Goal: Task Accomplishment & Management: Complete application form

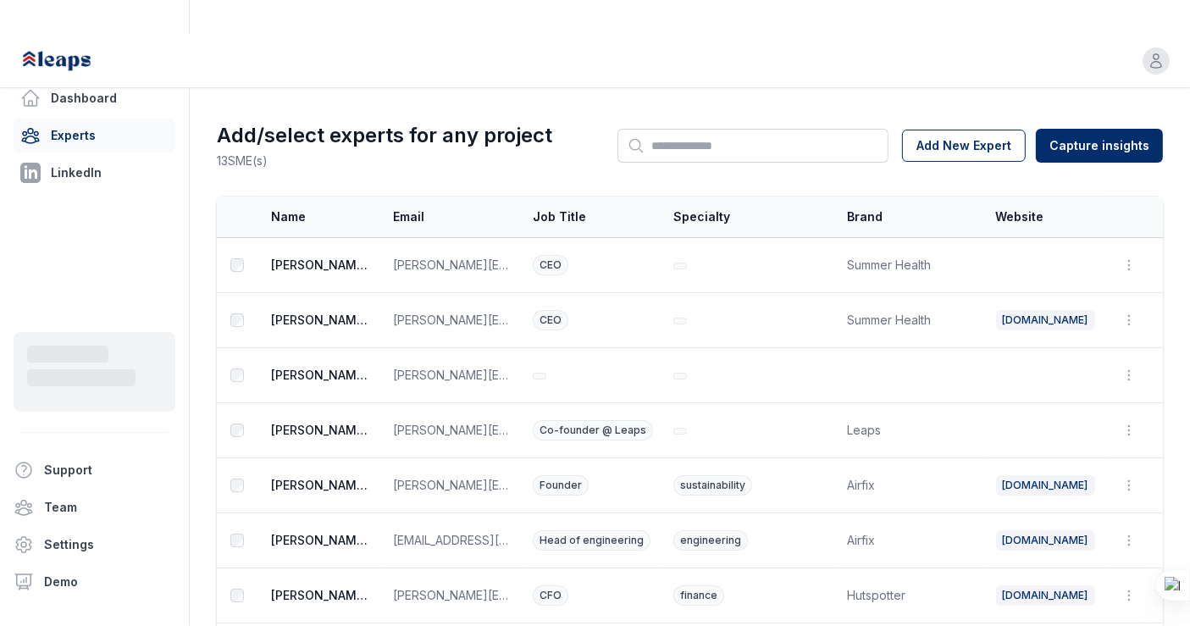
click at [334, 34] on div at bounding box center [204, 61] width 369 height 54
click at [150, 85] on link "Dashboard" at bounding box center [95, 98] width 162 height 34
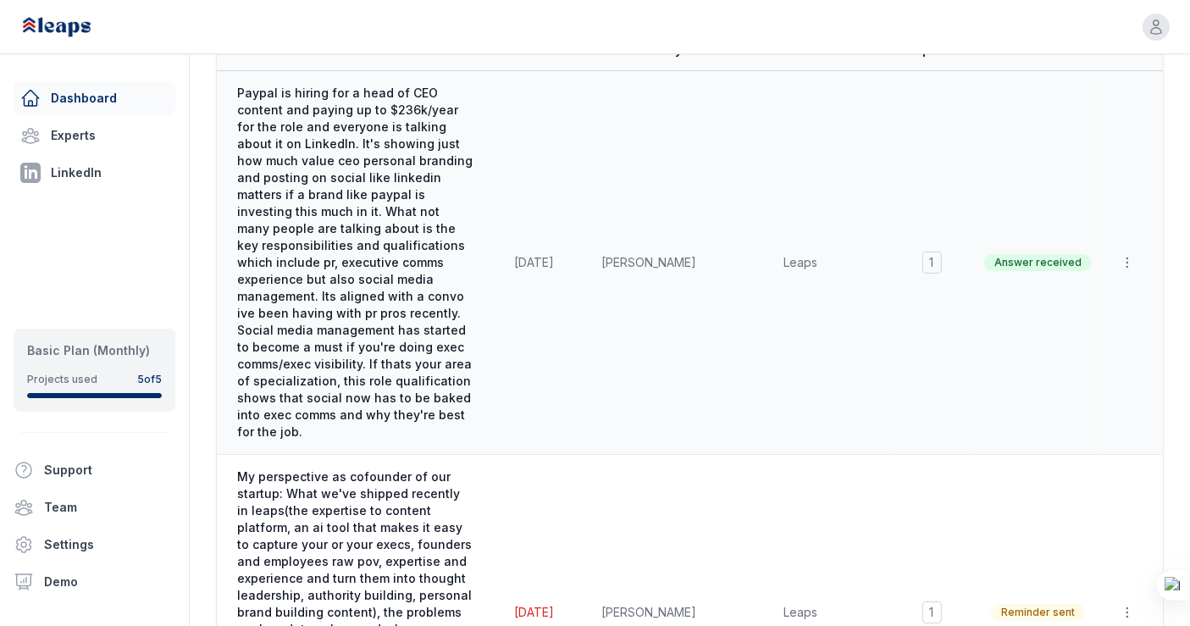
scroll to position [184, 0]
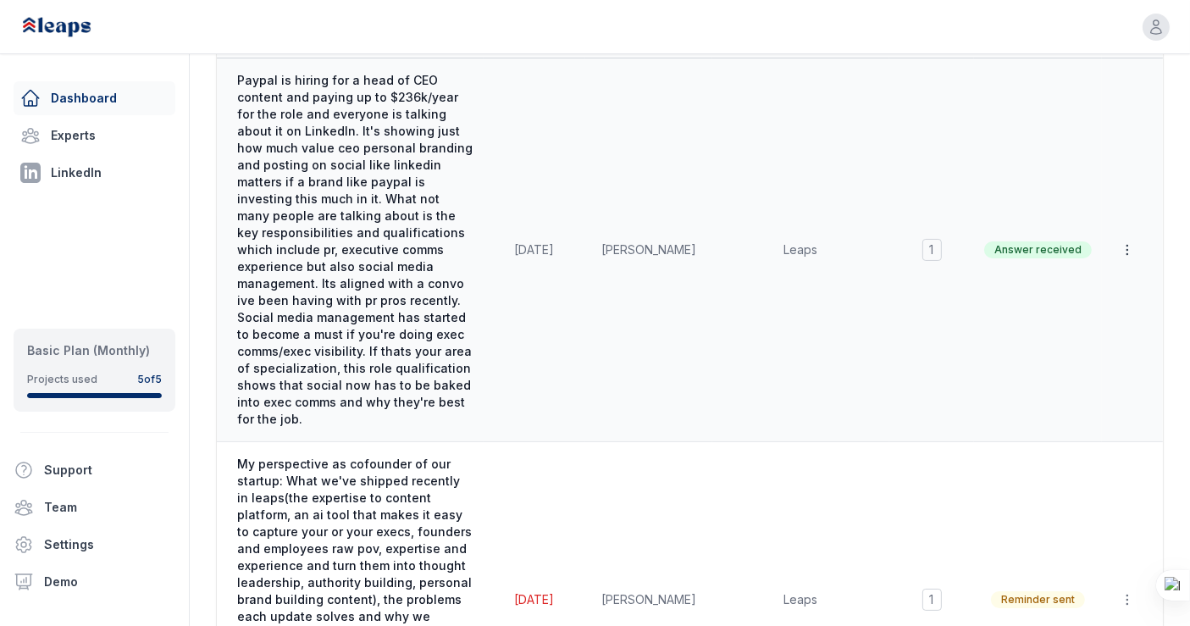
click at [1127, 241] on icon "button" at bounding box center [1127, 249] width 17 height 17
click at [712, 252] on td "Rennie Ijidola" at bounding box center [648, 250] width 127 height 384
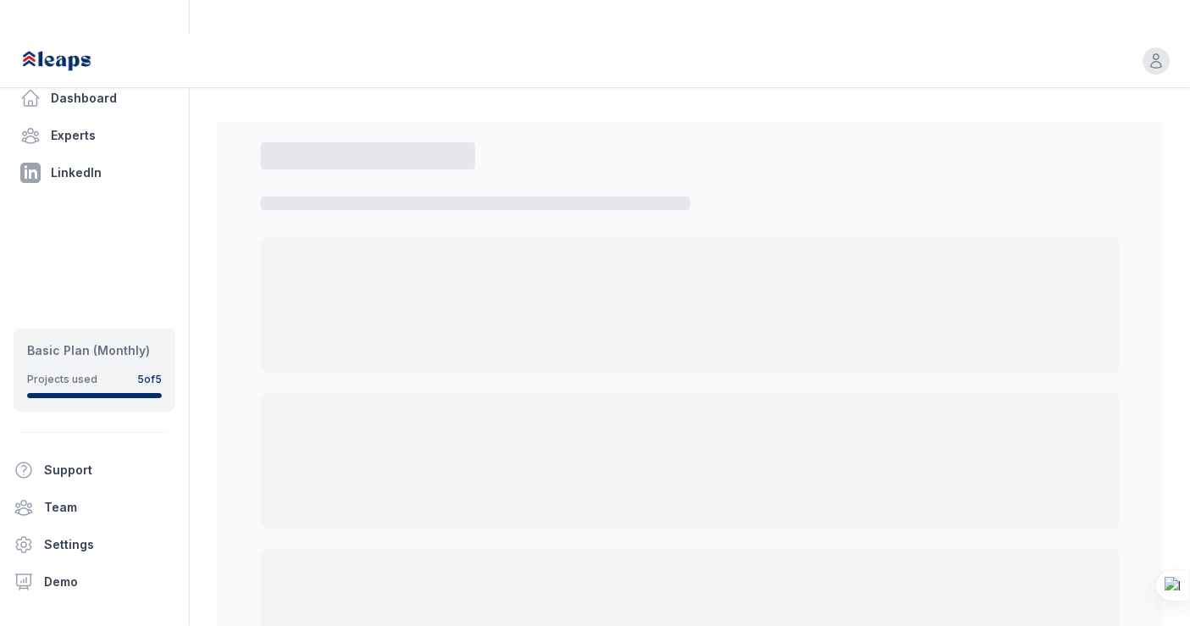
click at [720, 252] on div at bounding box center [690, 305] width 859 height 136
select select "*"
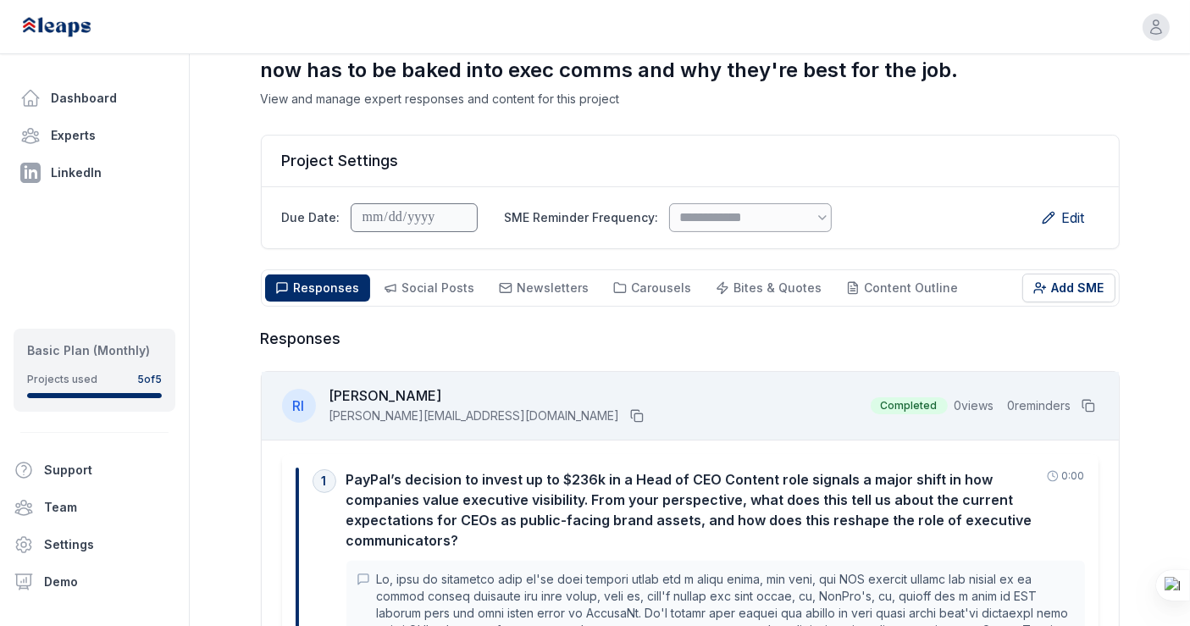
scroll to position [302, 0]
click at [1073, 208] on span "Edit" at bounding box center [1073, 218] width 23 height 20
click at [1073, 208] on span "Save" at bounding box center [1069, 218] width 32 height 20
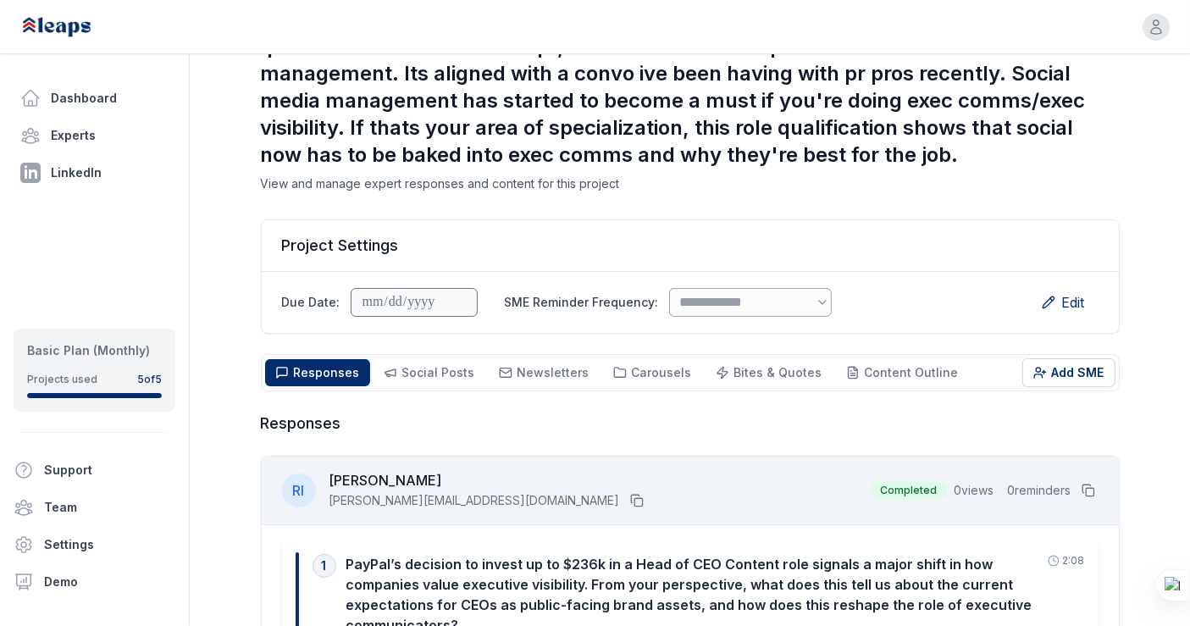
scroll to position [0, 0]
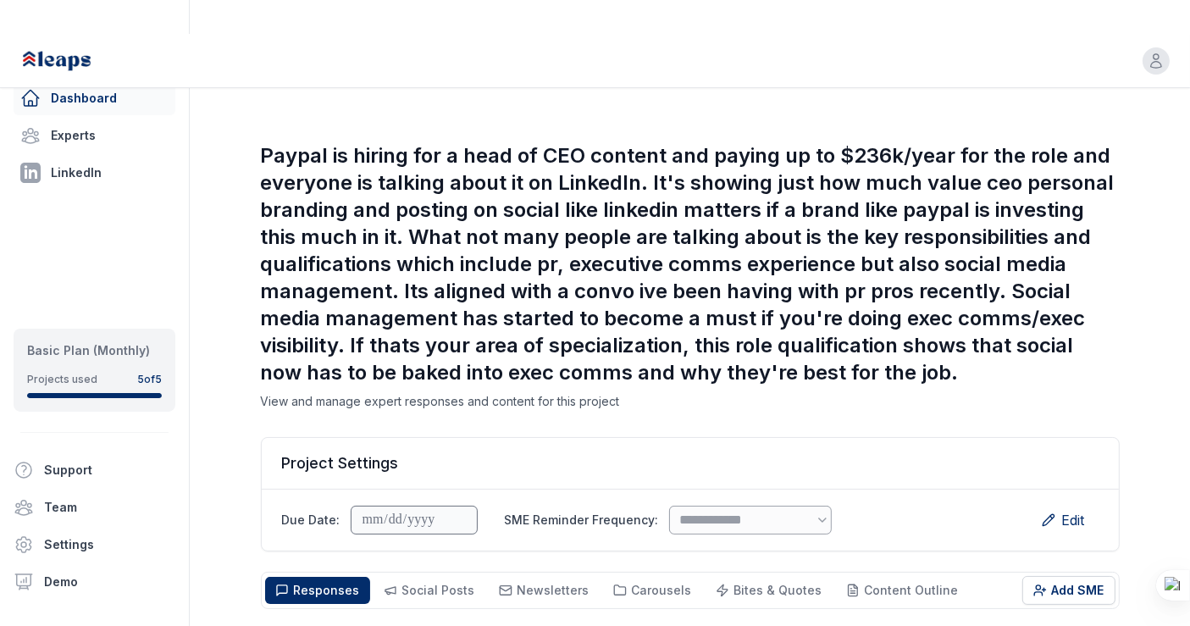
click at [133, 93] on link "Dashboard" at bounding box center [95, 98] width 162 height 34
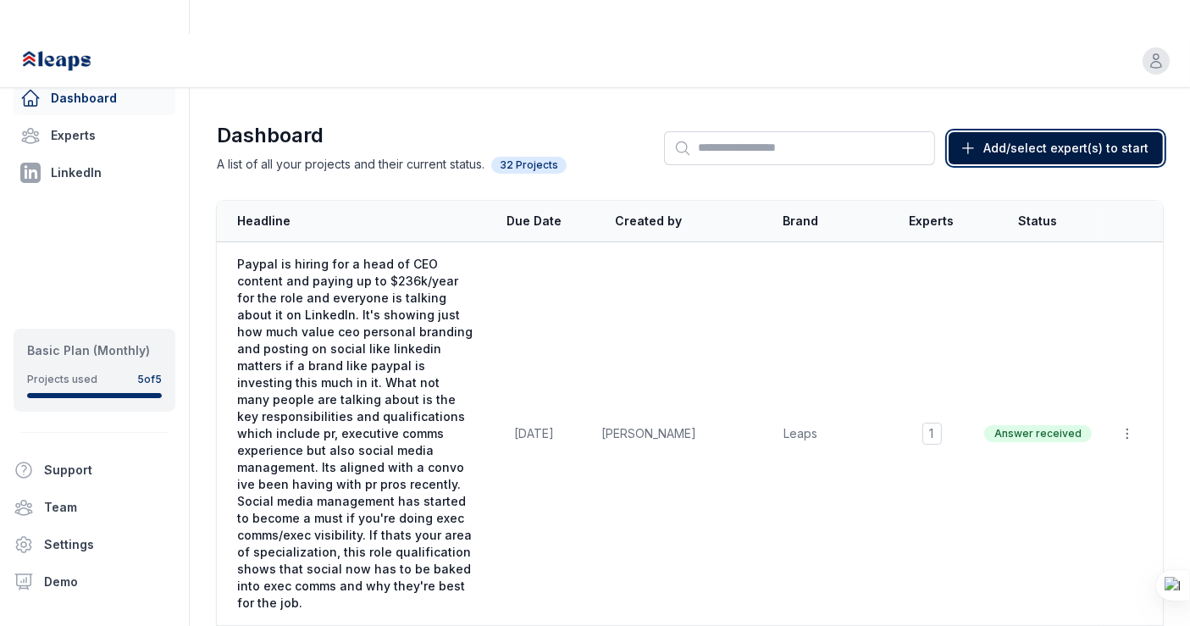
click at [1044, 140] on span "Add/select expert(s) to start" at bounding box center [1065, 148] width 165 height 17
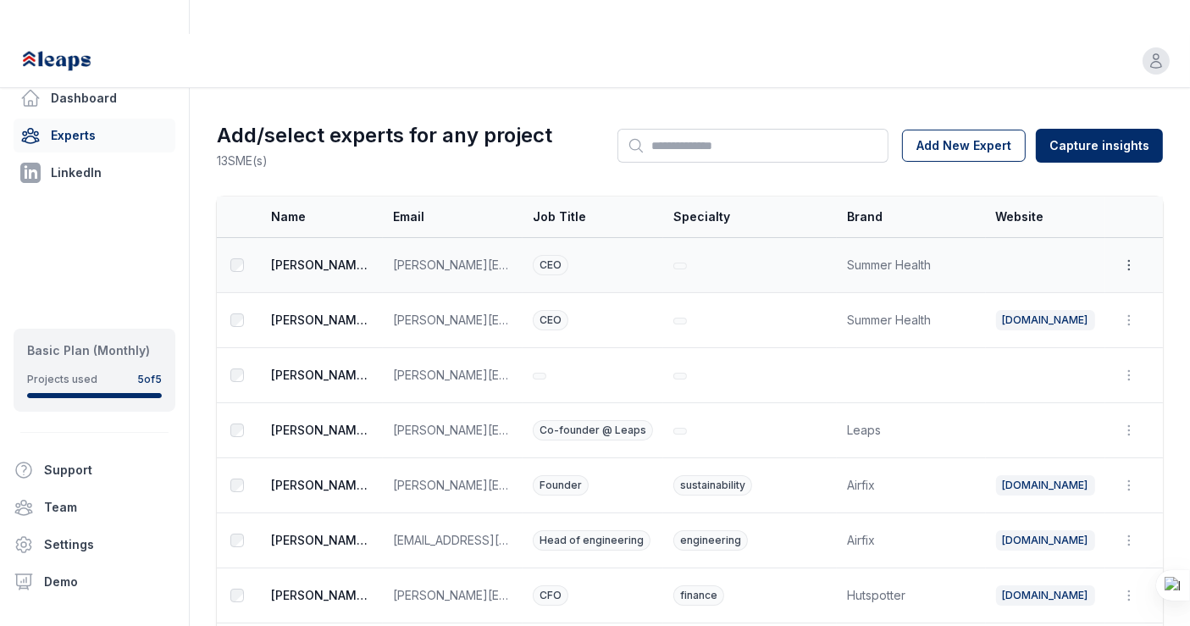
click at [1125, 257] on icon "button" at bounding box center [1129, 265] width 17 height 17
click at [1061, 289] on button "Edit" at bounding box center [1088, 304] width 108 height 30
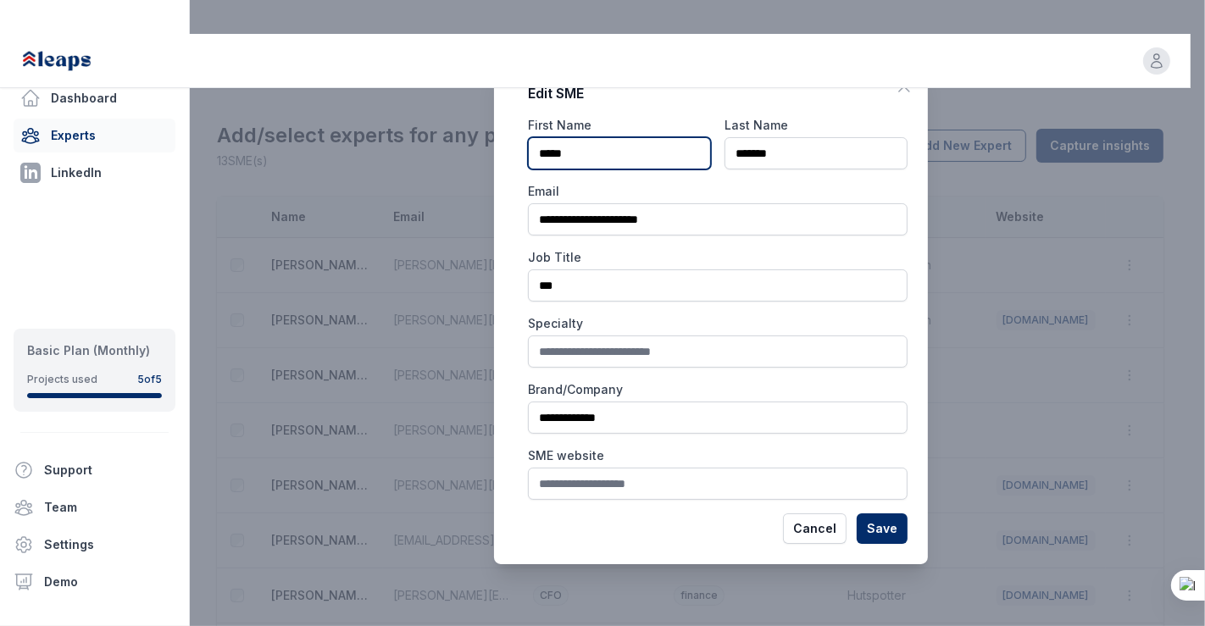
click at [541, 152] on input "*****" at bounding box center [619, 153] width 183 height 32
type input "*******"
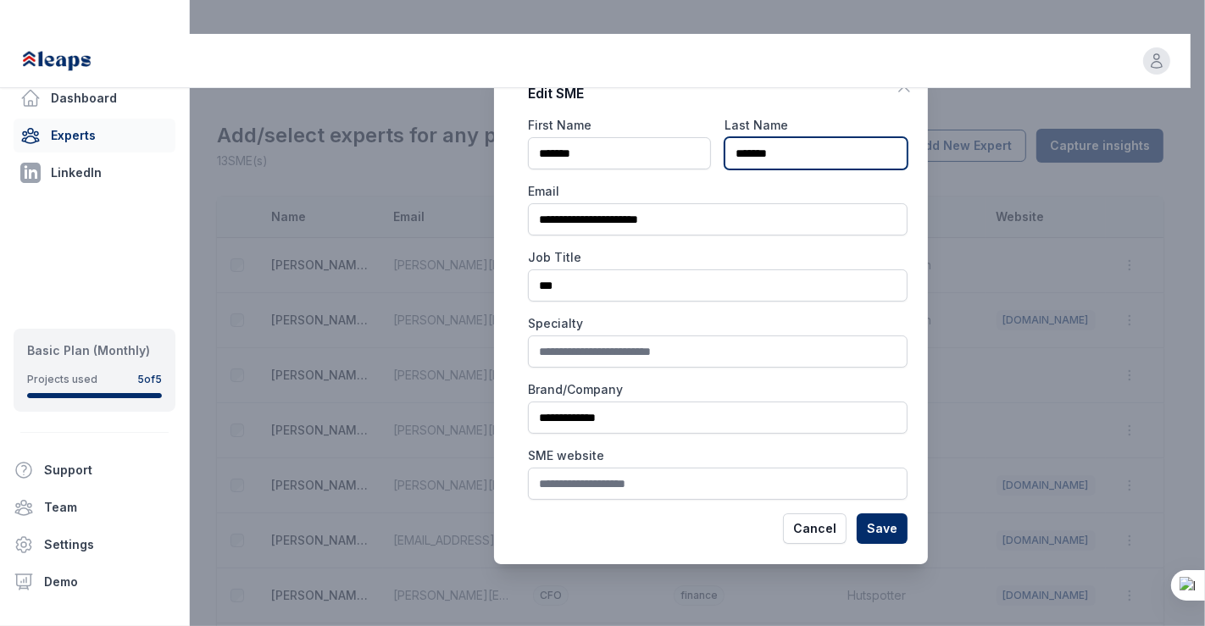
click at [762, 147] on input "*******" at bounding box center [815, 153] width 183 height 32
type input "*******"
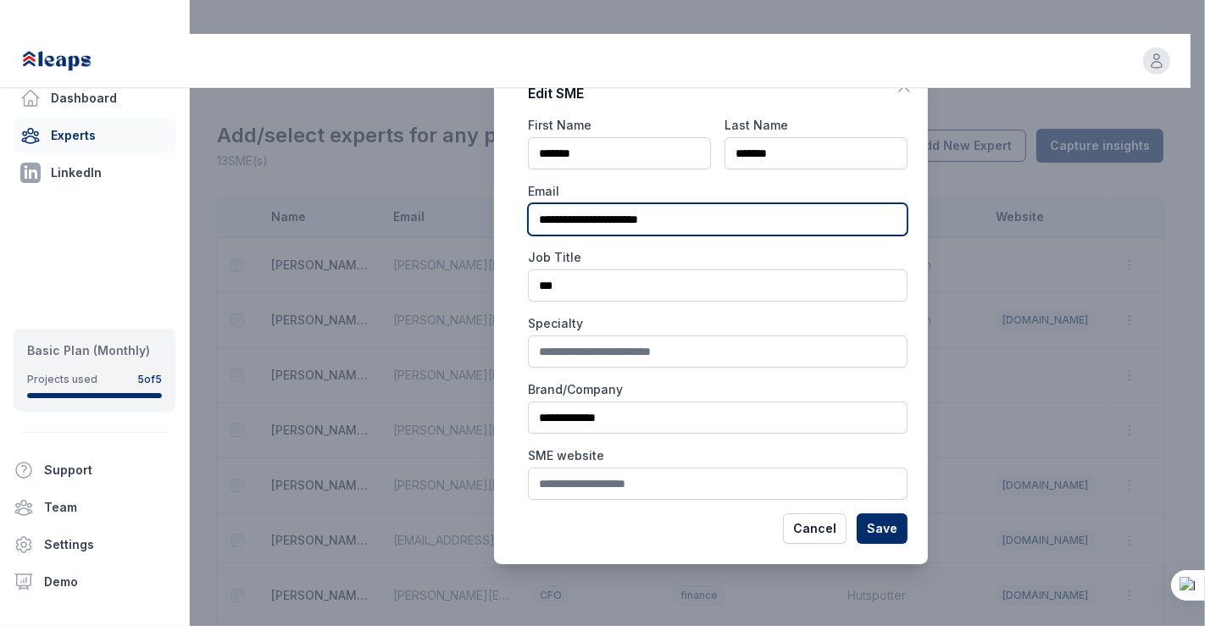
click at [668, 224] on input "**********" at bounding box center [717, 219] width 379 height 32
type input "**********"
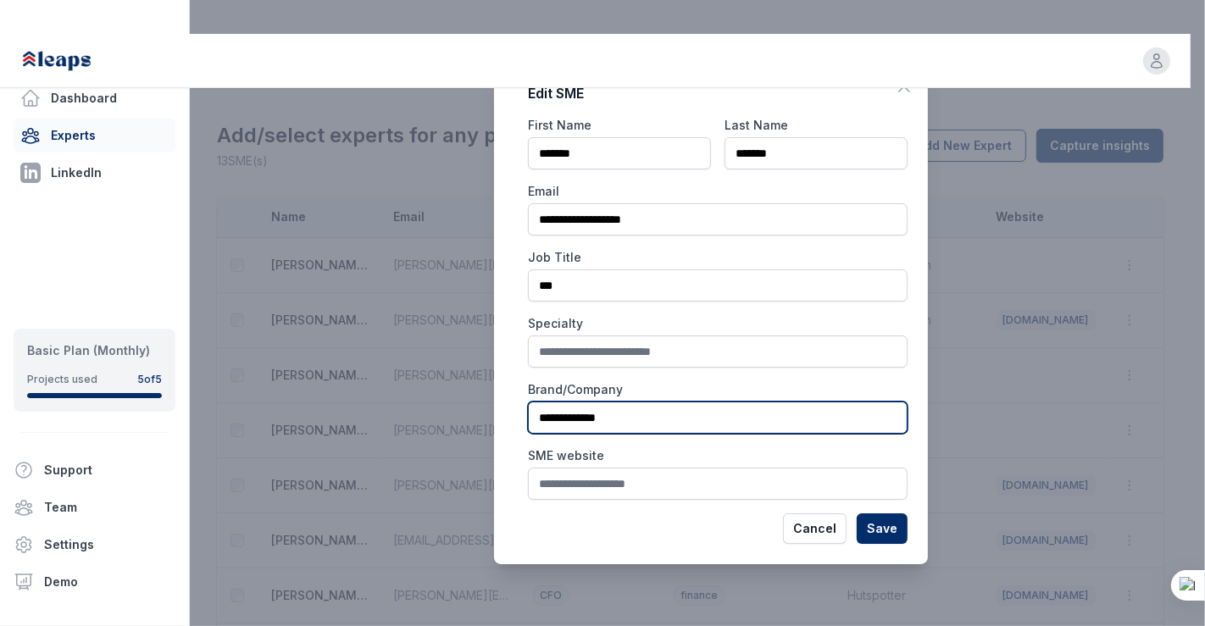
click at [605, 417] on input "**********" at bounding box center [717, 418] width 379 height 32
click at [535, 421] on input "*******" at bounding box center [717, 418] width 379 height 32
type input "**********"
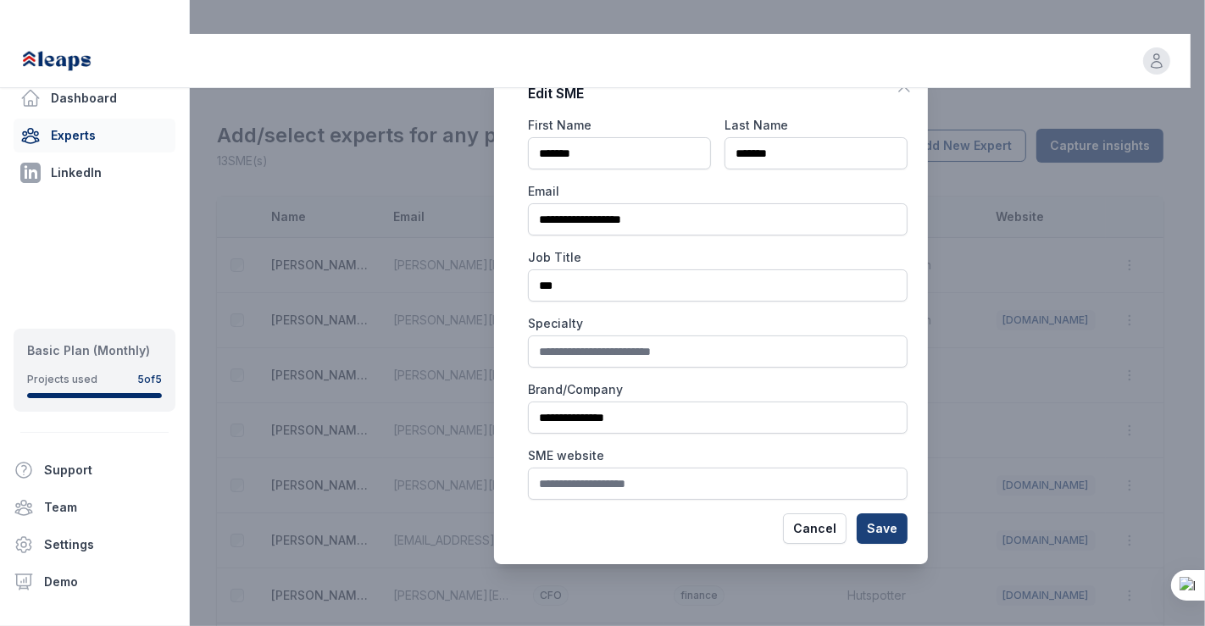
click at [900, 535] on button "Save" at bounding box center [881, 528] width 51 height 30
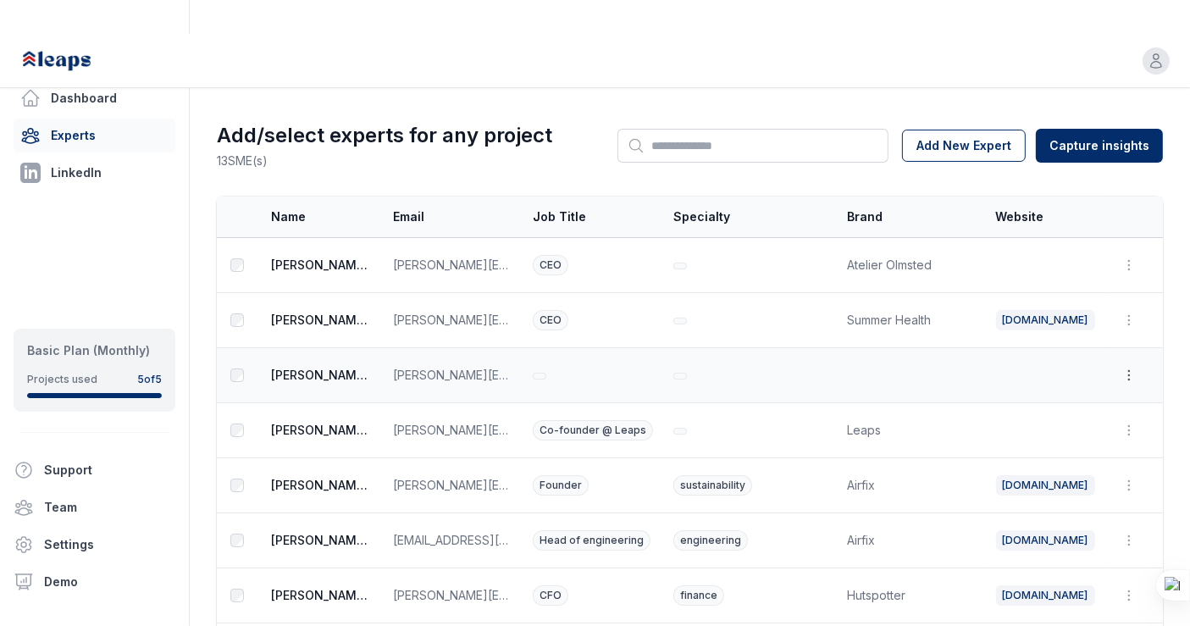
click at [1126, 367] on icon "button" at bounding box center [1129, 375] width 17 height 17
click at [1075, 399] on button "Edit" at bounding box center [1088, 414] width 108 height 30
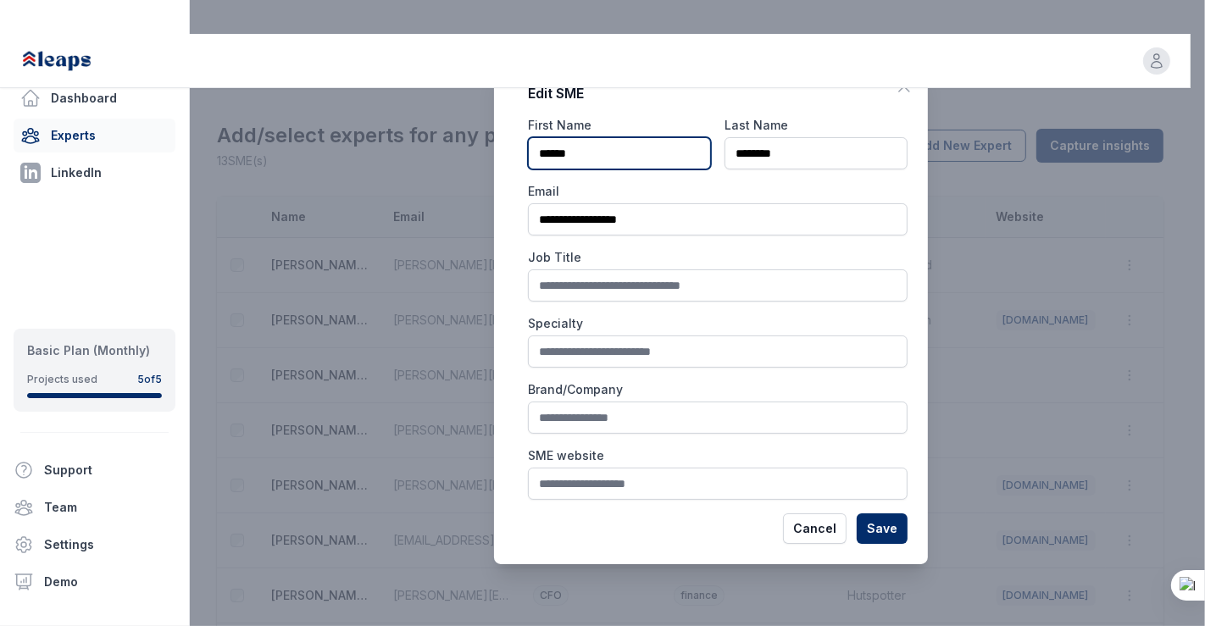
click at [589, 146] on input "******" at bounding box center [619, 153] width 183 height 32
type input "*******"
drag, startPoint x: 790, startPoint y: 136, endPoint x: 781, endPoint y: 153, distance: 19.3
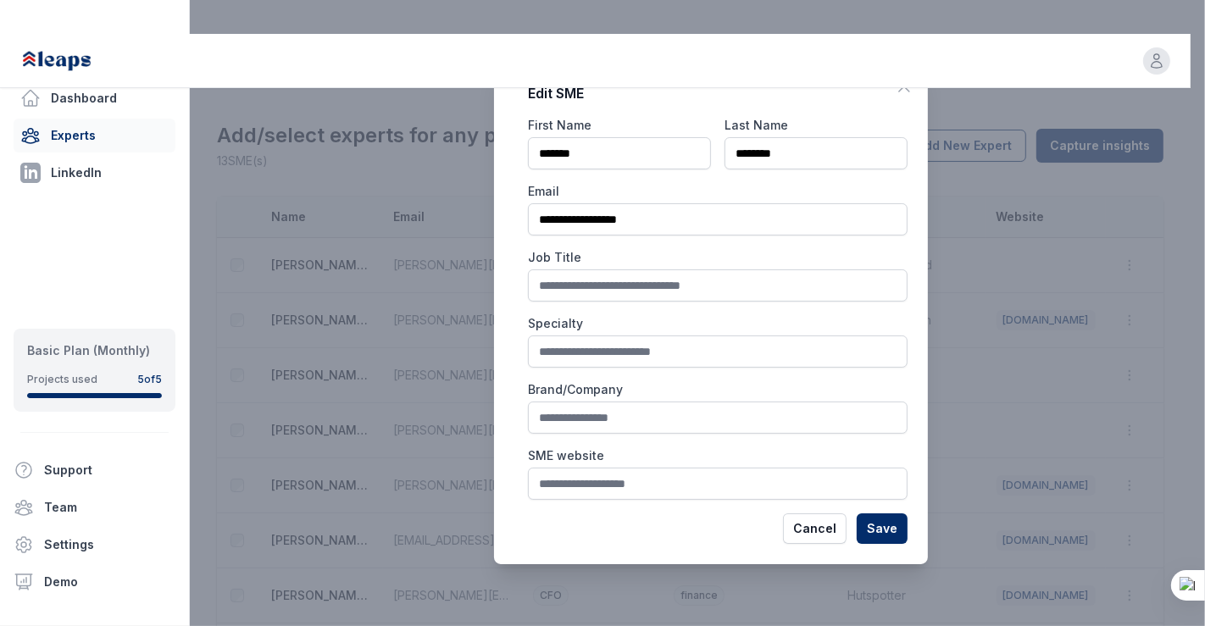
click at [781, 153] on div "Last Name *******" at bounding box center [815, 143] width 183 height 53
click at [781, 153] on input "*******" at bounding box center [815, 153] width 183 height 32
type input "*"
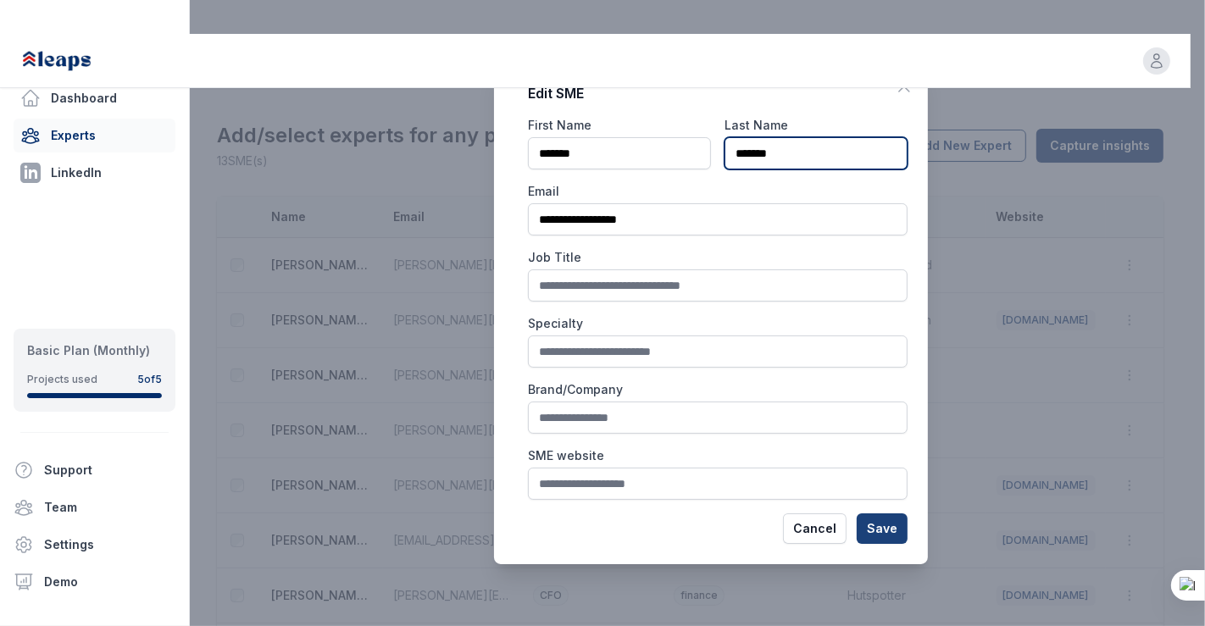
type input "*******"
click at [872, 532] on button "Save" at bounding box center [881, 528] width 51 height 30
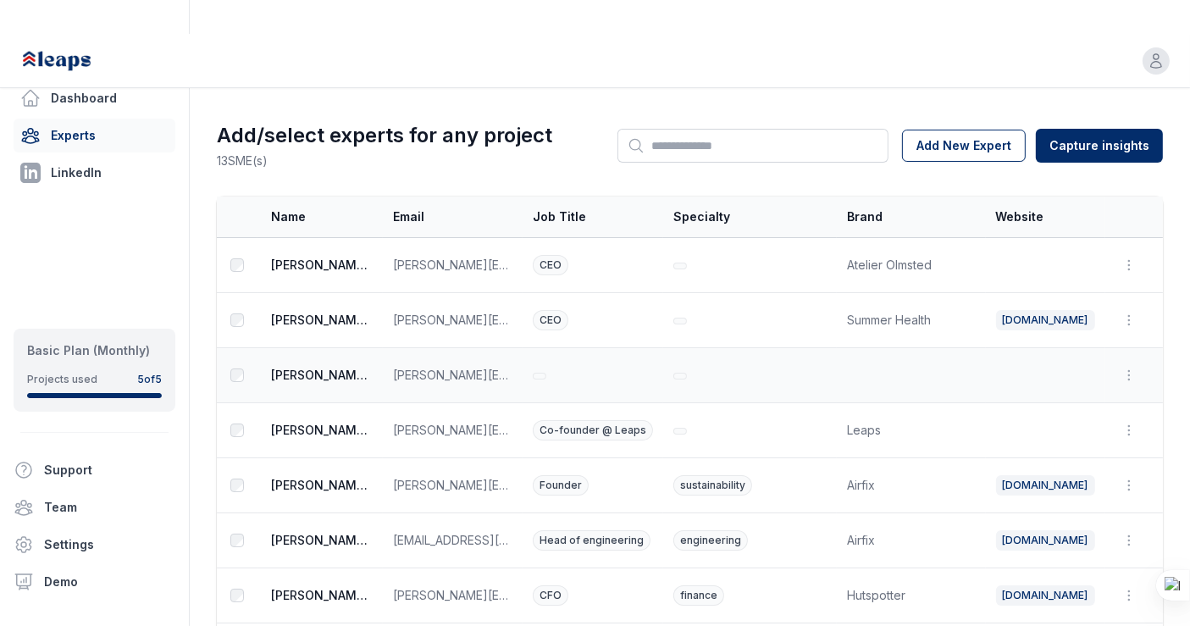
click at [232, 348] on td at bounding box center [237, 375] width 41 height 55
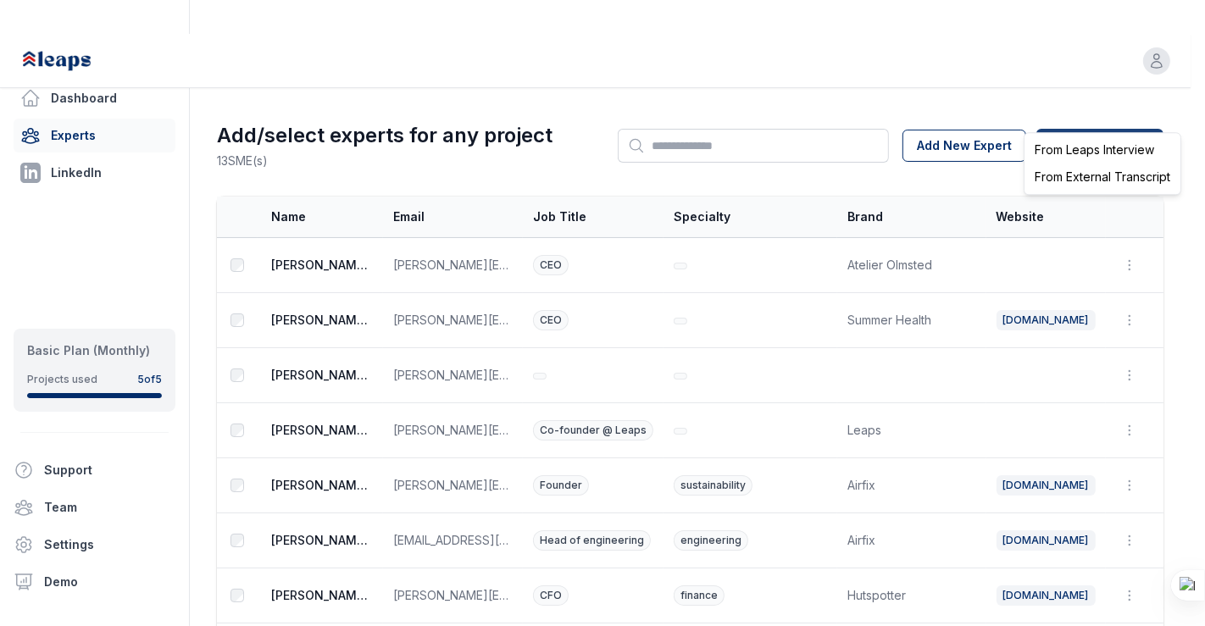
click at [1066, 120] on html "Open user menu Dashboard Experts LinkedIn Basic Plan (Monthly) Projects used 5 …" at bounding box center [602, 313] width 1205 height 626
click at [1075, 142] on div "From Leaps Interview" at bounding box center [1102, 149] width 149 height 27
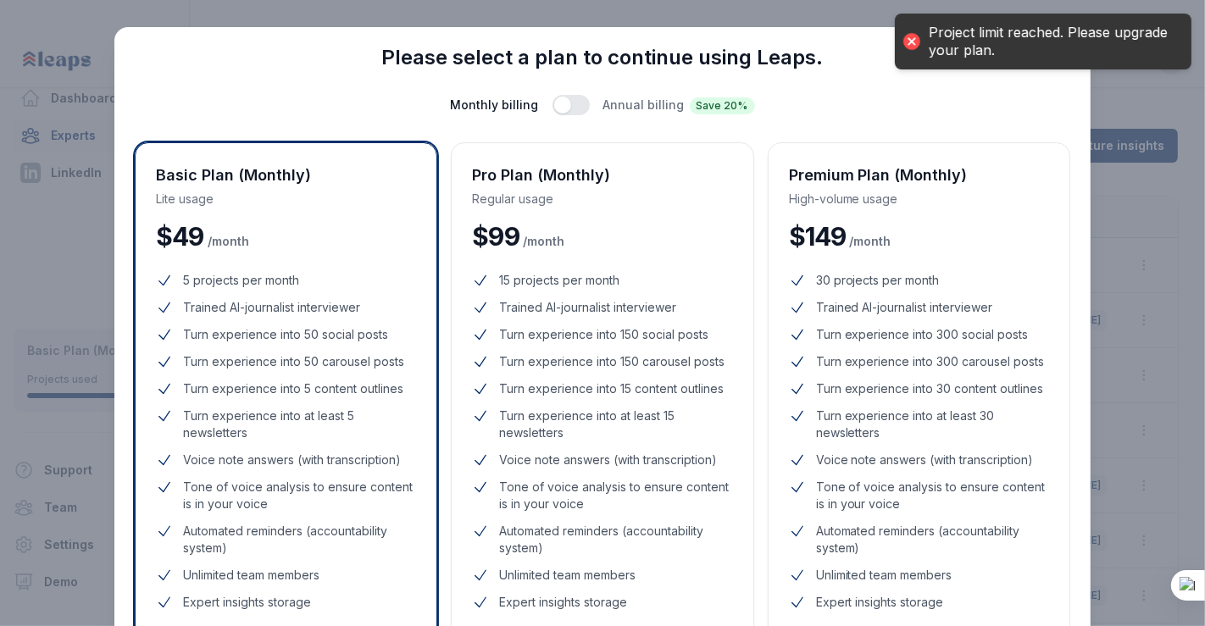
click at [1142, 127] on div "Close Please select a plan to continue using Leaps. Monthly billing Annual bill…" at bounding box center [602, 476] width 1205 height 952
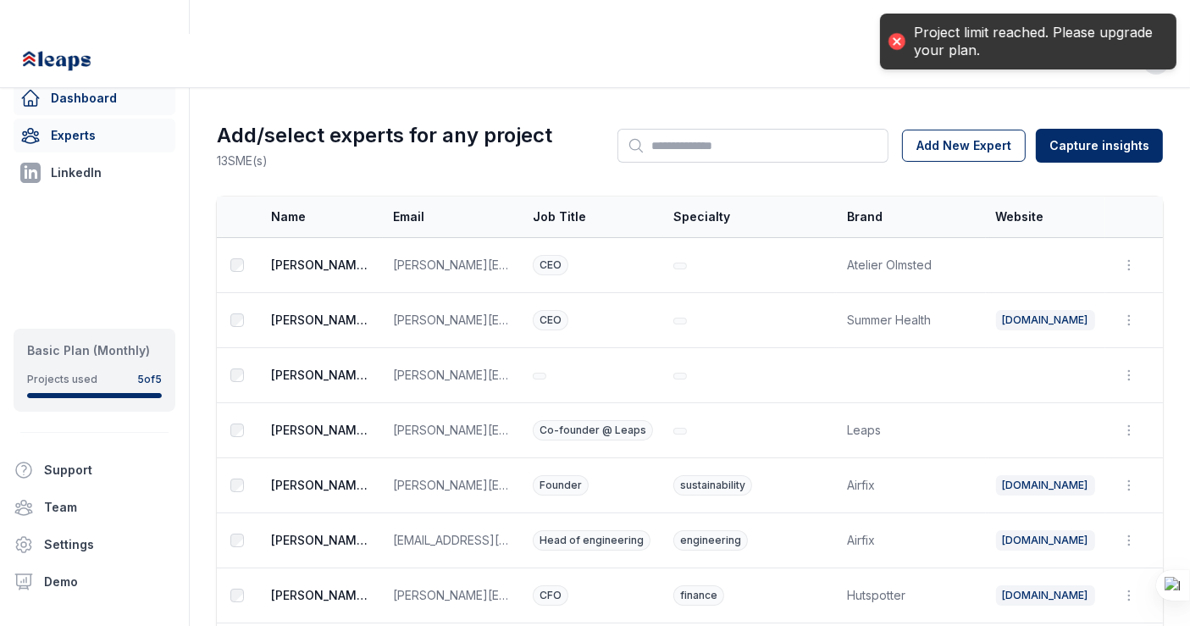
click at [84, 82] on link "Dashboard" at bounding box center [95, 98] width 162 height 34
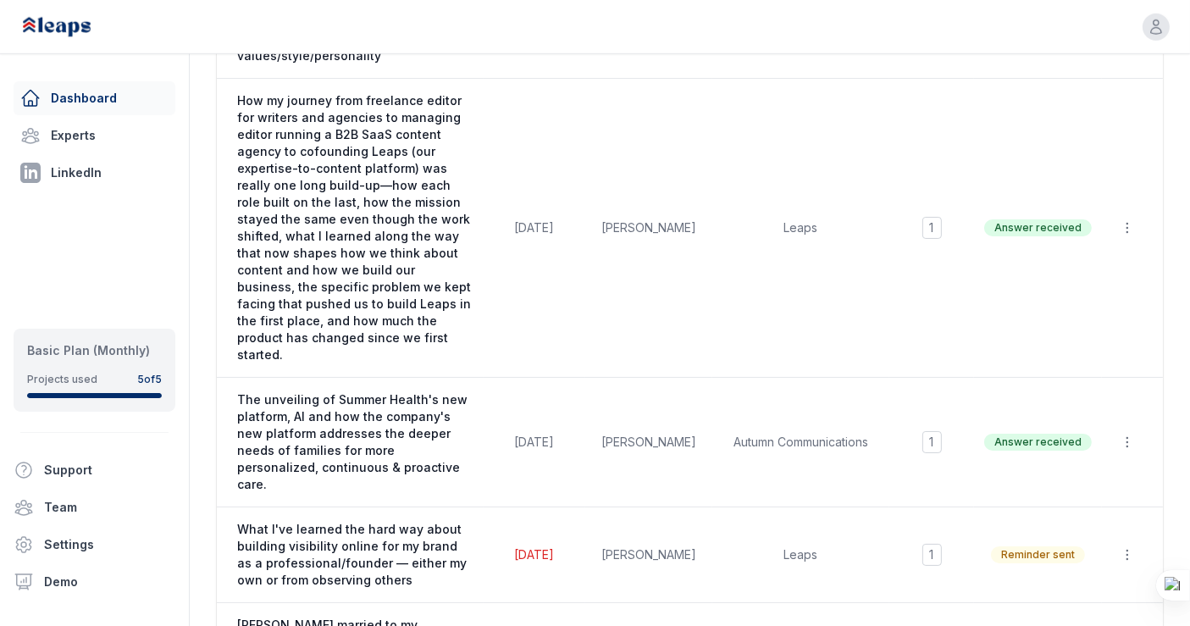
scroll to position [1377, 0]
click at [1127, 436] on icon "button" at bounding box center [1127, 440] width 1 height 9
click at [1084, 497] on button "Delete" at bounding box center [1088, 512] width 108 height 30
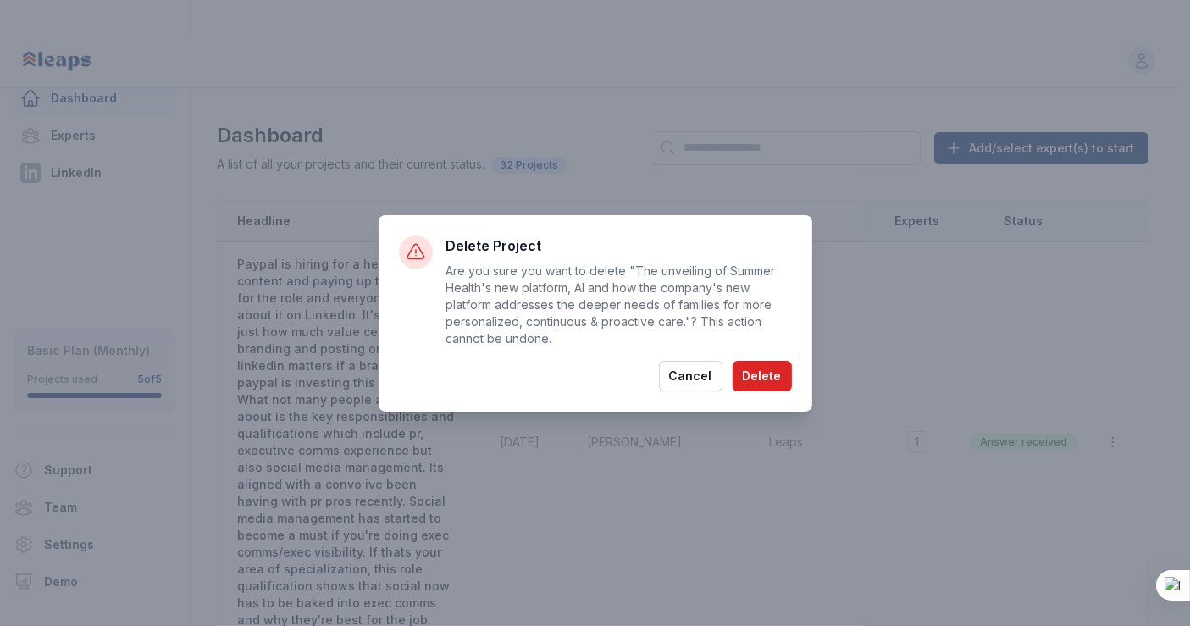
scroll to position [0, 0]
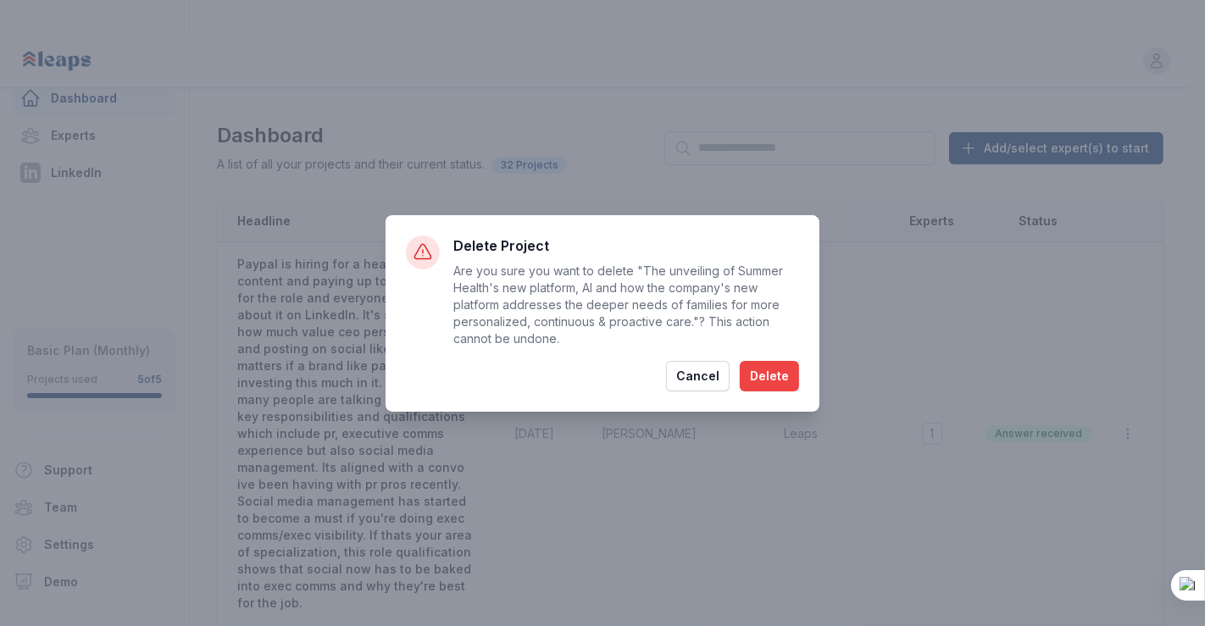
click at [789, 378] on button "Delete" at bounding box center [769, 376] width 59 height 30
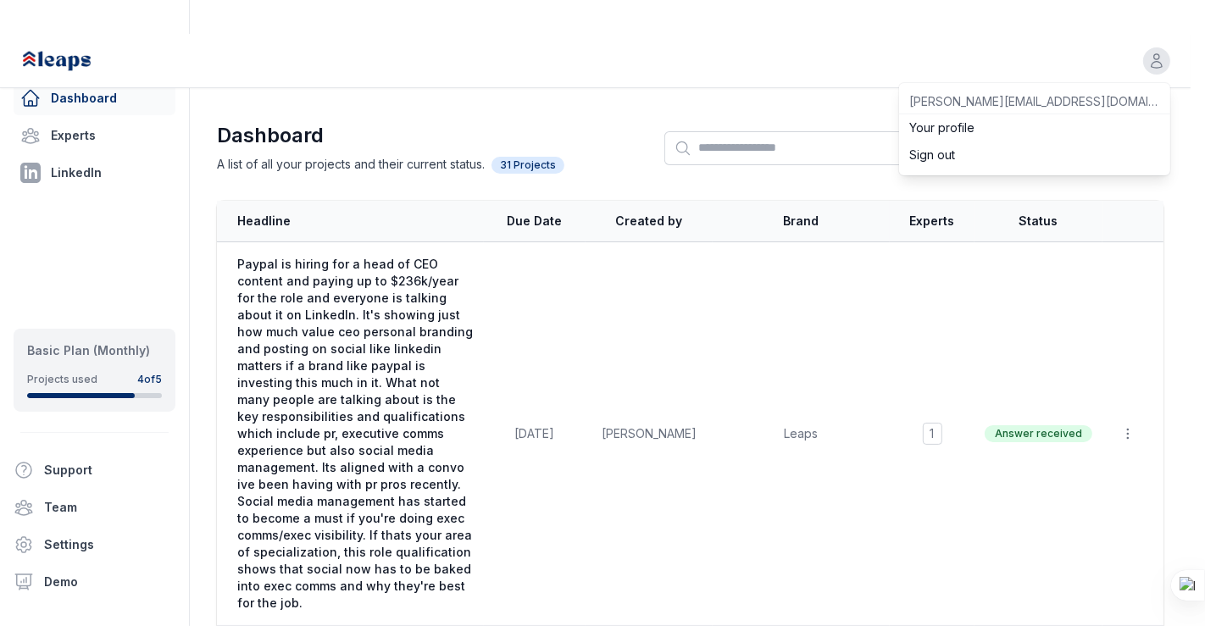
click at [1162, 34] on div "Open user menu rennie@premiumcontentshop.com Your profile Sign out" at bounding box center [595, 61] width 1190 height 54
click at [1004, 114] on link "Your profile" at bounding box center [1034, 127] width 271 height 27
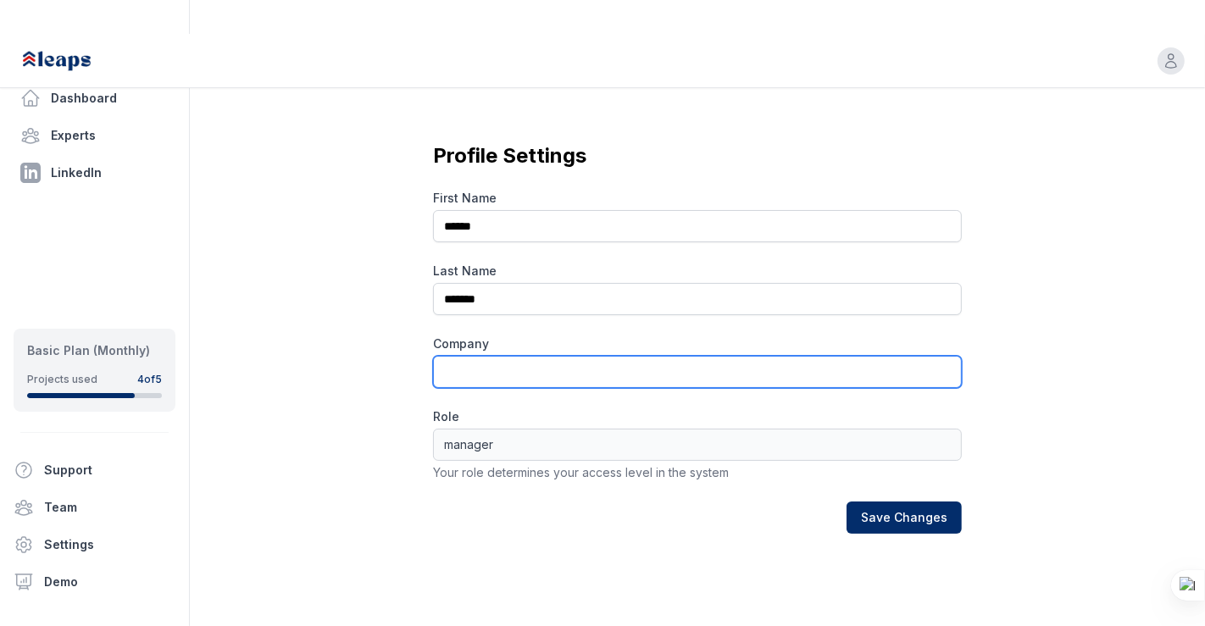
click at [630, 356] on input "text" at bounding box center [697, 372] width 529 height 32
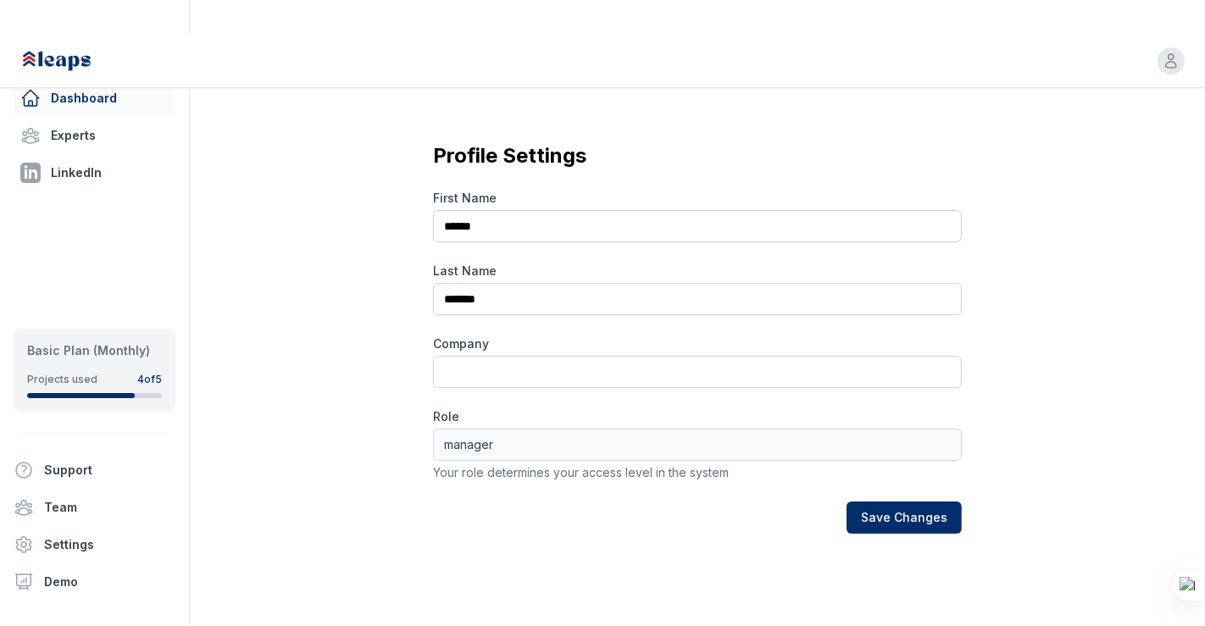
click at [128, 89] on link "Dashboard" at bounding box center [95, 98] width 162 height 34
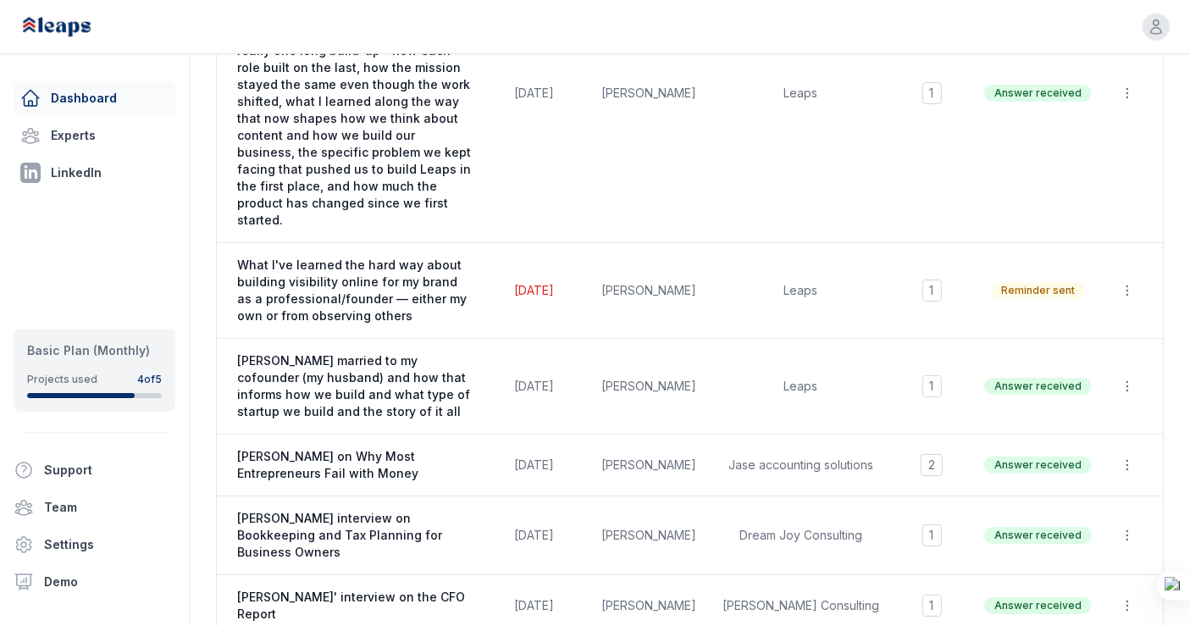
scroll to position [1512, 0]
click at [1129, 456] on icon "button" at bounding box center [1127, 464] width 17 height 17
click at [1077, 520] on button "Delete" at bounding box center [1088, 535] width 108 height 30
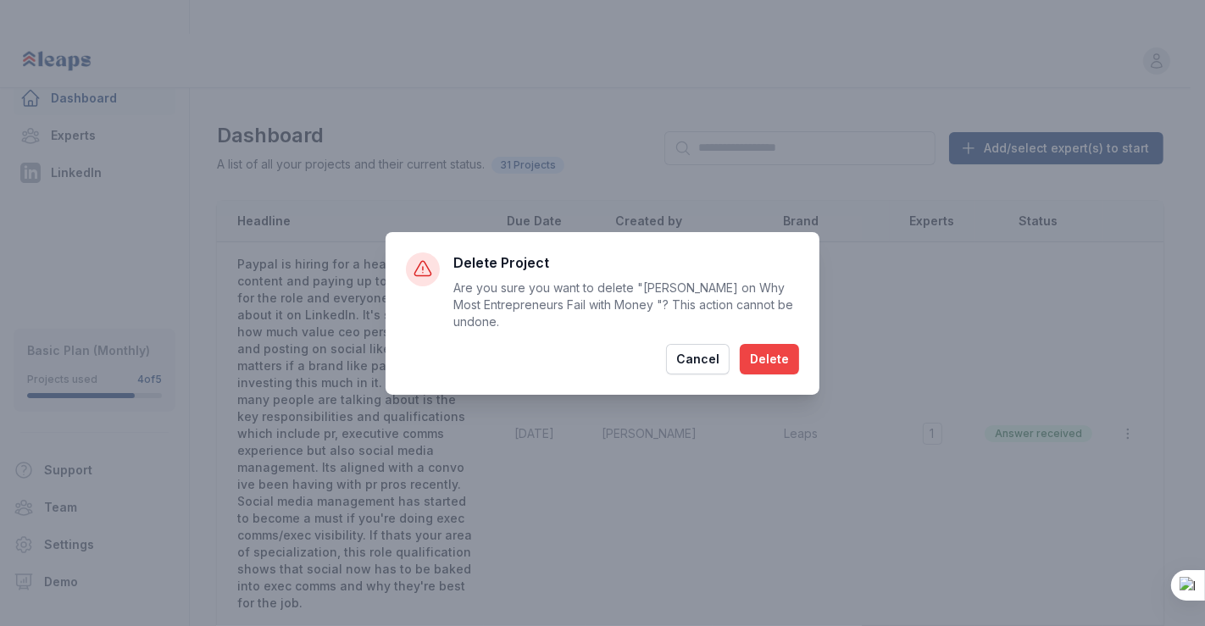
click at [772, 366] on button "Delete" at bounding box center [769, 359] width 59 height 30
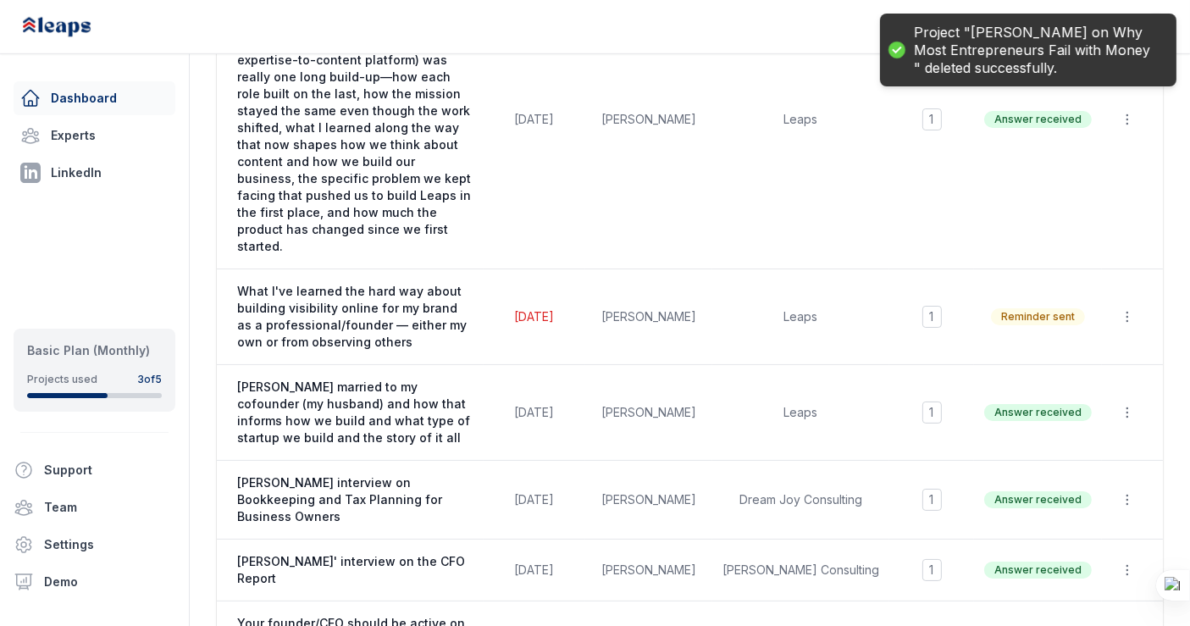
scroll to position [1471, 0]
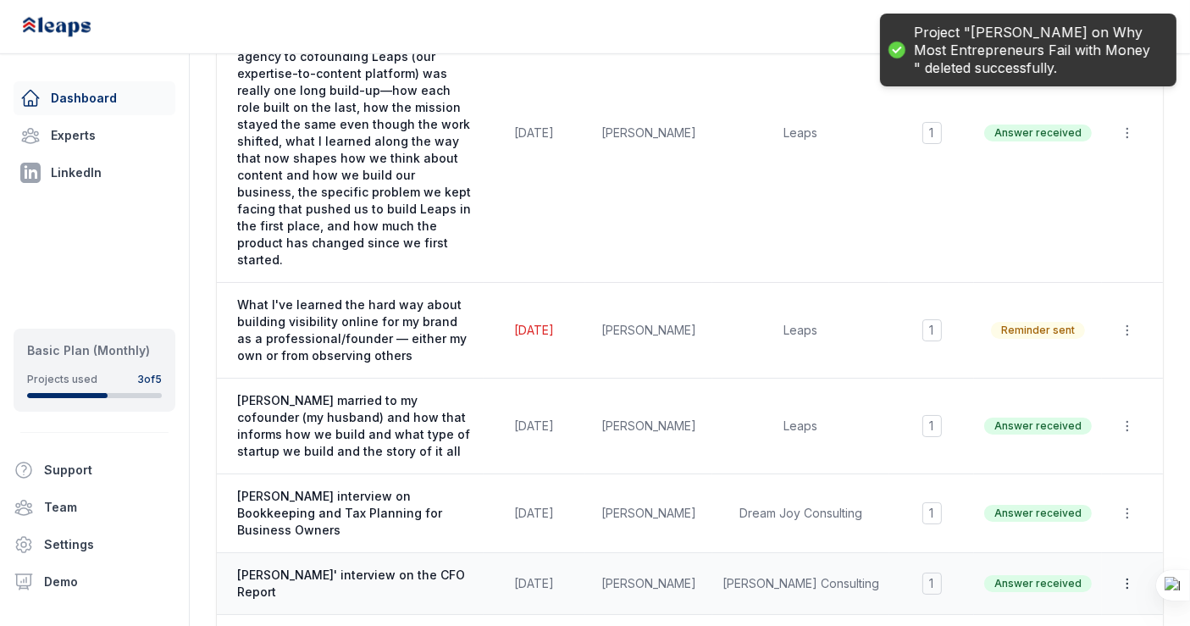
click at [1127, 579] on icon "button" at bounding box center [1127, 583] width 1 height 9
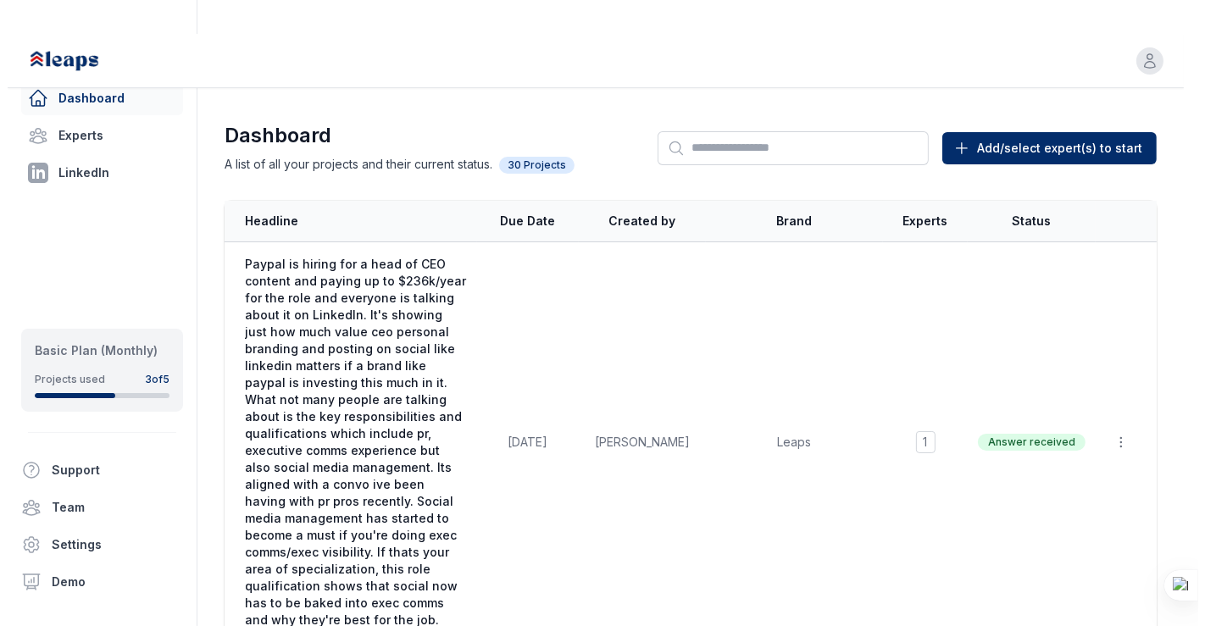
scroll to position [0, 0]
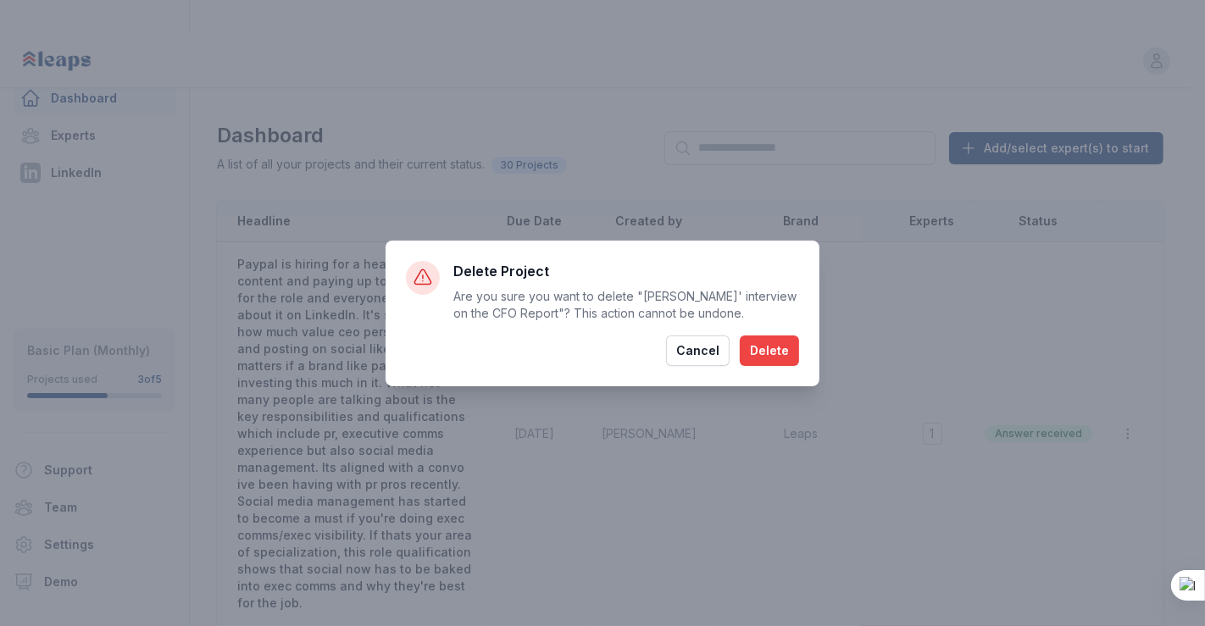
click at [782, 349] on button "Delete" at bounding box center [769, 350] width 59 height 30
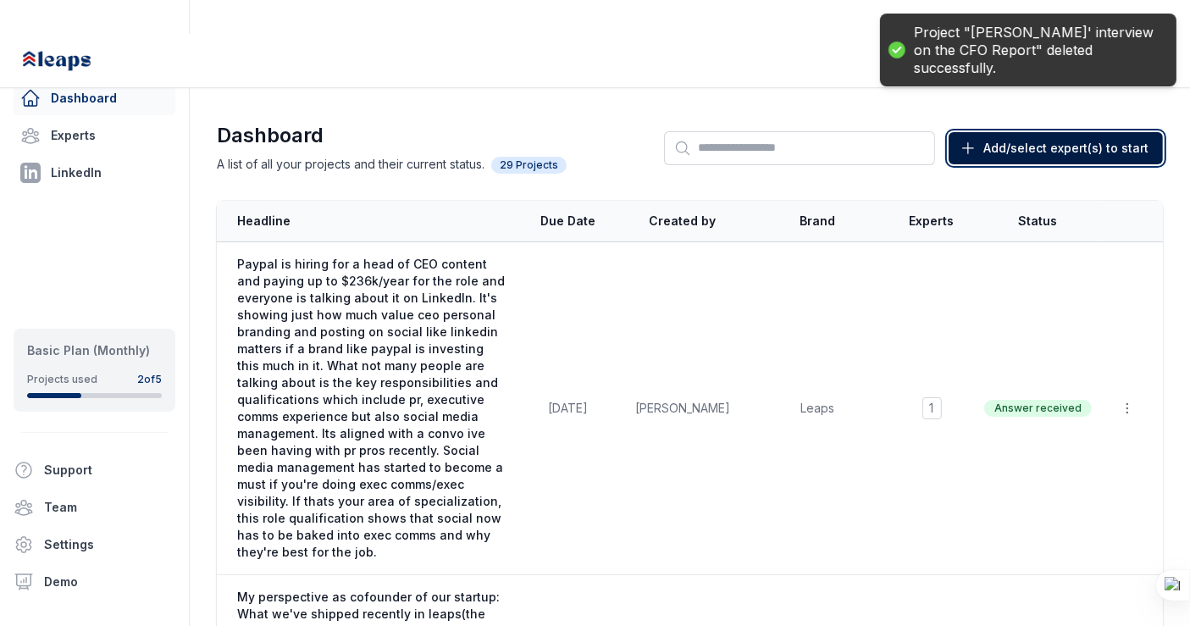
click at [994, 140] on span "Add/select expert(s) to start" at bounding box center [1065, 148] width 165 height 17
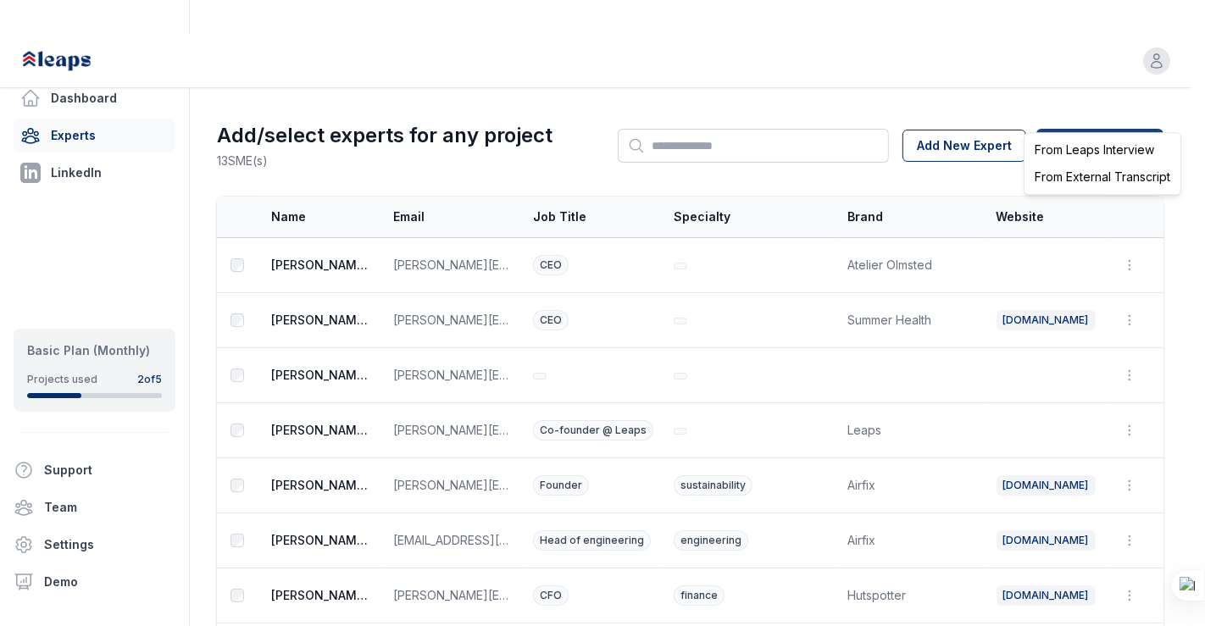
click at [1088, 110] on html "Open user menu Dashboard Experts LinkedIn Basic Plan (Monthly) Projects used 2 …" at bounding box center [602, 313] width 1205 height 626
click at [1091, 144] on div "From Leaps Interview" at bounding box center [1102, 149] width 149 height 27
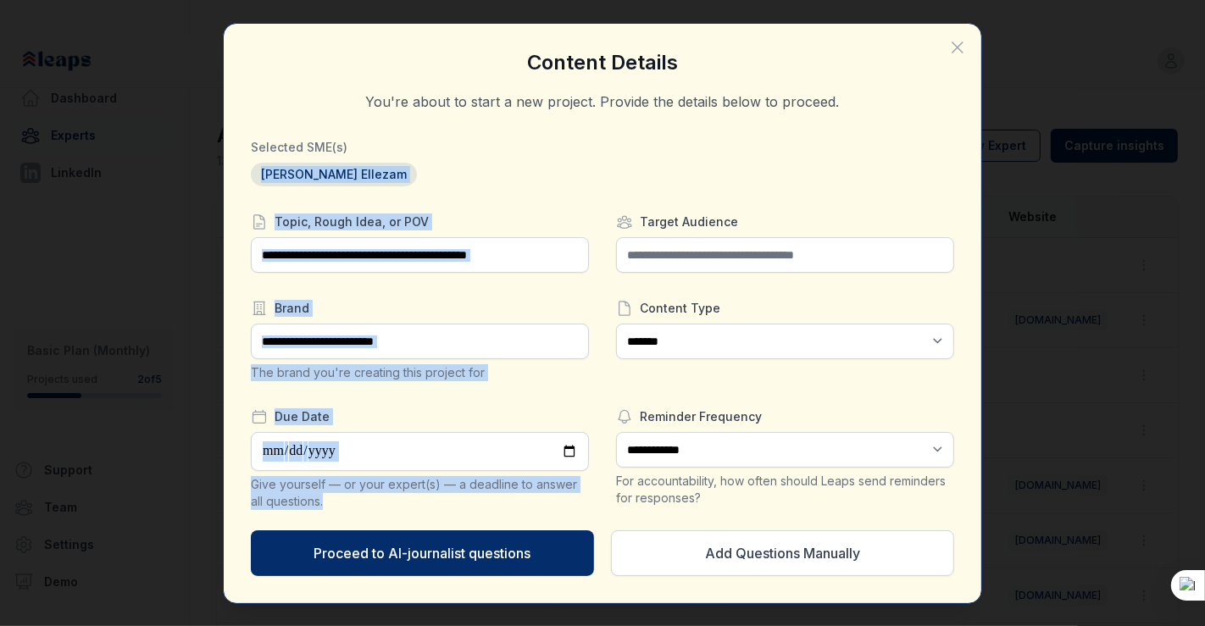
drag, startPoint x: 1091, startPoint y: 144, endPoint x: 775, endPoint y: 230, distance: 327.6
click at [775, 230] on div "**********" at bounding box center [602, 313] width 1205 height 626
click at [496, 202] on div "**********" at bounding box center [602, 313] width 703 height 525
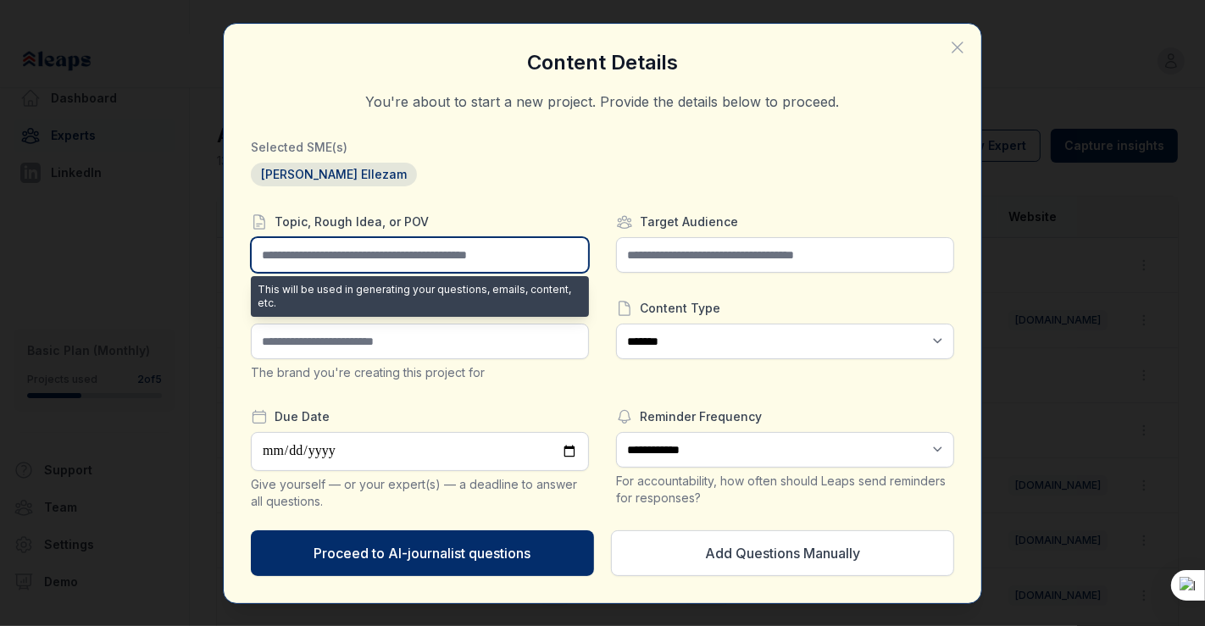
click at [477, 262] on input "text" at bounding box center [420, 255] width 338 height 36
paste input "**********"
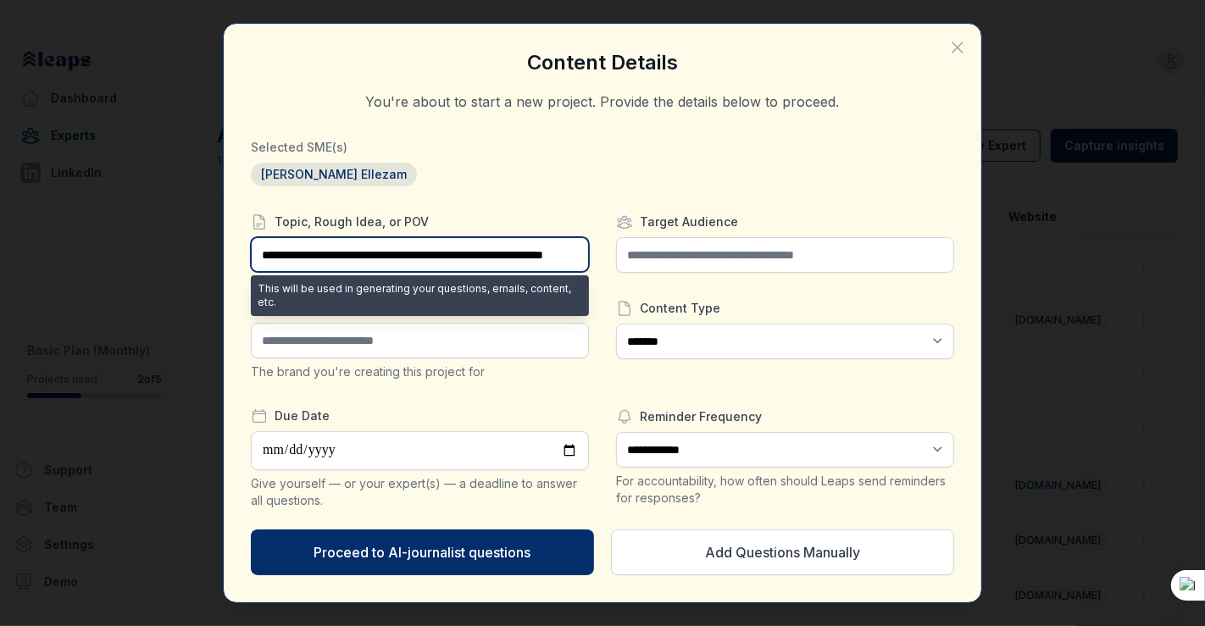
click at [320, 260] on input "**********" at bounding box center [420, 254] width 338 height 35
type input "**********"
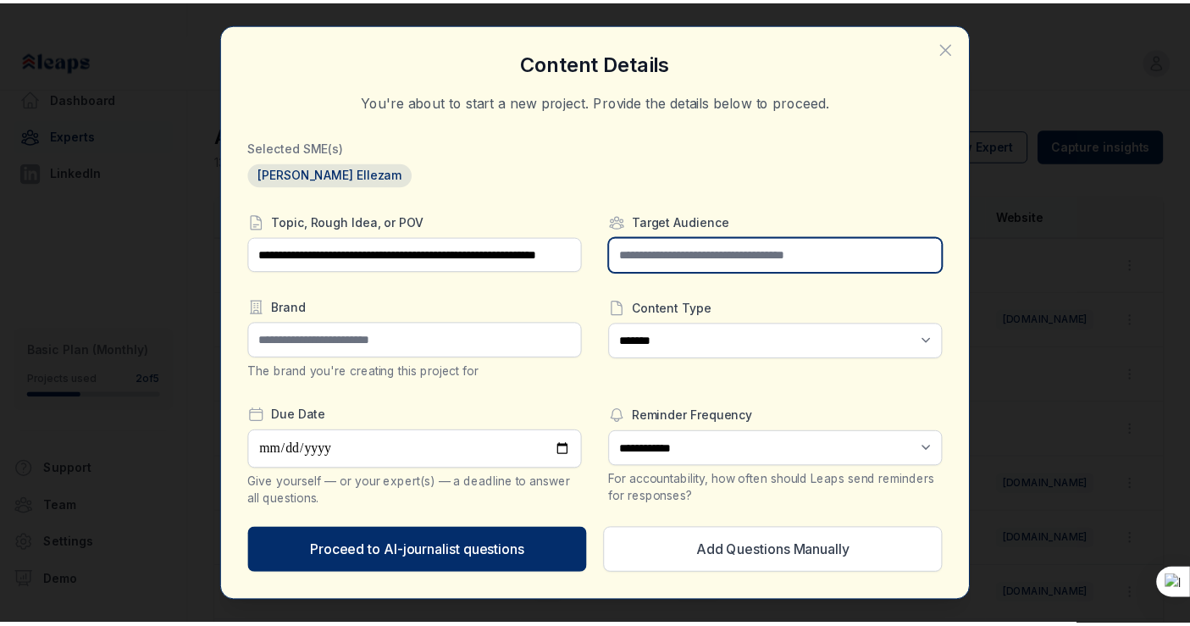
scroll to position [0, 0]
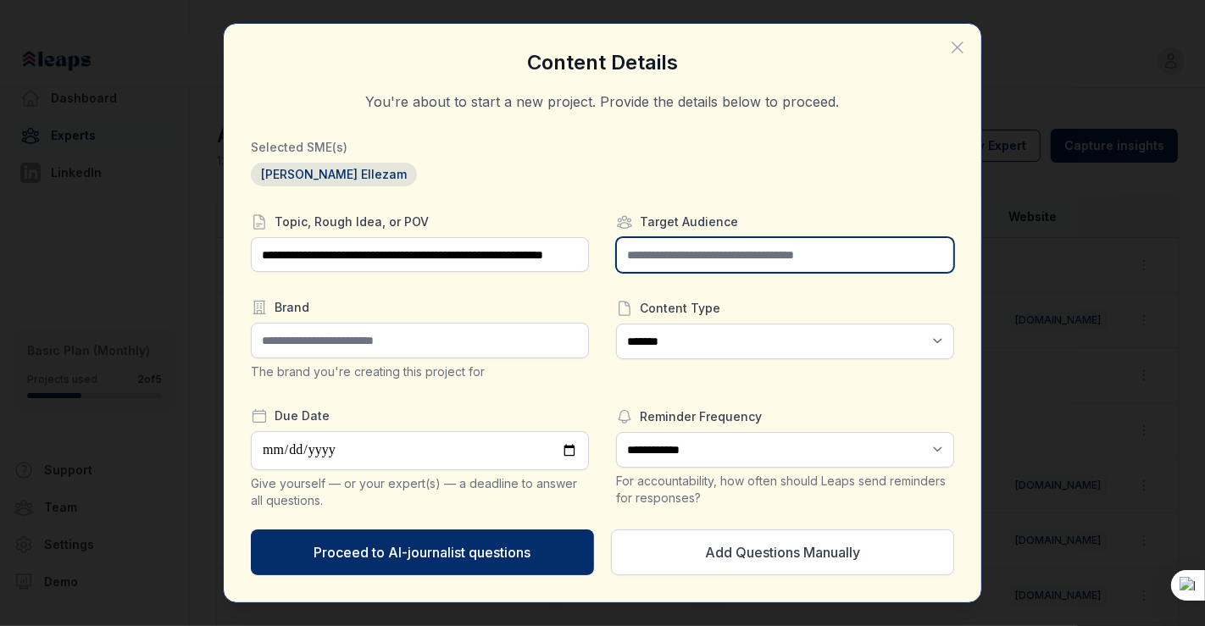
click at [662, 262] on input "text" at bounding box center [785, 255] width 338 height 36
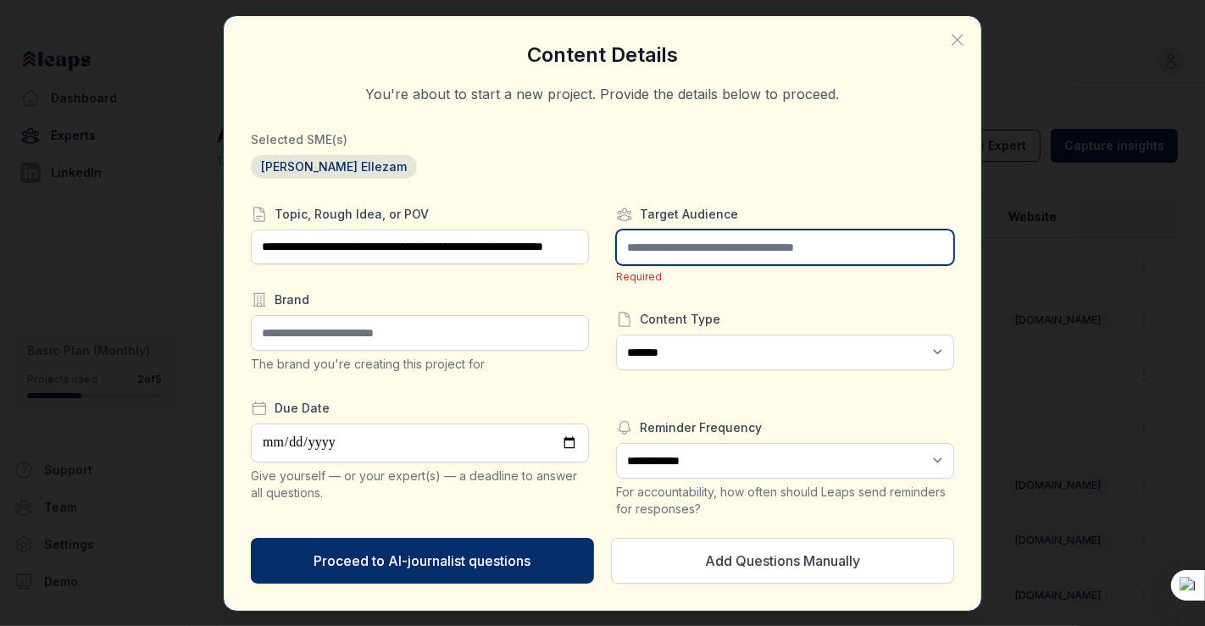
paste input "**********"
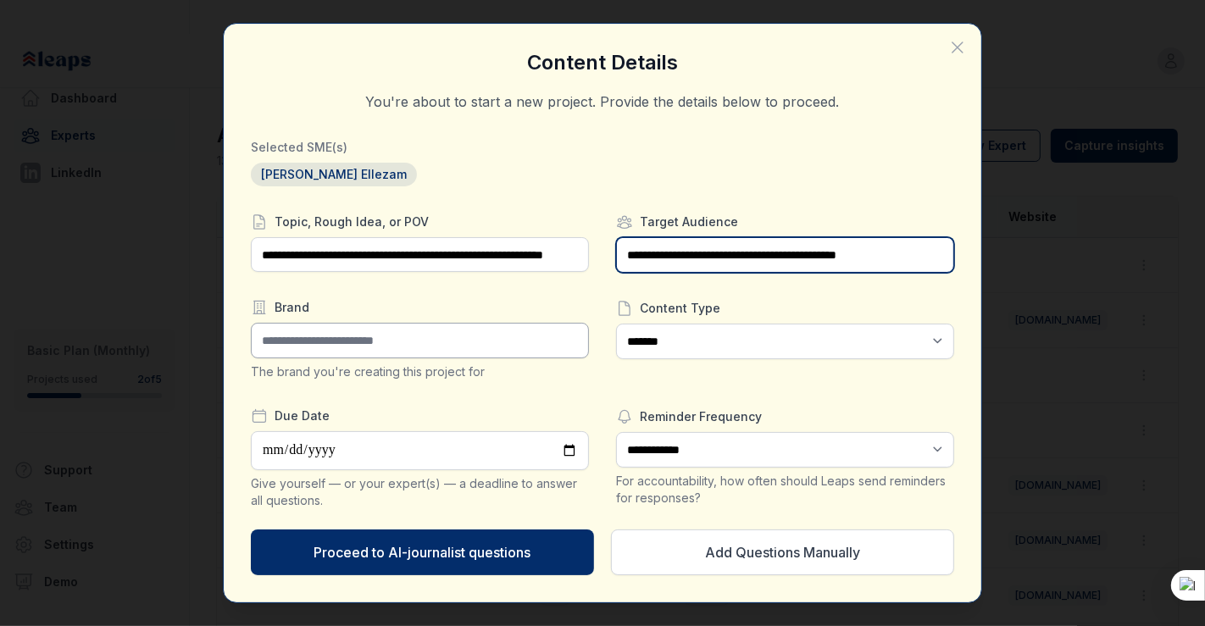
type input "**********"
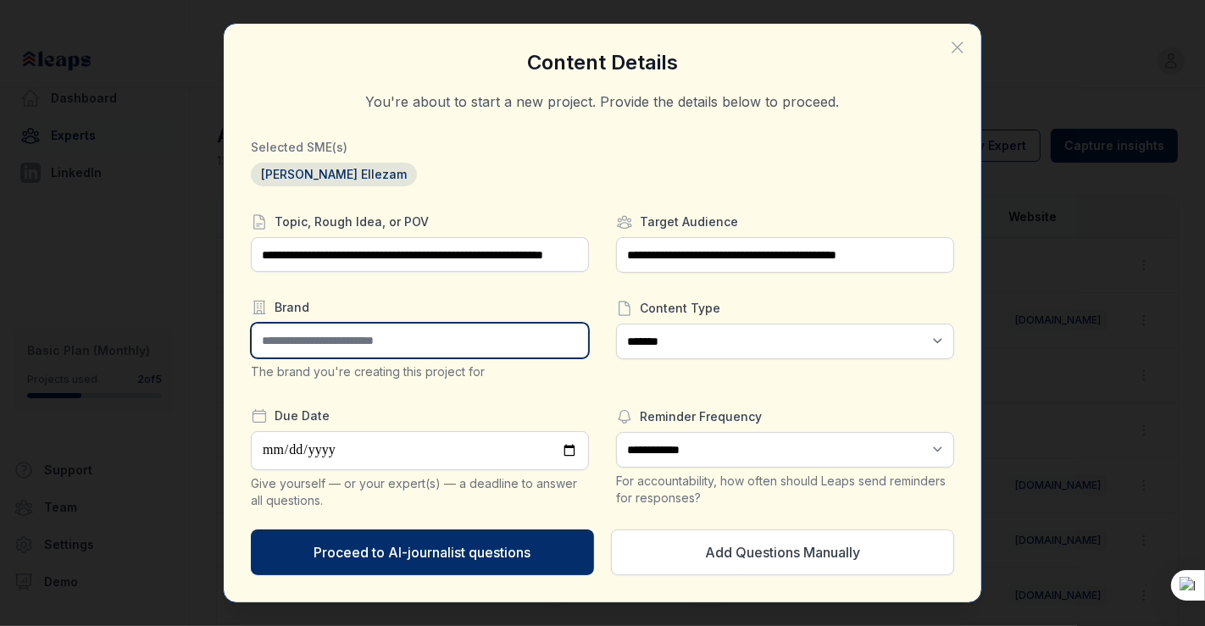
click at [508, 348] on input "text" at bounding box center [420, 341] width 338 height 36
type input "**********"
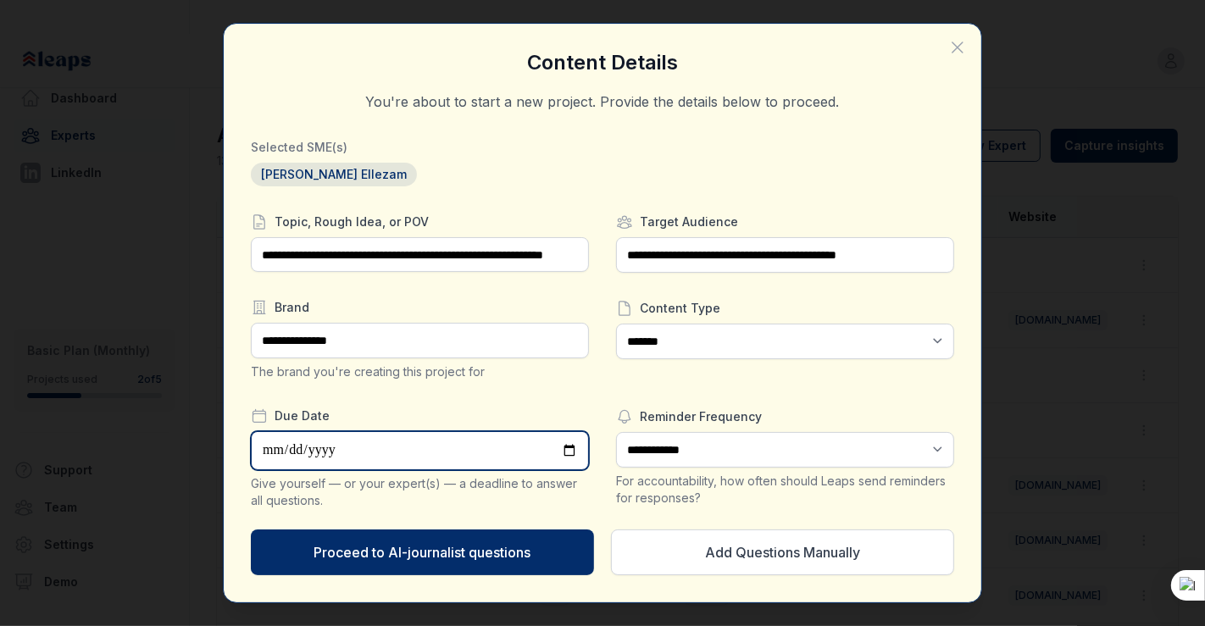
click at [484, 440] on input "date" at bounding box center [420, 450] width 338 height 39
type input "**********"
click at [746, 573] on button "Add Questions Manually" at bounding box center [782, 552] width 343 height 46
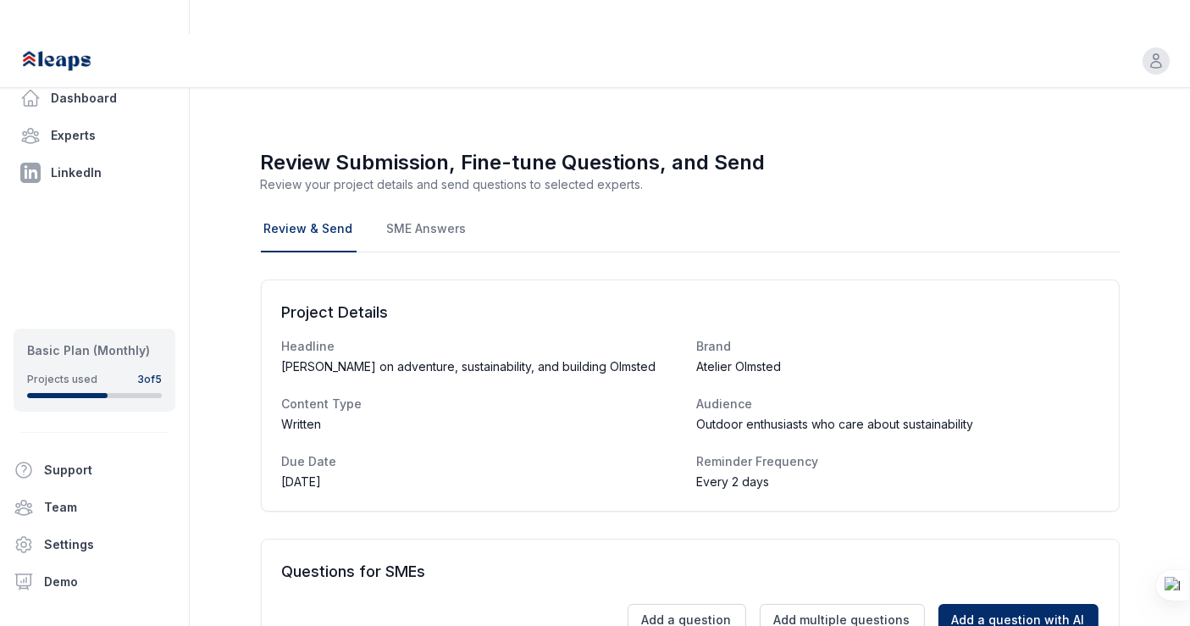
scroll to position [273, 0]
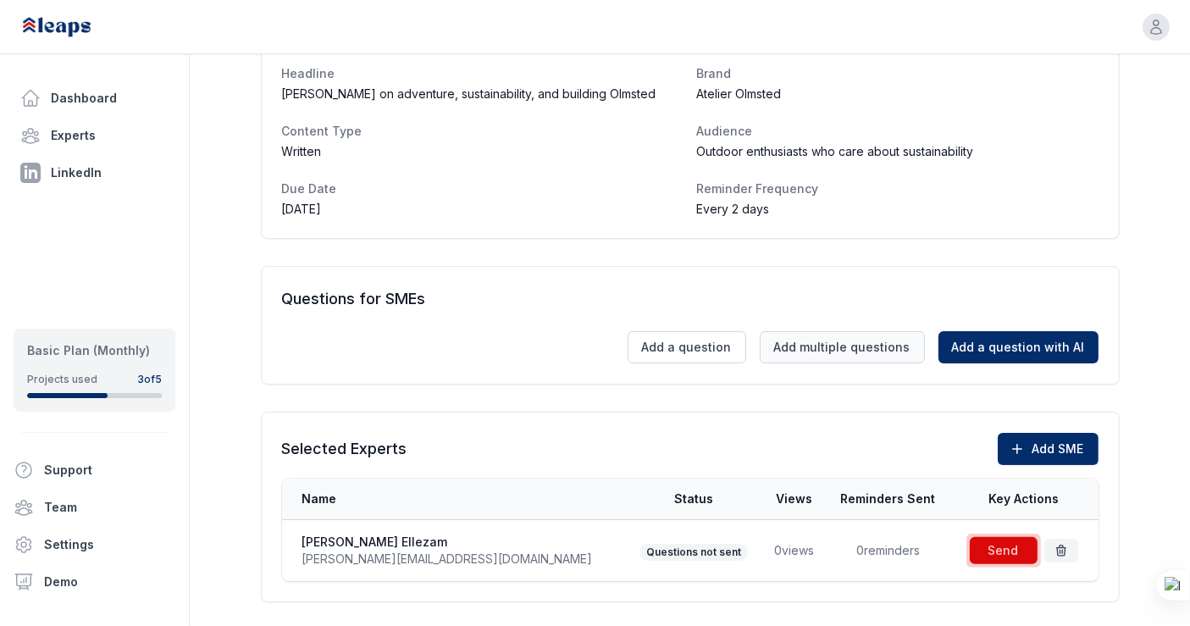
click at [812, 331] on button "Add multiple questions" at bounding box center [842, 347] width 165 height 32
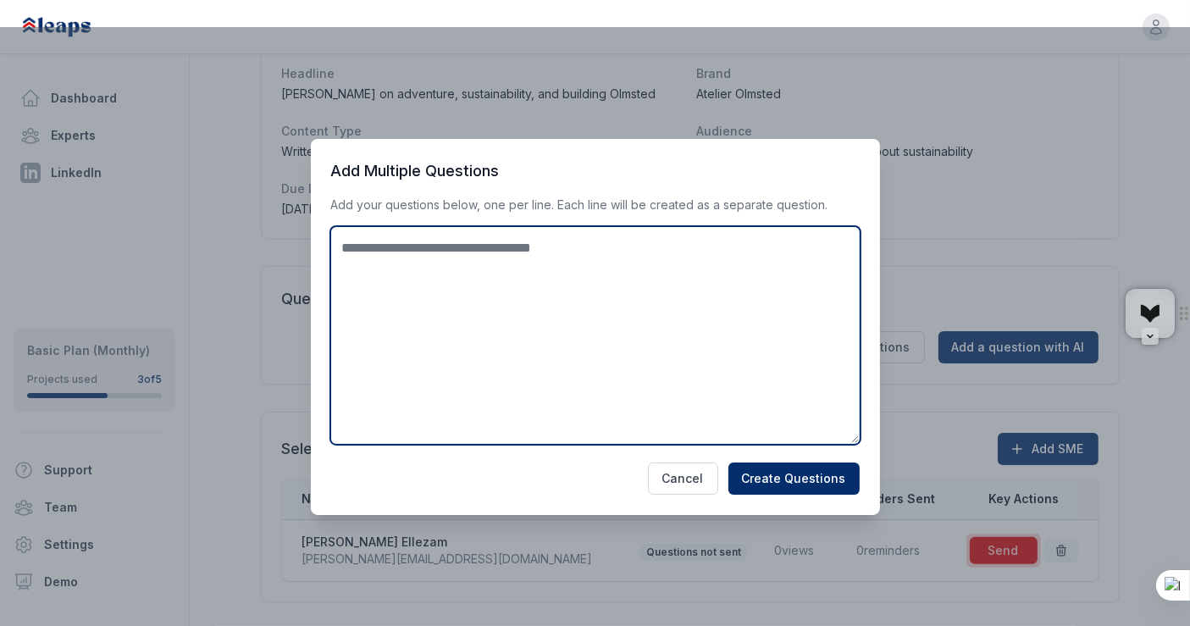
paste textarea "**********"
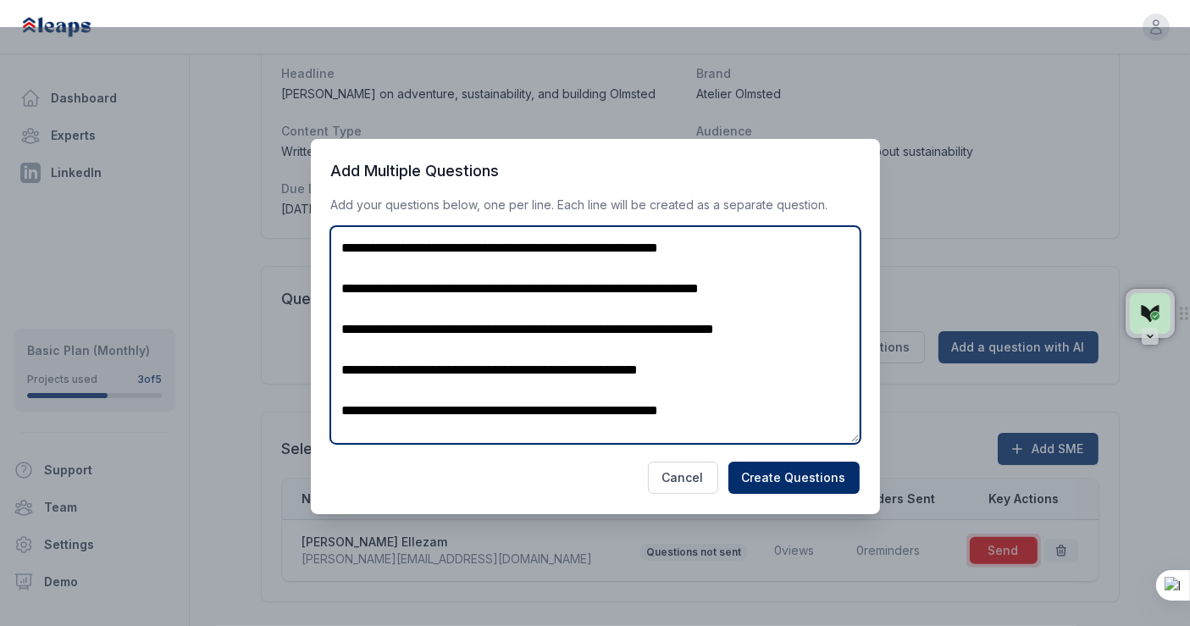
click at [587, 246] on textarea "**********" at bounding box center [595, 335] width 529 height 217
click at [730, 414] on textarea "**********" at bounding box center [595, 335] width 529 height 217
click at [747, 409] on textarea "**********" at bounding box center [595, 335] width 529 height 217
click at [743, 409] on textarea "**********" at bounding box center [595, 335] width 529 height 217
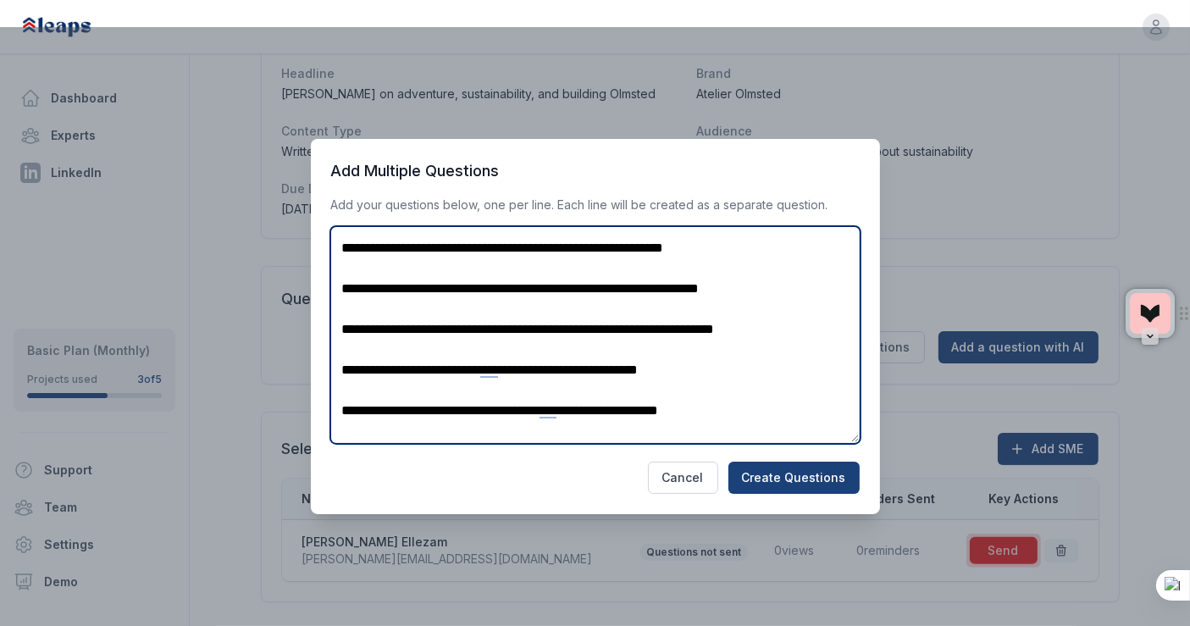
type textarea "**********"
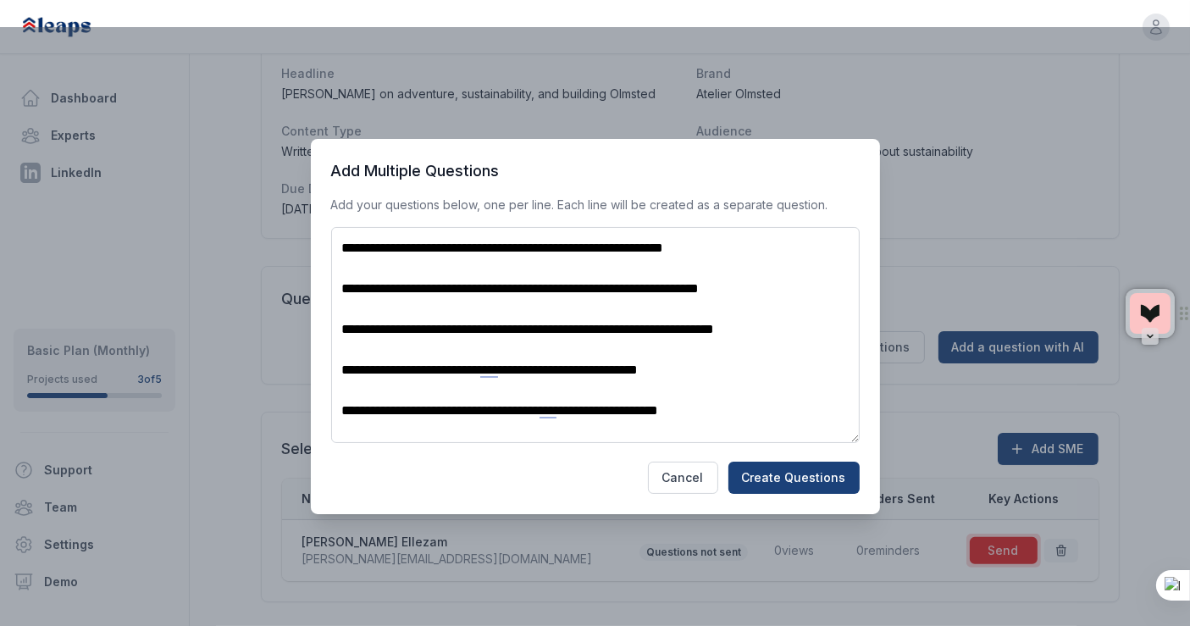
click at [779, 482] on button "Create Questions" at bounding box center [793, 478] width 131 height 32
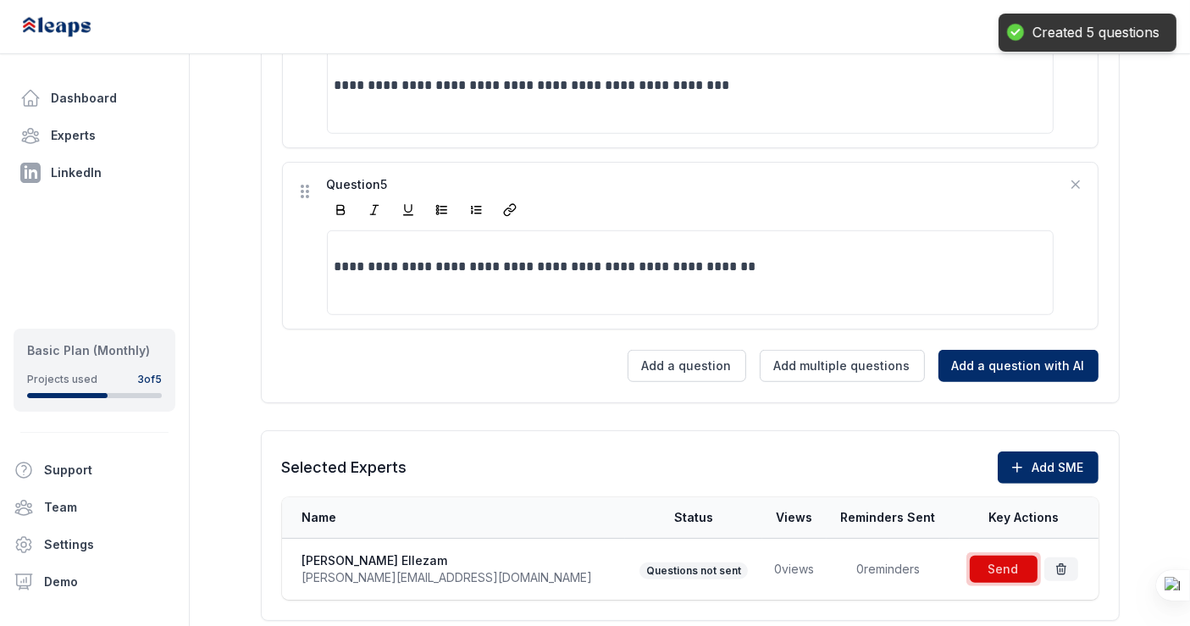
scroll to position [1161, 0]
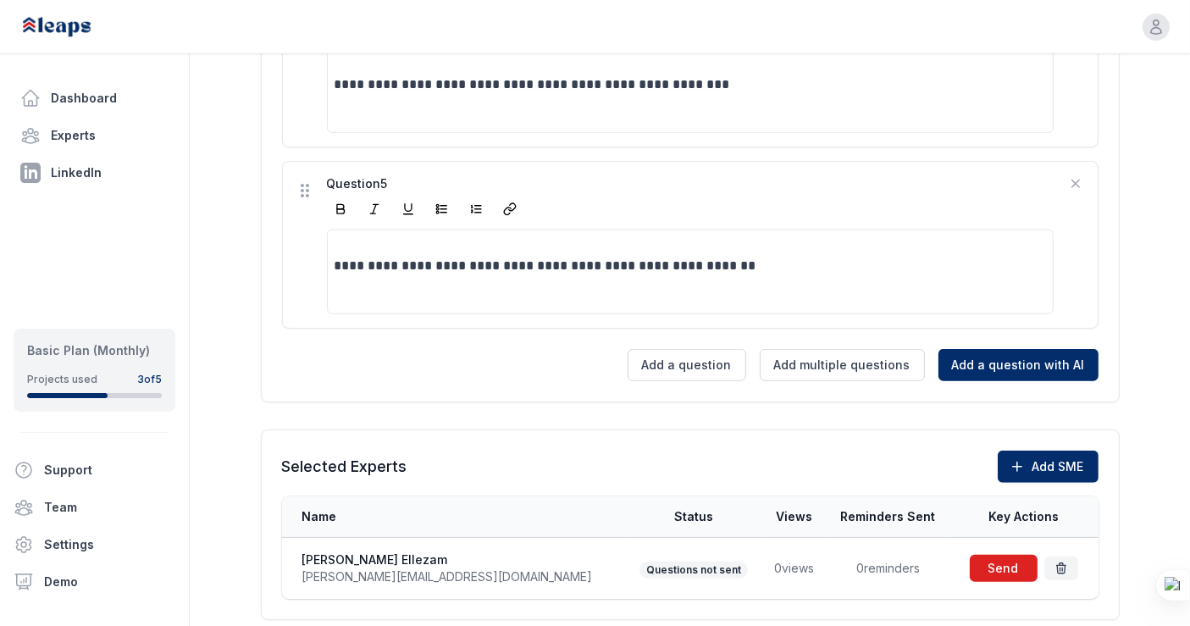
click at [995, 551] on span at bounding box center [1004, 568] width 75 height 34
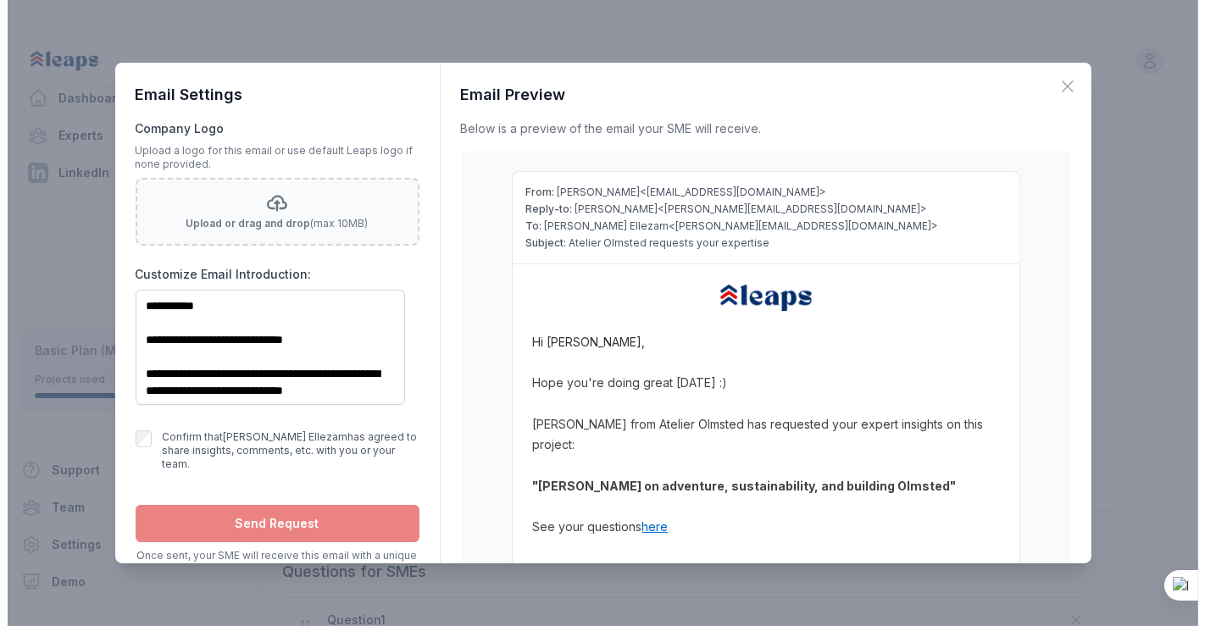
scroll to position [0, 0]
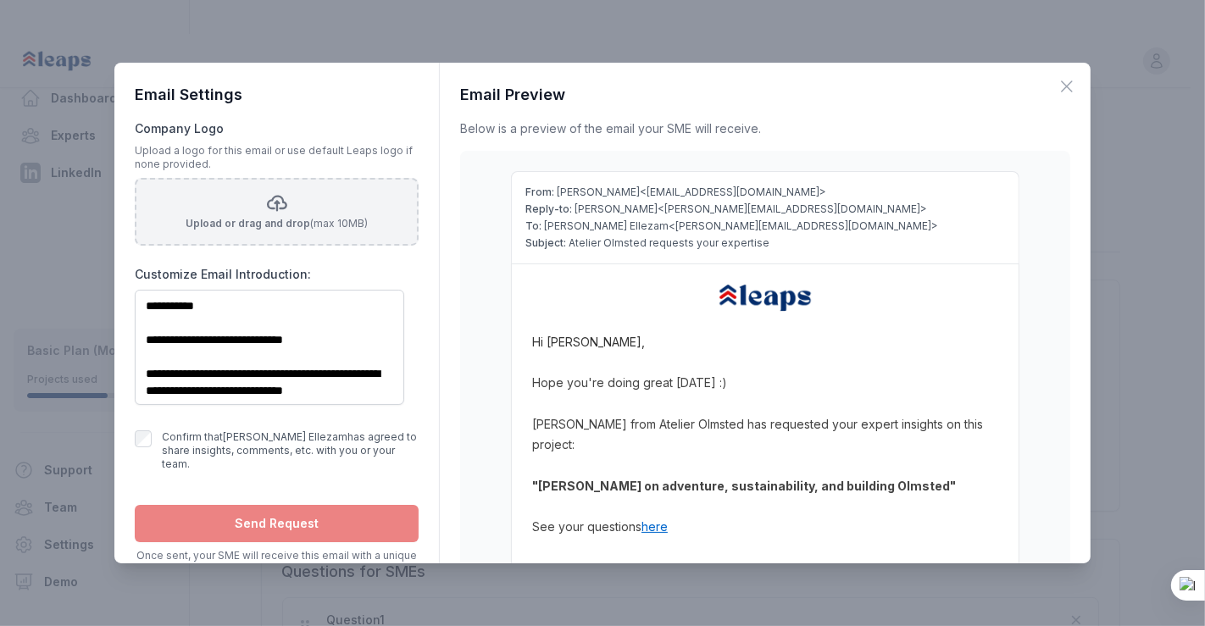
click at [288, 212] on div "Upload or drag and drop (max 10MB)" at bounding box center [277, 211] width 182 height 51
click at [0, 0] on input "Upload or drag and drop (max 10MB)" at bounding box center [0, 0] width 0 height 0
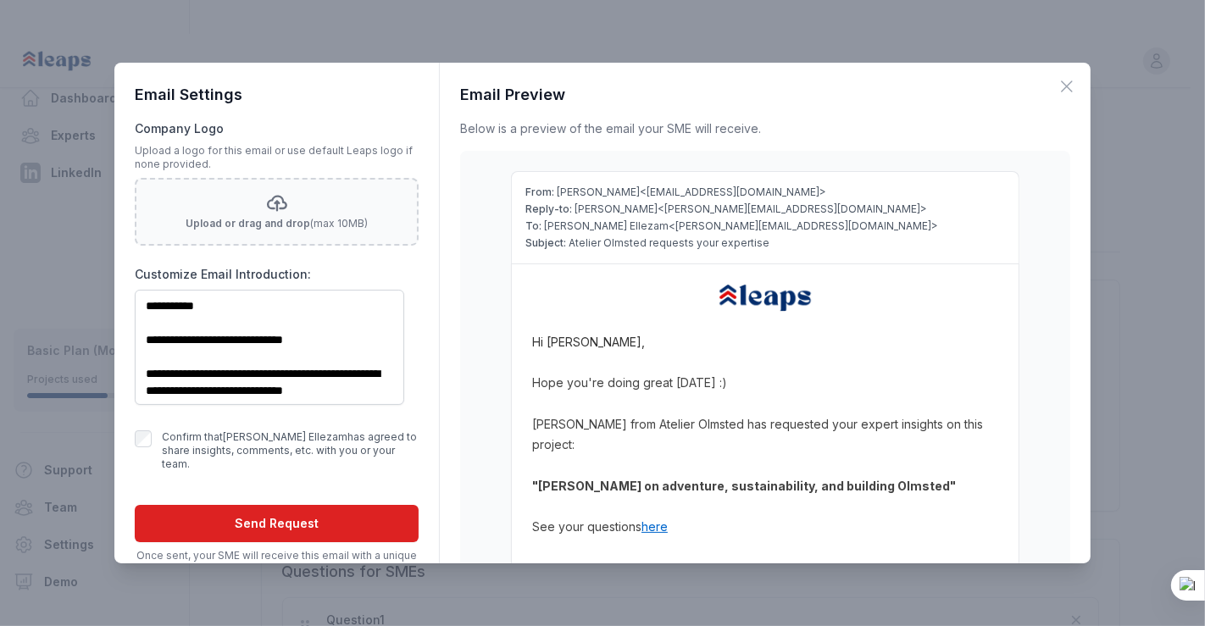
click at [236, 509] on button "Send Request" at bounding box center [277, 523] width 284 height 37
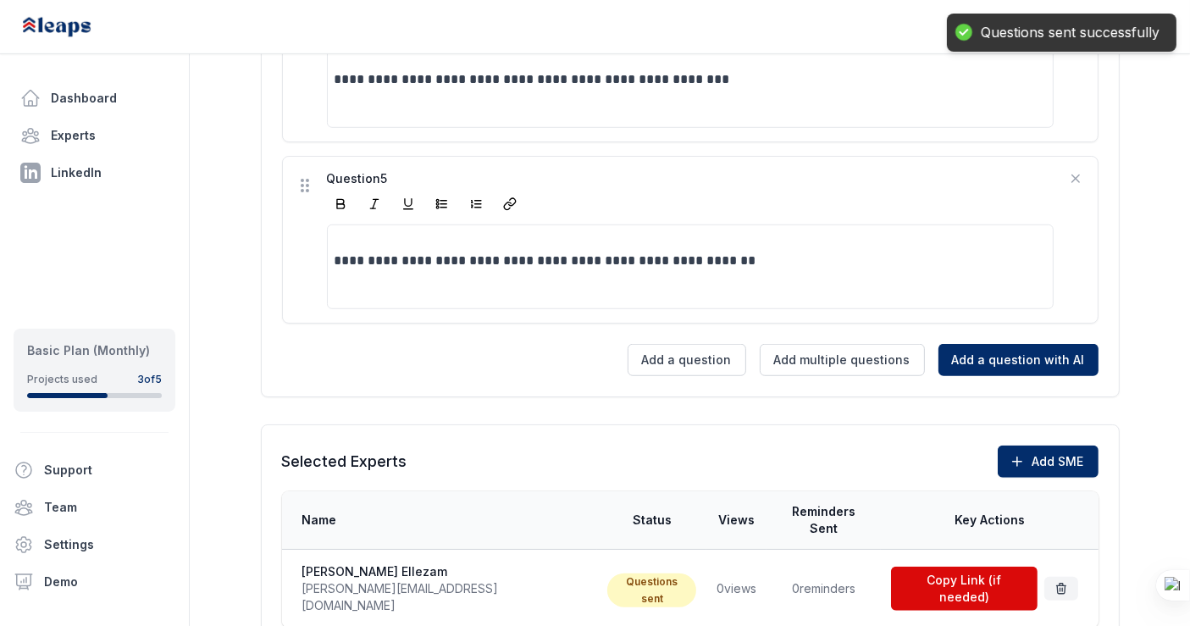
scroll to position [1176, 0]
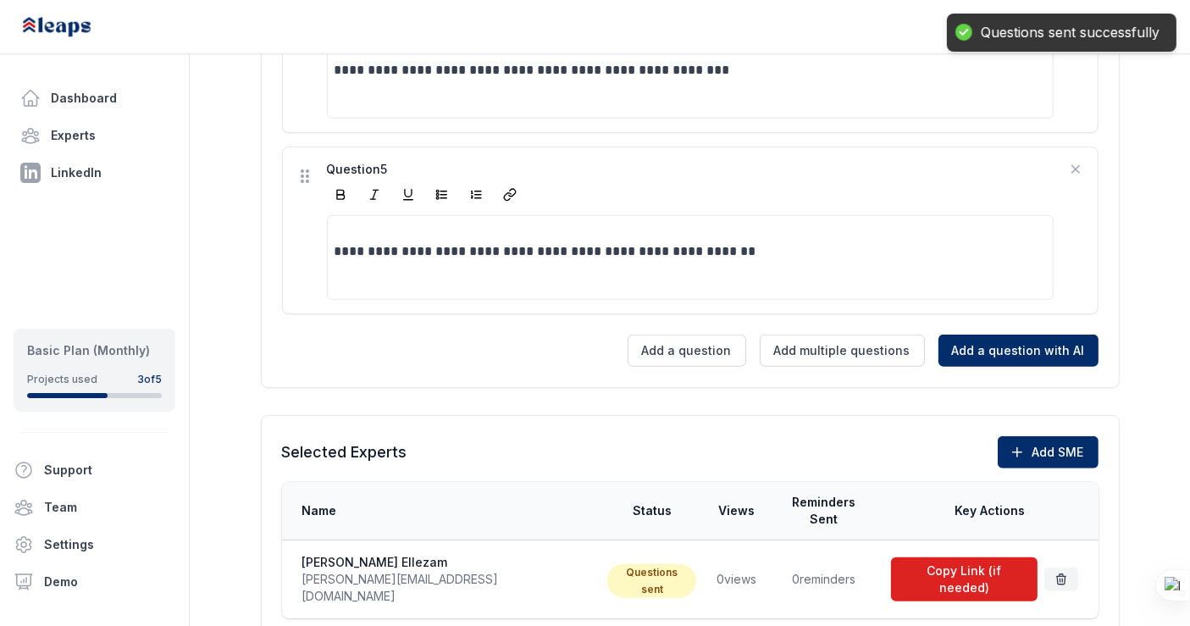
click at [944, 557] on button "Copy Link (if needed)" at bounding box center [964, 579] width 146 height 44
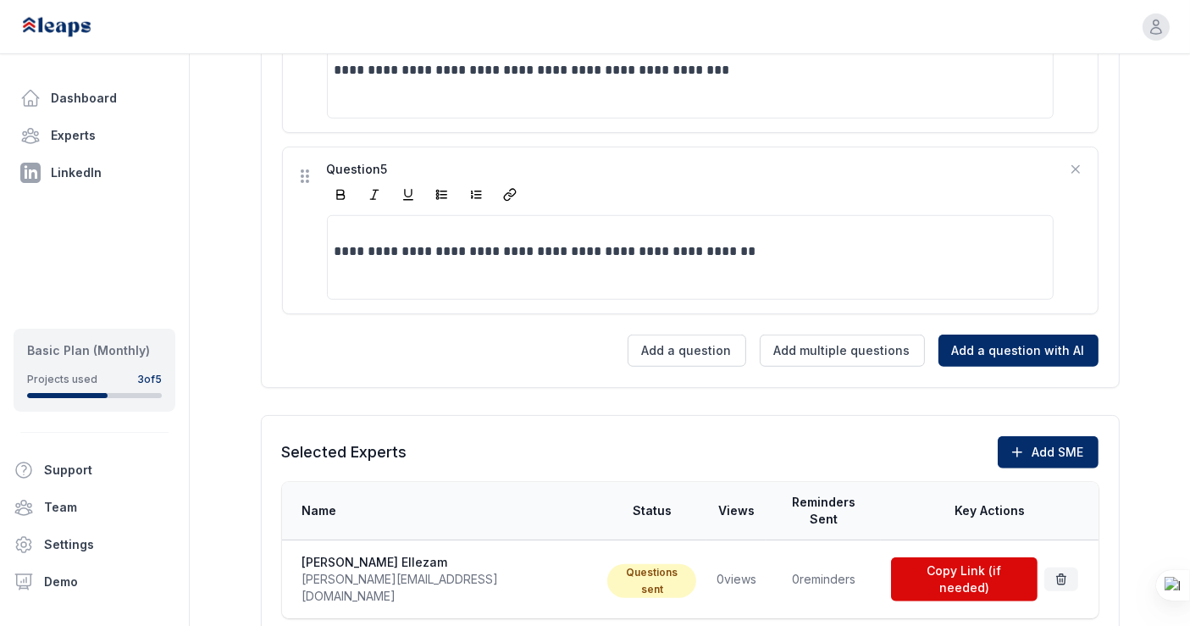
scroll to position [0, 0]
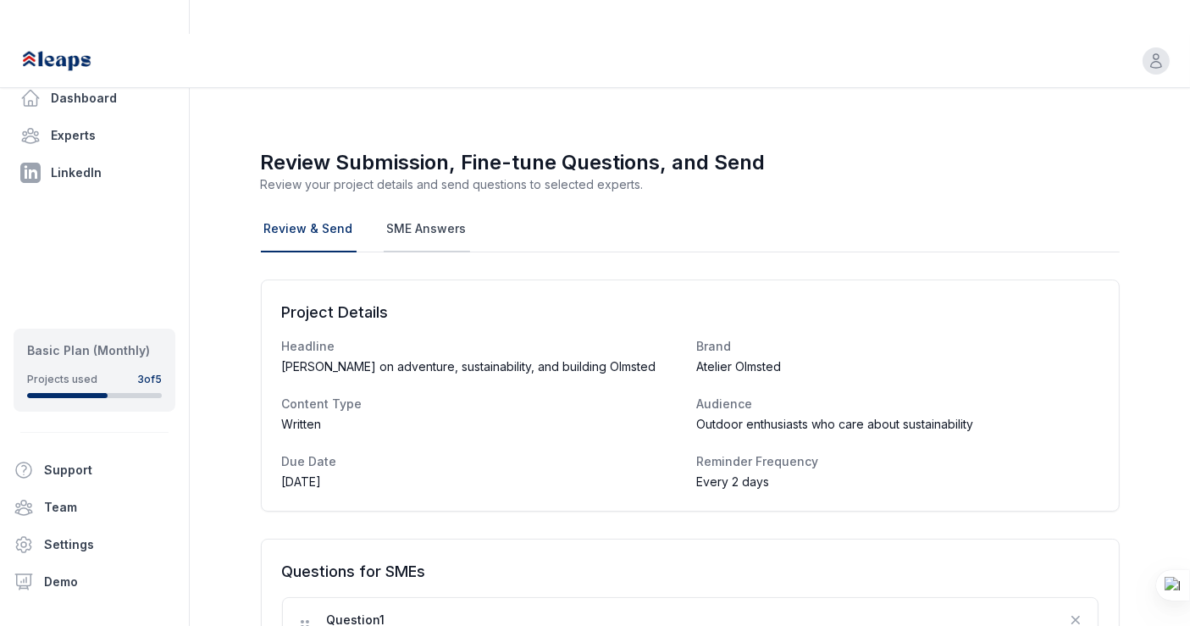
click at [427, 207] on link "SME Answers" at bounding box center [427, 230] width 86 height 46
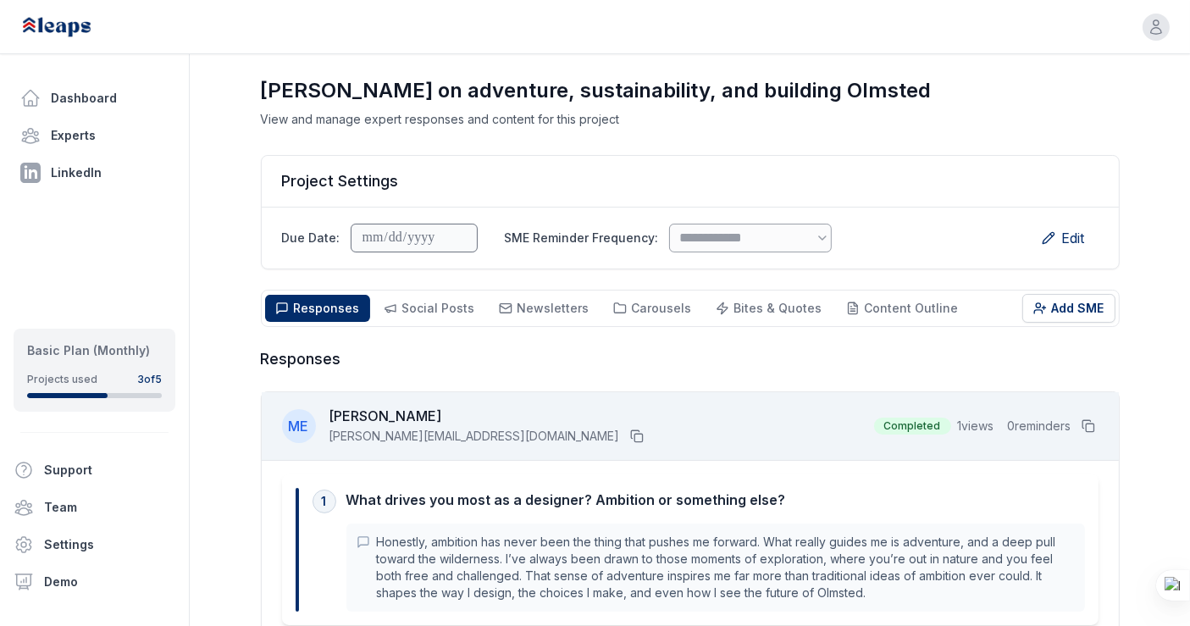
scroll to position [65, 0]
click at [421, 295] on button "Social Posts Social" at bounding box center [430, 308] width 112 height 27
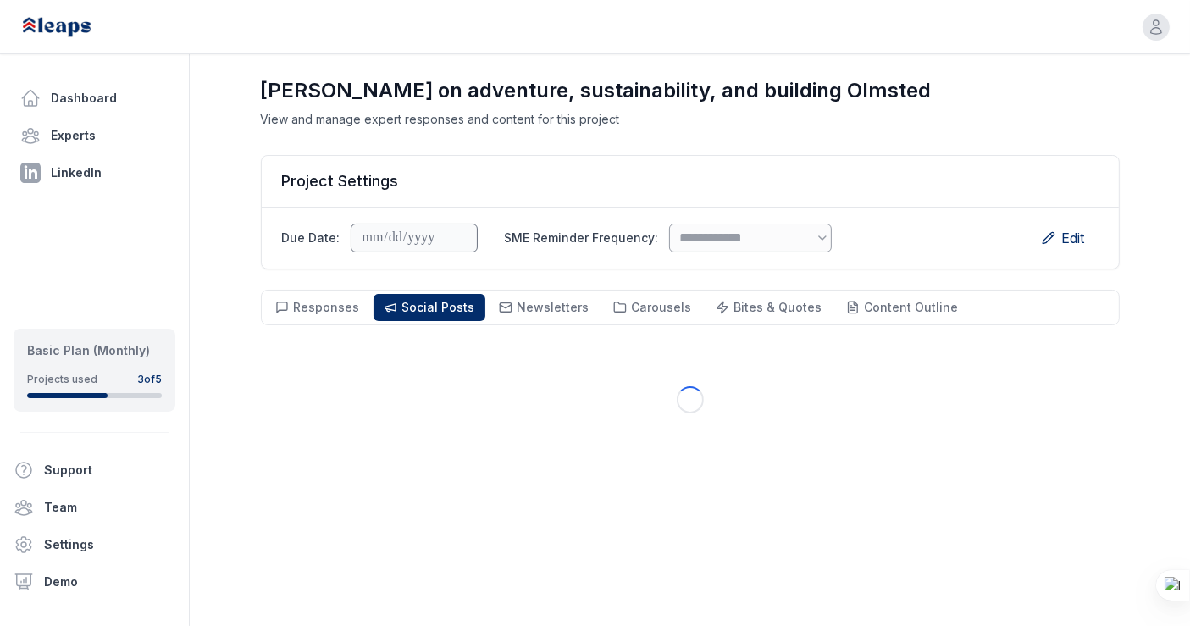
scroll to position [121, 0]
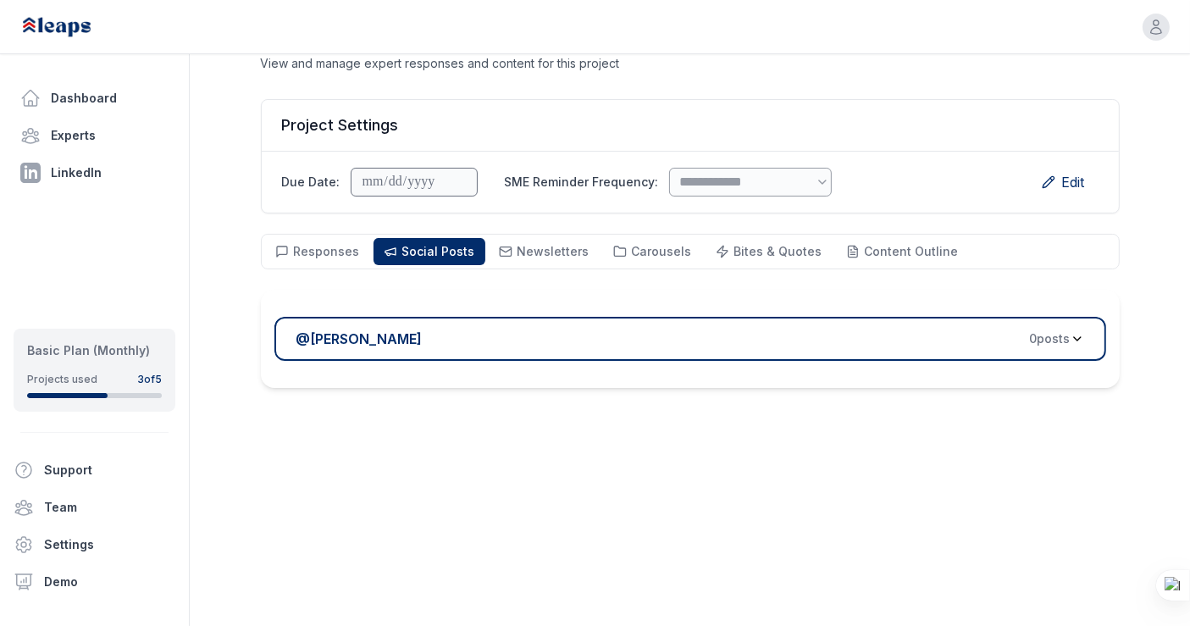
click at [667, 329] on div "@ Melanie Ellezam 0 post s" at bounding box center [683, 339] width 774 height 20
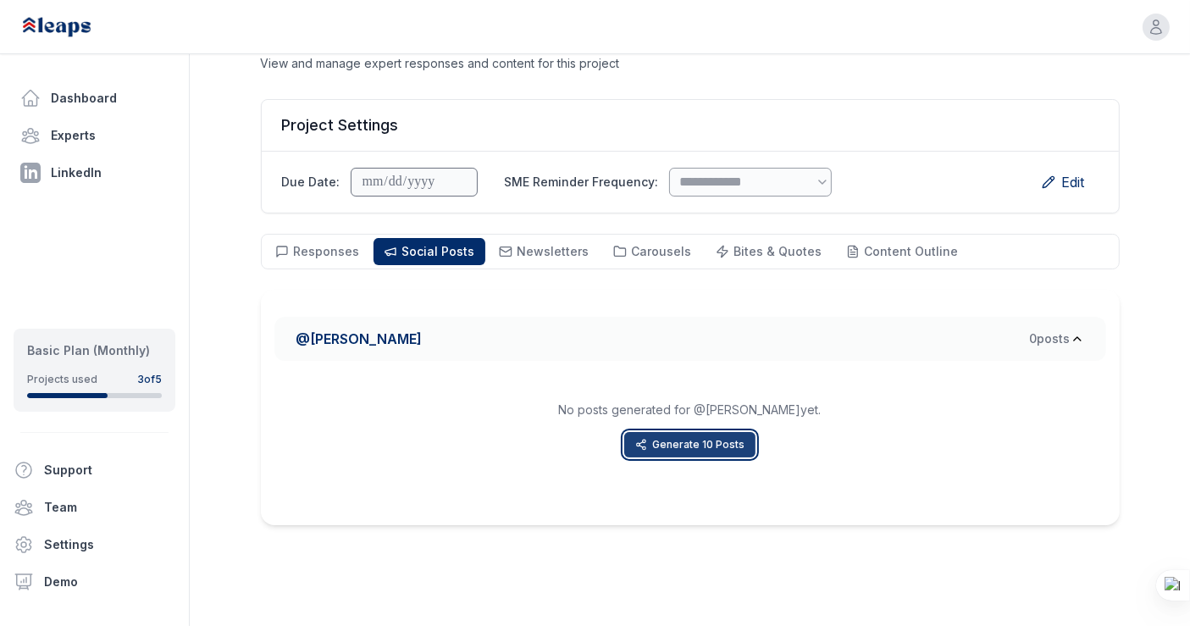
click at [678, 432] on button "Generate 10 Posts" at bounding box center [689, 444] width 131 height 25
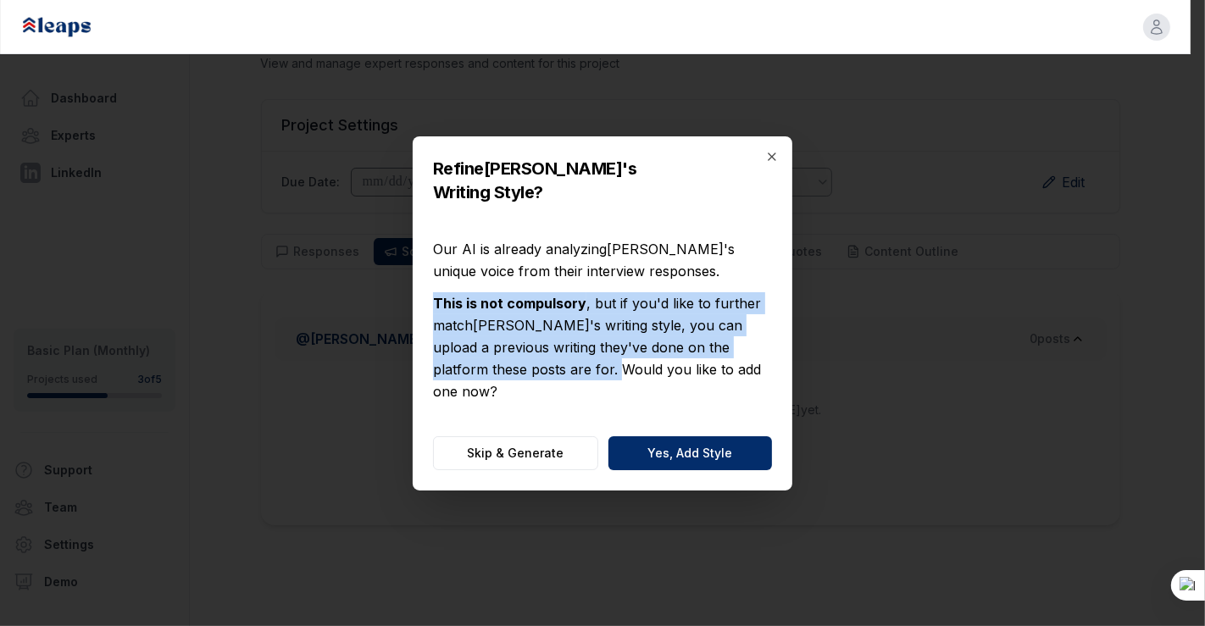
drag, startPoint x: 433, startPoint y: 303, endPoint x: 518, endPoint y: 364, distance: 104.4
click at [518, 364] on p "This is not compulsory , but if you'd like to further match Melanie 's writing …" at bounding box center [602, 347] width 339 height 110
copy p "This is not compulsory , but if you'd like to further match Melanie 's writing …"
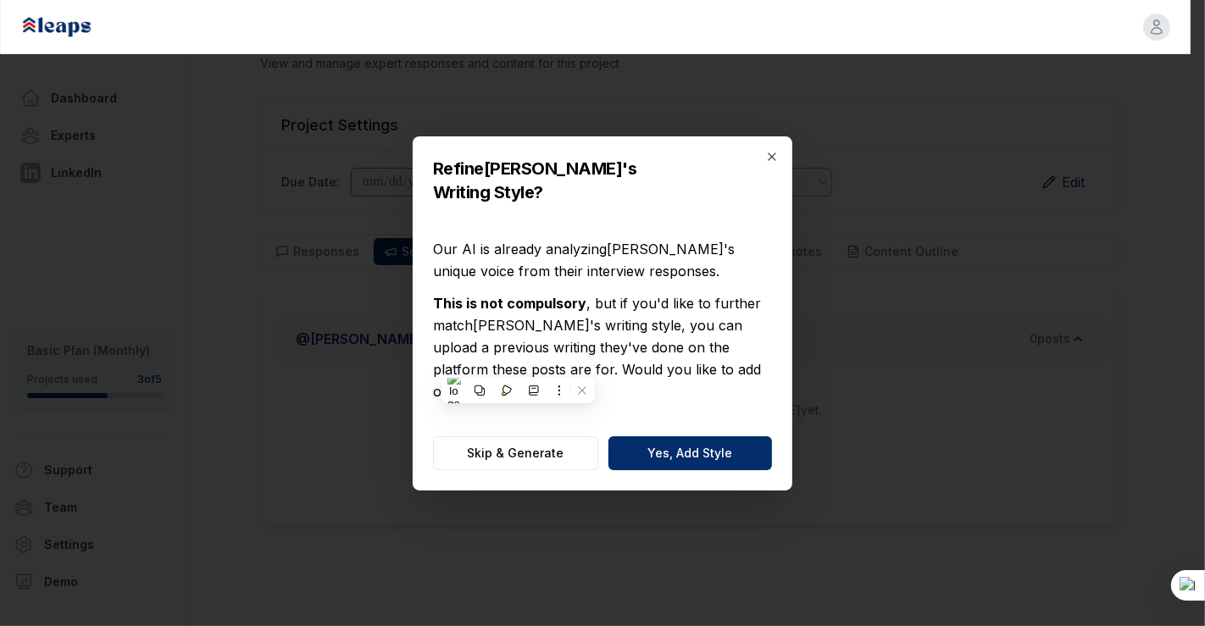
click at [736, 385] on div "Our AI is already analyzing Melanie 's unique voice from their interview respon…" at bounding box center [602, 319] width 339 height 191
click at [528, 436] on button "Skip & Generate" at bounding box center [515, 453] width 165 height 34
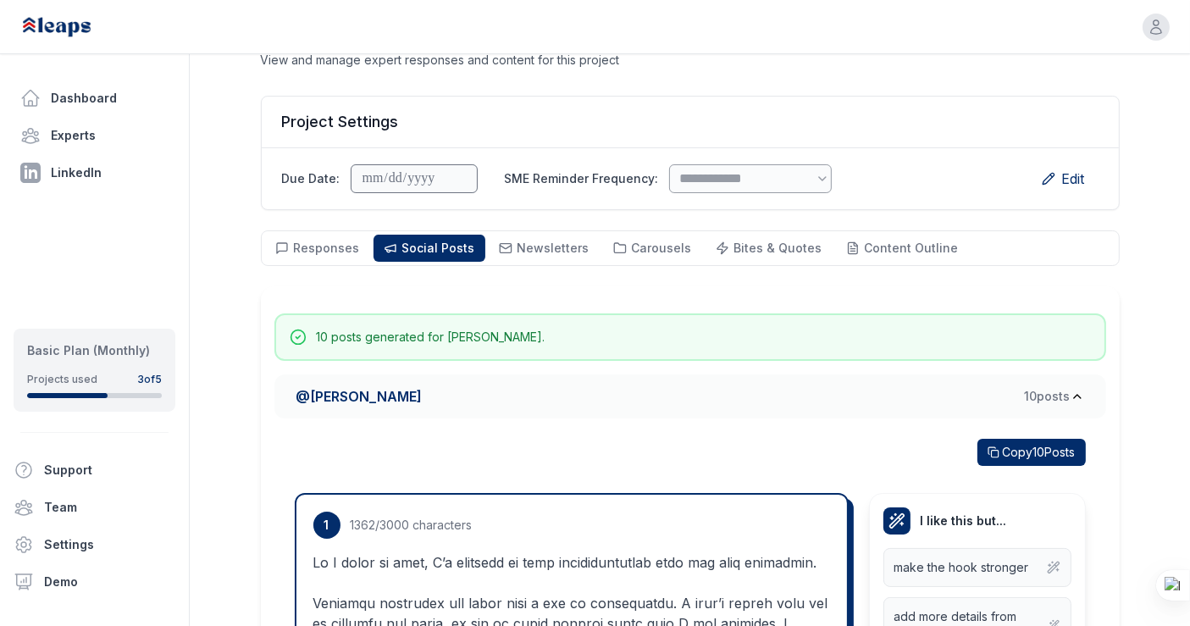
scroll to position [0, 0]
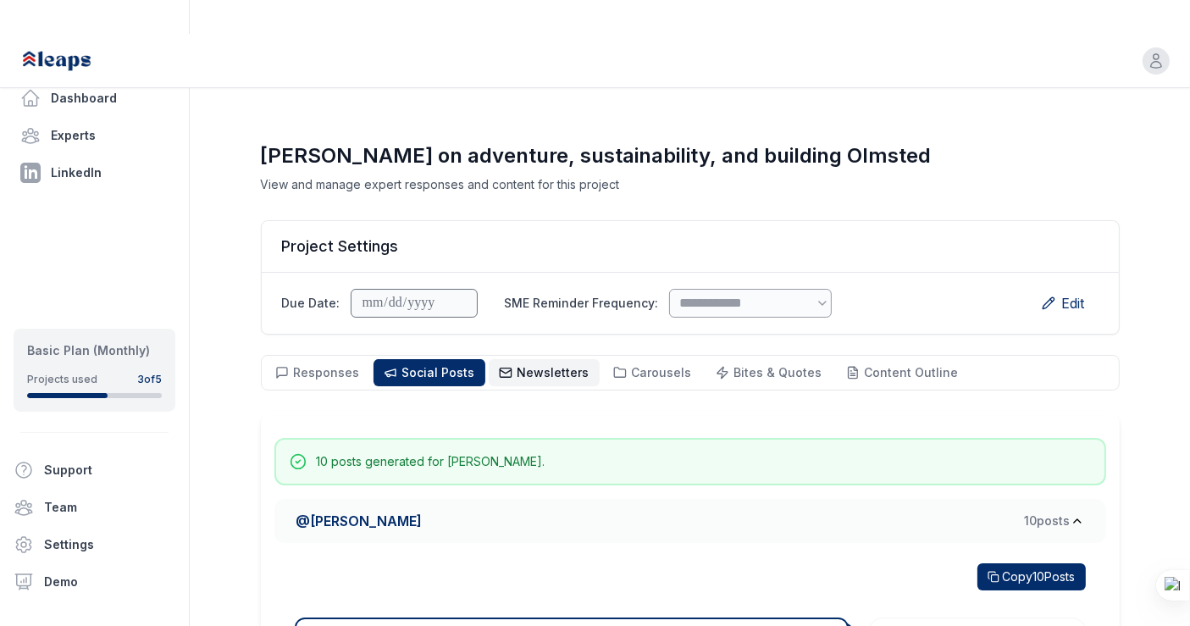
click at [526, 365] on span "Newsletters" at bounding box center [554, 372] width 72 height 14
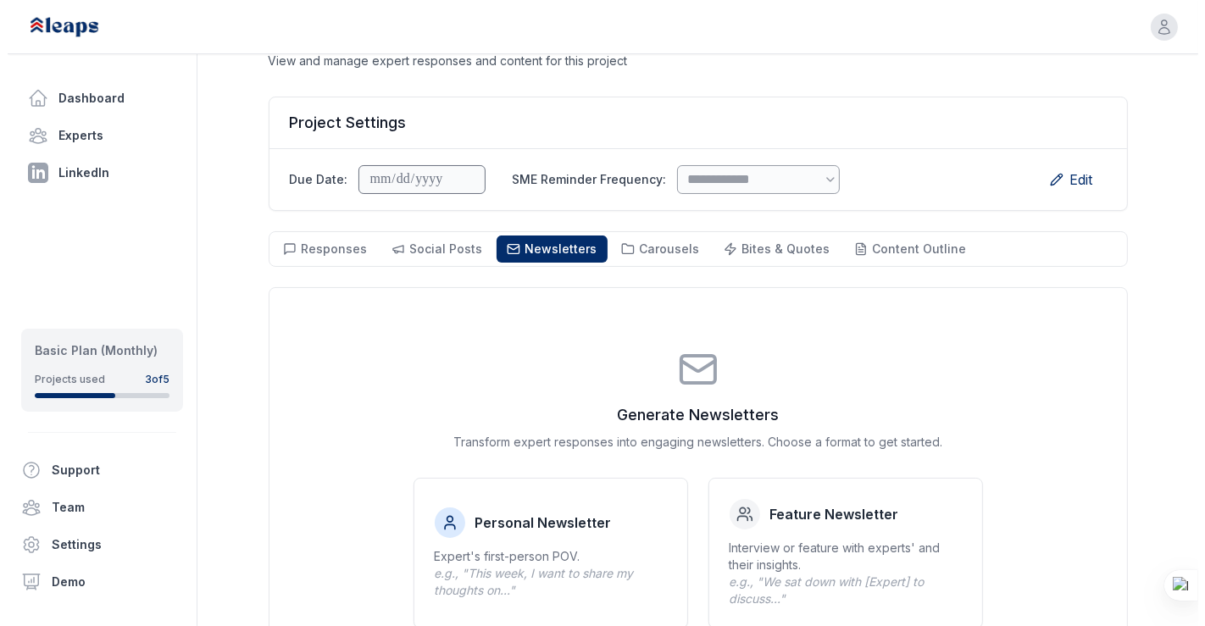
scroll to position [205, 0]
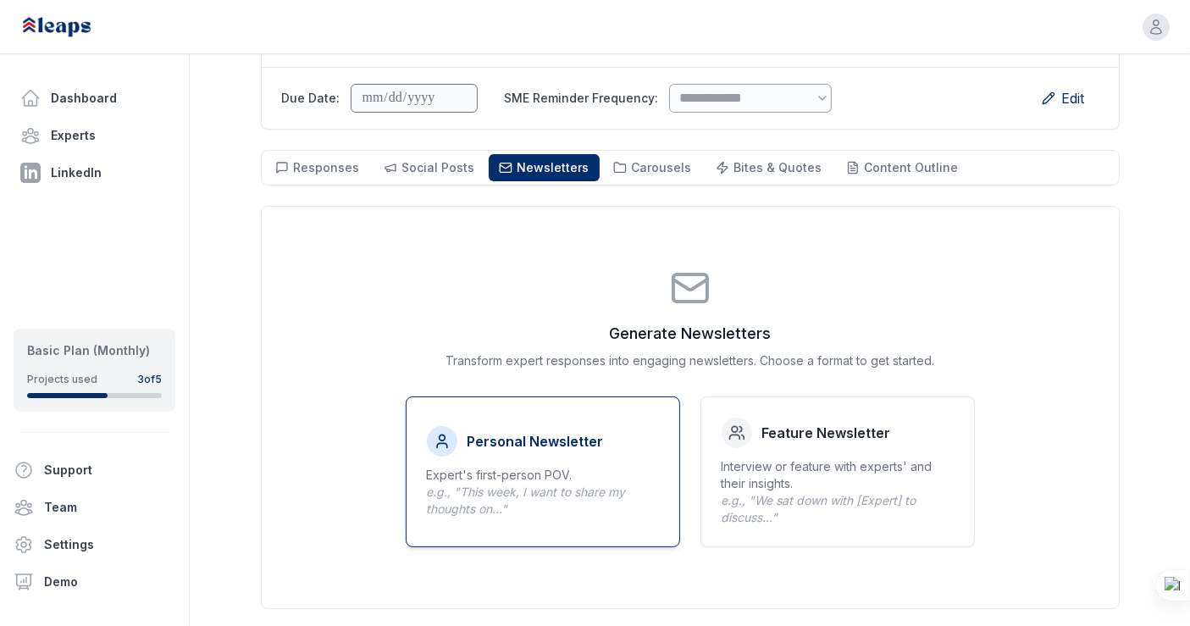
click at [595, 422] on button "Personal Newsletter Expert's first-person POV. e.g., "This week, I want to shar…" at bounding box center [543, 471] width 274 height 151
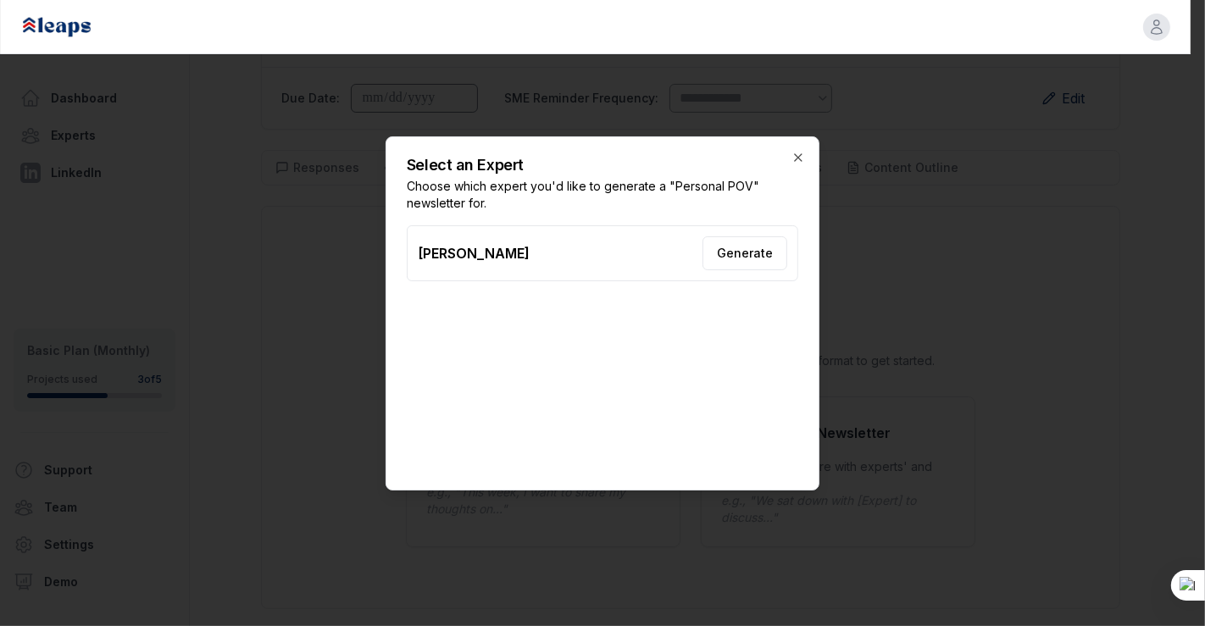
click at [728, 252] on button "Generate" at bounding box center [744, 253] width 85 height 34
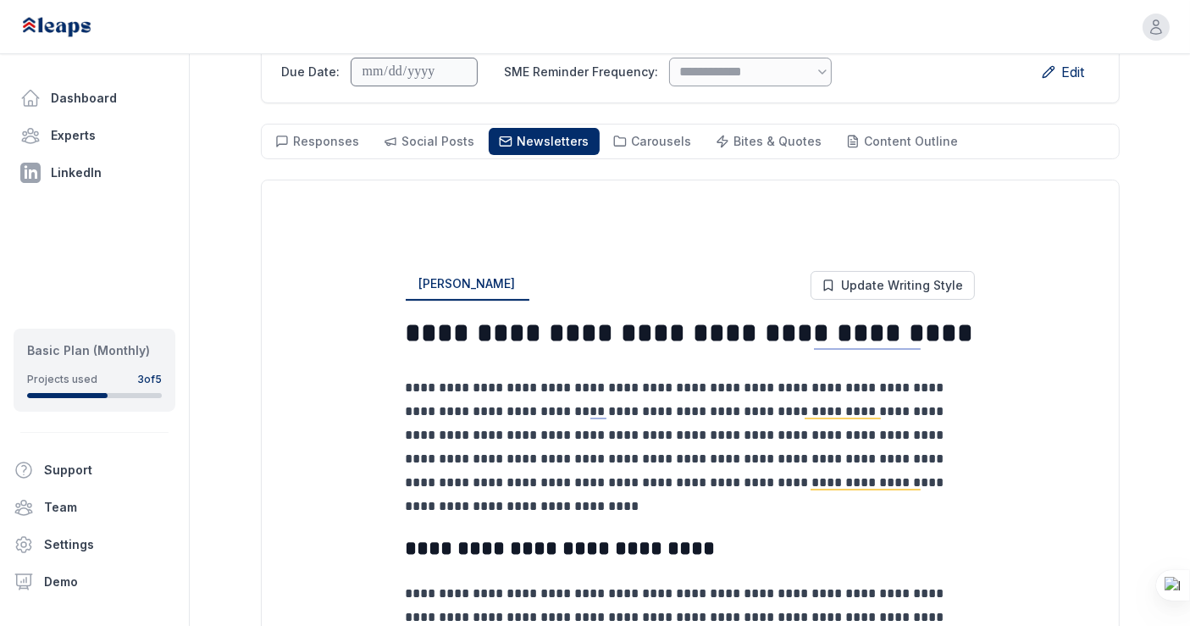
scroll to position [233, 0]
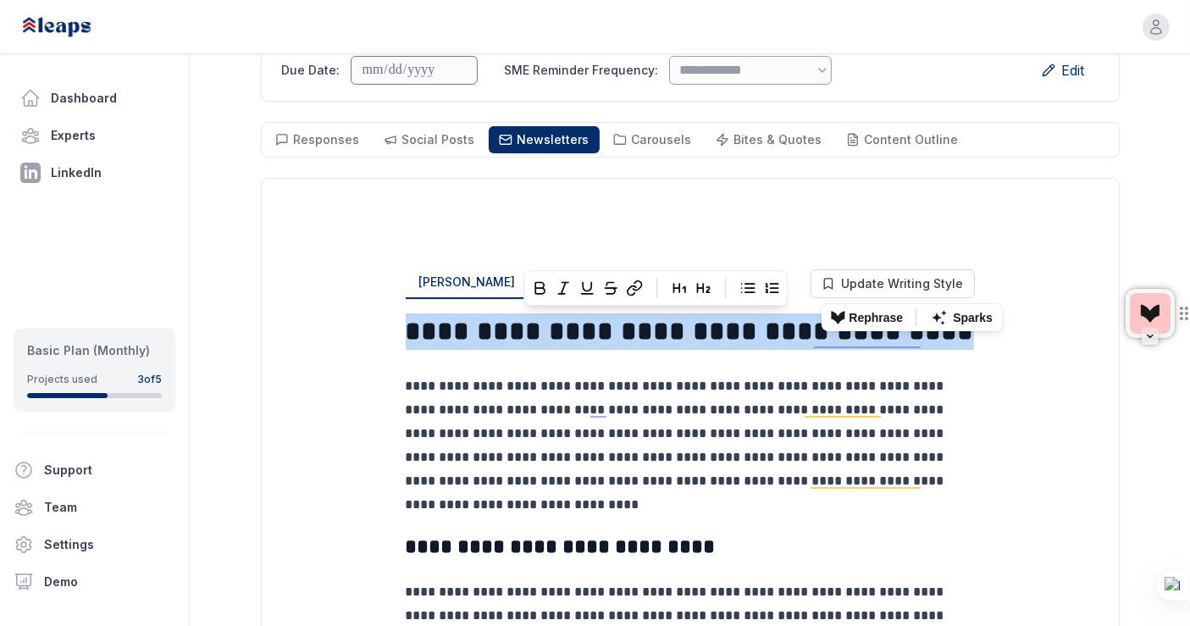
drag, startPoint x: 407, startPoint y: 294, endPoint x: 920, endPoint y: 295, distance: 513.3
click at [920, 313] on h1 "**********" at bounding box center [690, 331] width 569 height 36
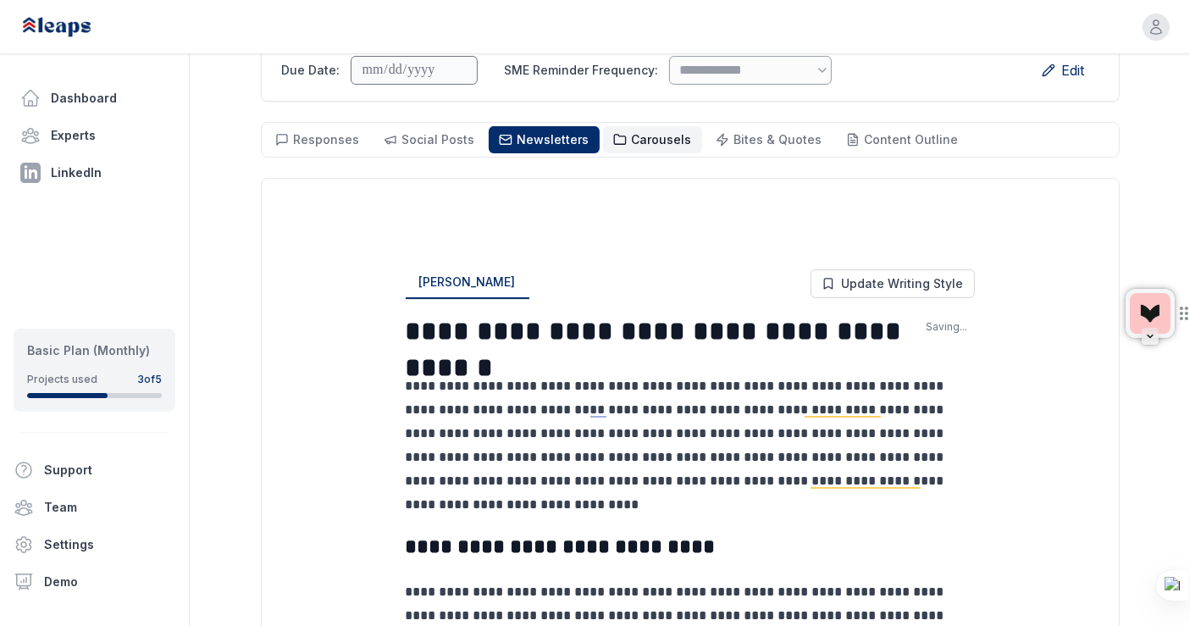
click at [642, 132] on span "Carousels" at bounding box center [662, 139] width 60 height 14
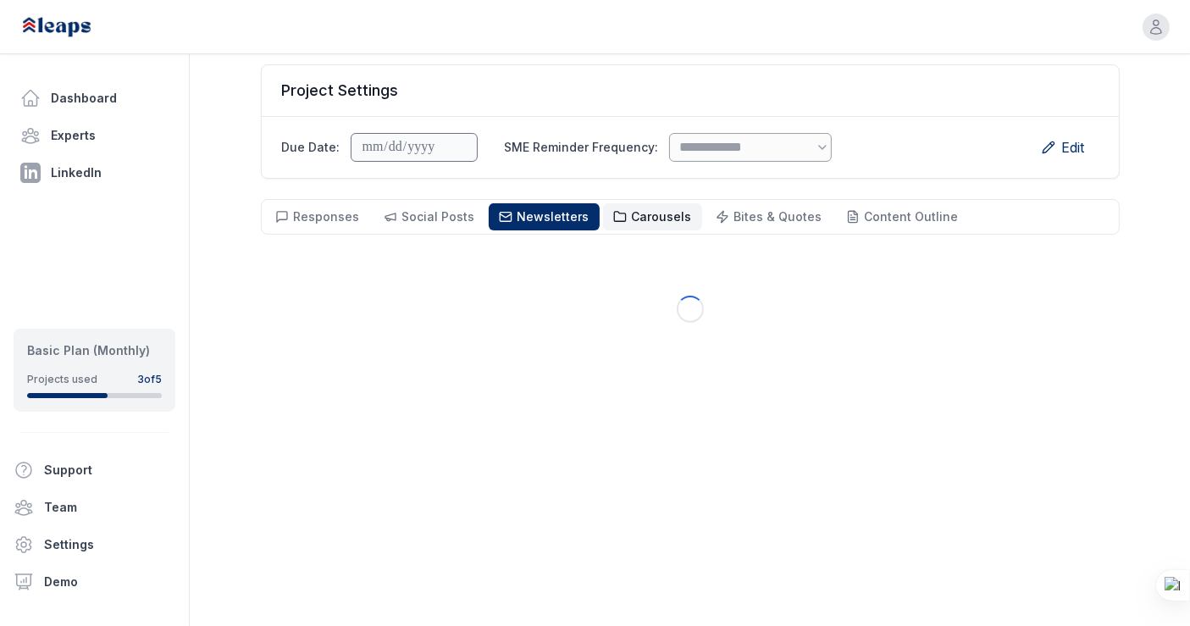
scroll to position [121, 0]
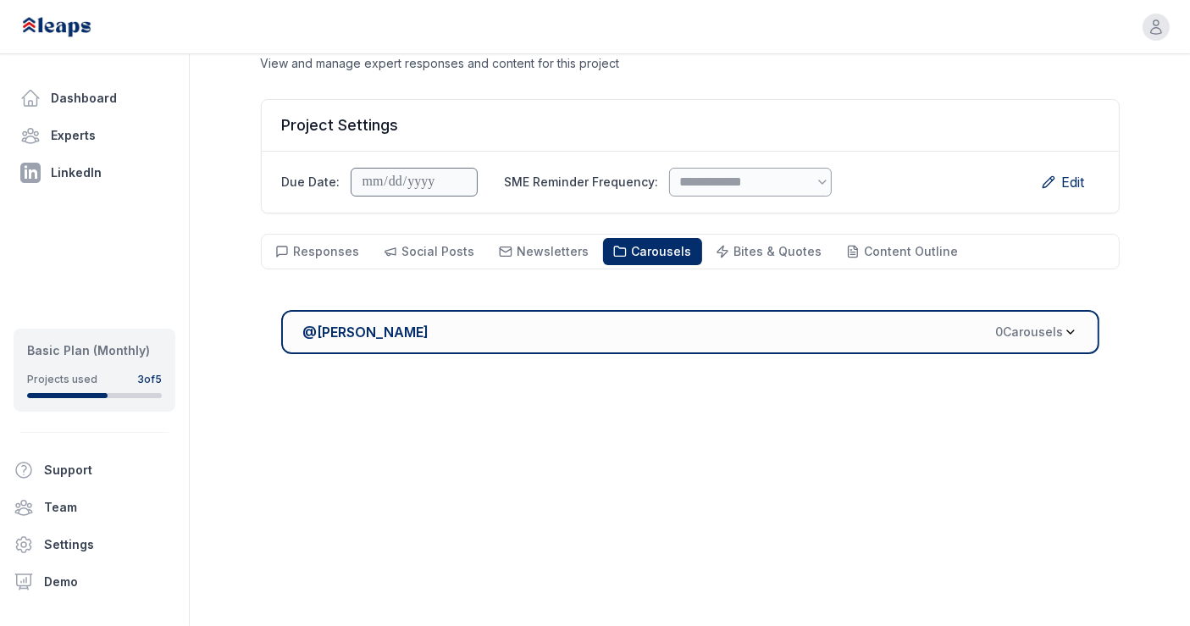
click at [715, 322] on div "@ Melanie Ellezam 0 Carousel s" at bounding box center [683, 332] width 761 height 20
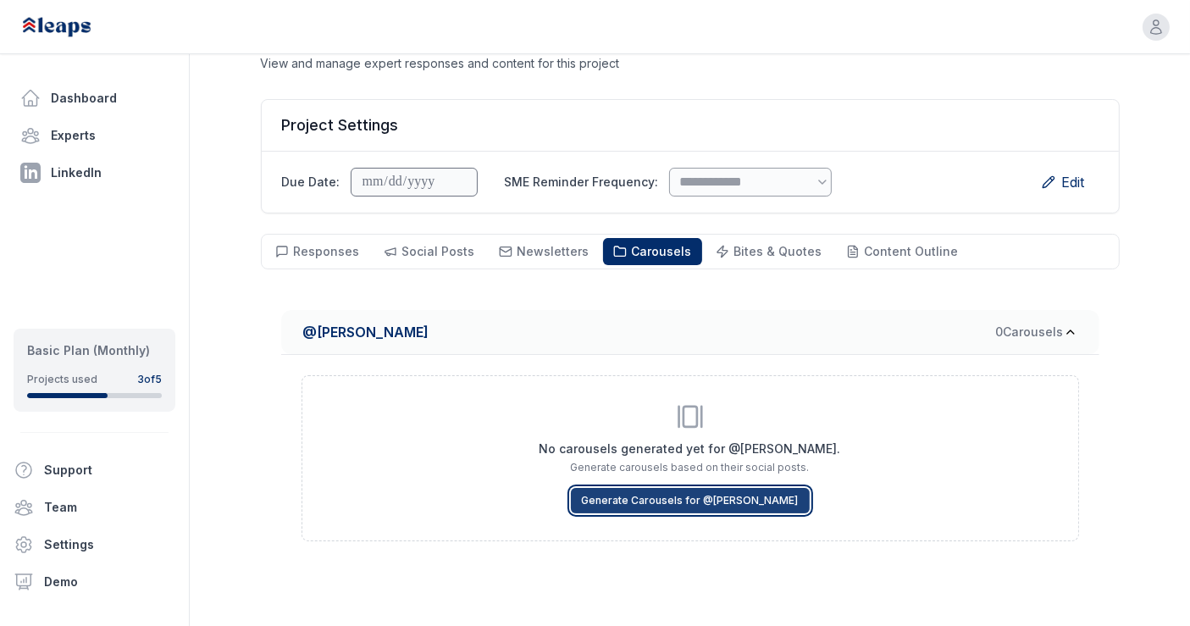
click at [718, 488] on button "Generate Carousels for @ Melanie Ellezam" at bounding box center [690, 500] width 239 height 25
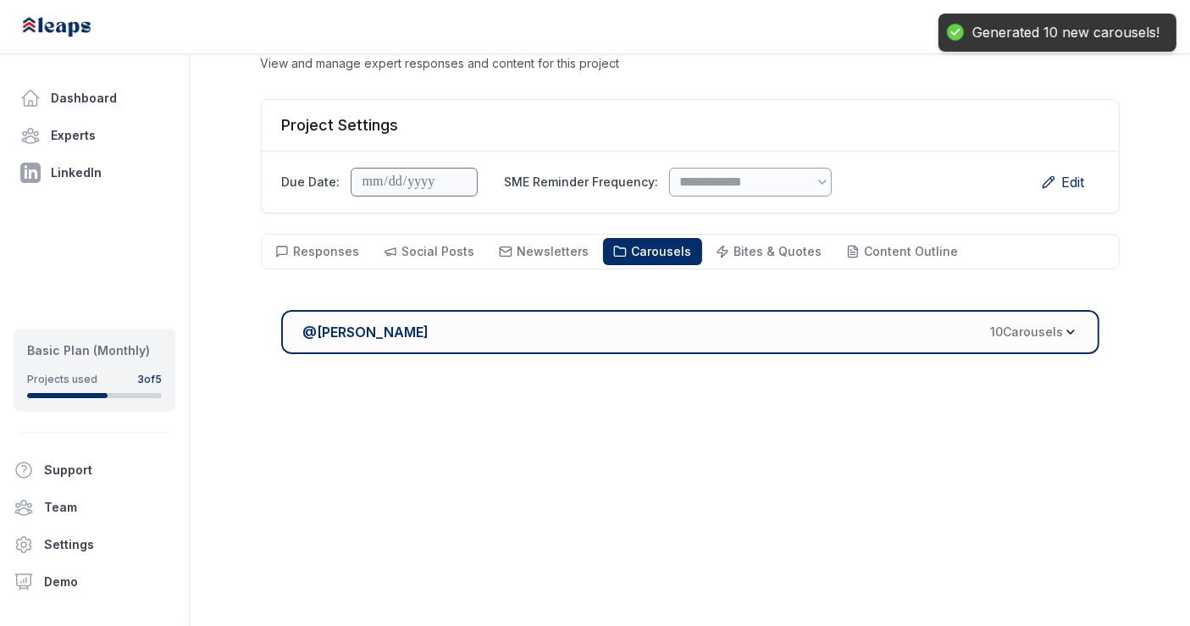
click at [758, 322] on div "@ Melanie Ellezam 10 Carousel s" at bounding box center [683, 332] width 761 height 20
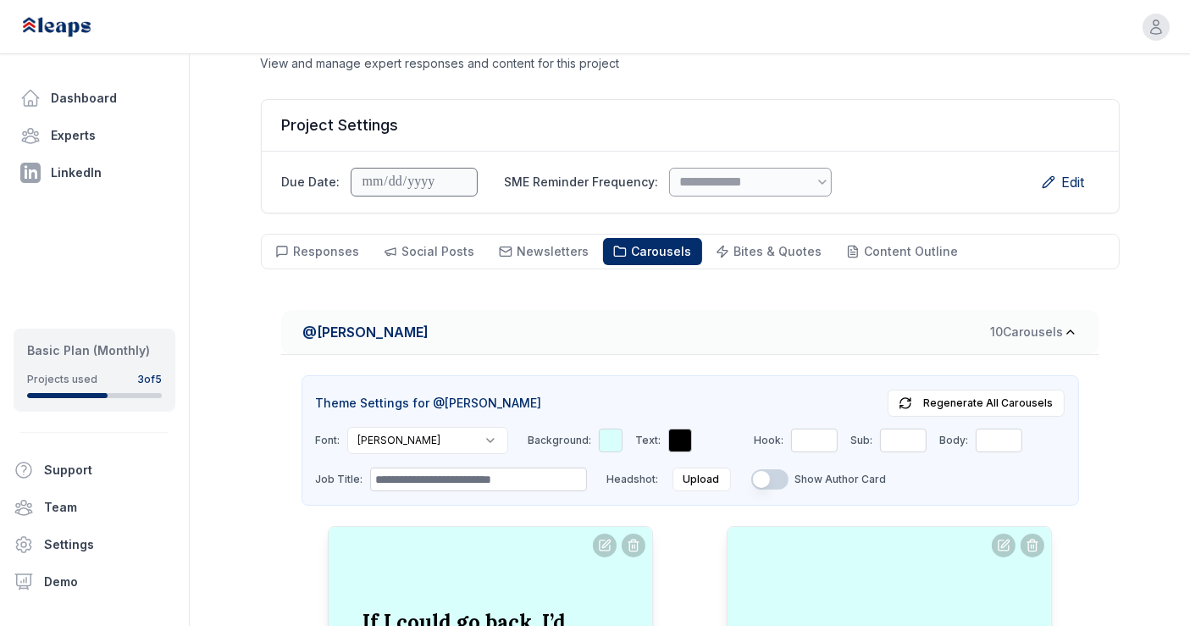
click at [599, 429] on div at bounding box center [611, 441] width 24 height 24
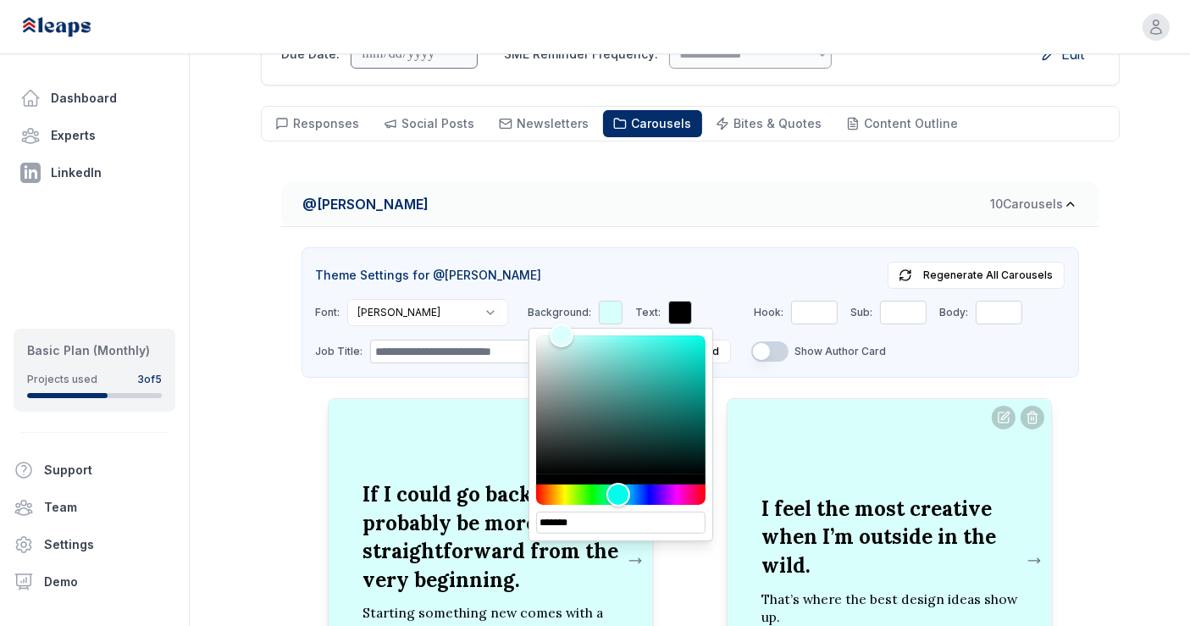
scroll to position [251, 0]
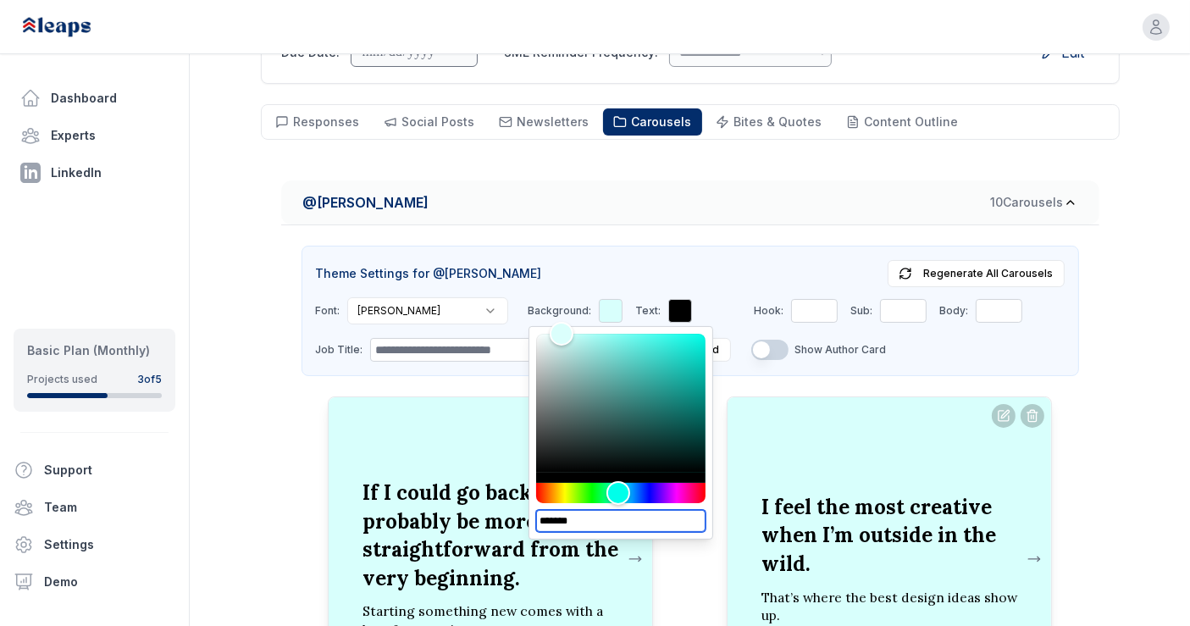
click at [547, 510] on input "*******" at bounding box center [620, 521] width 169 height 22
paste input
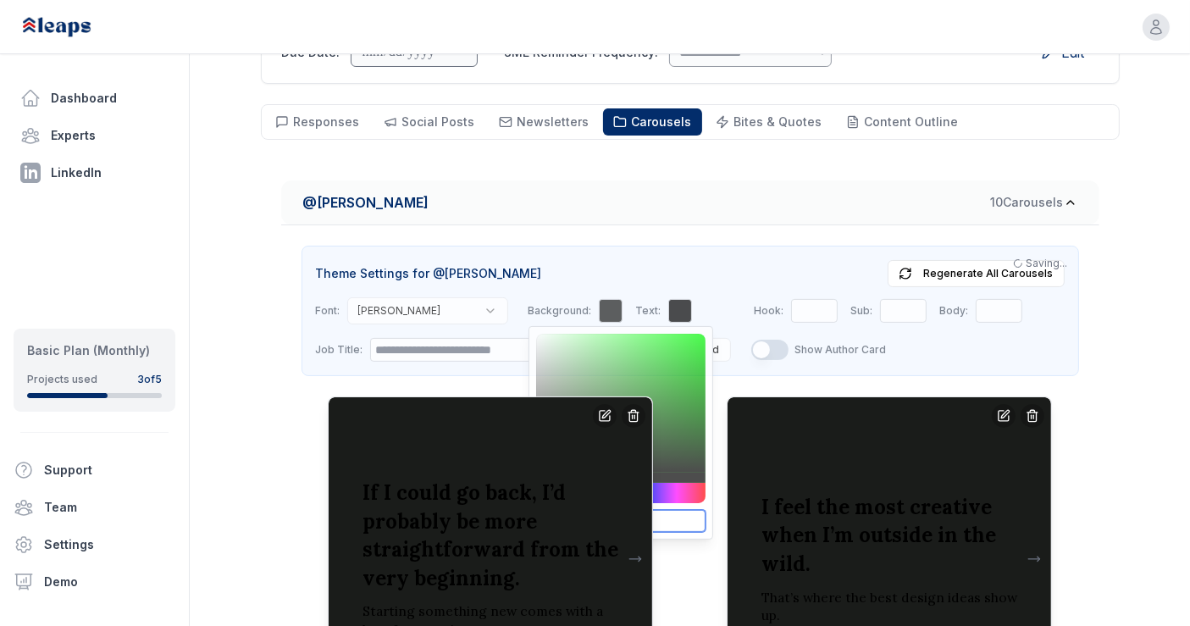
type input "*******"
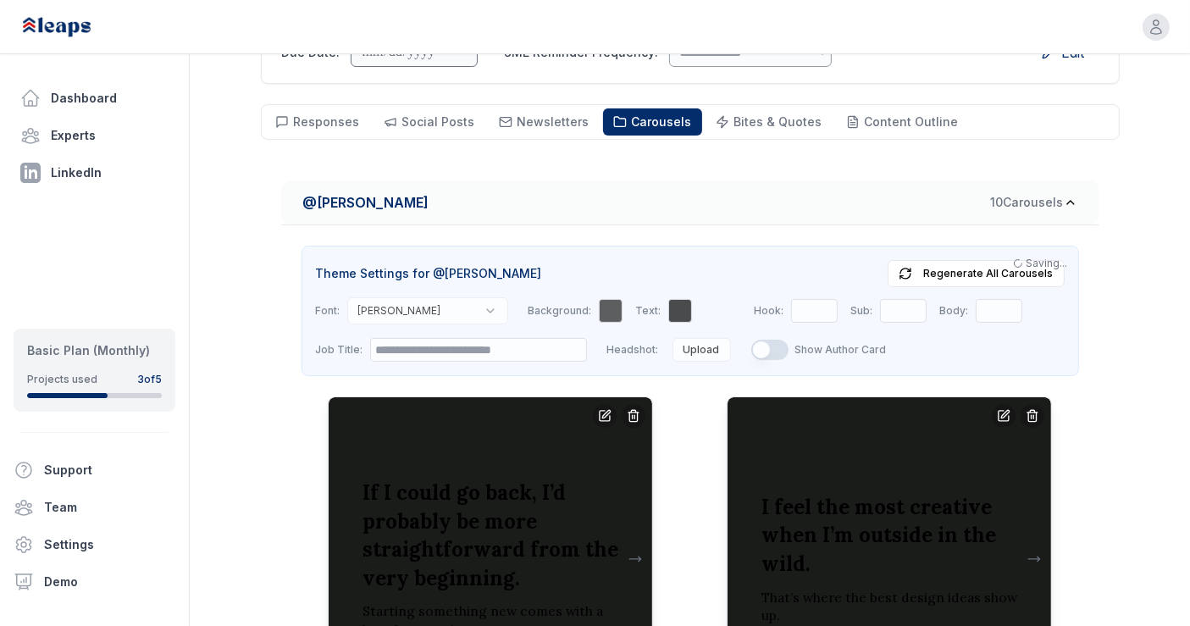
click at [668, 299] on div at bounding box center [680, 311] width 24 height 24
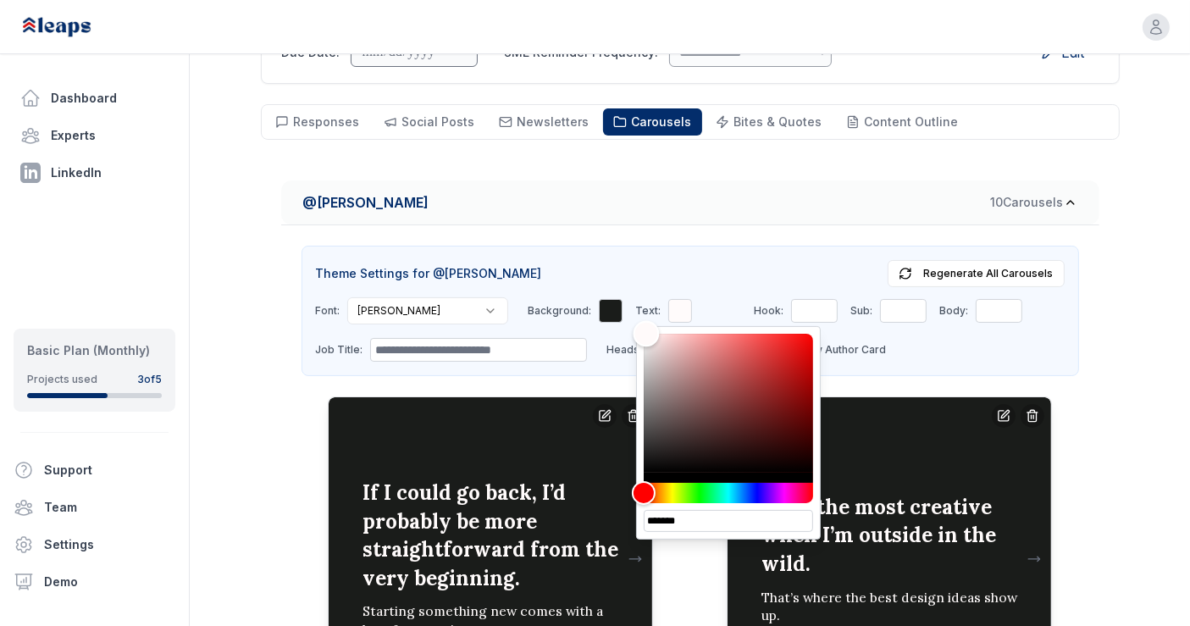
type input "*******"
drag, startPoint x: 601, startPoint y: 432, endPoint x: 604, endPoint y: 285, distance: 147.4
click at [633, 321] on div "Color" at bounding box center [646, 334] width 26 height 26
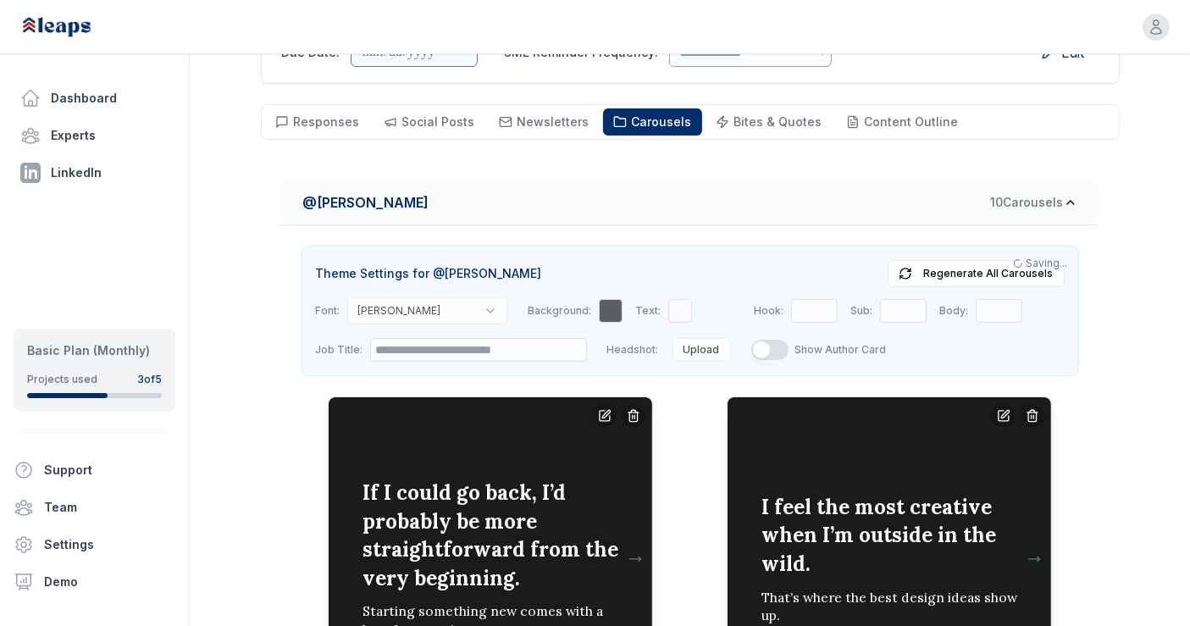
click at [668, 299] on div at bounding box center [680, 311] width 24 height 24
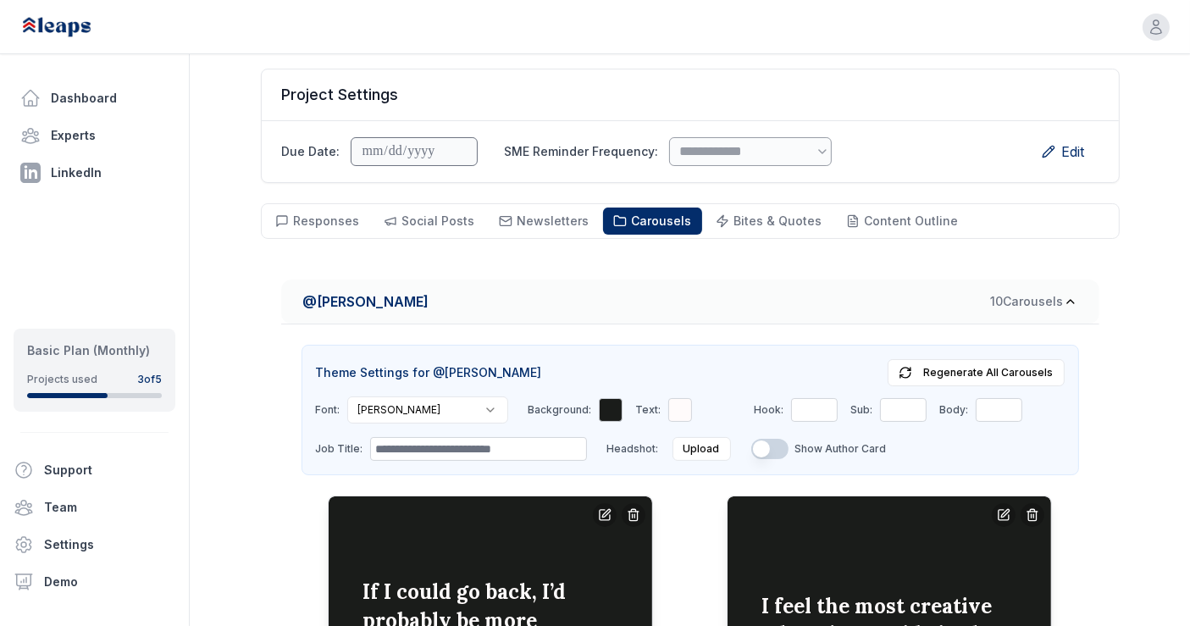
scroll to position [151, 0]
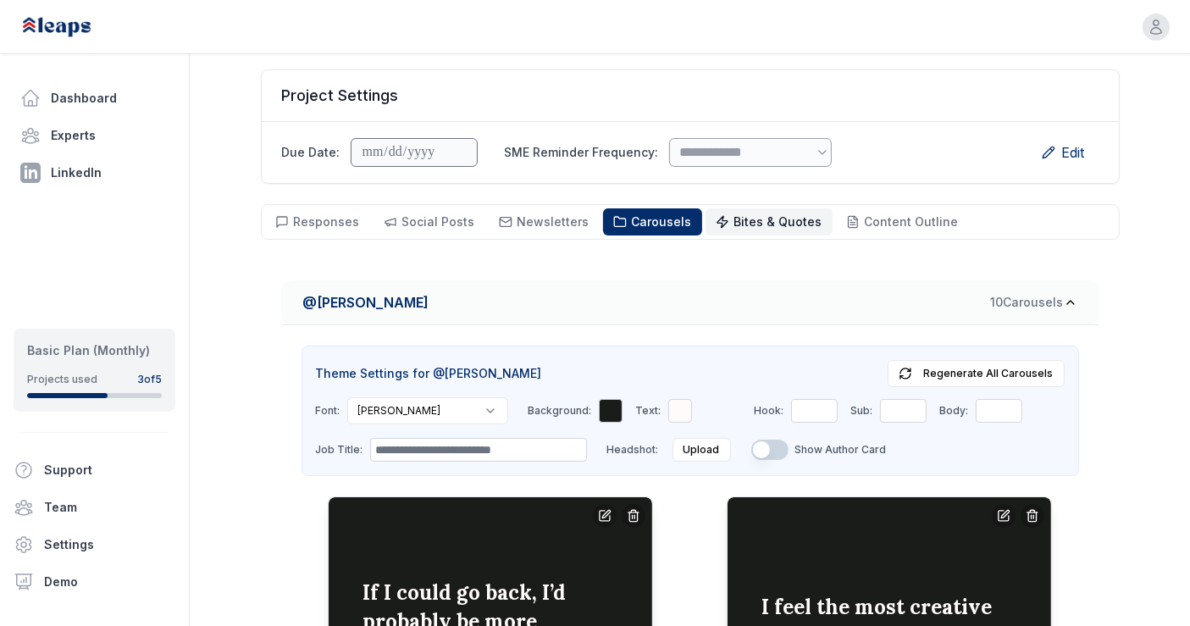
click at [738, 214] on span "Bites & Quotes" at bounding box center [778, 221] width 88 height 14
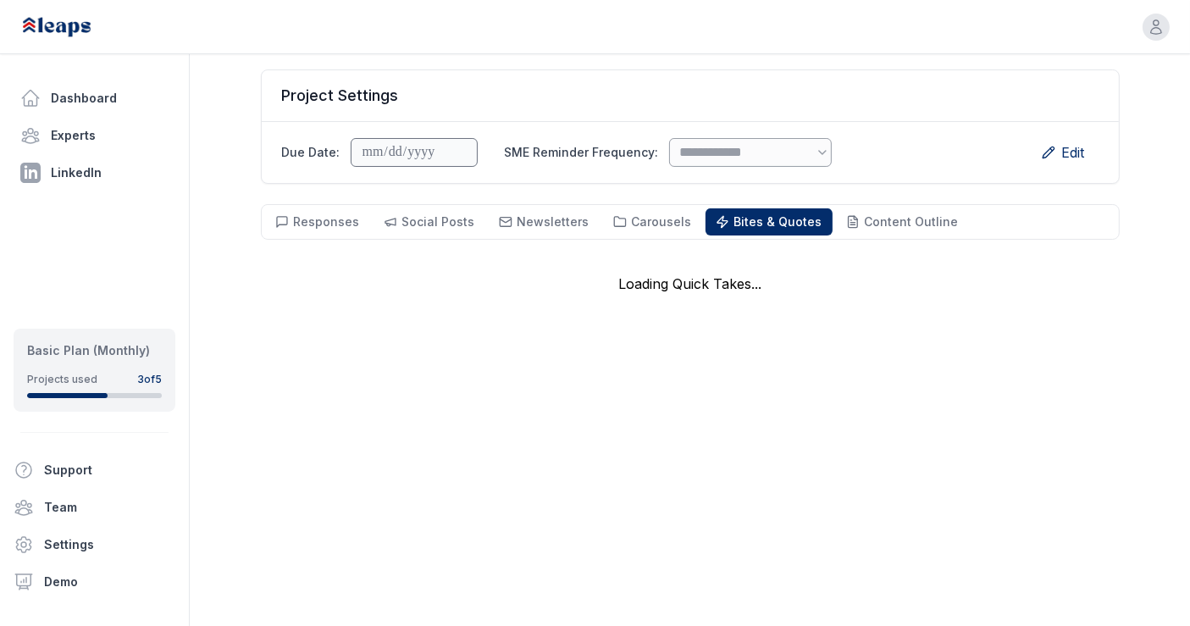
scroll to position [121, 0]
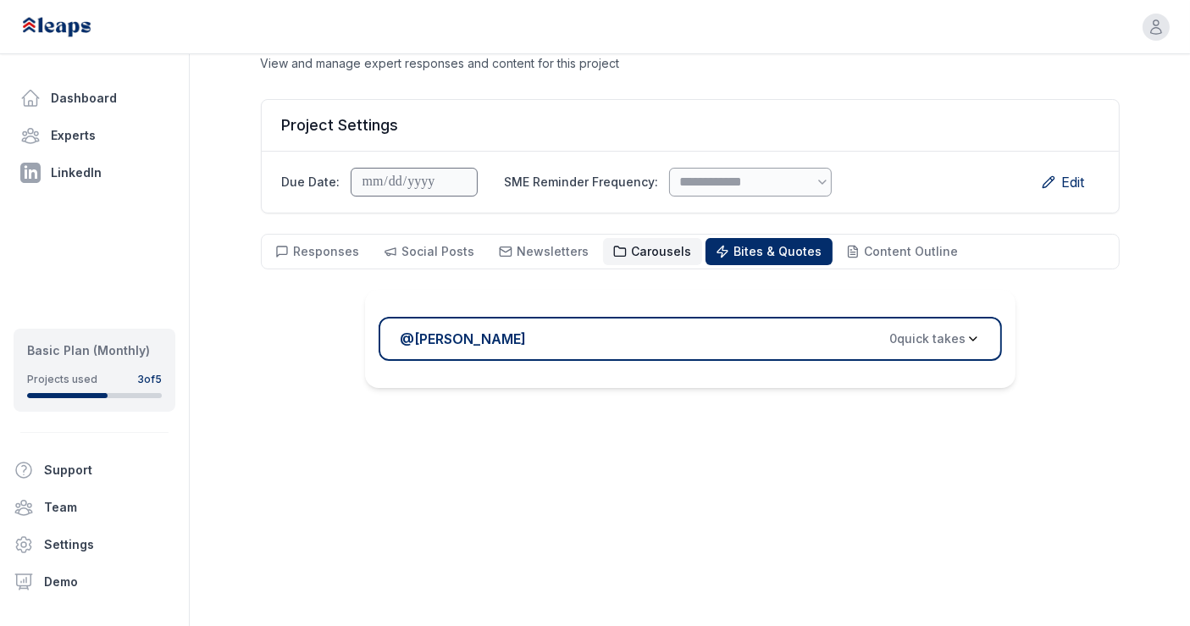
click at [652, 244] on span "Carousels" at bounding box center [662, 251] width 60 height 14
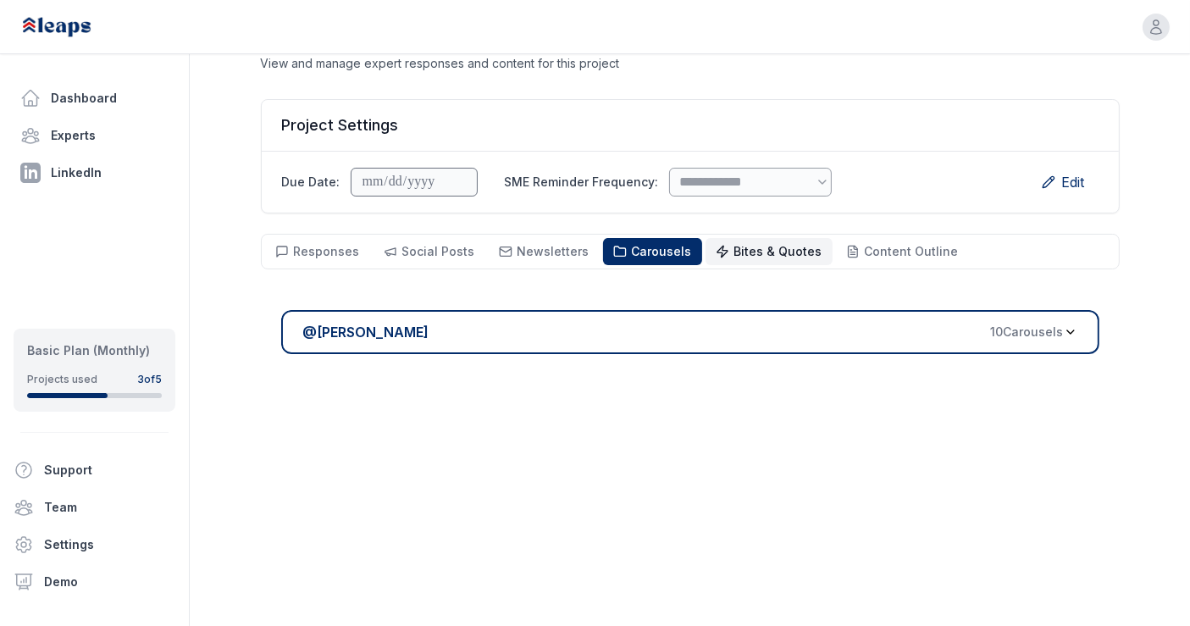
click at [734, 244] on span "Bites & Quotes" at bounding box center [778, 251] width 88 height 14
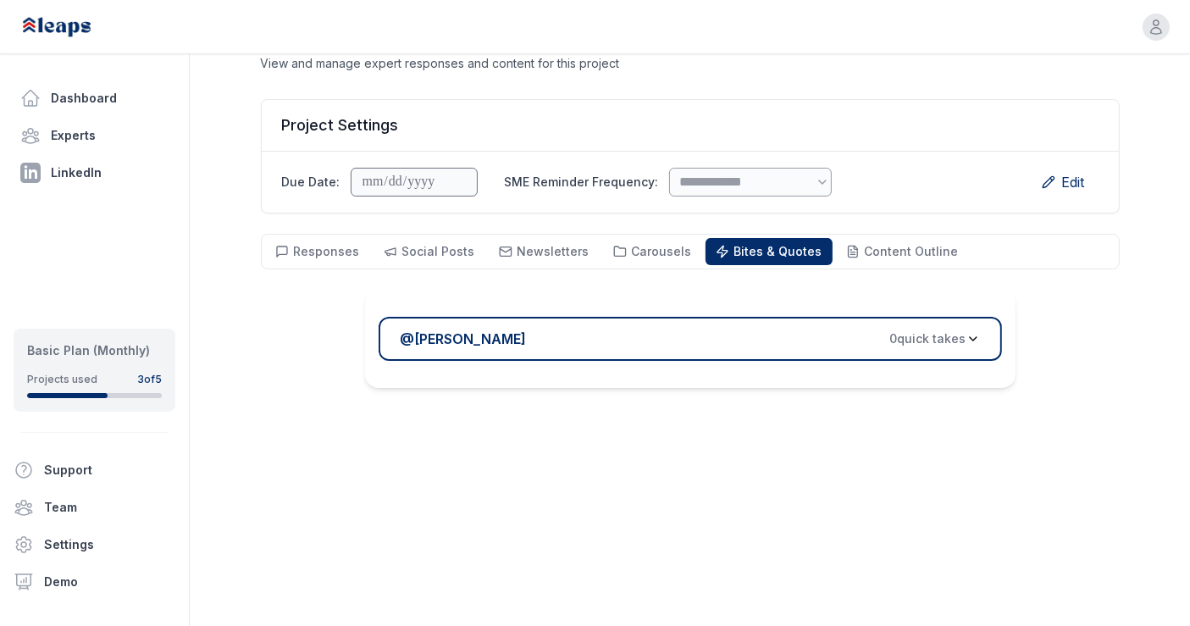
click at [927, 330] on span "0 quick take s" at bounding box center [928, 338] width 76 height 17
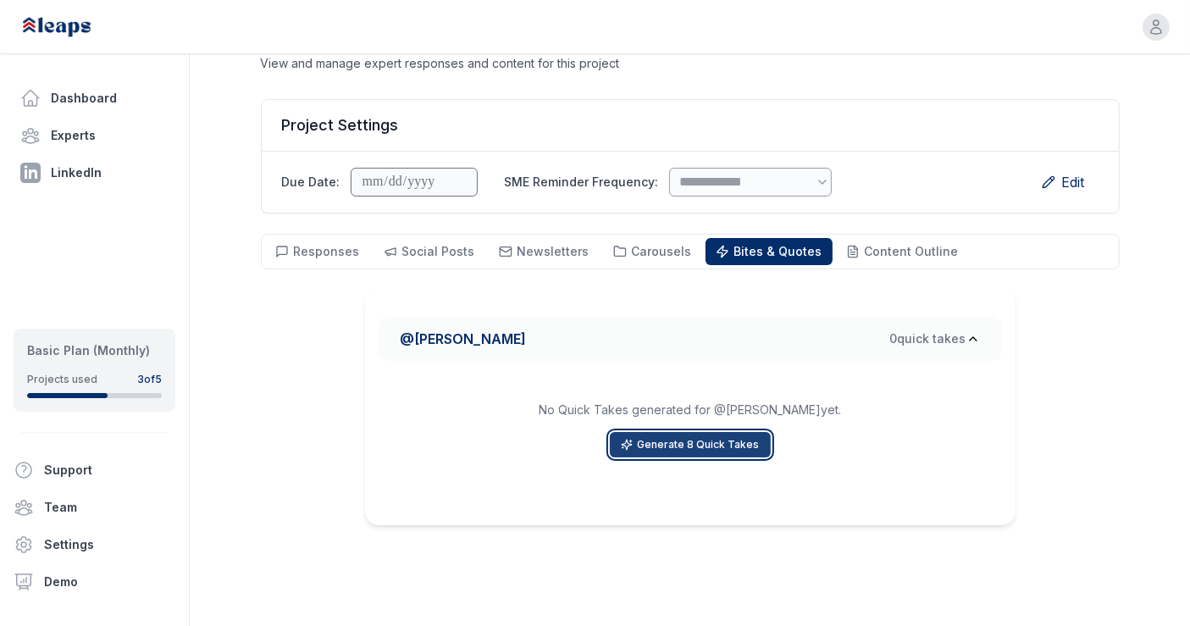
click at [735, 432] on button "Generate 8 Quick Takes" at bounding box center [690, 444] width 161 height 25
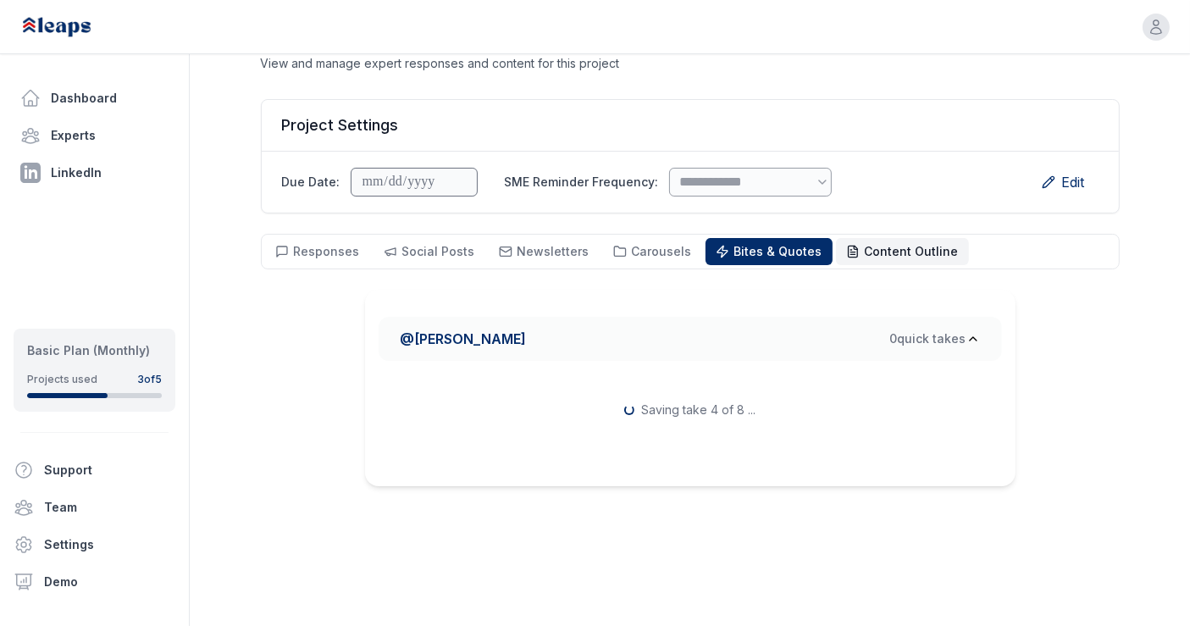
click at [888, 238] on button "Content Outline Outline" at bounding box center [902, 251] width 133 height 27
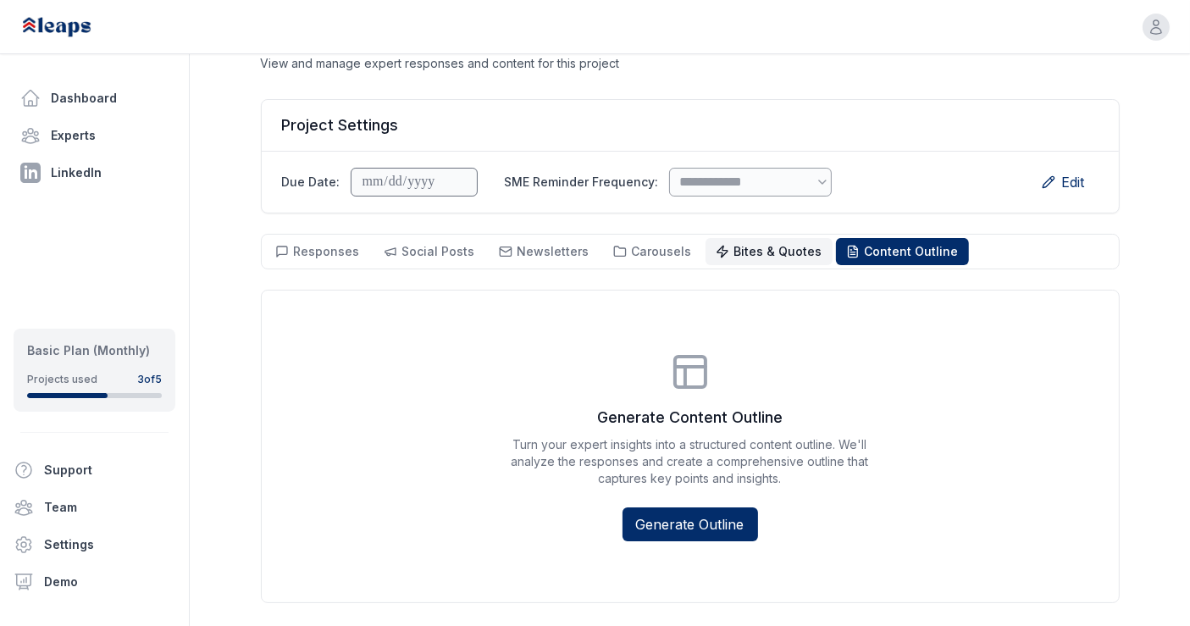
click at [751, 244] on span "Bites & Quotes" at bounding box center [778, 251] width 88 height 14
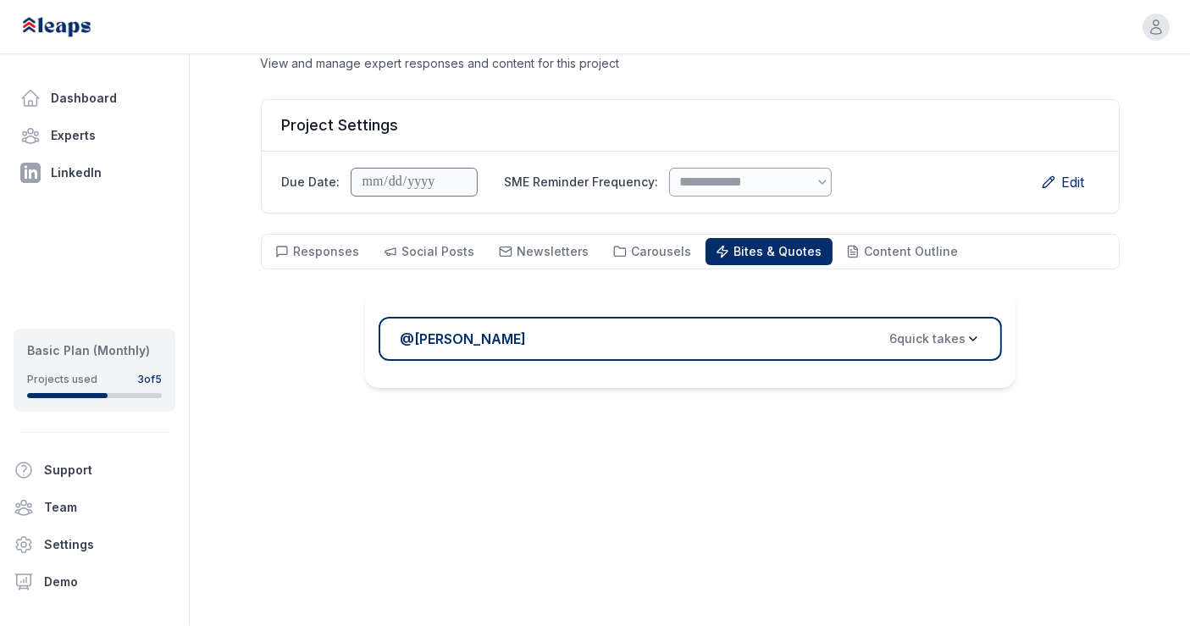
click at [804, 317] on button "@ Melanie Ellezam 6 quick take s" at bounding box center [690, 339] width 623 height 44
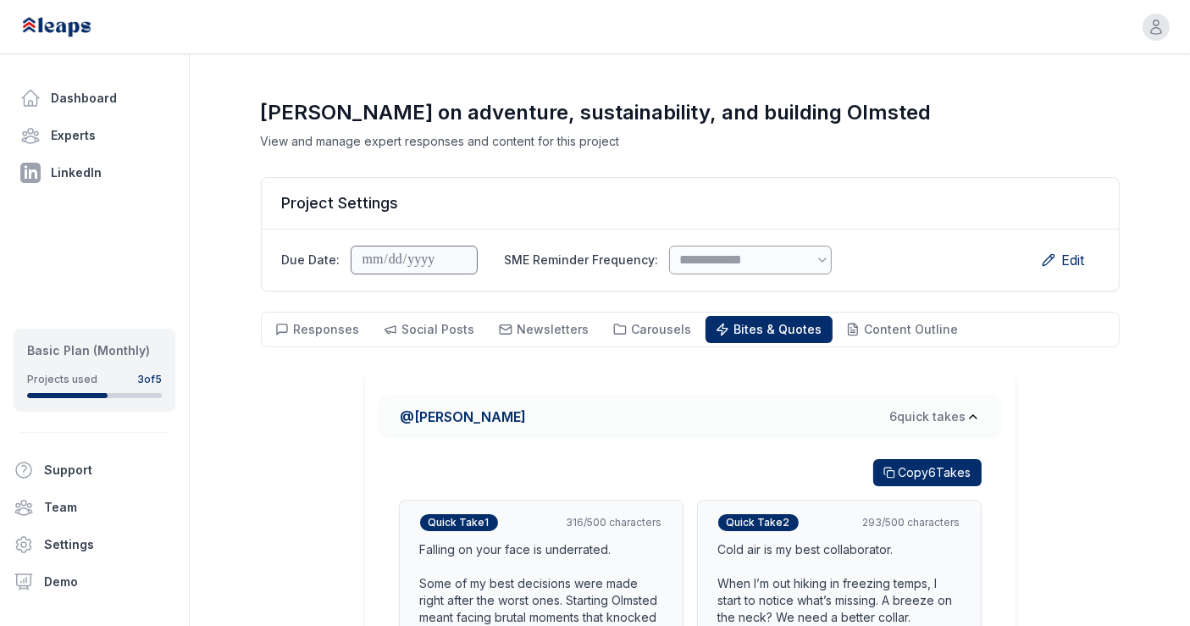
scroll to position [0, 0]
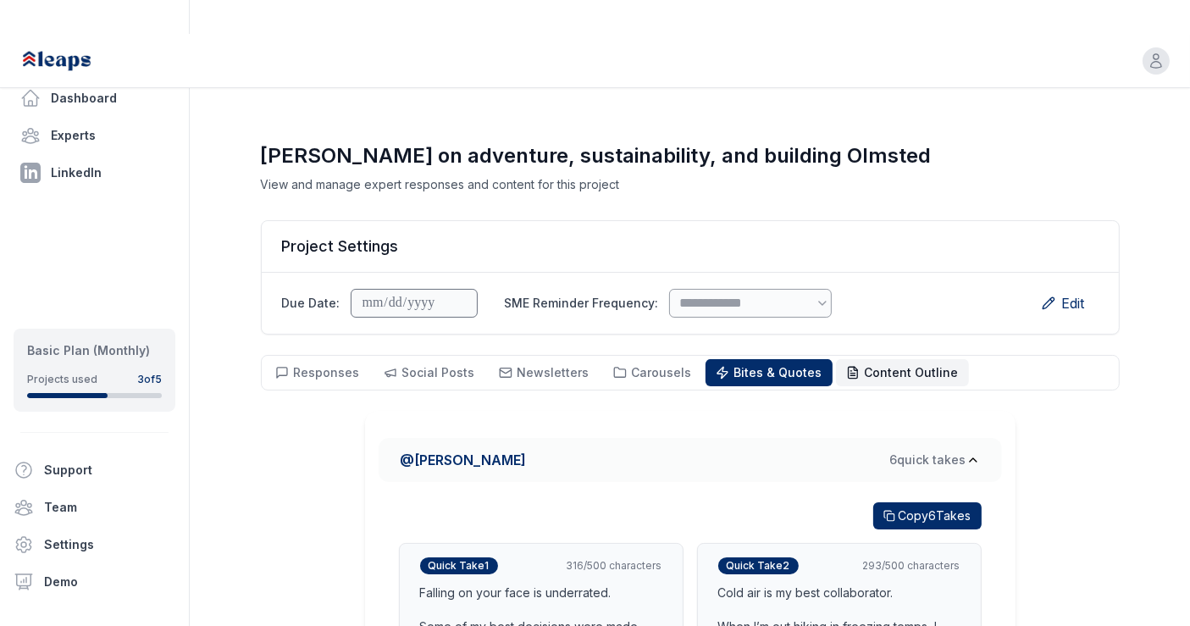
click at [865, 364] on span "Content Outline Outline" at bounding box center [912, 372] width 94 height 17
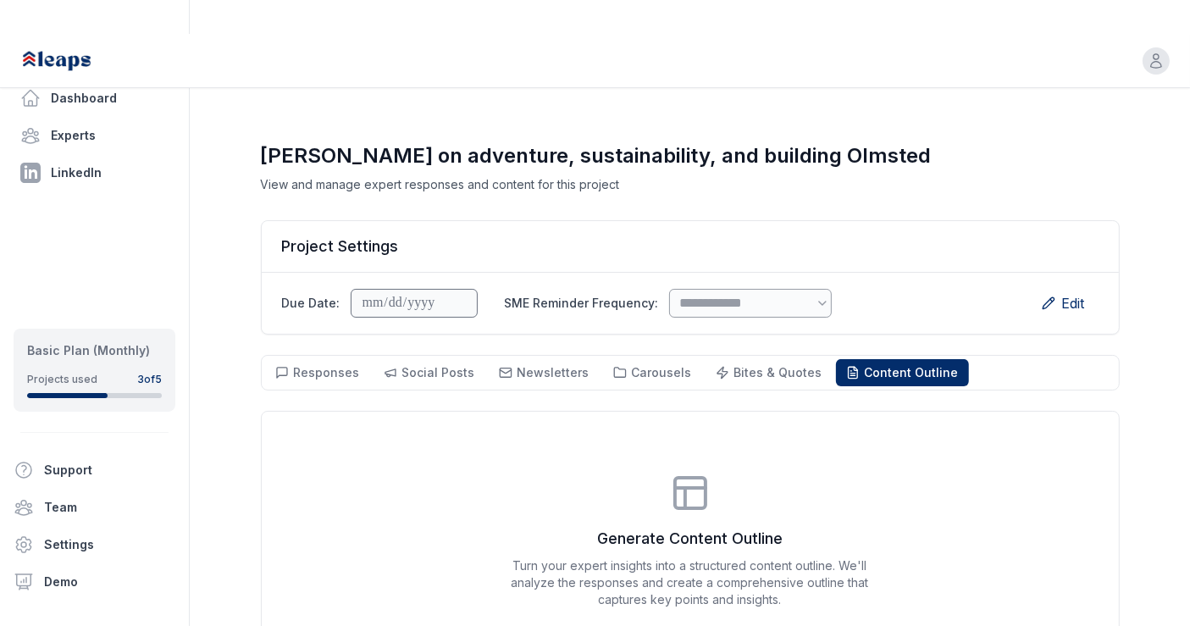
scroll to position [121, 0]
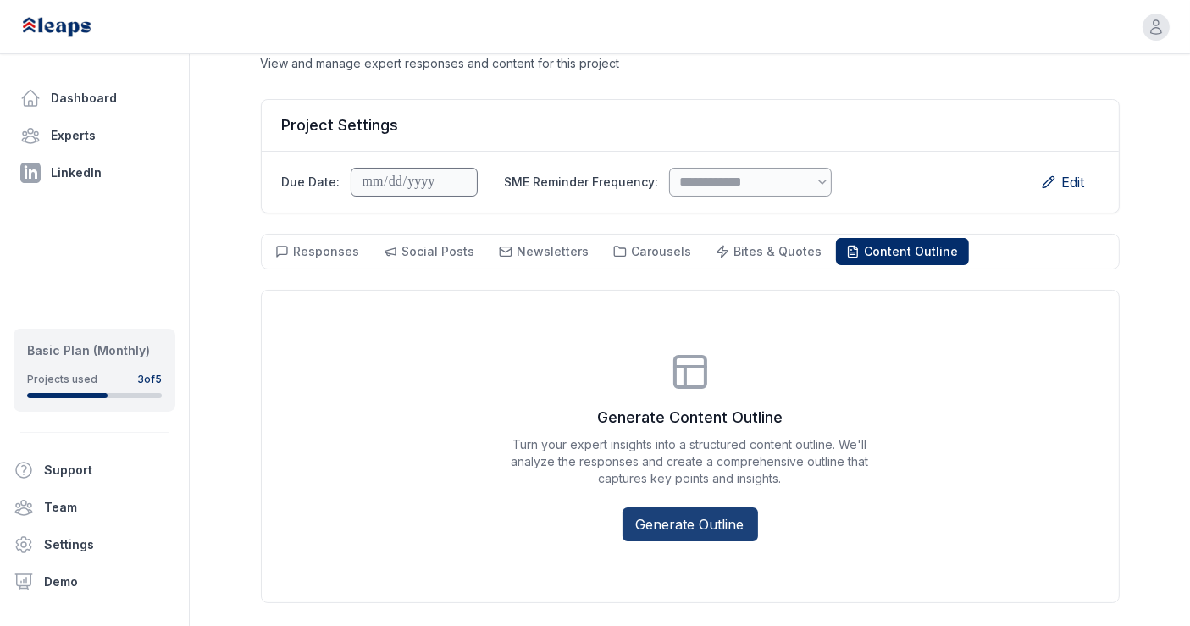
click at [706, 507] on button "Generate Outline" at bounding box center [691, 524] width 136 height 34
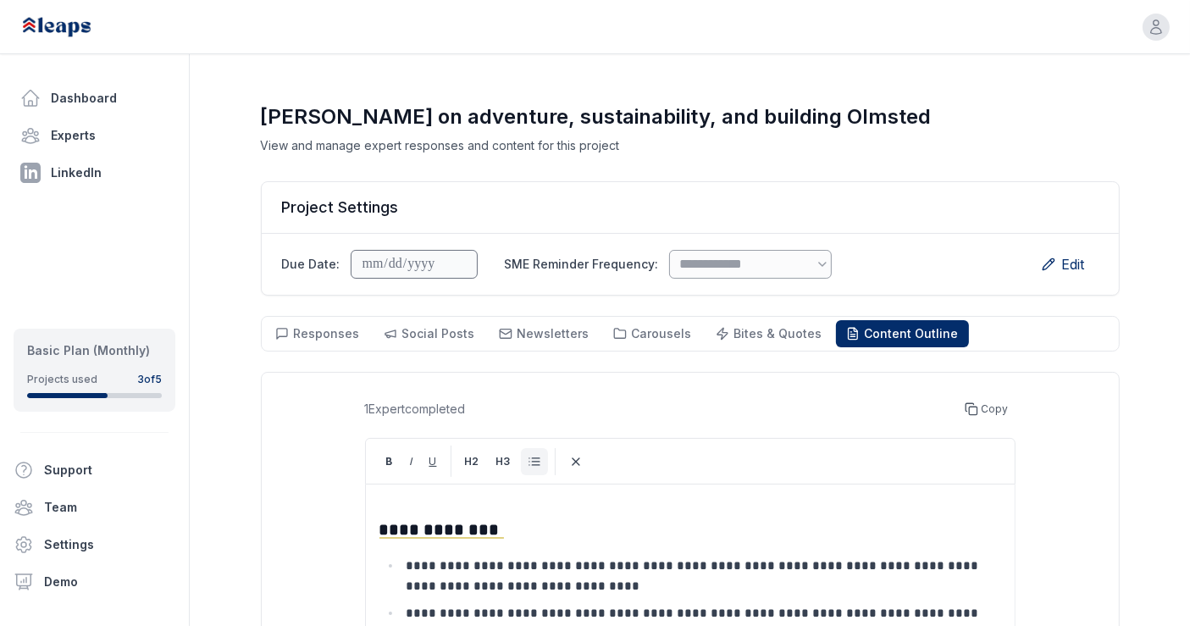
scroll to position [0, 0]
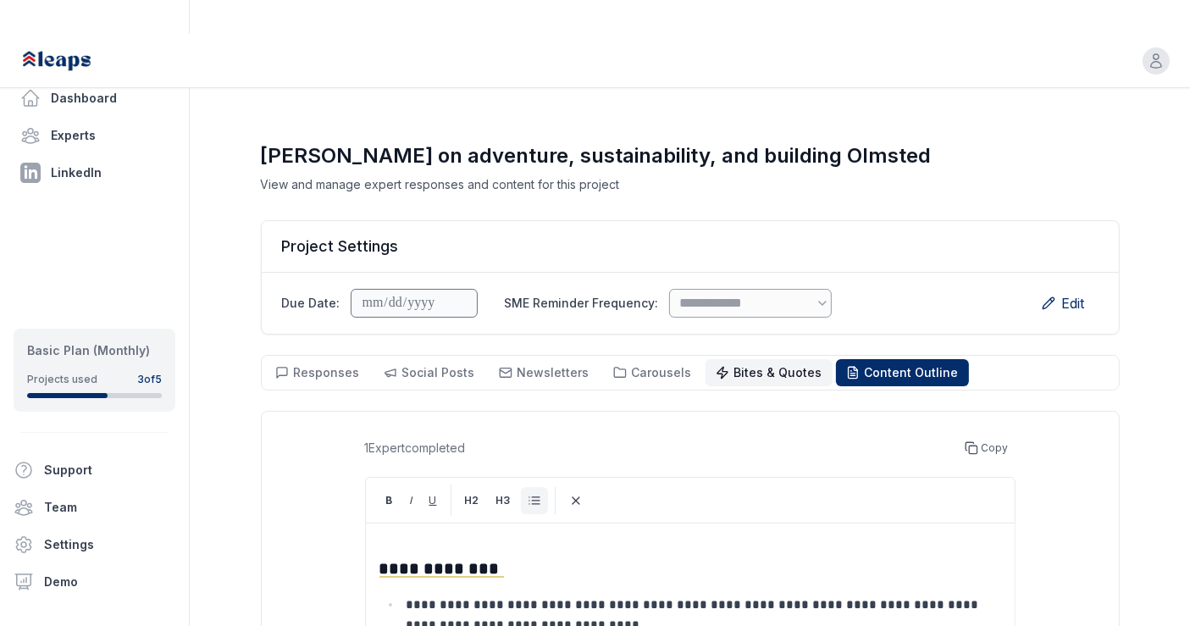
click at [745, 359] on button "Bites & Quotes Bites & Quotes" at bounding box center [769, 372] width 127 height 27
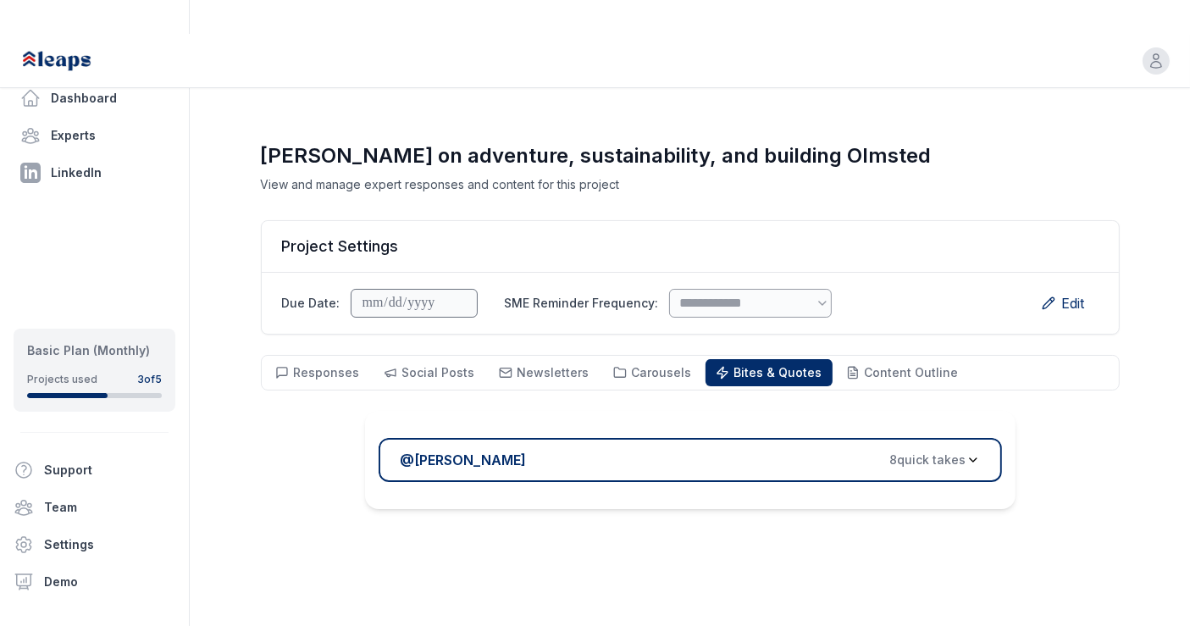
click at [611, 450] on div "@ Melanie Ellezam 8 quick take s" at bounding box center [684, 460] width 566 height 20
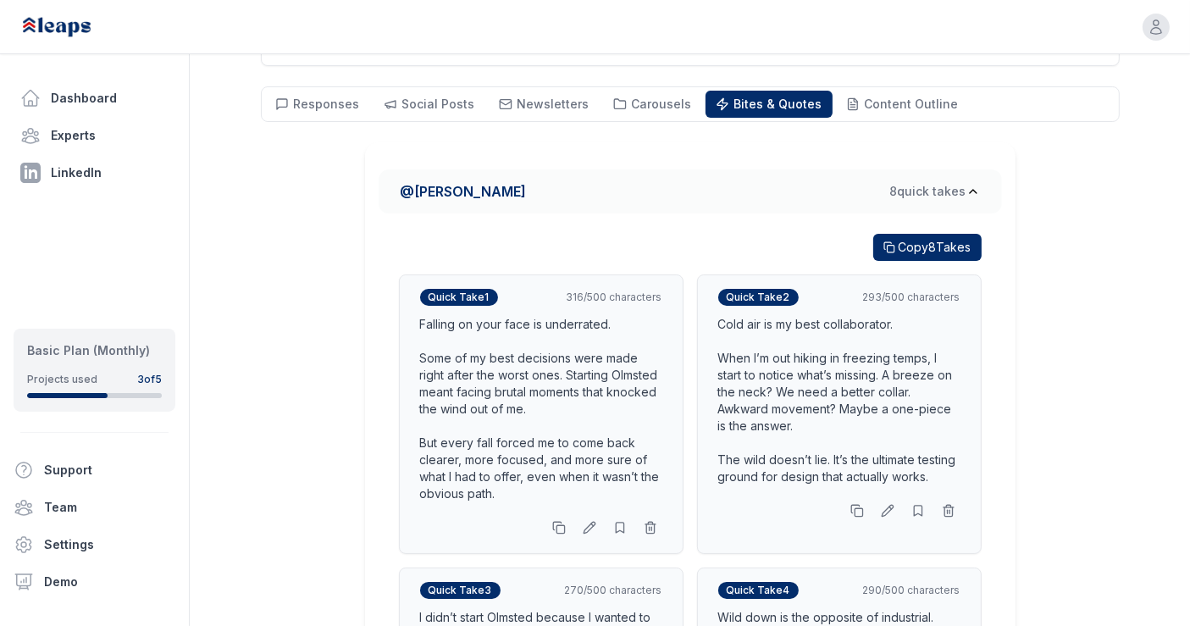
scroll to position [273, 0]
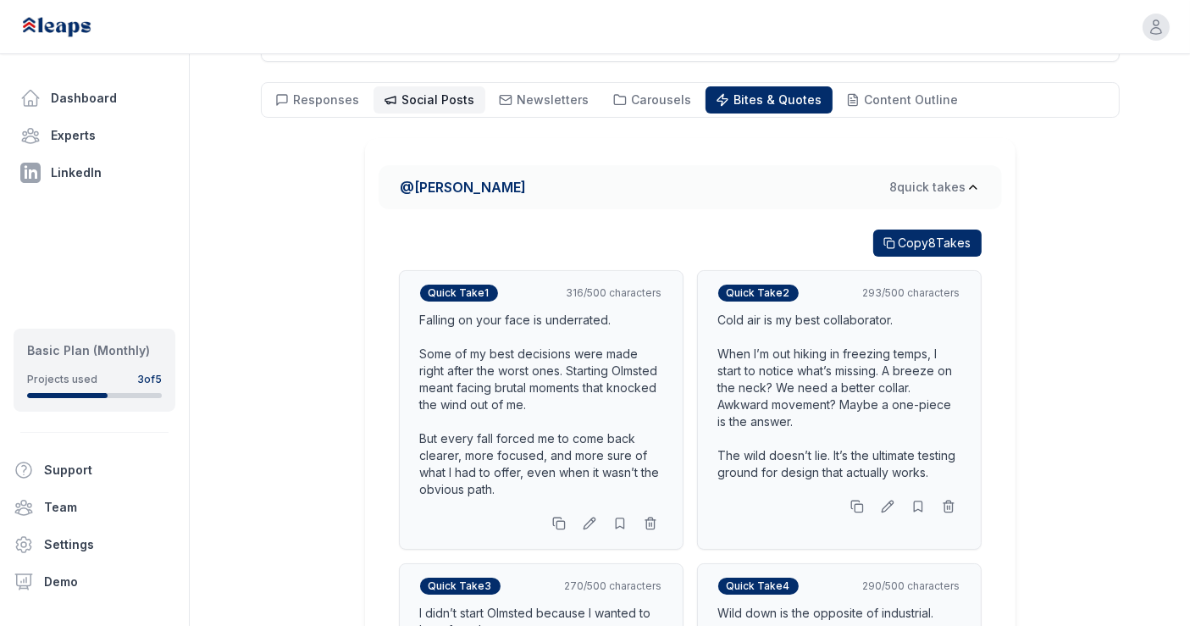
click at [407, 92] on span "Social Posts" at bounding box center [438, 99] width 73 height 14
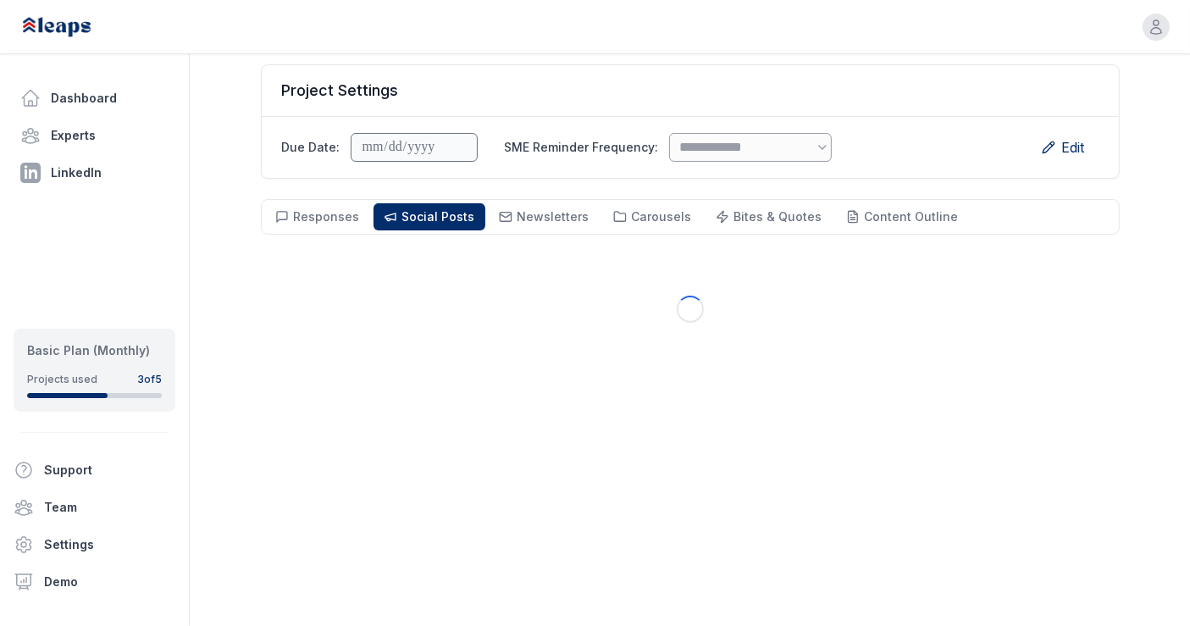
scroll to position [121, 0]
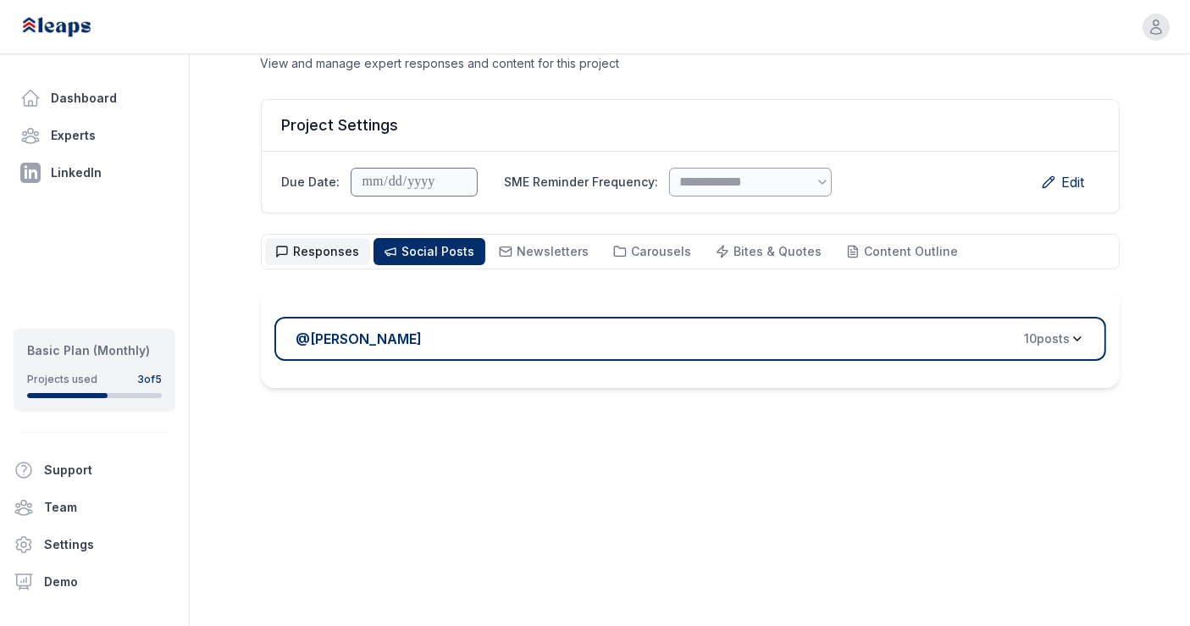
click at [323, 244] on span "Responses" at bounding box center [327, 251] width 66 height 14
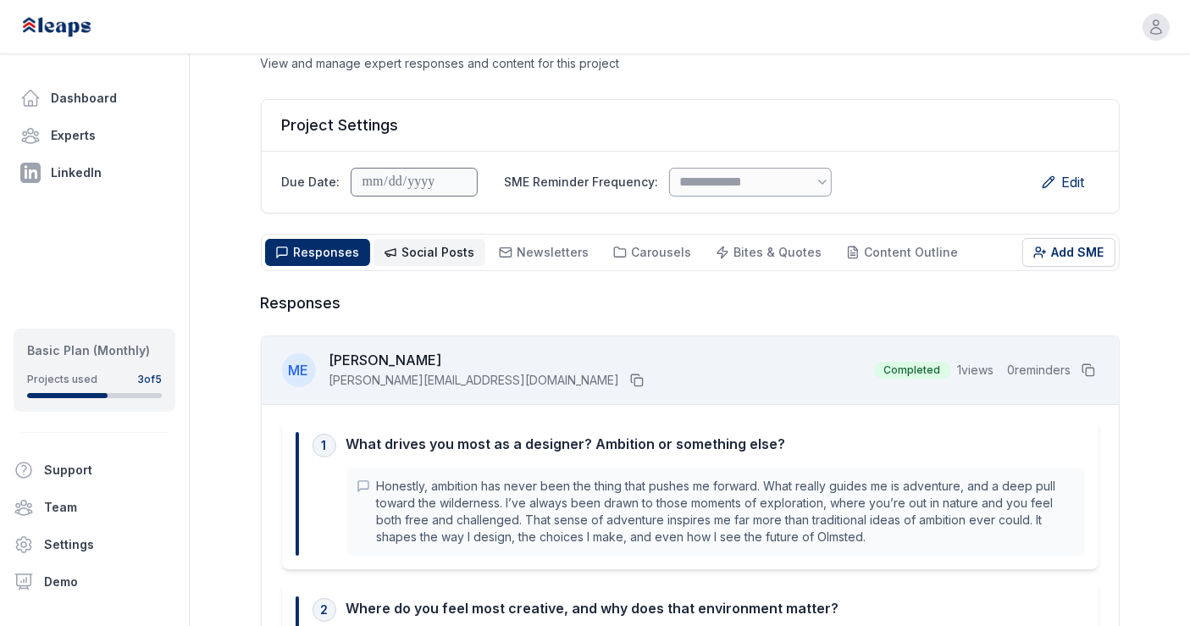
click at [396, 239] on button "Social Posts Social" at bounding box center [430, 252] width 112 height 27
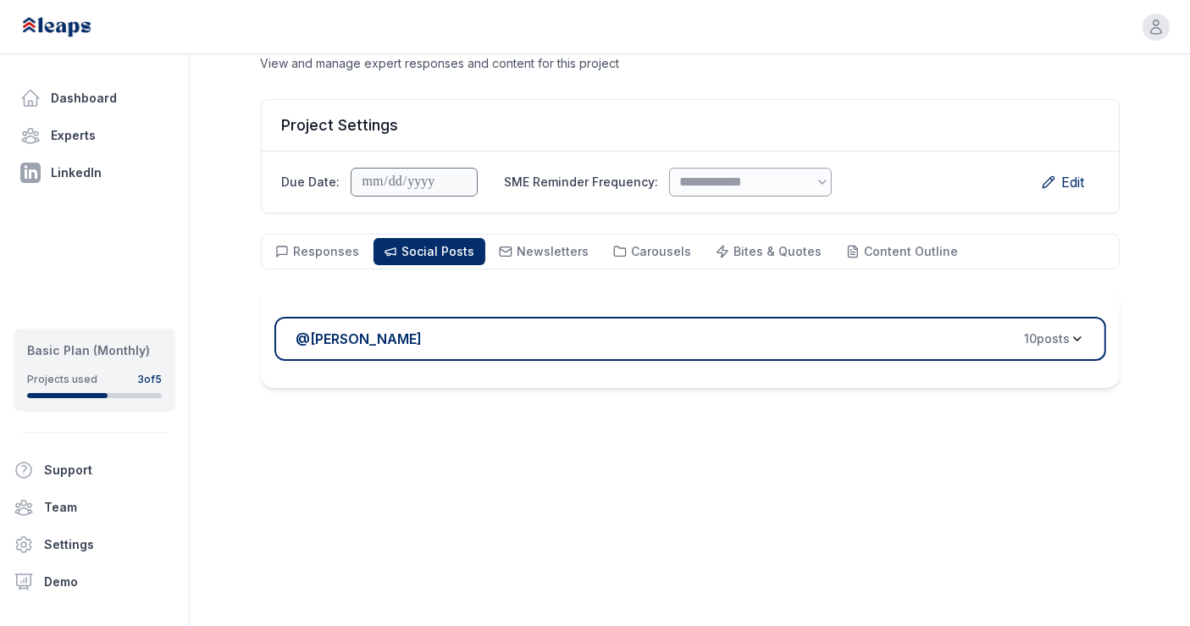
click at [525, 329] on div "@ Melanie Ellezam 10 post s" at bounding box center [683, 339] width 774 height 20
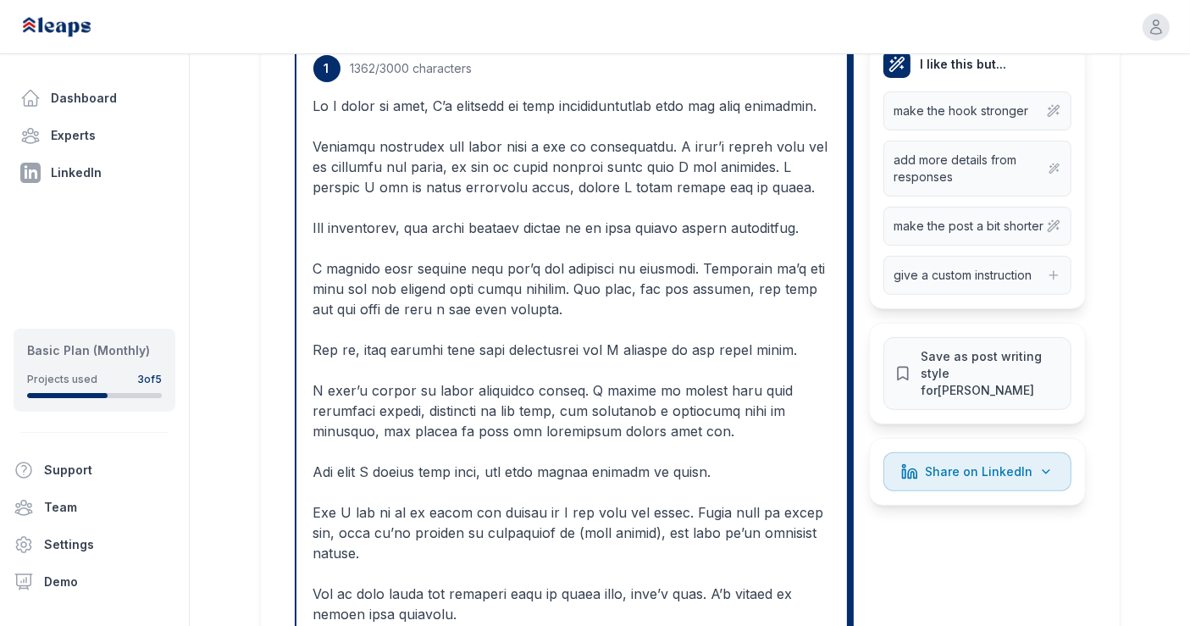
scroll to position [529, 0]
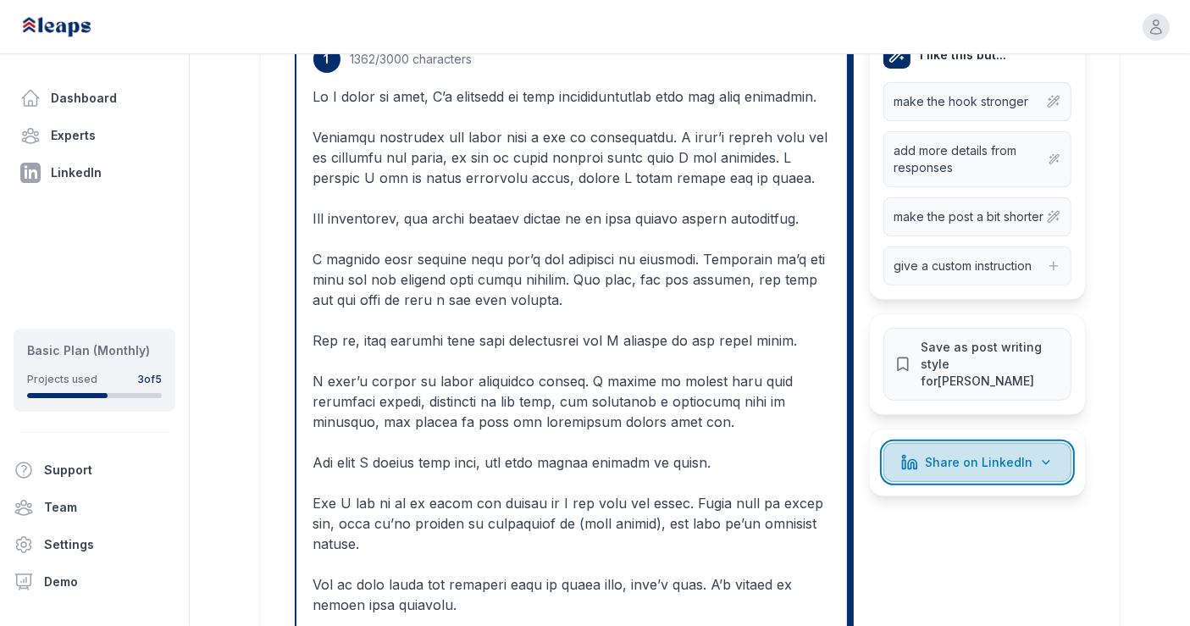
click at [1043, 461] on icon at bounding box center [1046, 462] width 7 height 3
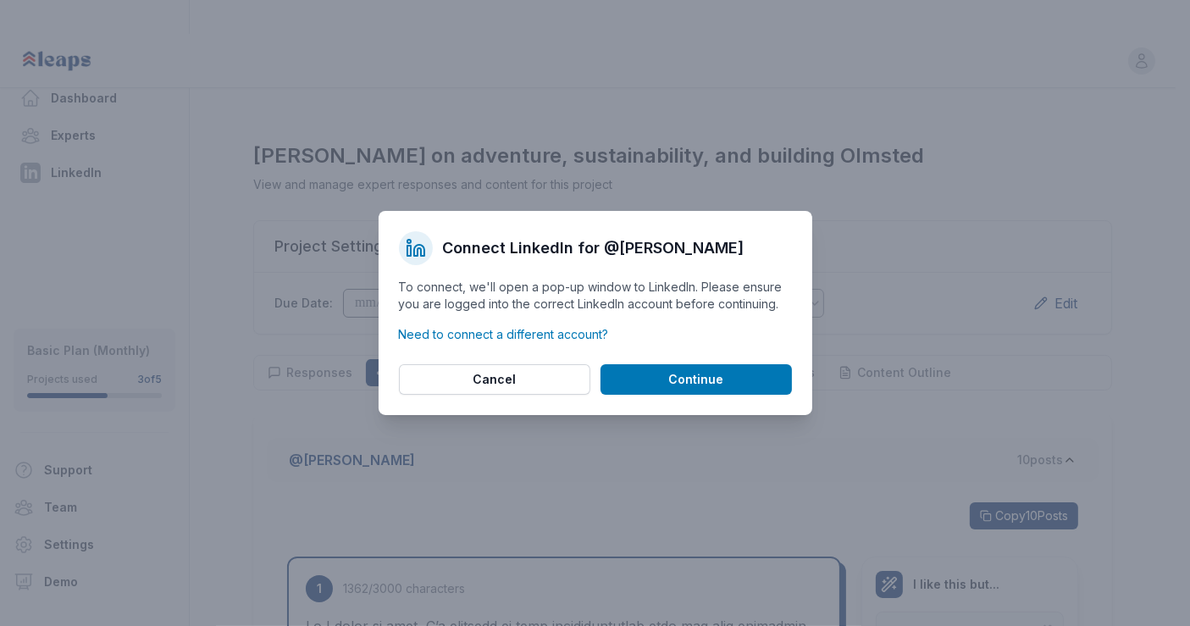
scroll to position [0, 0]
click at [525, 388] on button "Cancel" at bounding box center [501, 379] width 191 height 30
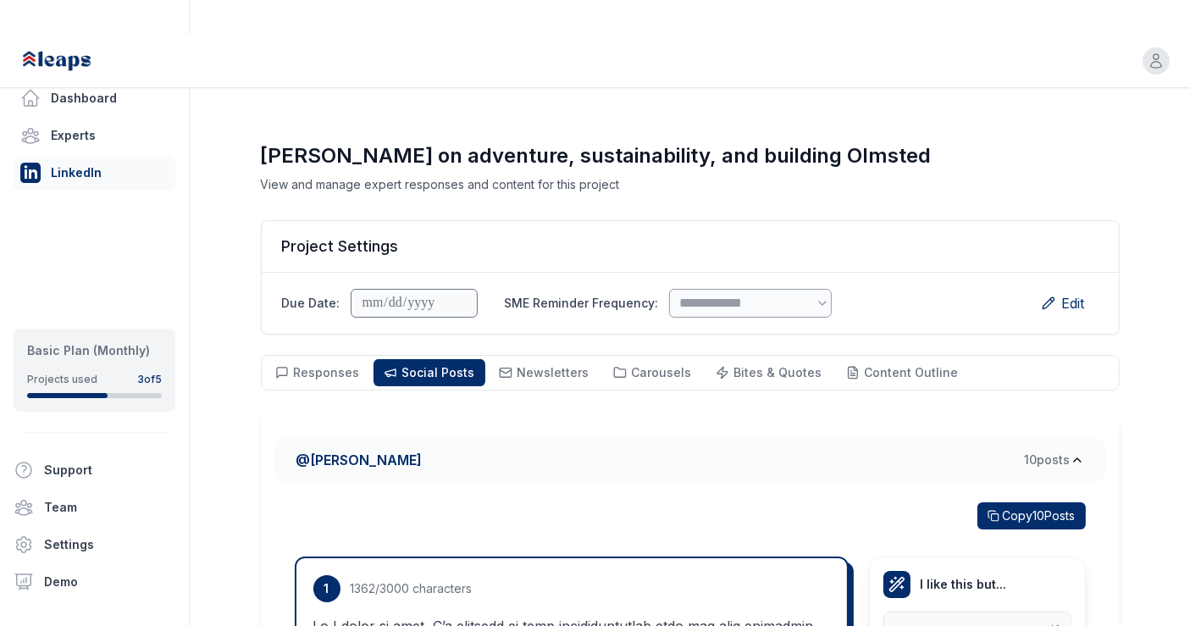
click at [84, 168] on link "LinkedIn" at bounding box center [95, 173] width 162 height 34
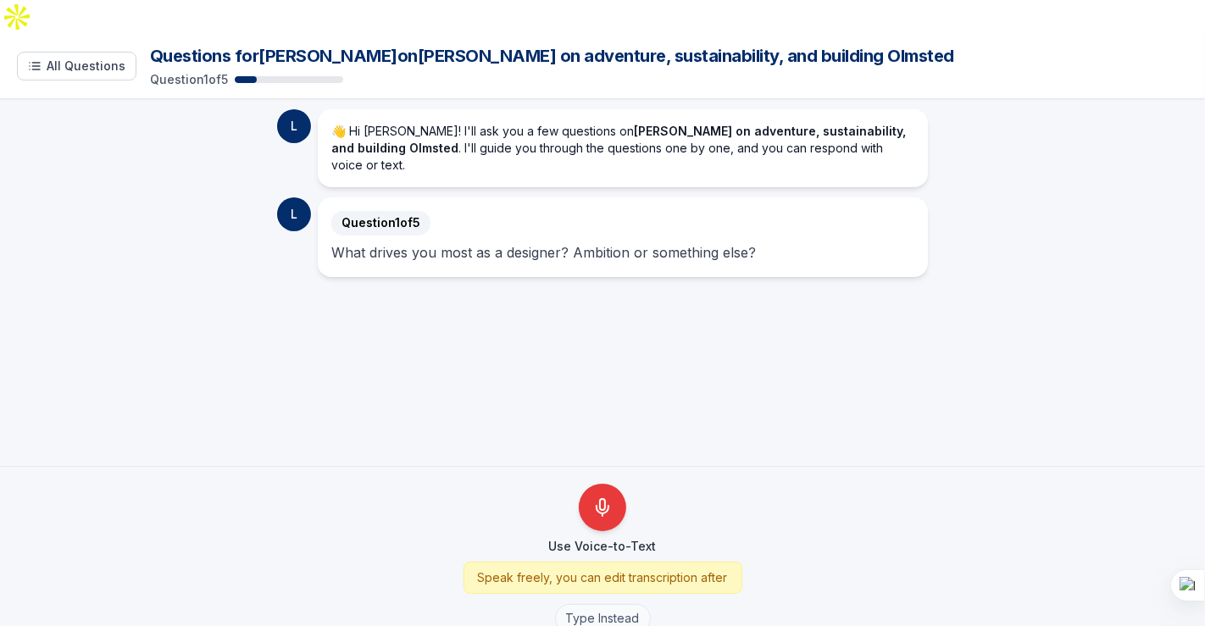
click at [608, 604] on button "Type Instead" at bounding box center [603, 618] width 96 height 29
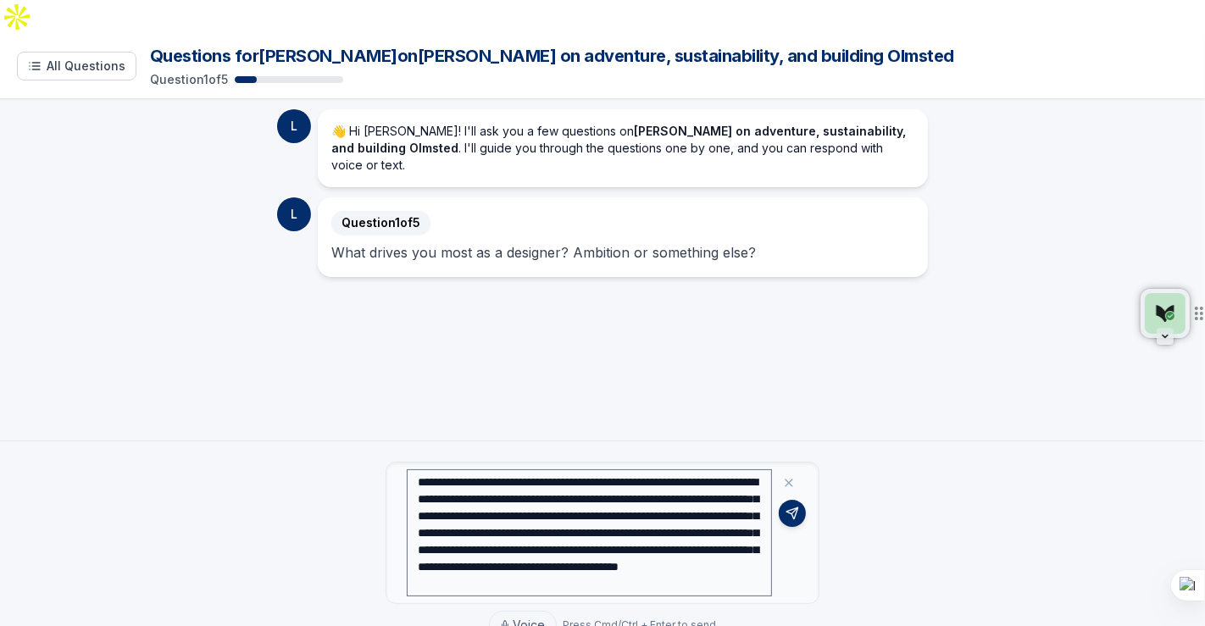
scroll to position [12, 0]
type textarea "**********"
click at [795, 507] on icon at bounding box center [792, 514] width 14 height 14
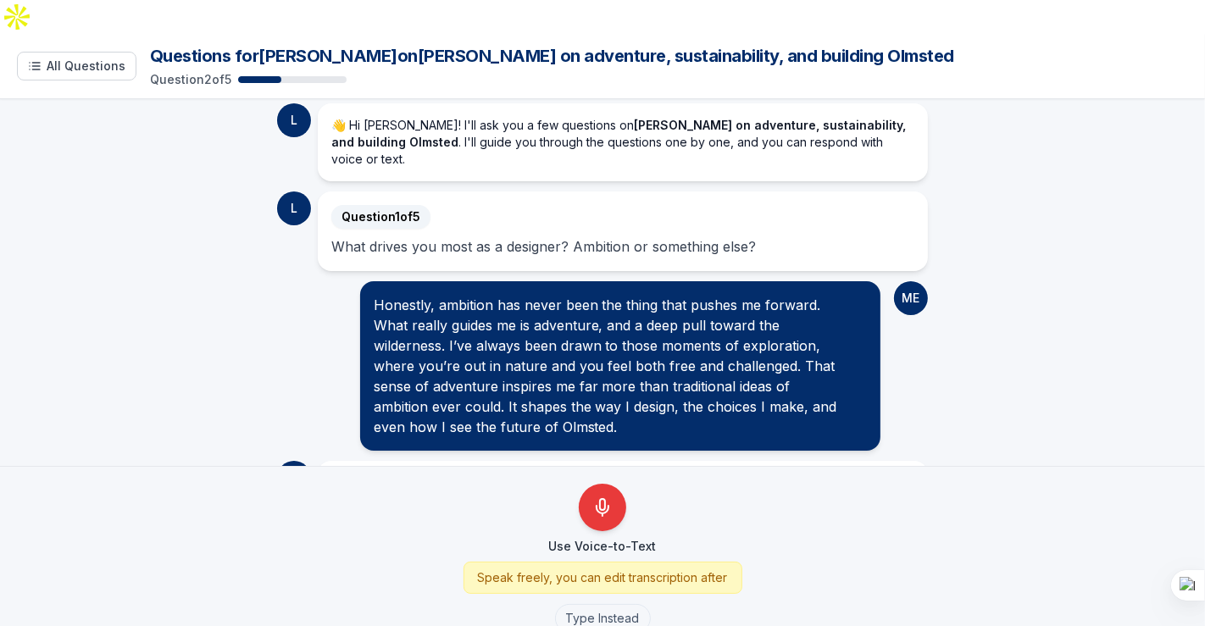
scroll to position [96, 0]
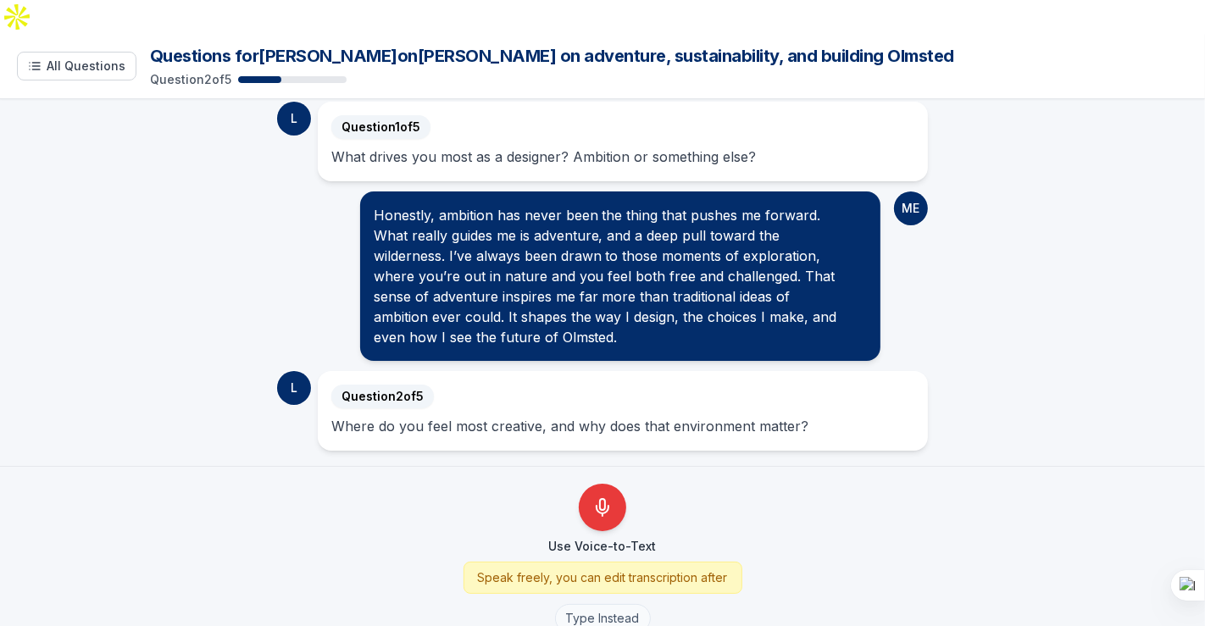
click at [583, 604] on button "Type Instead" at bounding box center [603, 618] width 96 height 29
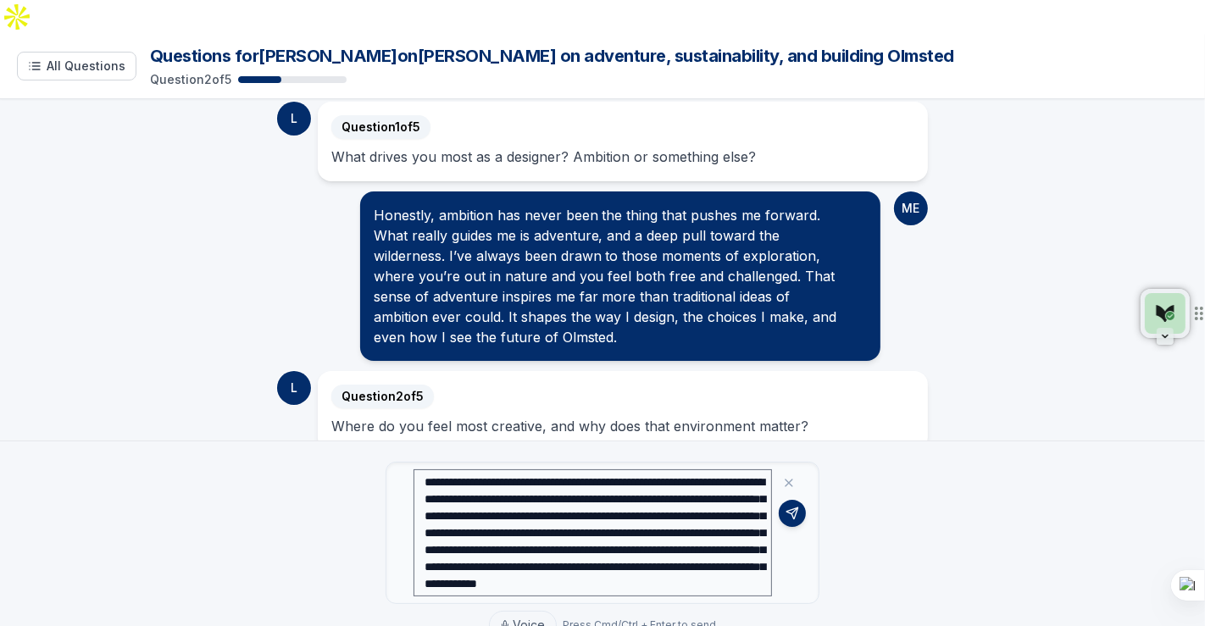
scroll to position [34, 0]
type textarea "**********"
click at [796, 500] on button at bounding box center [791, 513] width 27 height 27
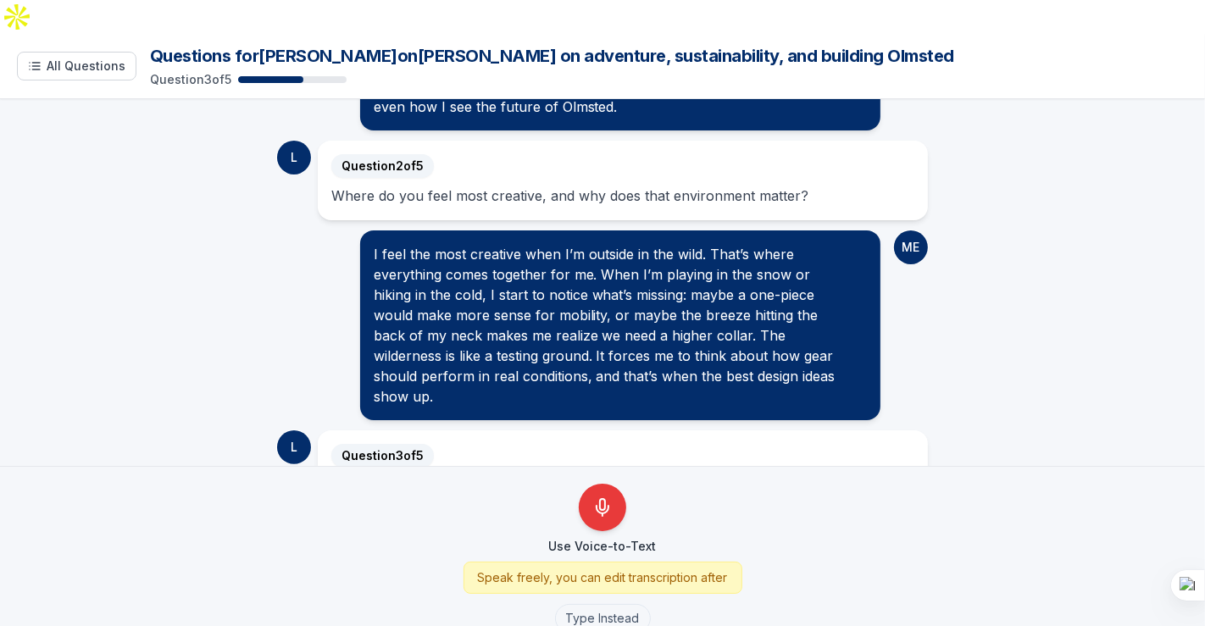
scroll to position [365, 0]
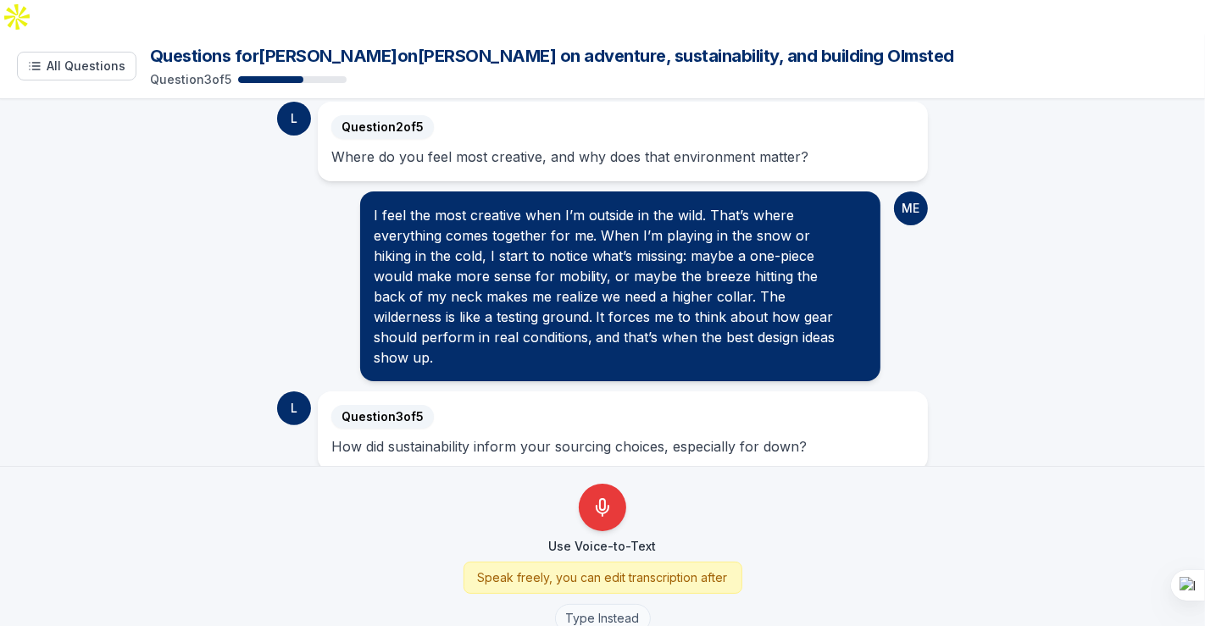
click at [607, 604] on button "Type Instead" at bounding box center [603, 618] width 96 height 29
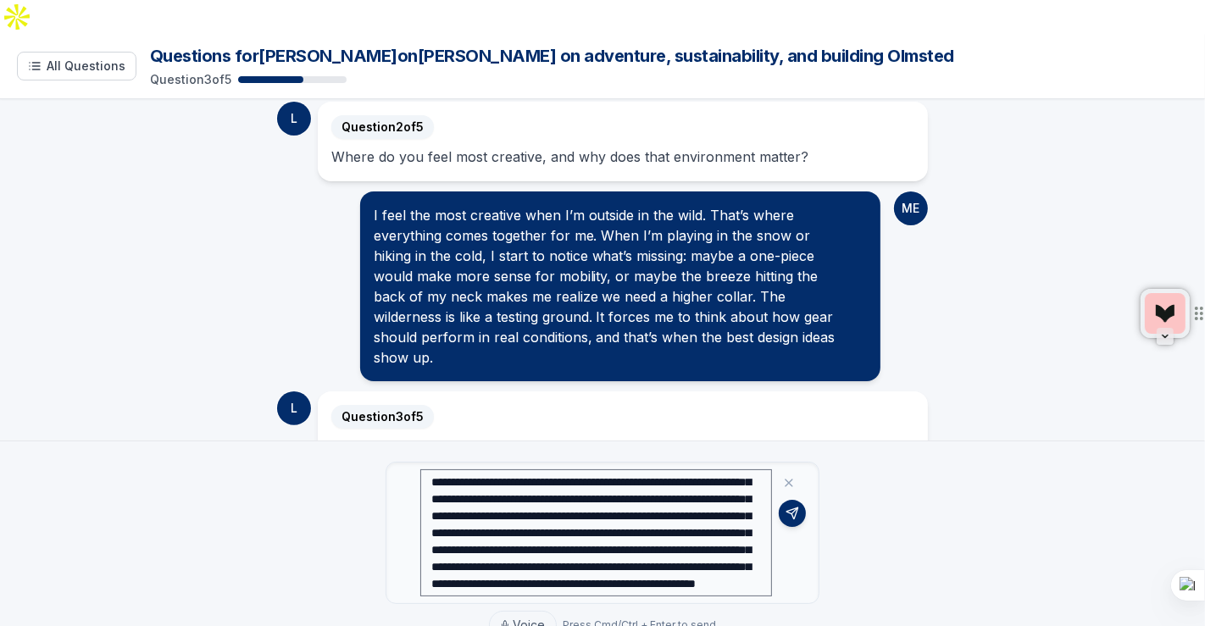
scroll to position [68, 0]
type textarea "**********"
click at [791, 507] on icon at bounding box center [792, 514] width 14 height 14
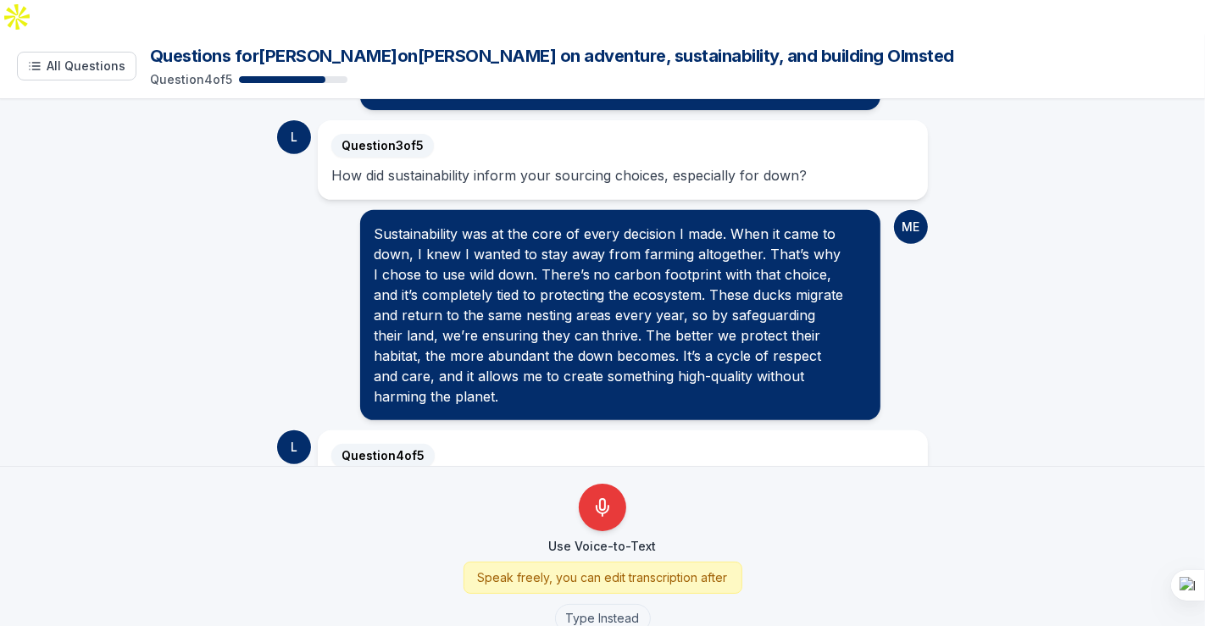
scroll to position [675, 0]
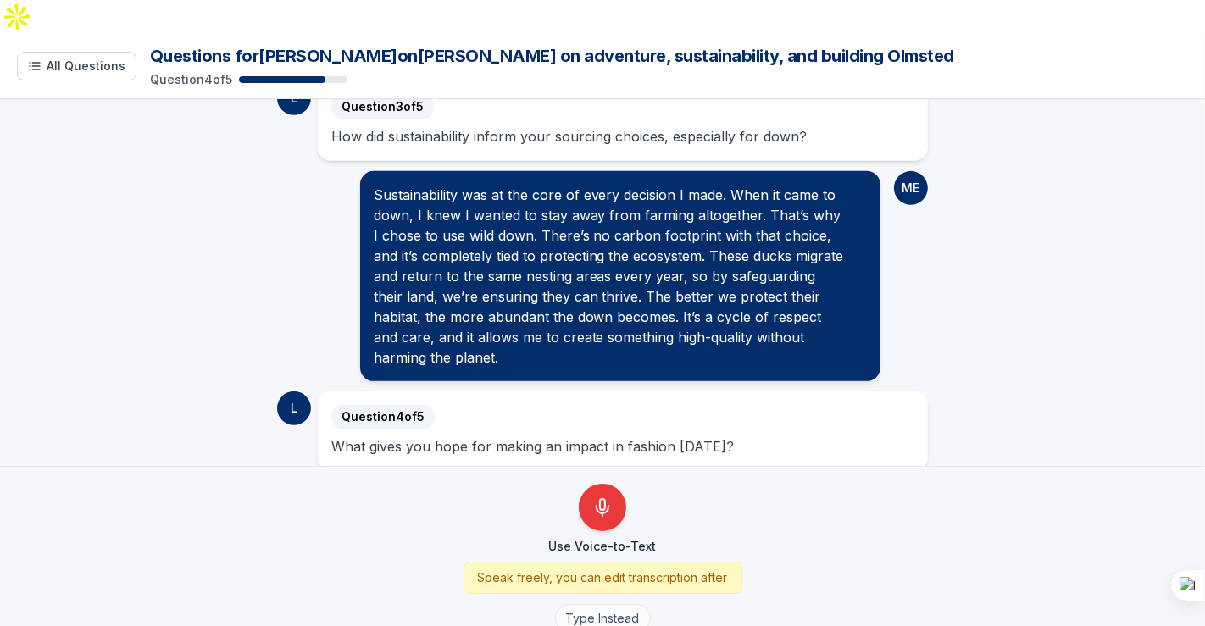
click at [576, 604] on button "Type Instead" at bounding box center [603, 618] width 96 height 29
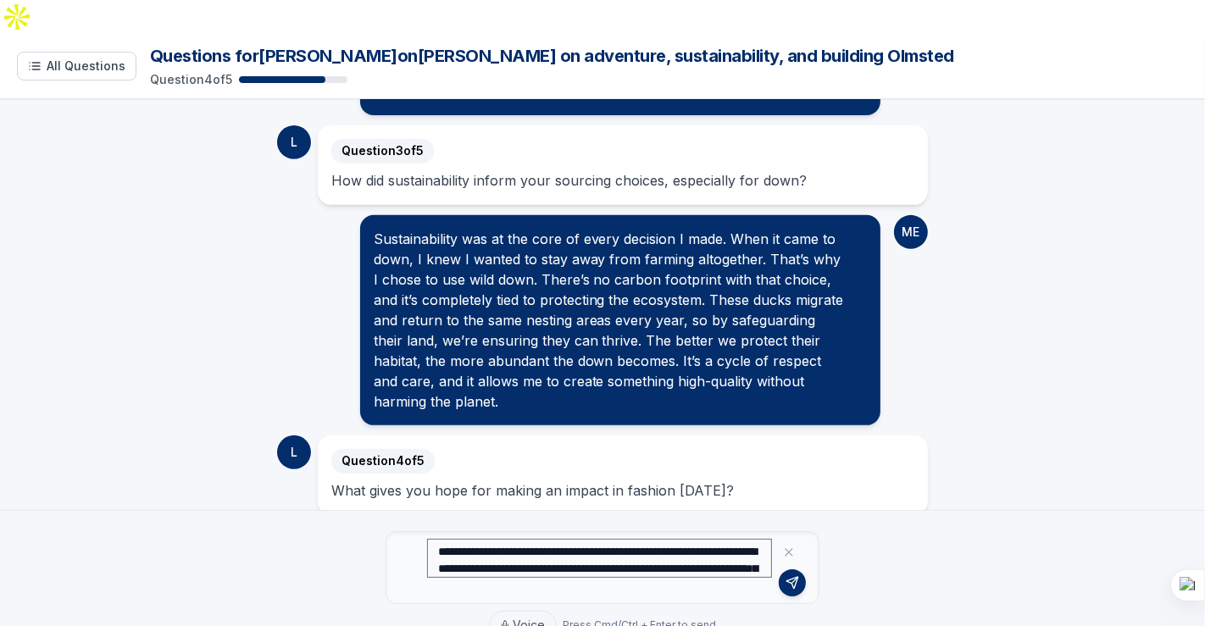
scroll to position [29, 0]
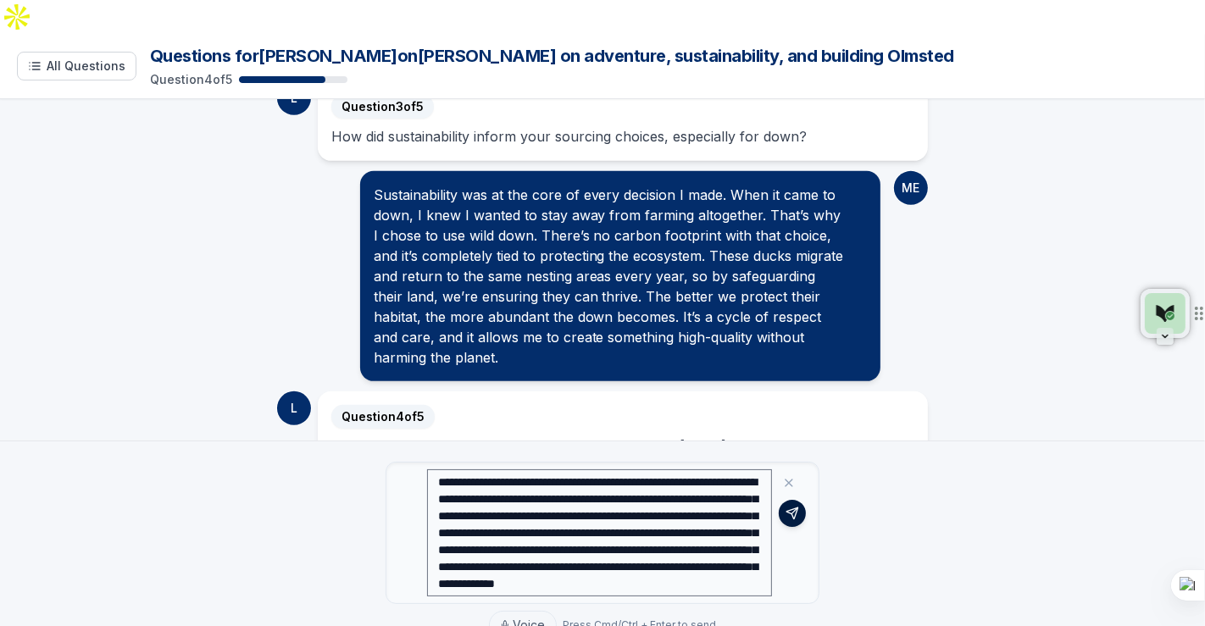
type textarea "**********"
click at [791, 500] on button at bounding box center [791, 513] width 27 height 27
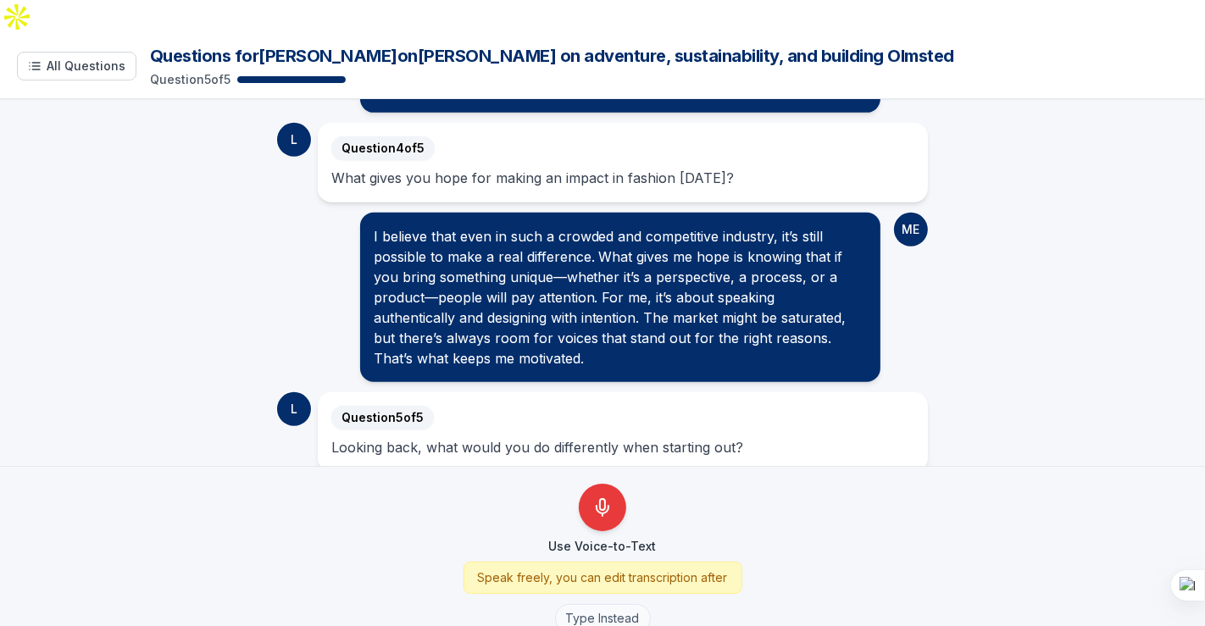
click at [590, 604] on button "Type Instead" at bounding box center [603, 618] width 96 height 29
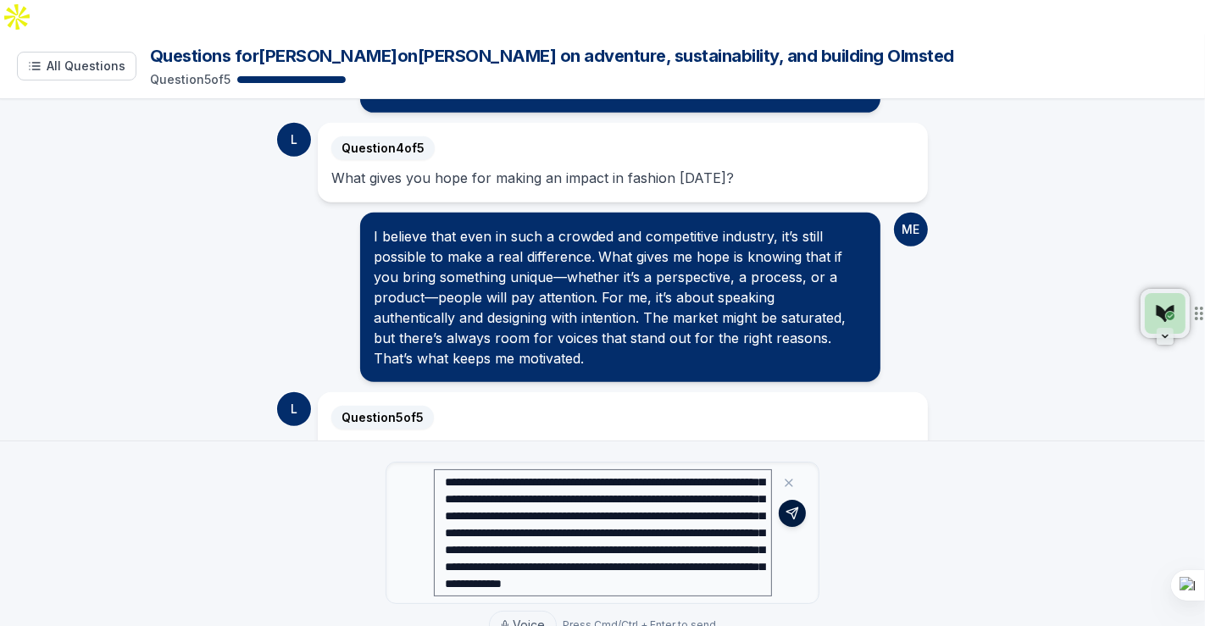
type textarea "**********"
click at [794, 507] on icon at bounding box center [792, 514] width 14 height 14
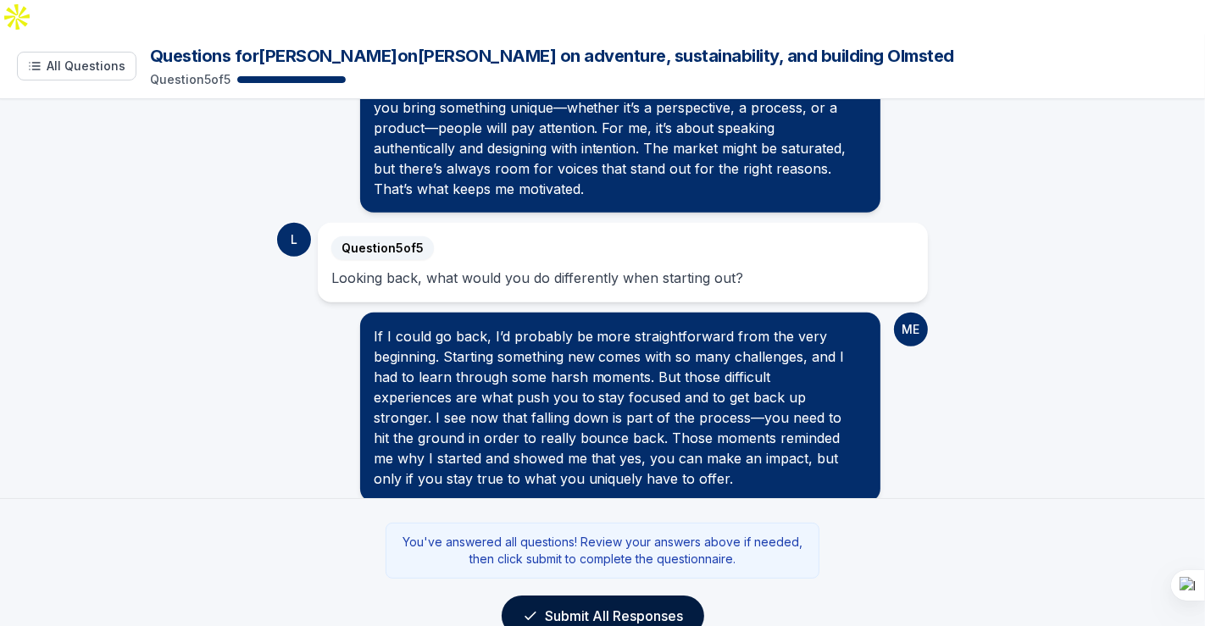
click at [628, 595] on button "Submit All Responses" at bounding box center [602, 615] width 202 height 41
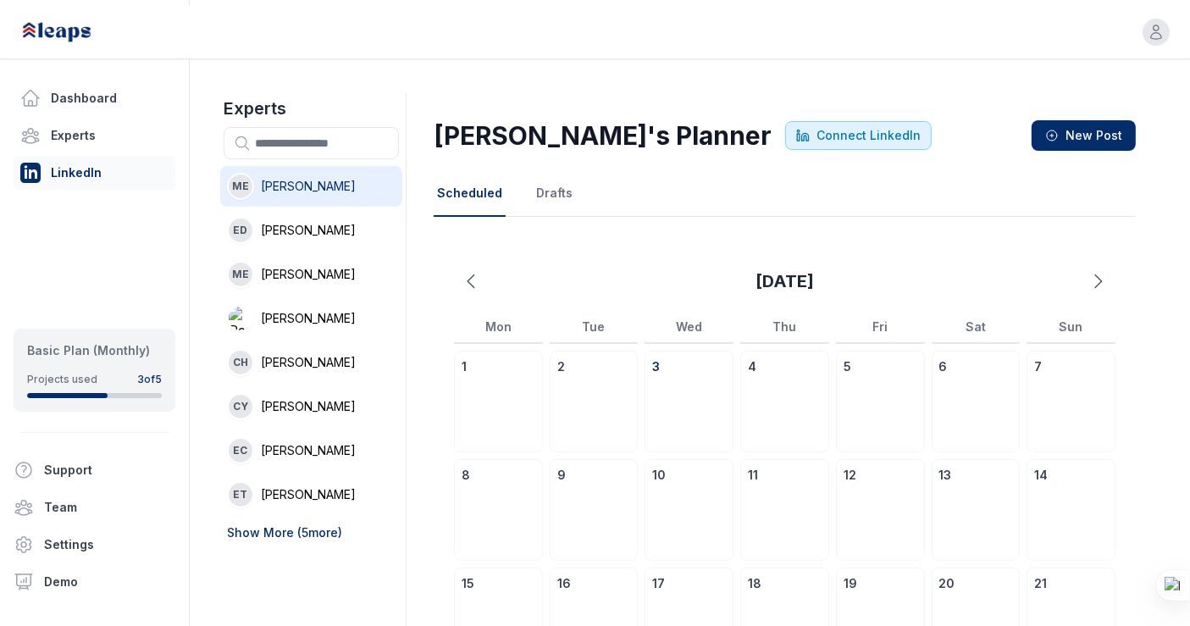
scroll to position [30, 0]
click at [540, 170] on button "Drafts" at bounding box center [554, 193] width 43 height 46
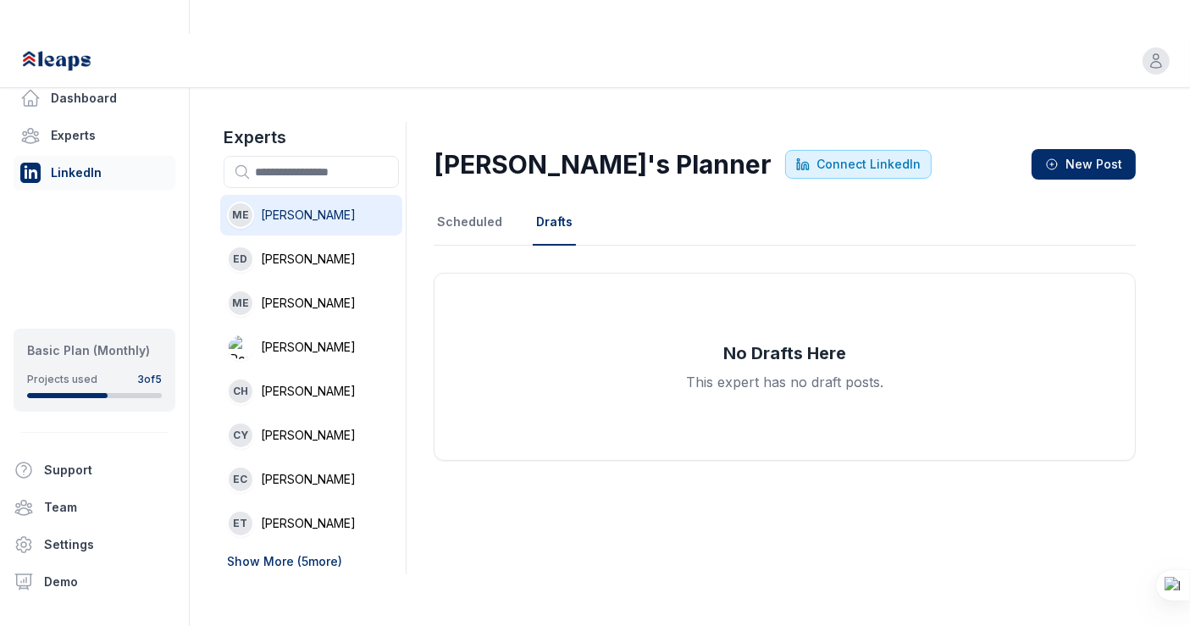
scroll to position [0, 0]
click at [537, 200] on button "Drafts" at bounding box center [554, 223] width 43 height 46
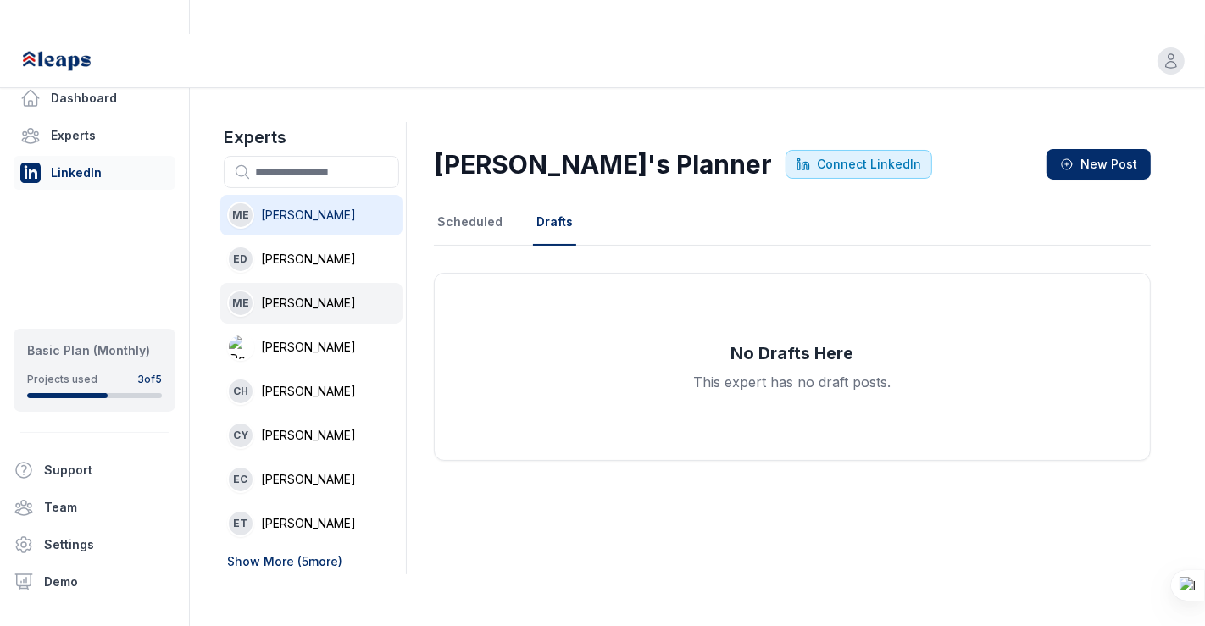
click at [331, 295] on span "Melanie Ellezam" at bounding box center [308, 303] width 95 height 17
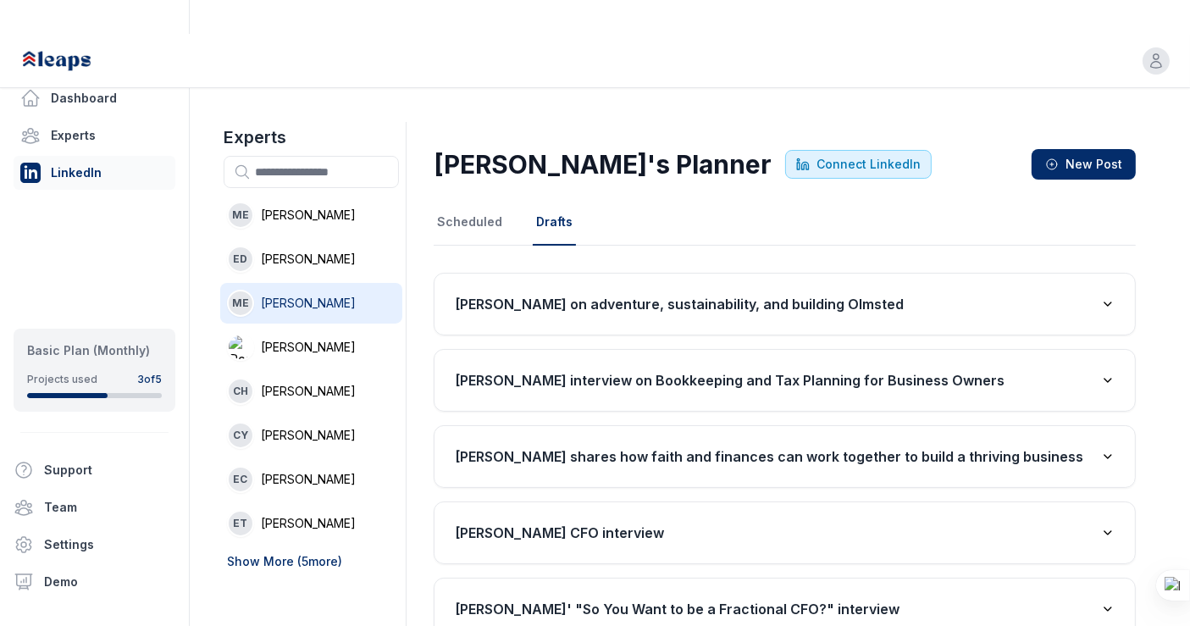
scroll to position [55, 0]
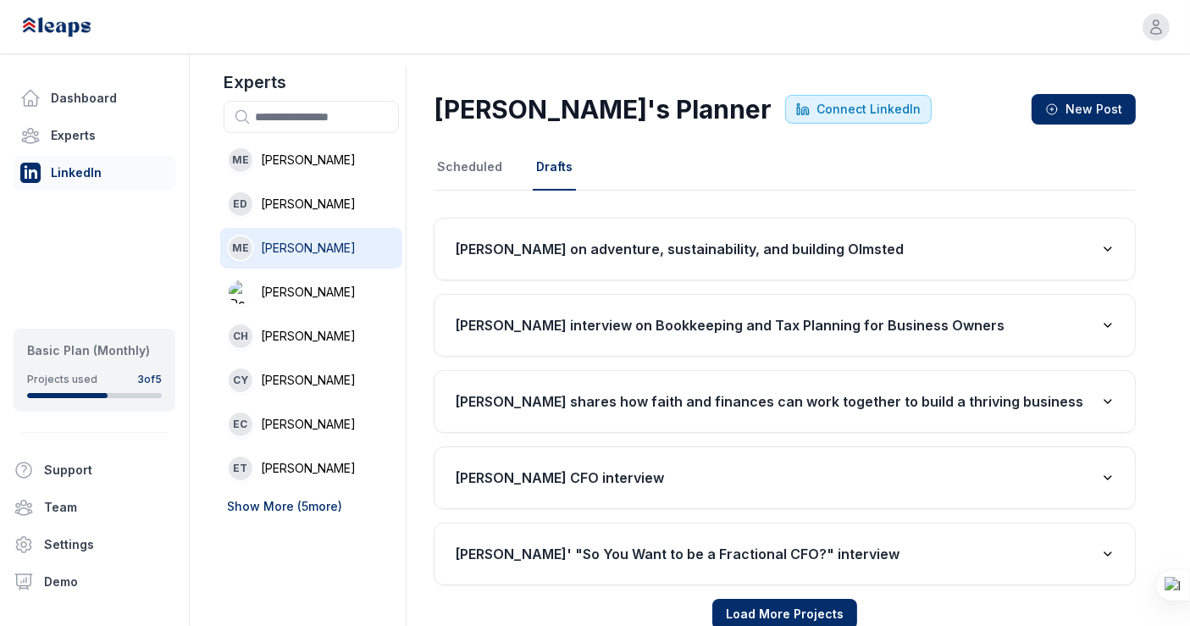
click at [640, 239] on h3 "[PERSON_NAME] on adventure, sustainability, and building Olmsted" at bounding box center [679, 249] width 449 height 20
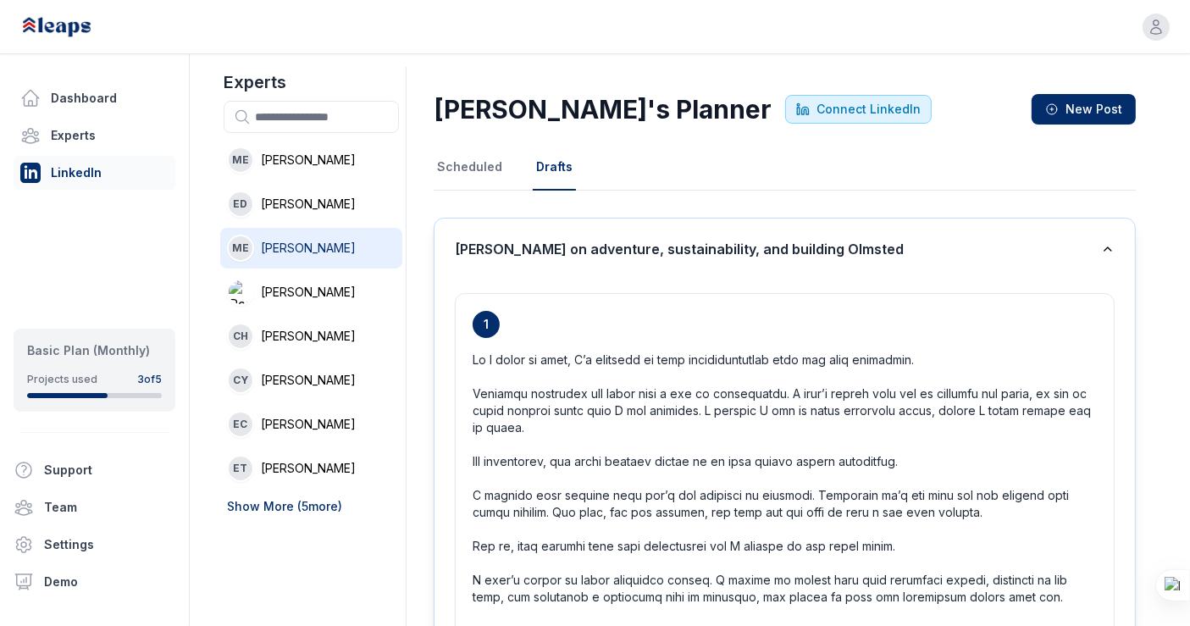
click at [640, 239] on h3 "[PERSON_NAME] on adventure, sustainability, and building Olmsted" at bounding box center [679, 249] width 449 height 20
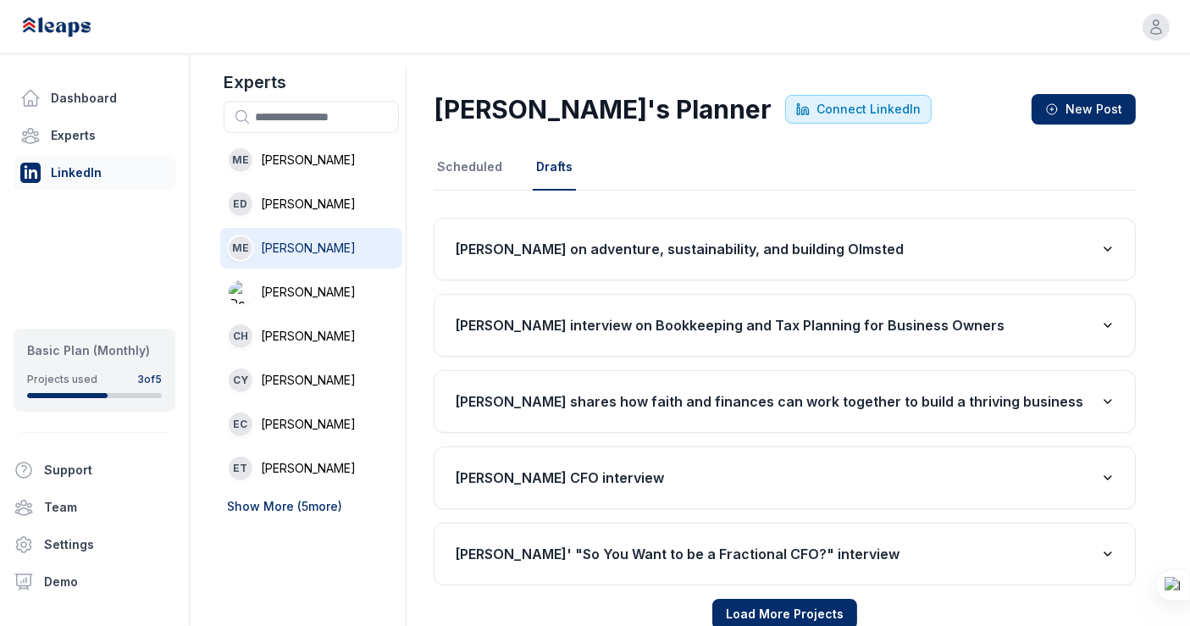
click at [339, 228] on li "ME Melanie Ellezam" at bounding box center [311, 248] width 182 height 41
click at [529, 219] on button "[PERSON_NAME] on adventure, sustainability, and building Olmsted" at bounding box center [785, 249] width 701 height 61
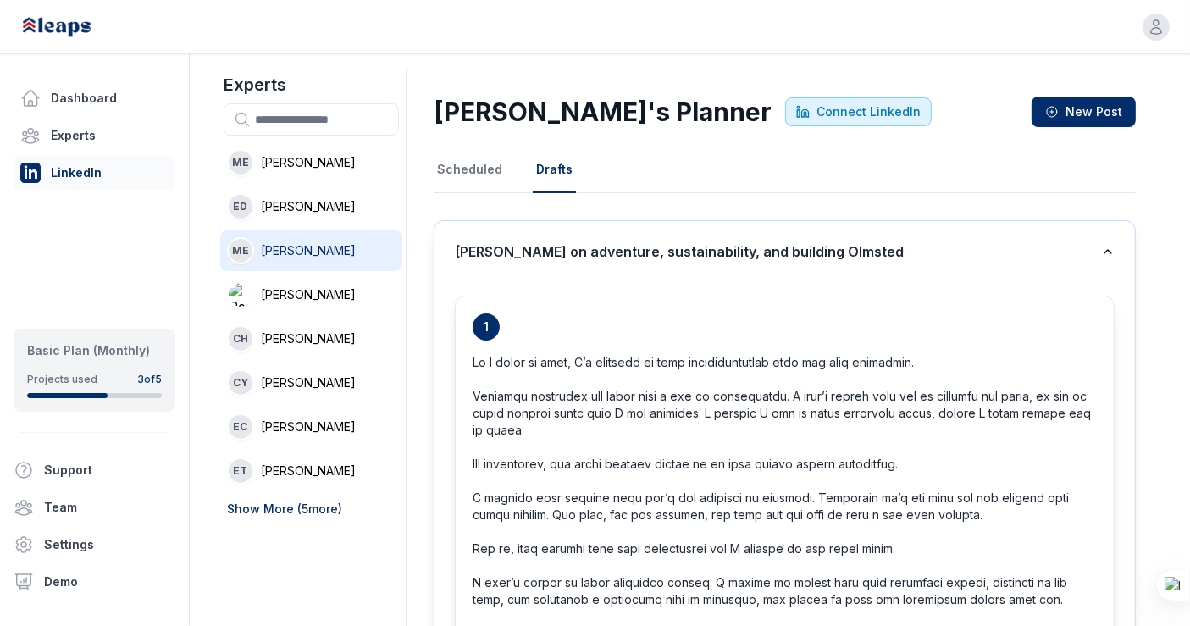
scroll to position [46, 0]
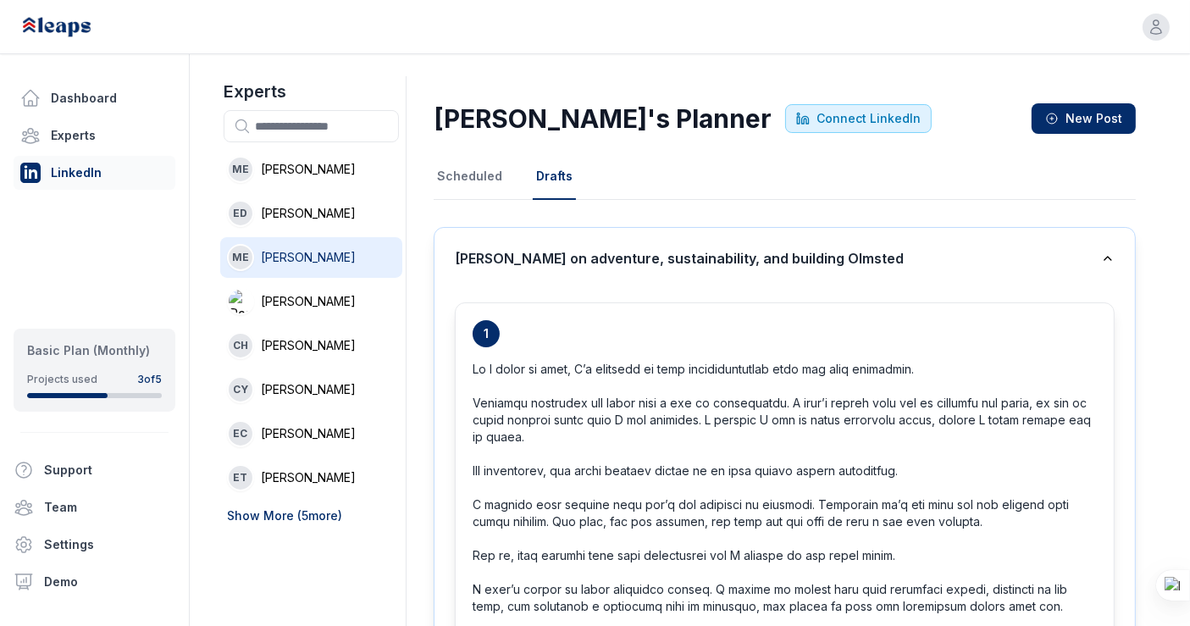
click at [591, 363] on p at bounding box center [785, 589] width 624 height 457
click at [647, 248] on h3 "[PERSON_NAME] on adventure, sustainability, and building Olmsted" at bounding box center [679, 258] width 449 height 20
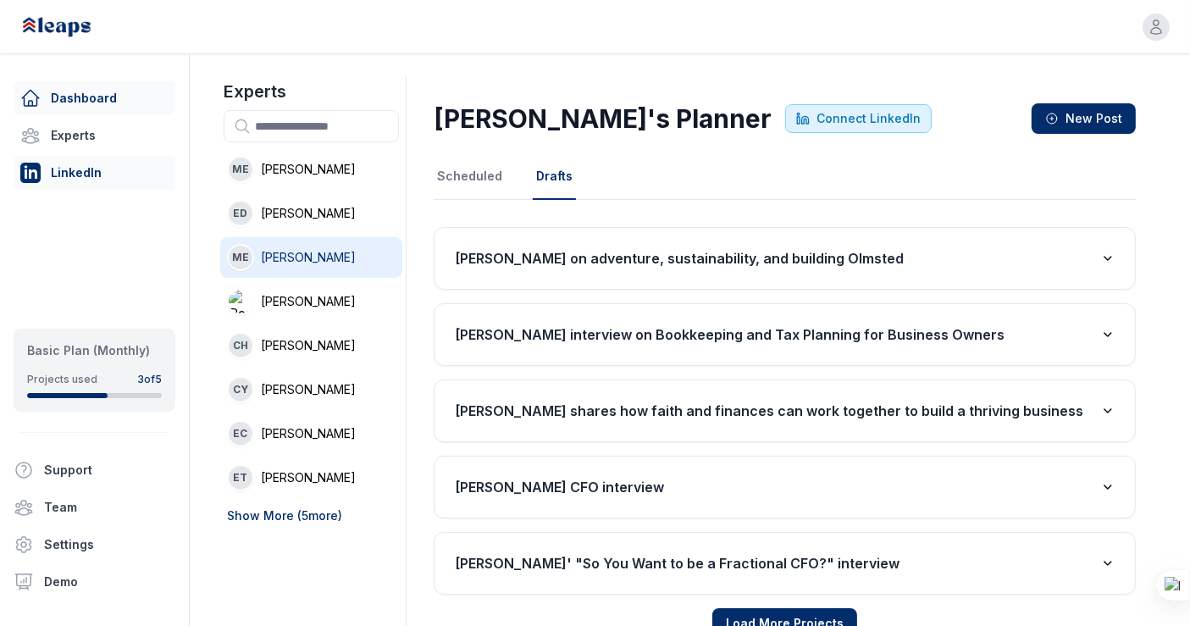
click at [106, 85] on link "Dashboard" at bounding box center [95, 98] width 162 height 34
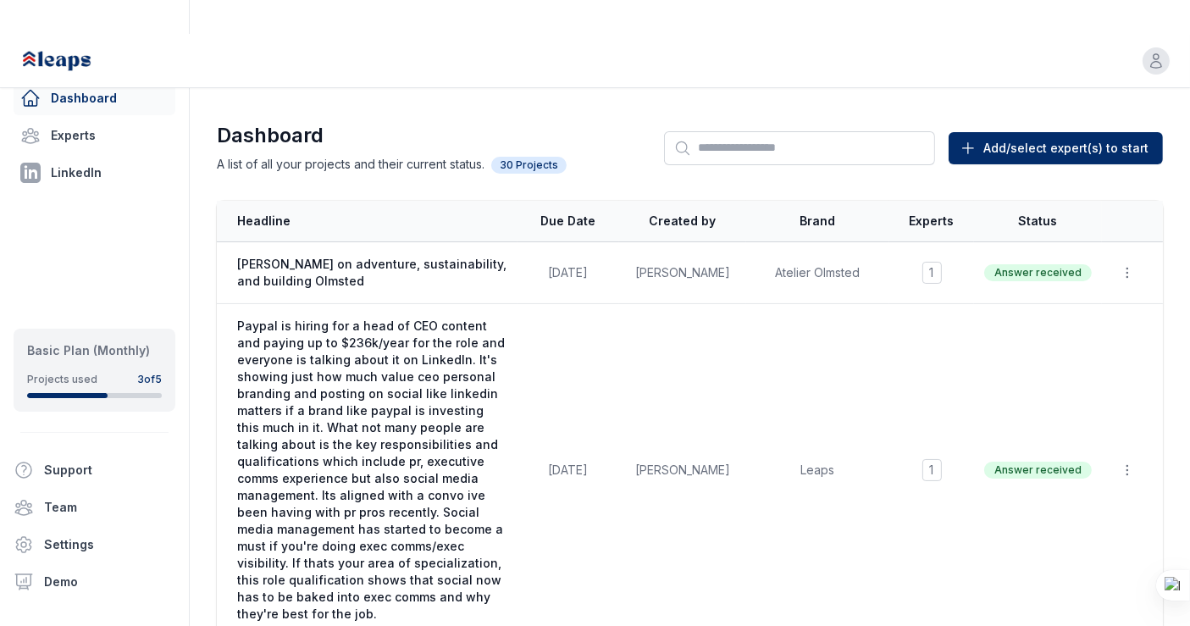
click at [106, 85] on link "Dashboard" at bounding box center [95, 98] width 162 height 34
click at [357, 256] on span "[PERSON_NAME] on adventure, sustainability, and building Olmsted" at bounding box center [372, 273] width 270 height 34
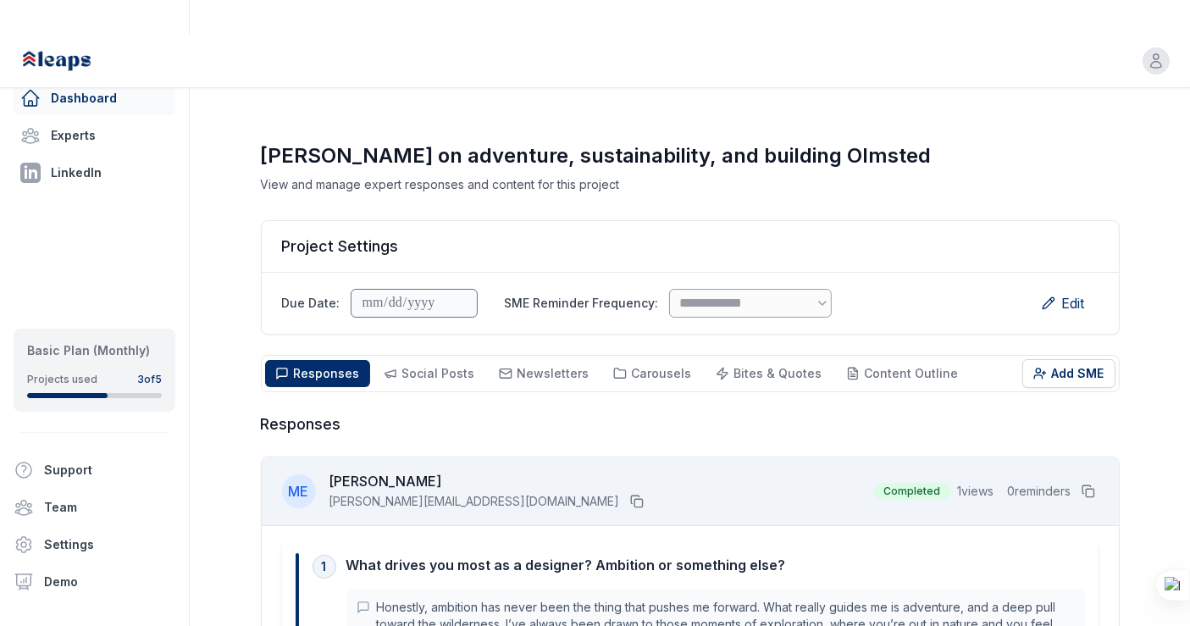
click at [118, 97] on link "Dashboard" at bounding box center [95, 98] width 162 height 34
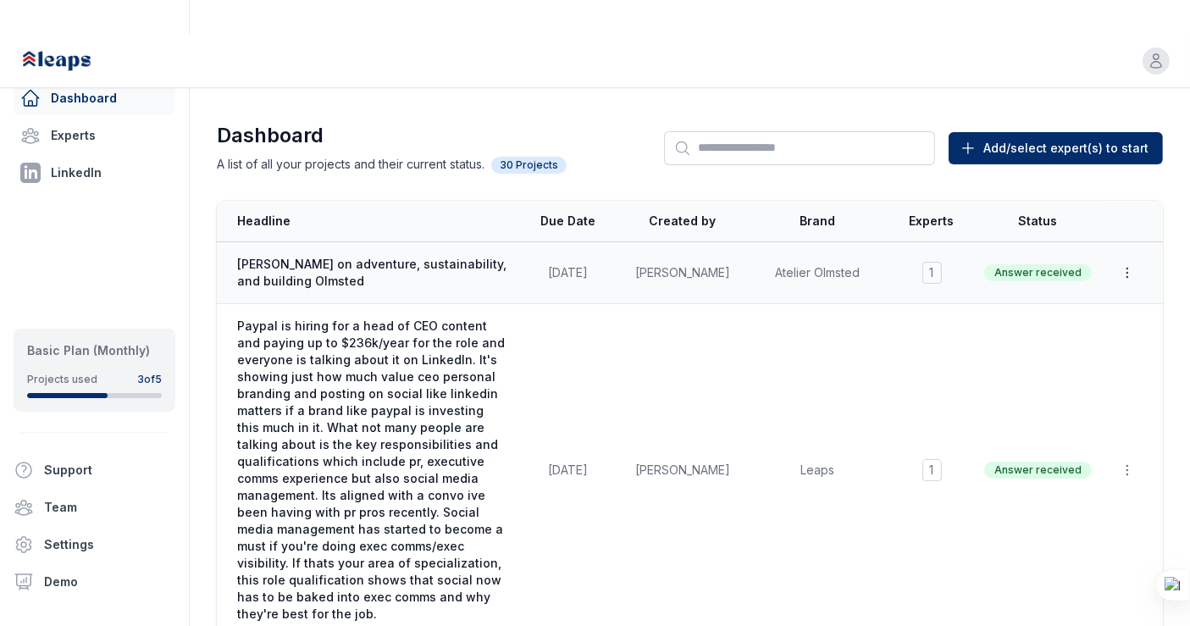
click at [1125, 264] on icon "button" at bounding box center [1127, 272] width 17 height 17
click at [1101, 298] on button "Duplicate" at bounding box center [1088, 313] width 108 height 30
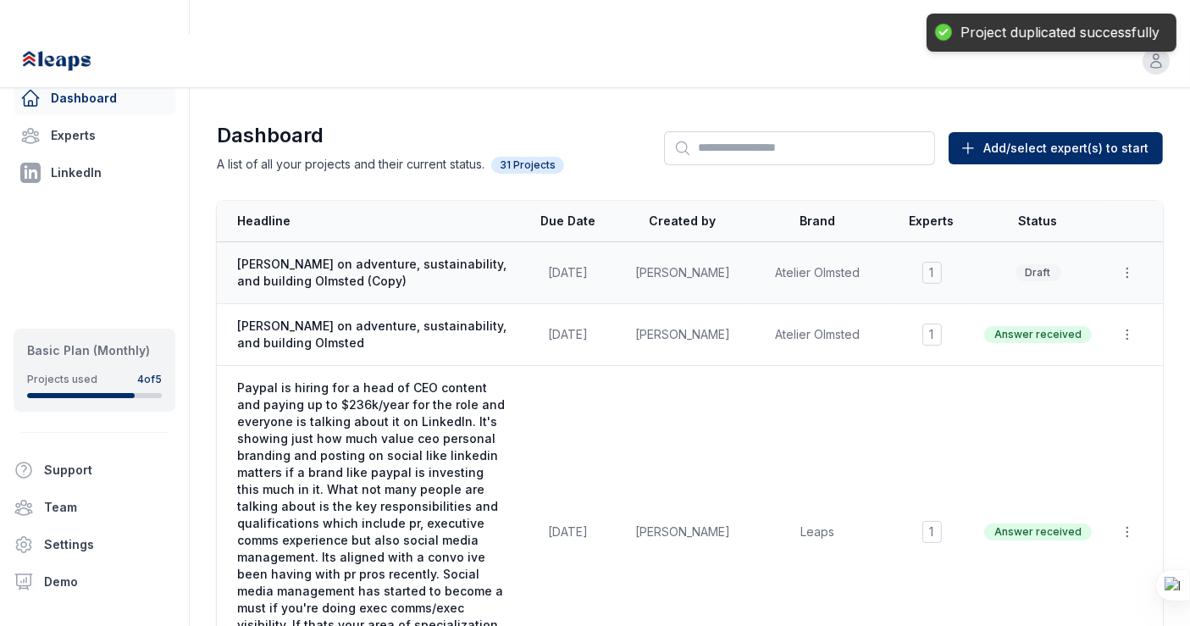
click at [330, 256] on span "Melanie Ellezam on adventure, sustainability, and building Olmsted (Copy)" at bounding box center [372, 273] width 270 height 34
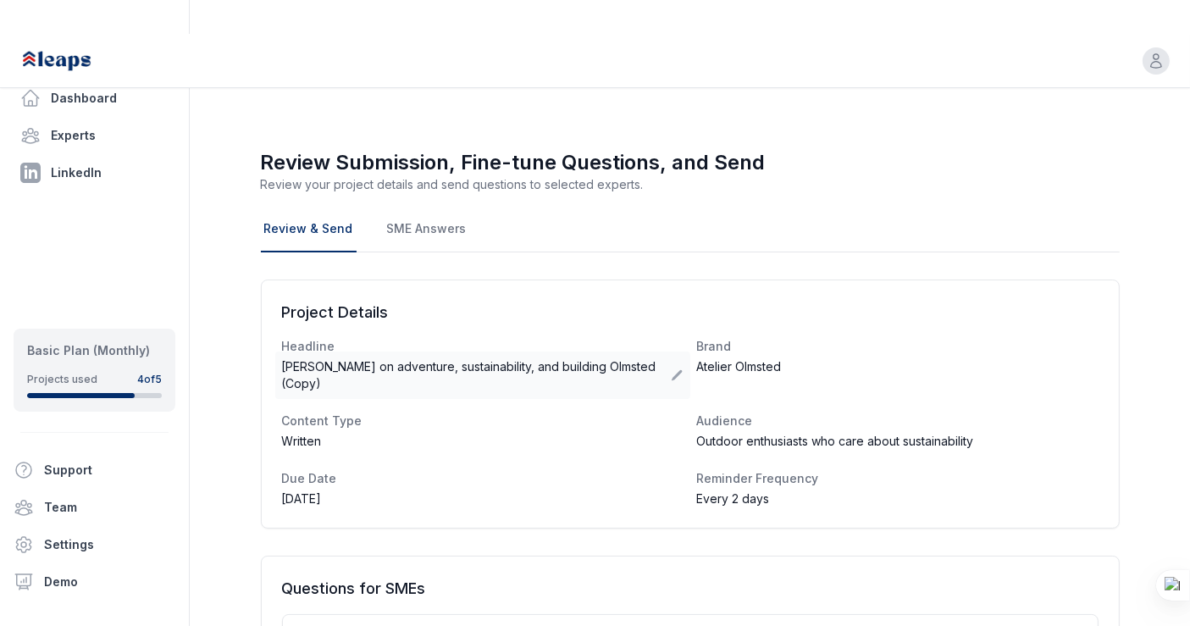
click at [406, 358] on span "Melanie Ellezam on adventure, sustainability, and building Olmsted (Copy)" at bounding box center [476, 375] width 389 height 34
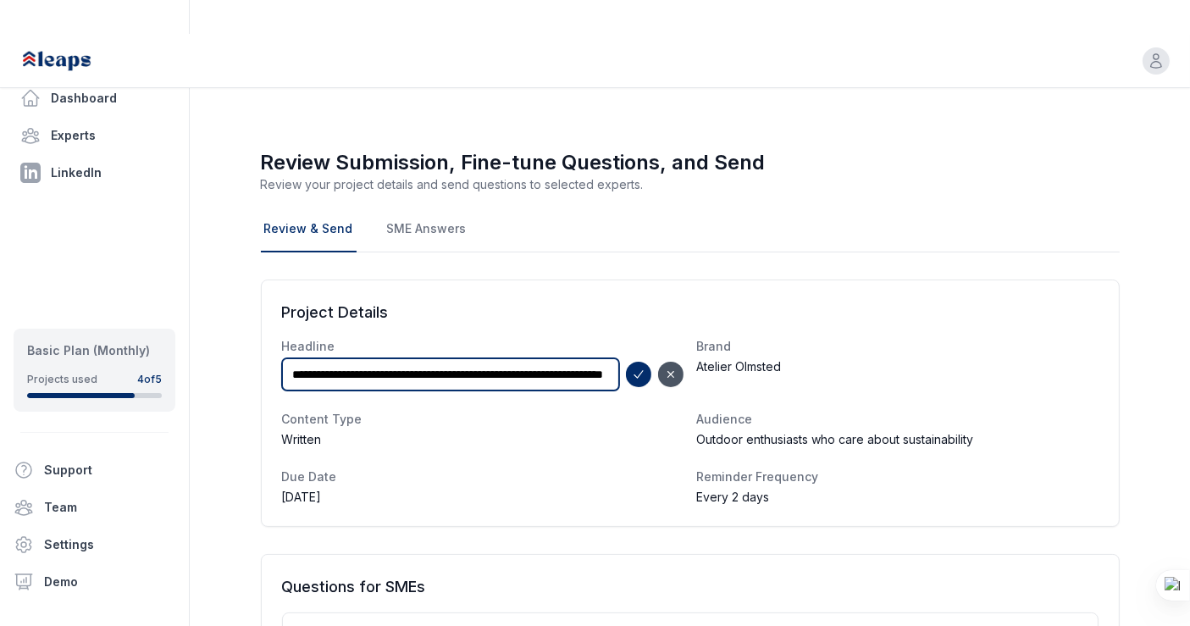
click at [583, 358] on input "**********" at bounding box center [450, 374] width 337 height 32
drag, startPoint x: 573, startPoint y: 338, endPoint x: 612, endPoint y: 338, distance: 39.0
click at [612, 358] on input "**********" at bounding box center [451, 373] width 338 height 31
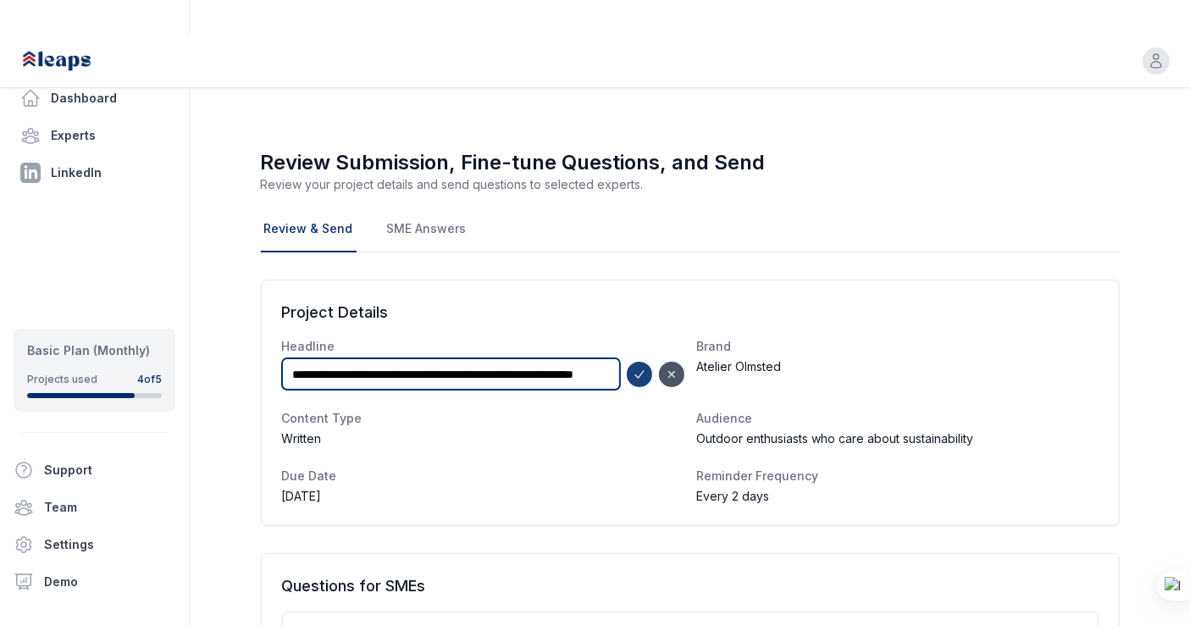
type input "**********"
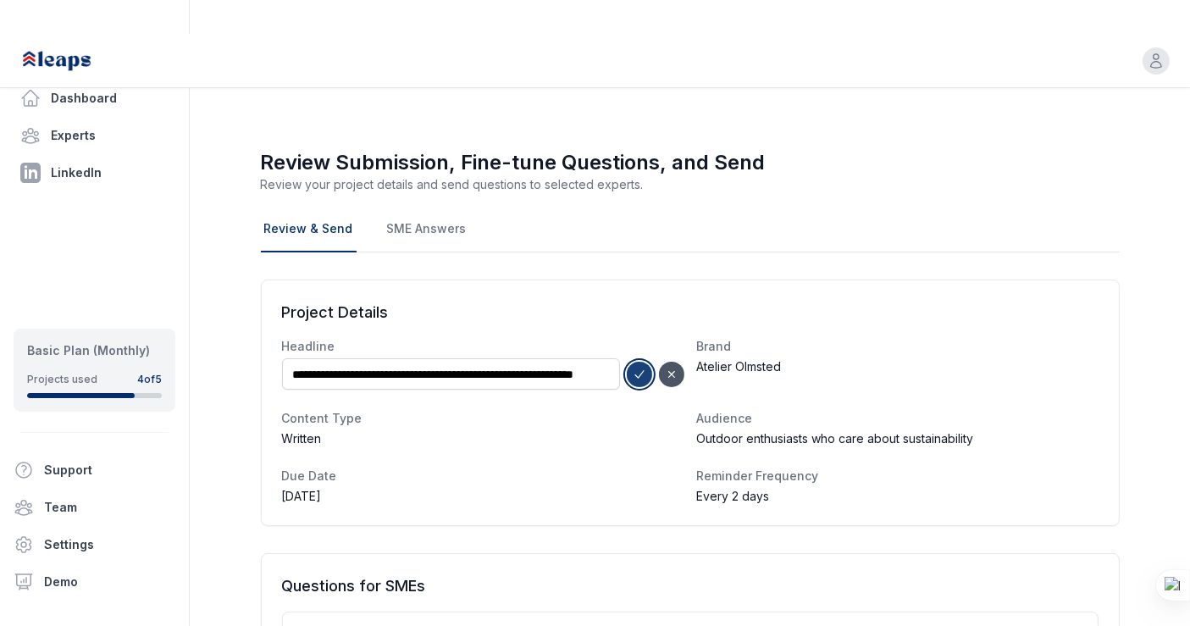
scroll to position [0, 0]
click at [644, 368] on icon "submit" at bounding box center [640, 375] width 14 height 14
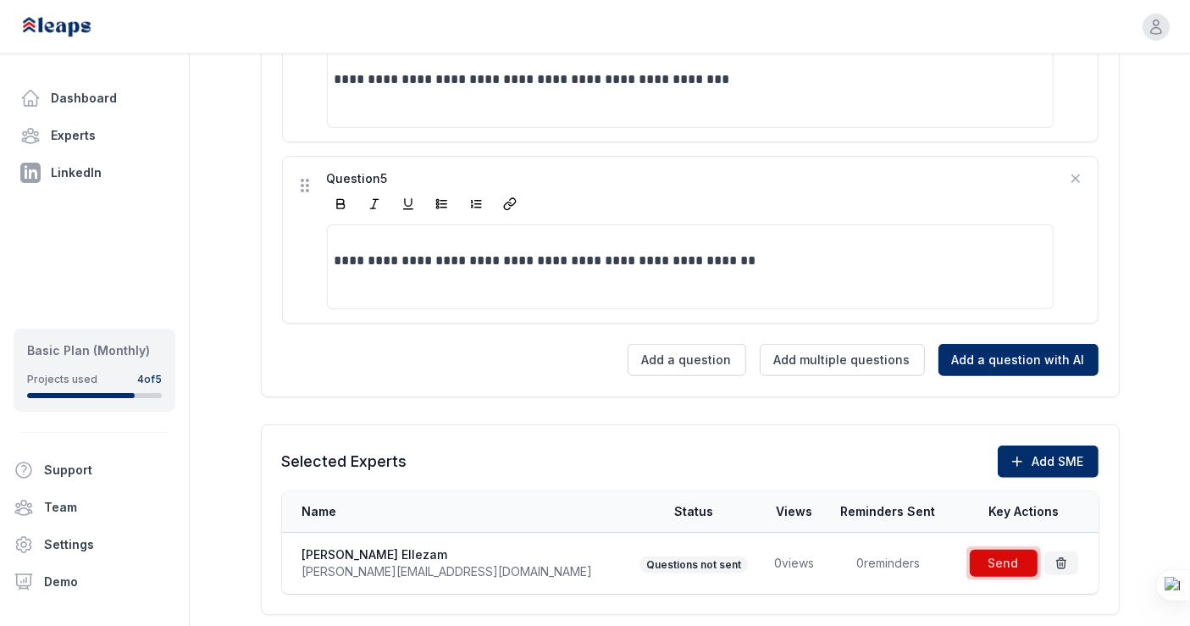
scroll to position [1176, 0]
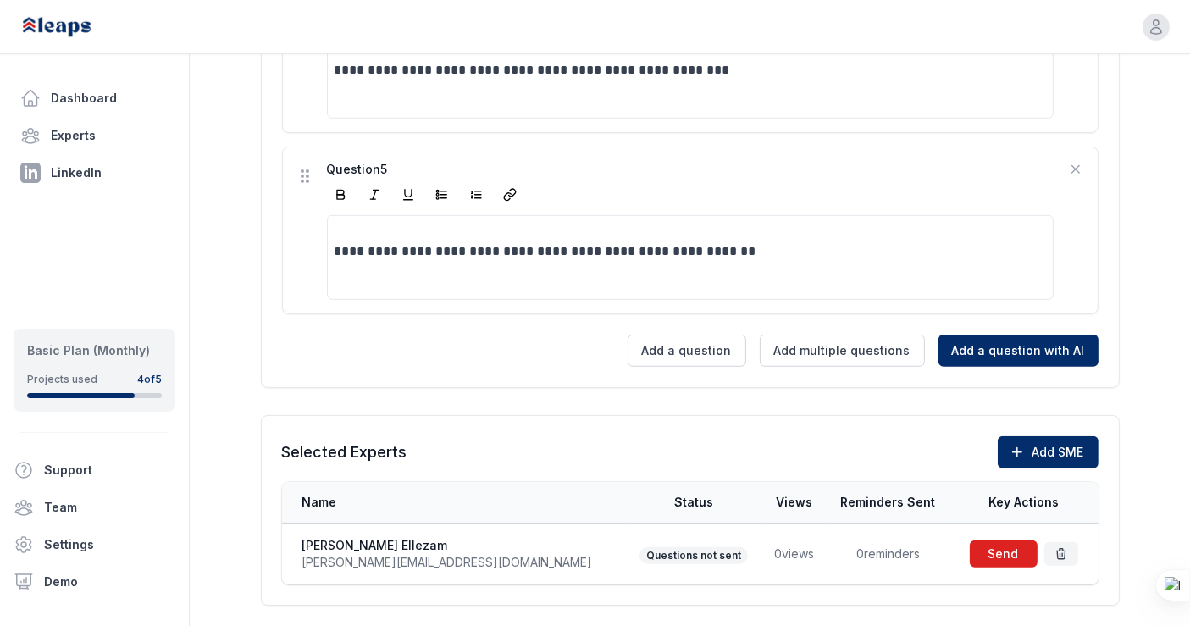
click at [1005, 537] on span at bounding box center [1004, 554] width 75 height 34
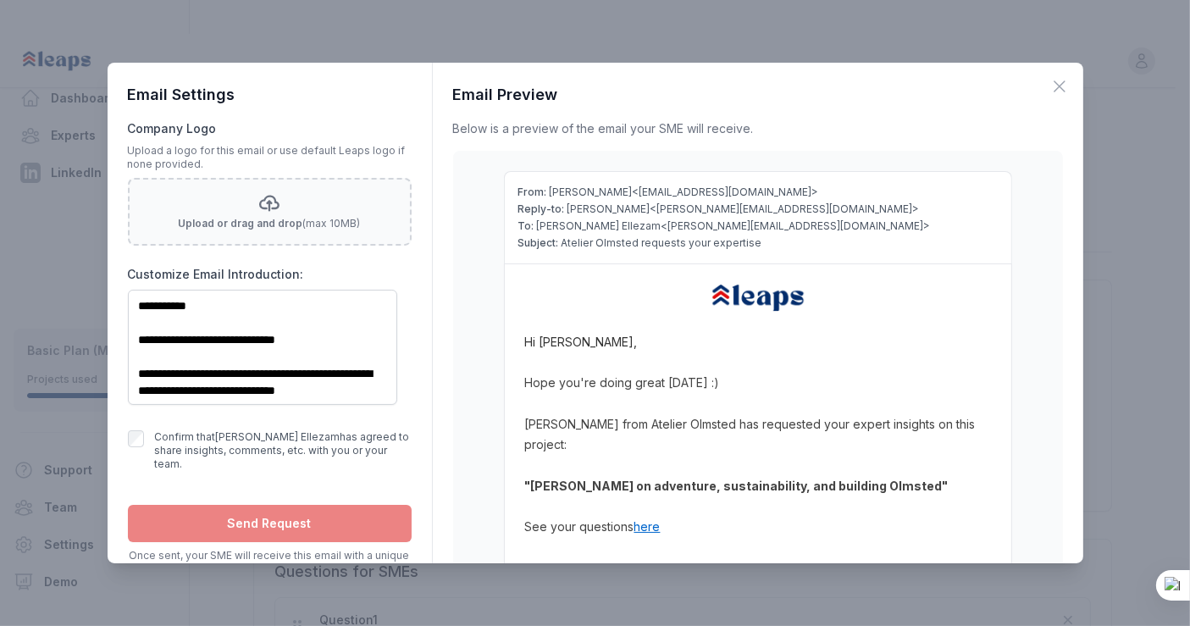
scroll to position [0, 0]
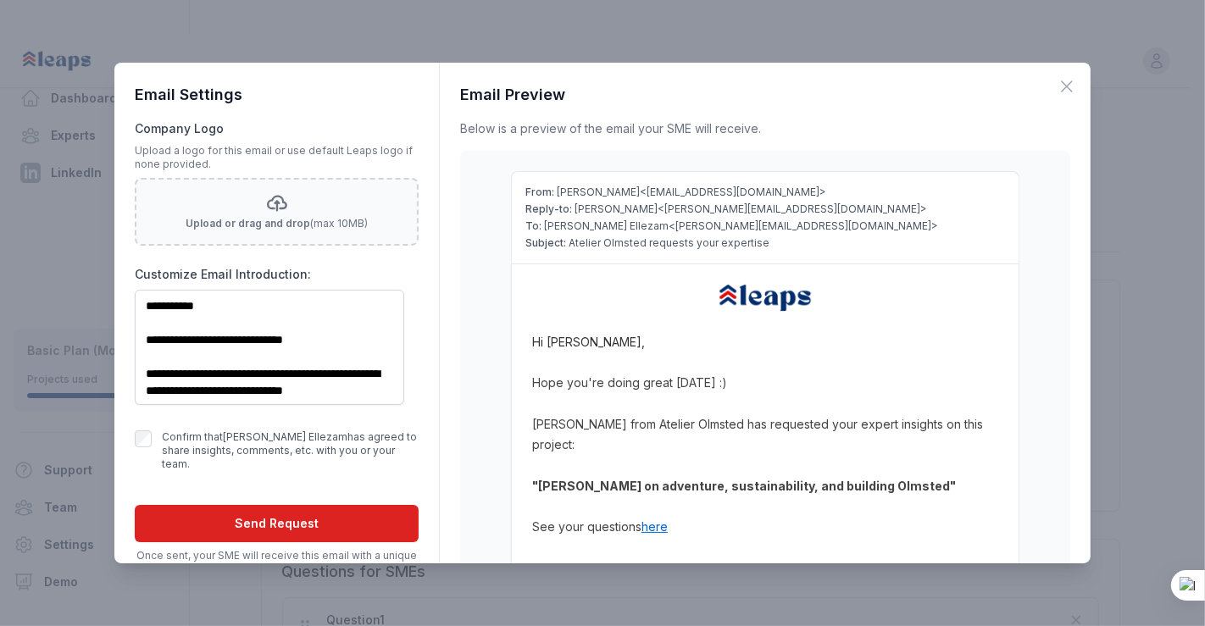
click at [232, 509] on button "Send Request" at bounding box center [277, 523] width 284 height 37
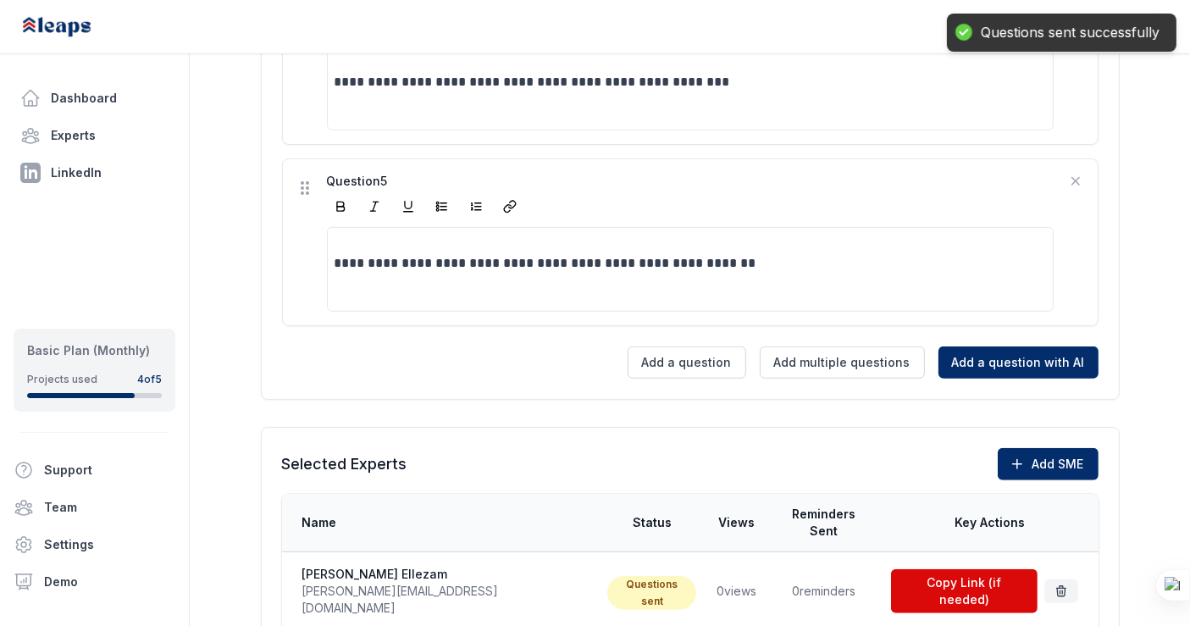
scroll to position [1176, 0]
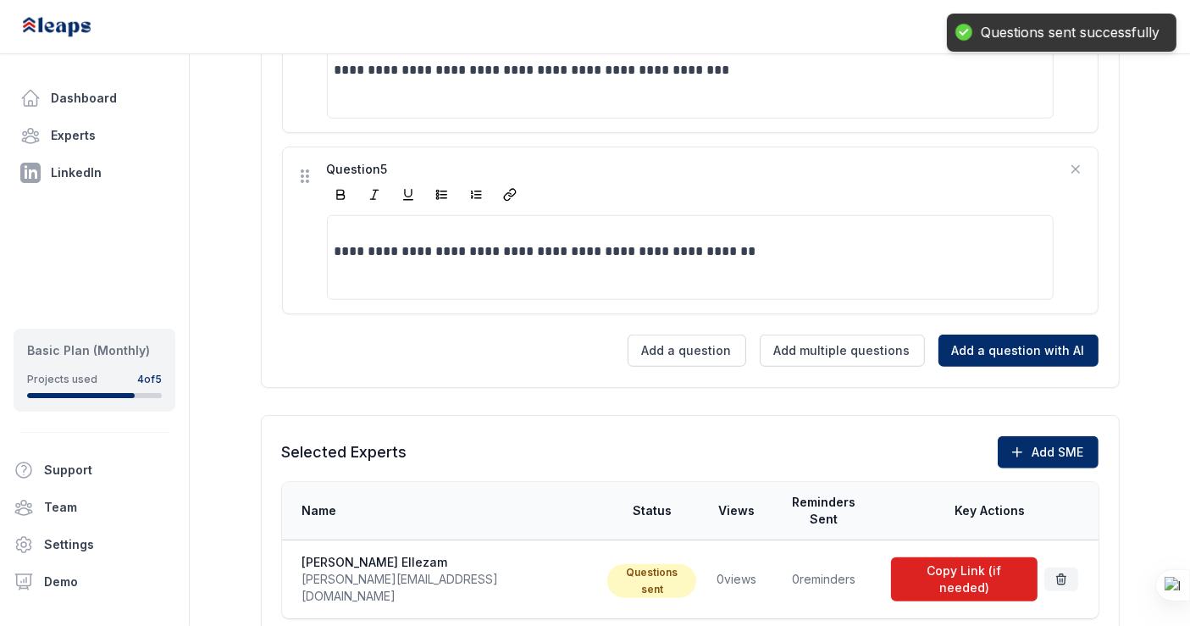
click at [944, 557] on button "Copy Link (if needed)" at bounding box center [964, 579] width 146 height 44
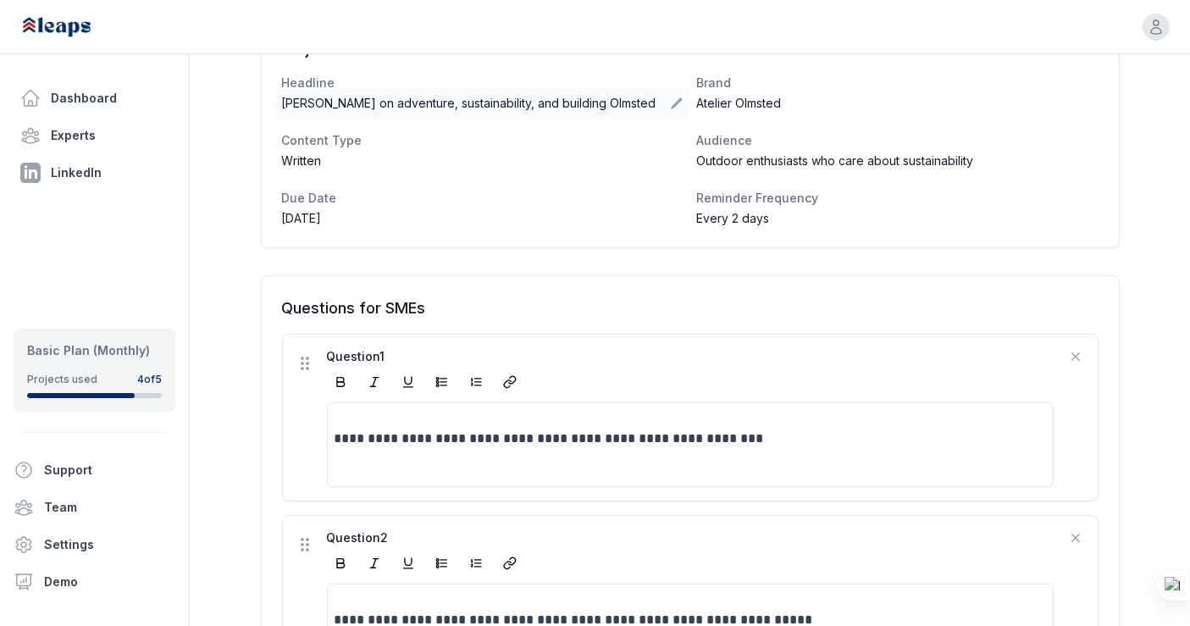
scroll to position [0, 0]
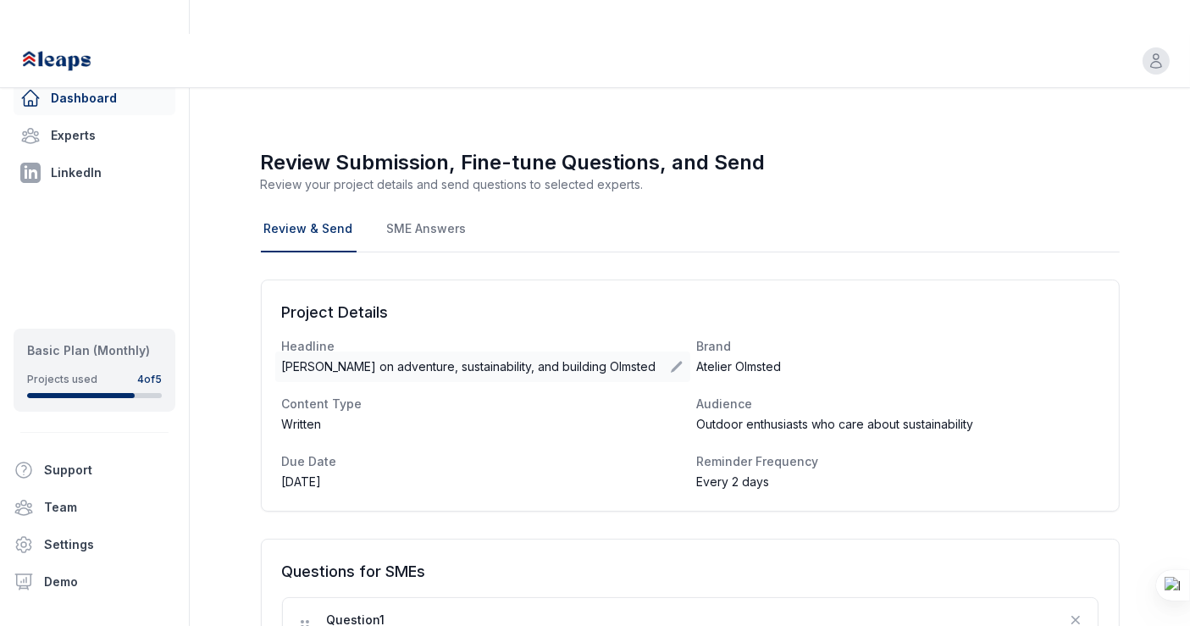
click at [100, 90] on link "Dashboard" at bounding box center [95, 98] width 162 height 34
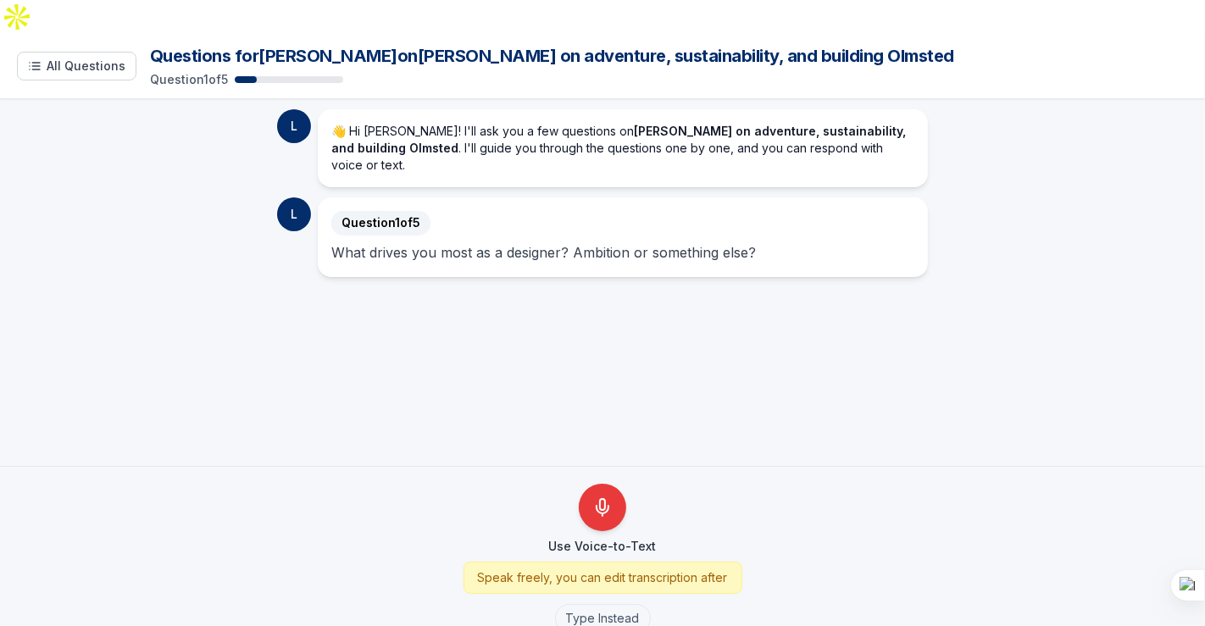
drag, startPoint x: 348, startPoint y: 20, endPoint x: 872, endPoint y: 26, distance: 523.5
click at [872, 44] on h1 "Questions for [PERSON_NAME] on [PERSON_NAME] on adventure, sustainability, and …" at bounding box center [669, 56] width 1038 height 24
copy h1 "[PERSON_NAME] on adventure, sustainability, and building Olmsted"
click at [216, 230] on main "L 👋 Hi [PERSON_NAME]! I'll ask you a few questions on [PERSON_NAME] on adventur…" at bounding box center [602, 282] width 1205 height 367
click at [60, 58] on span "All Questions" at bounding box center [86, 66] width 79 height 17
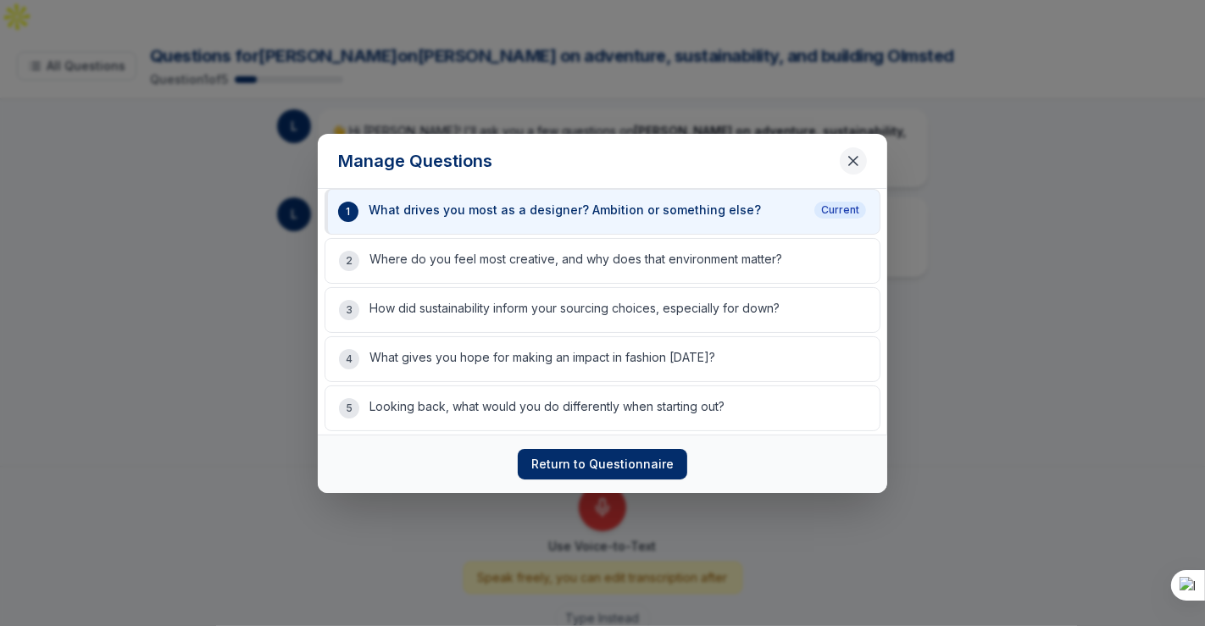
click at [849, 165] on icon "Close questions modal" at bounding box center [853, 161] width 8 height 8
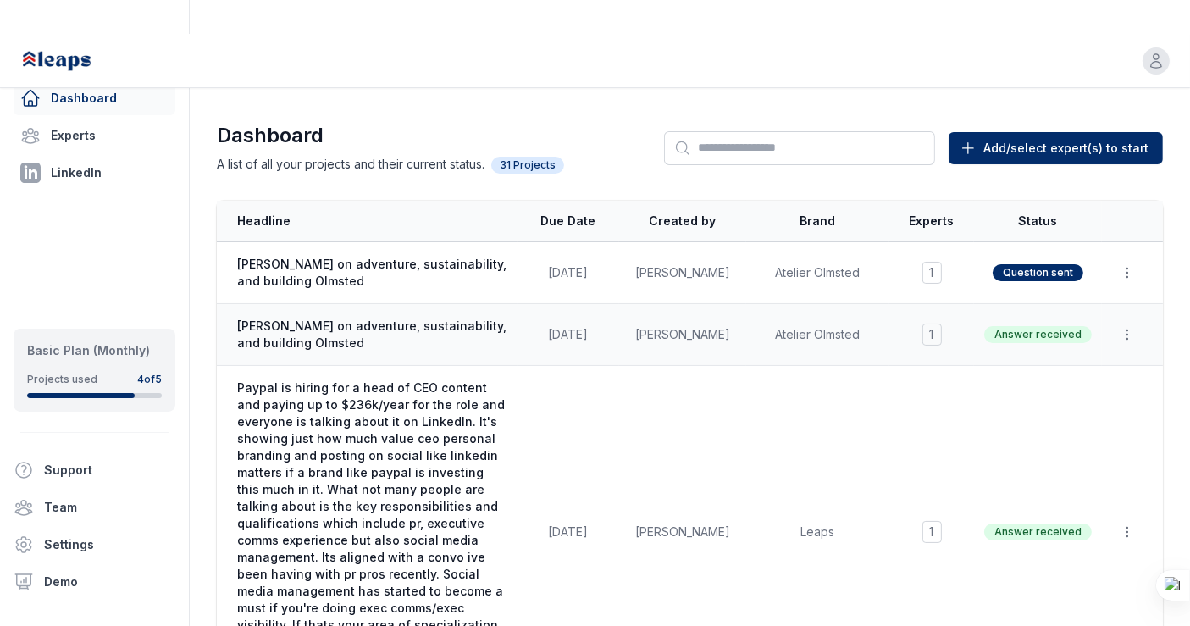
click at [446, 318] on span "Melanie Ellezam on adventure, sustainability, and building Olmsted" at bounding box center [372, 335] width 270 height 34
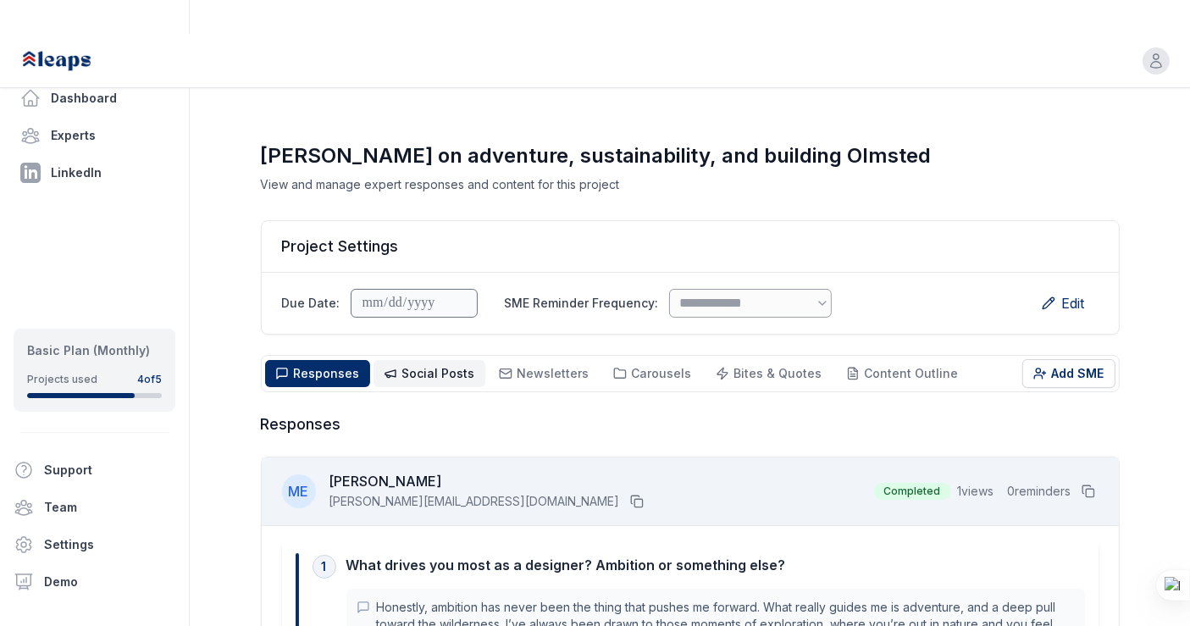
click at [443, 366] on span "Social Posts" at bounding box center [438, 373] width 73 height 14
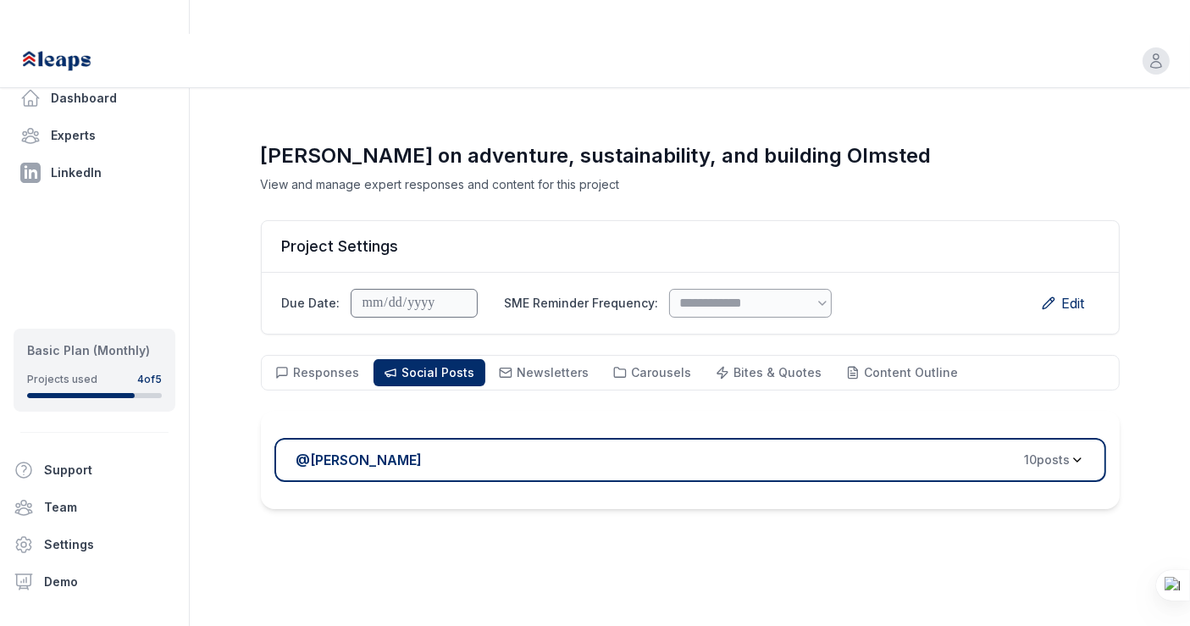
click at [497, 450] on div "@ Melanie Ellezam 10 post s" at bounding box center [683, 460] width 774 height 20
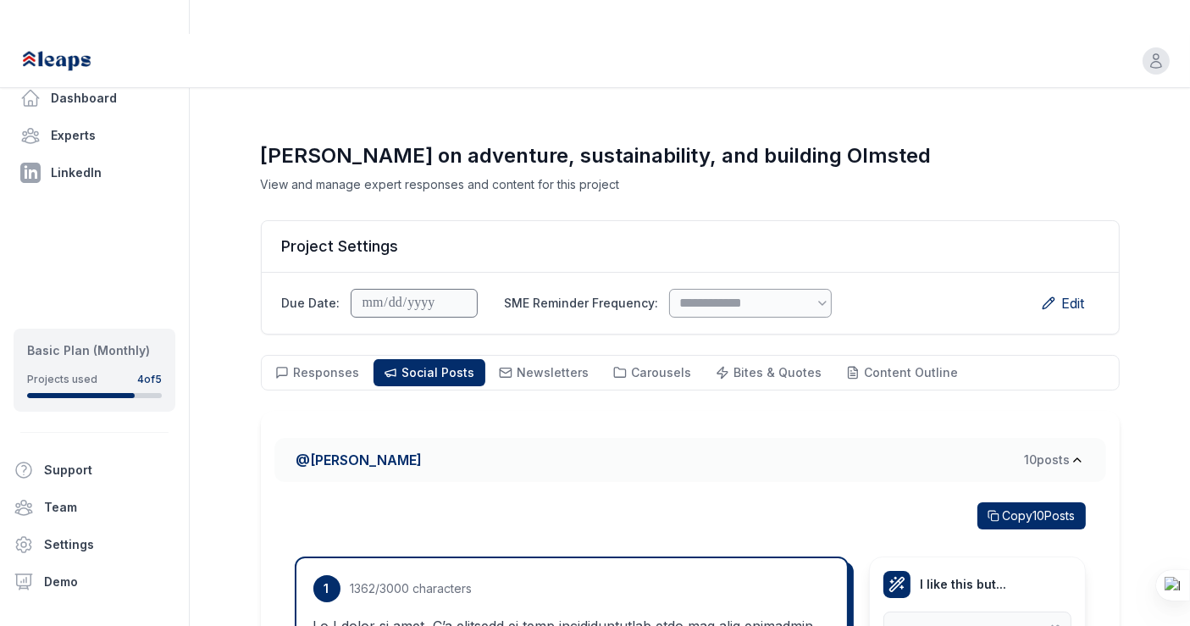
scroll to position [7, 0]
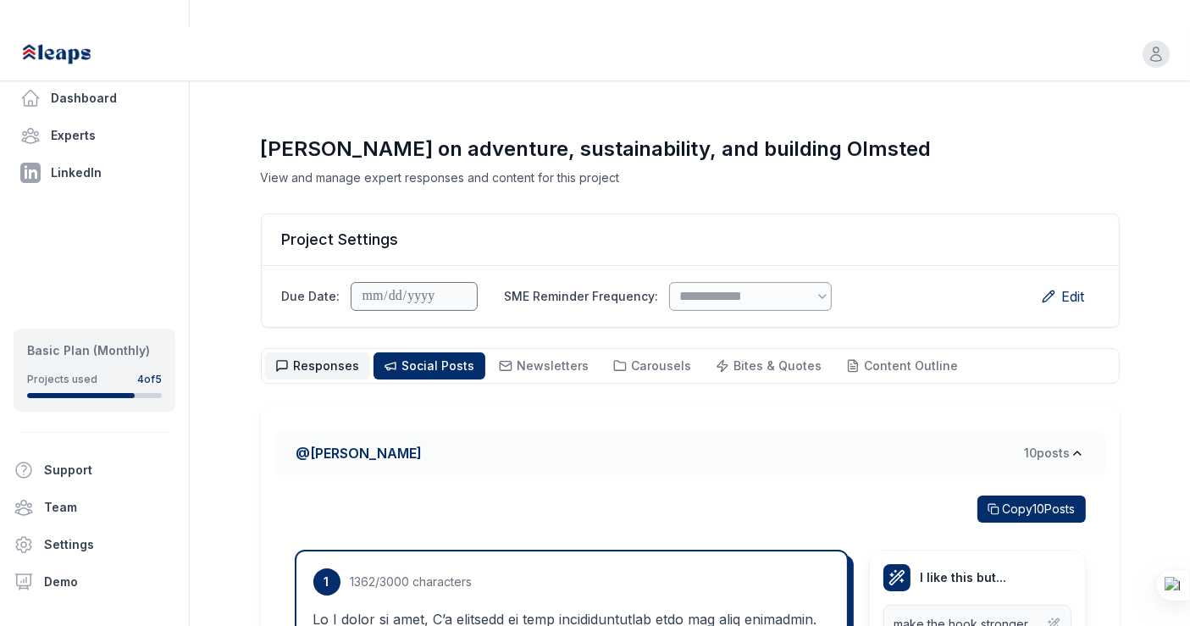
click at [290, 352] on button "Responses Responses" at bounding box center [317, 365] width 105 height 27
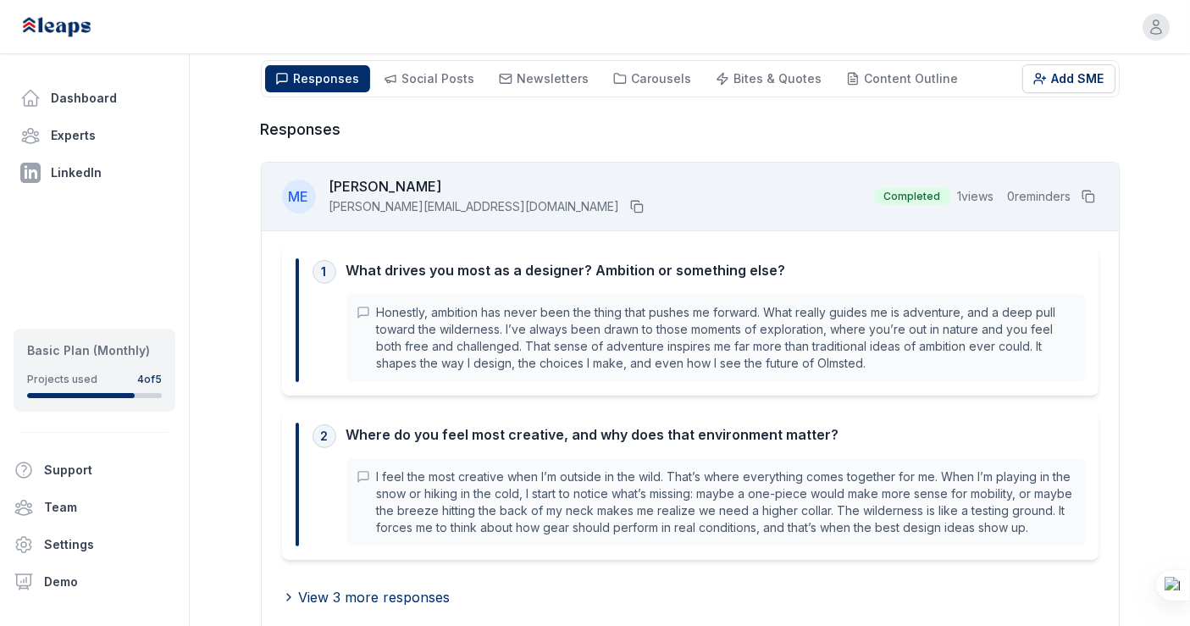
scroll to position [339, 0]
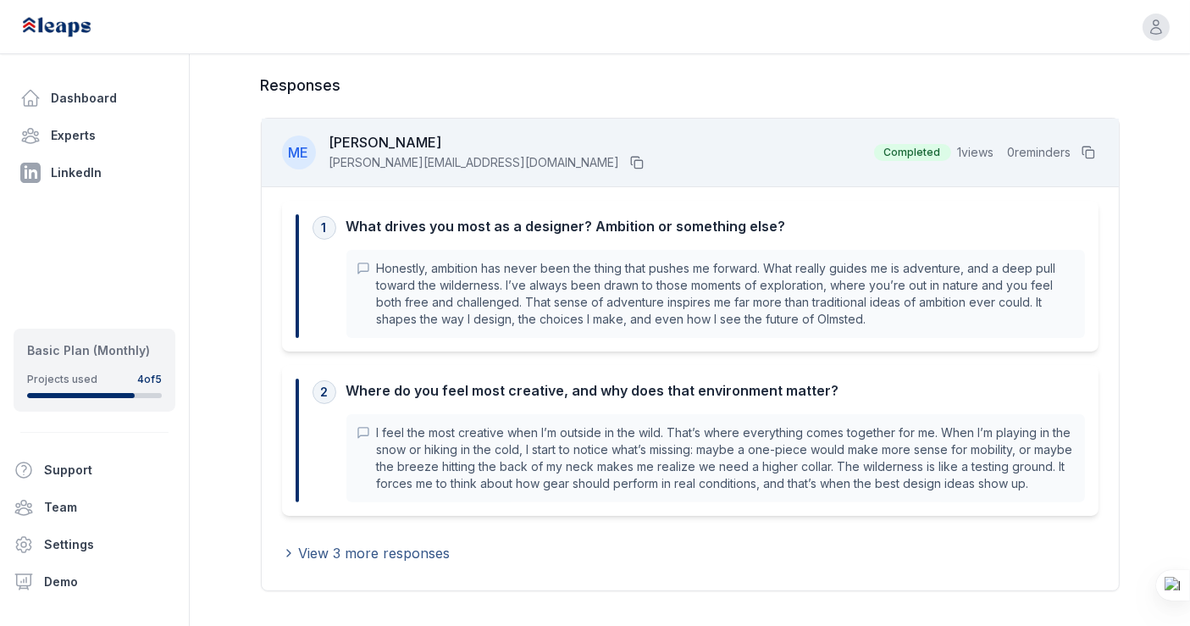
click at [416, 543] on span "View 3 more responses" at bounding box center [375, 553] width 152 height 20
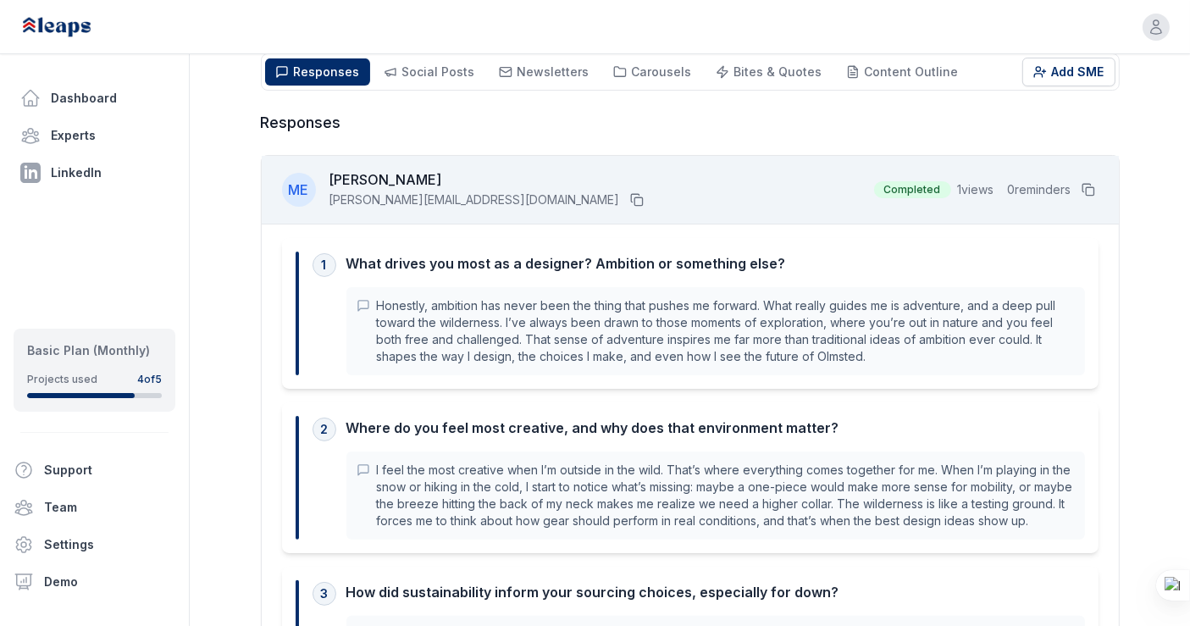
scroll to position [0, 0]
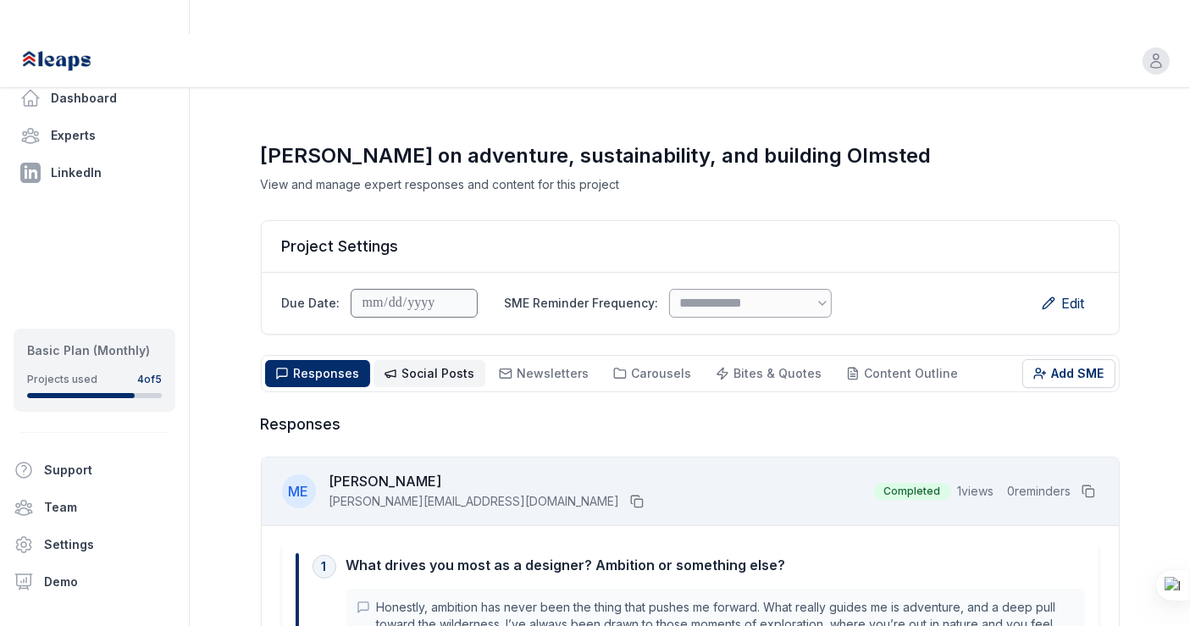
click at [422, 366] on span "Social Posts" at bounding box center [438, 373] width 73 height 14
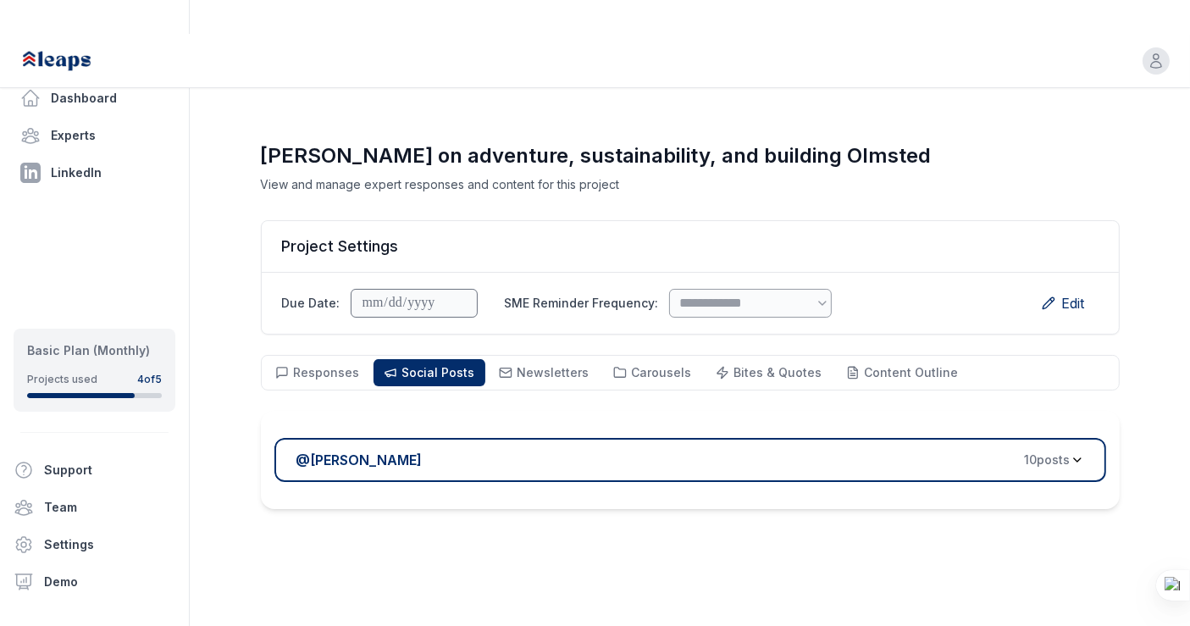
click at [583, 450] on div "@ Melanie Ellezam 10 post s" at bounding box center [683, 460] width 774 height 20
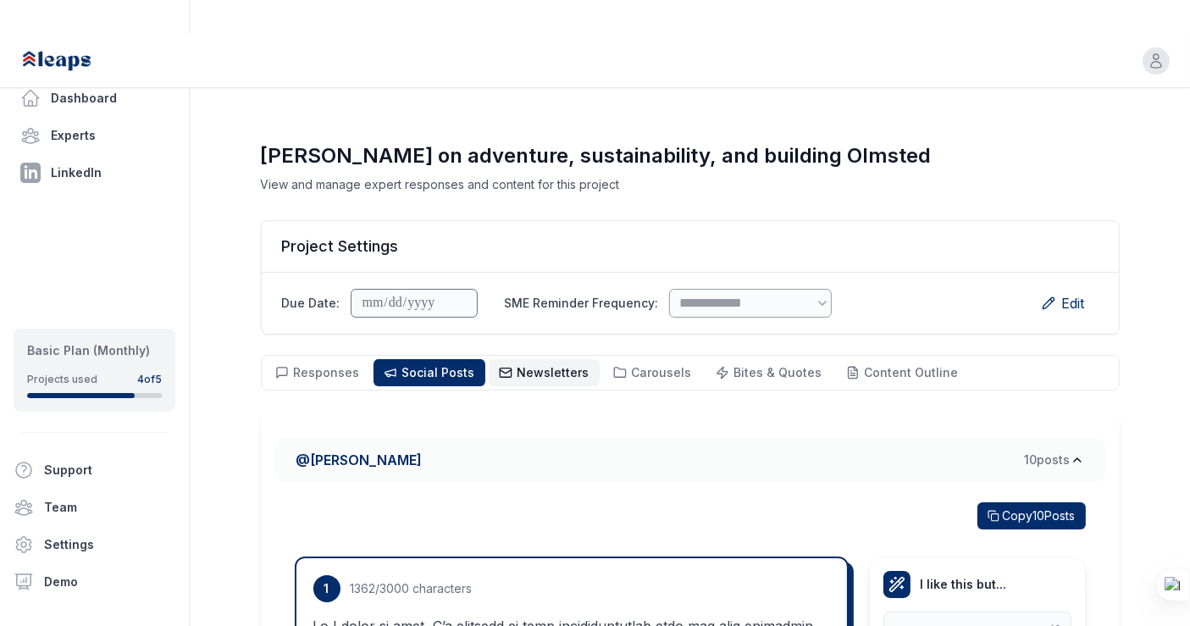
click at [518, 365] on span "Newsletters" at bounding box center [554, 372] width 72 height 14
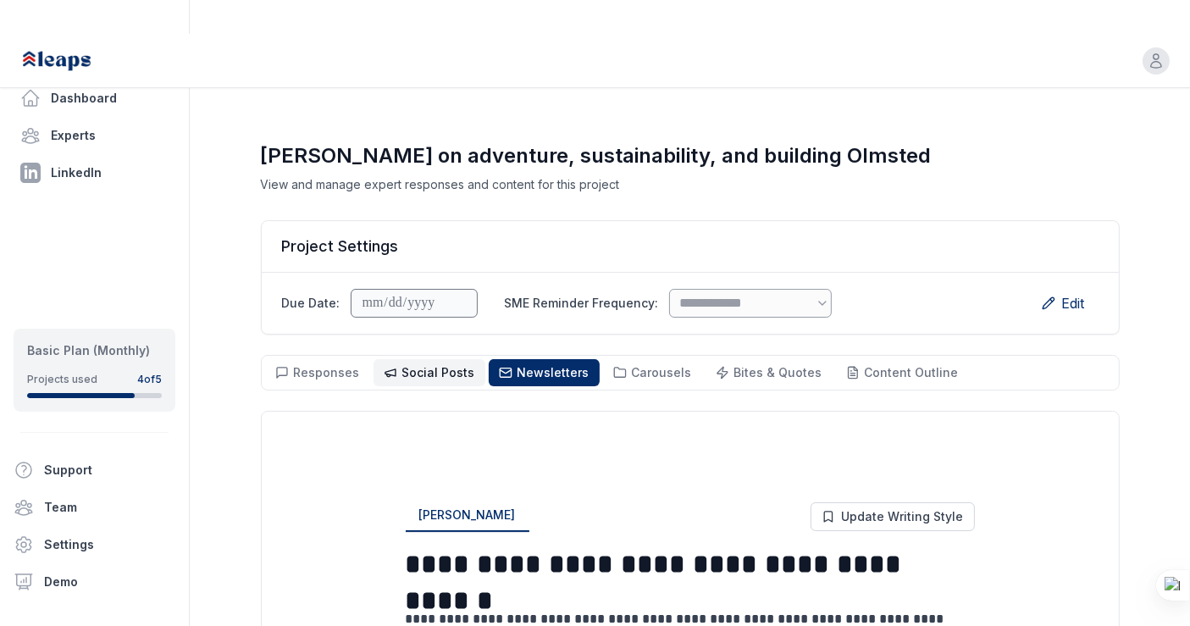
click at [433, 359] on button "Social Posts Social" at bounding box center [430, 372] width 112 height 27
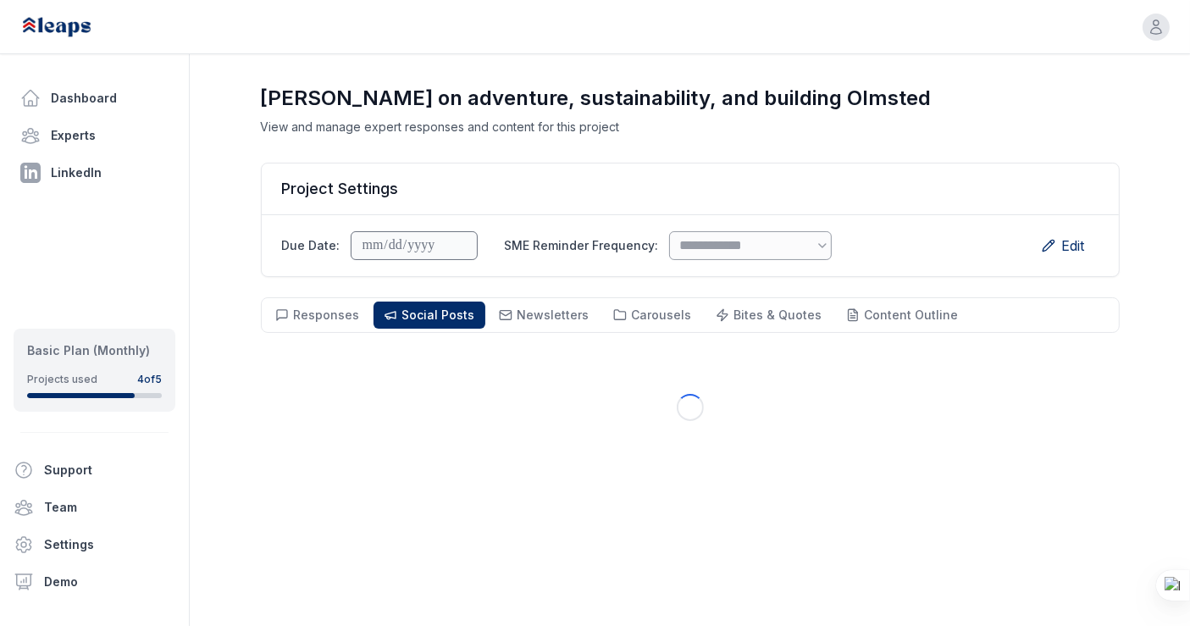
scroll to position [121, 0]
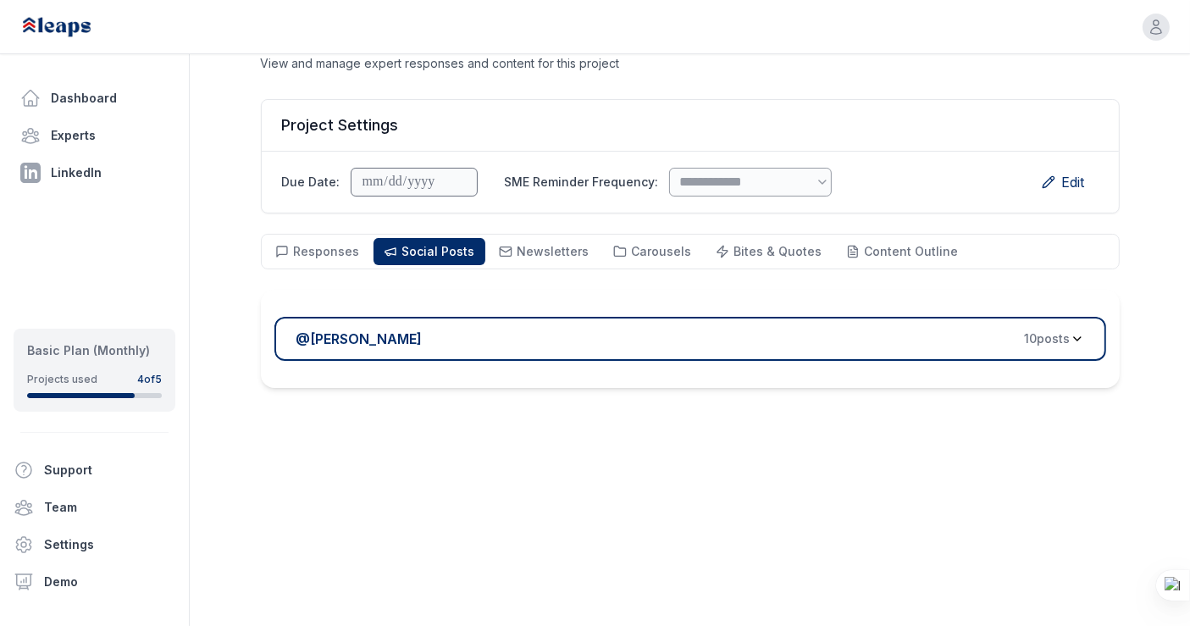
click at [1033, 317] on button "@ Melanie Ellezam 10 post s" at bounding box center [690, 339] width 832 height 44
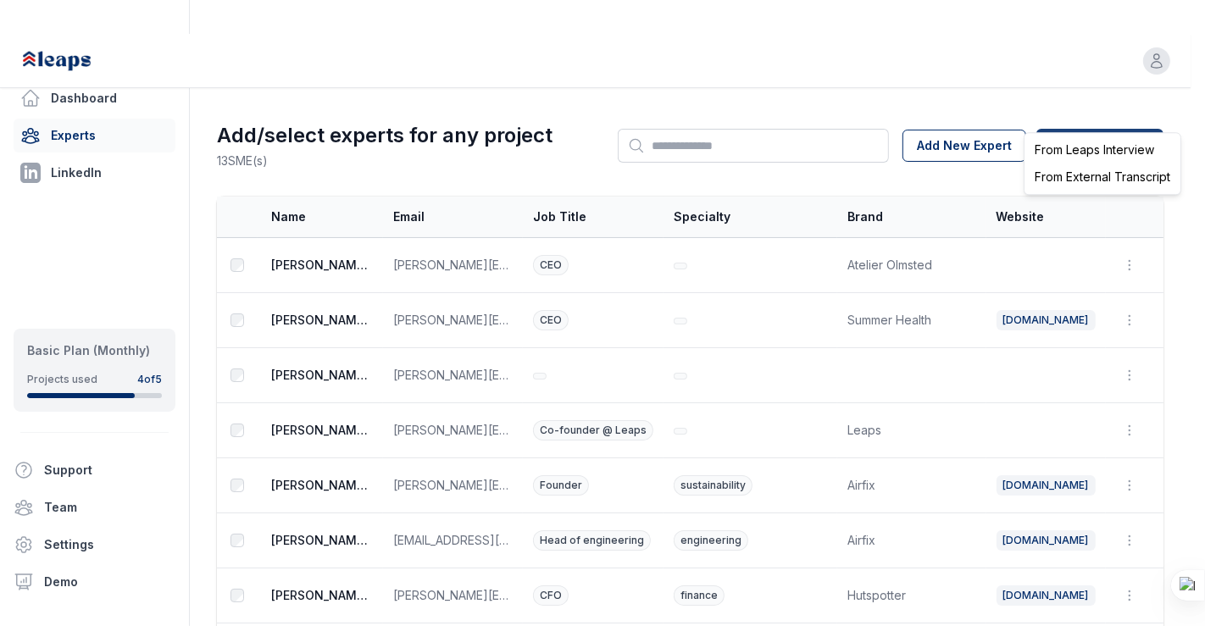
click at [1105, 110] on html "Open user menu Dashboard Experts LinkedIn Basic Plan (Monthly) Projects used 4 …" at bounding box center [602, 313] width 1205 height 626
click at [1085, 147] on div "From Leaps Interview" at bounding box center [1102, 149] width 149 height 27
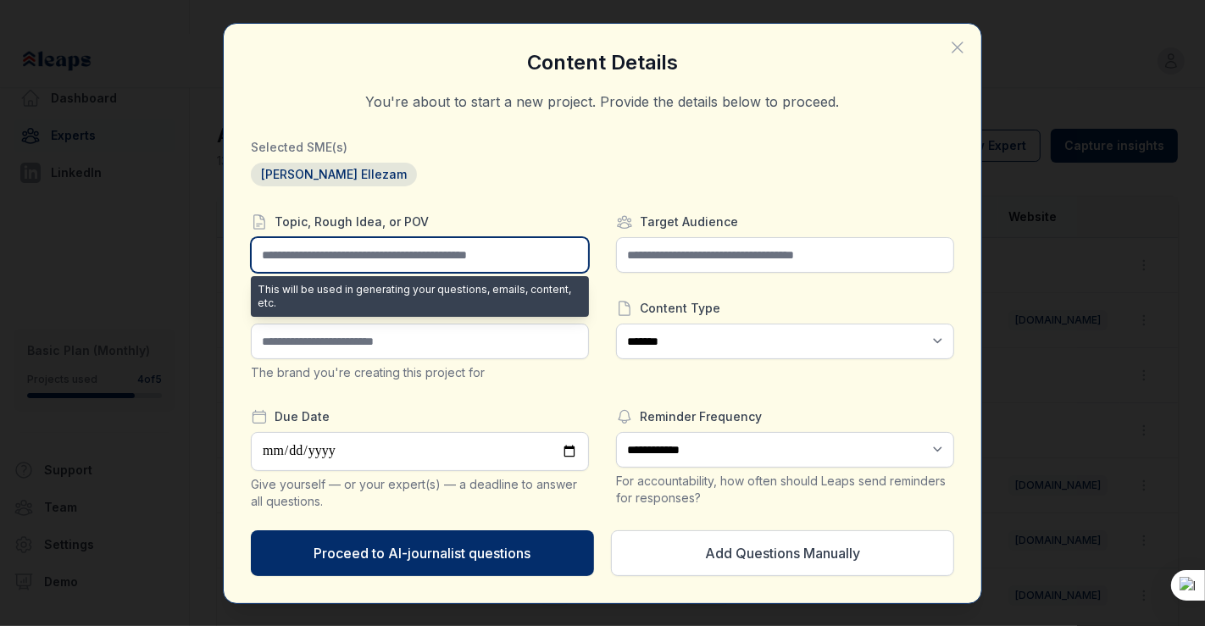
click at [367, 250] on input "text" at bounding box center [420, 255] width 338 height 36
click at [441, 255] on input "text" at bounding box center [420, 255] width 338 height 36
click at [352, 258] on input "text" at bounding box center [420, 255] width 338 height 36
paste input "**********"
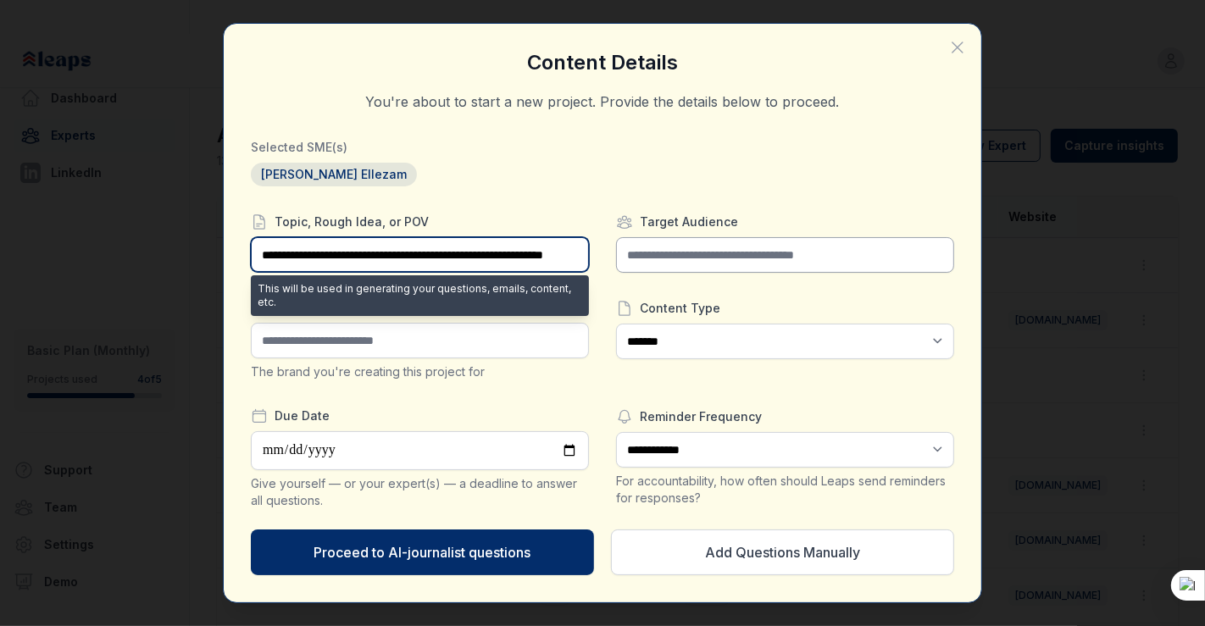
type input "**********"
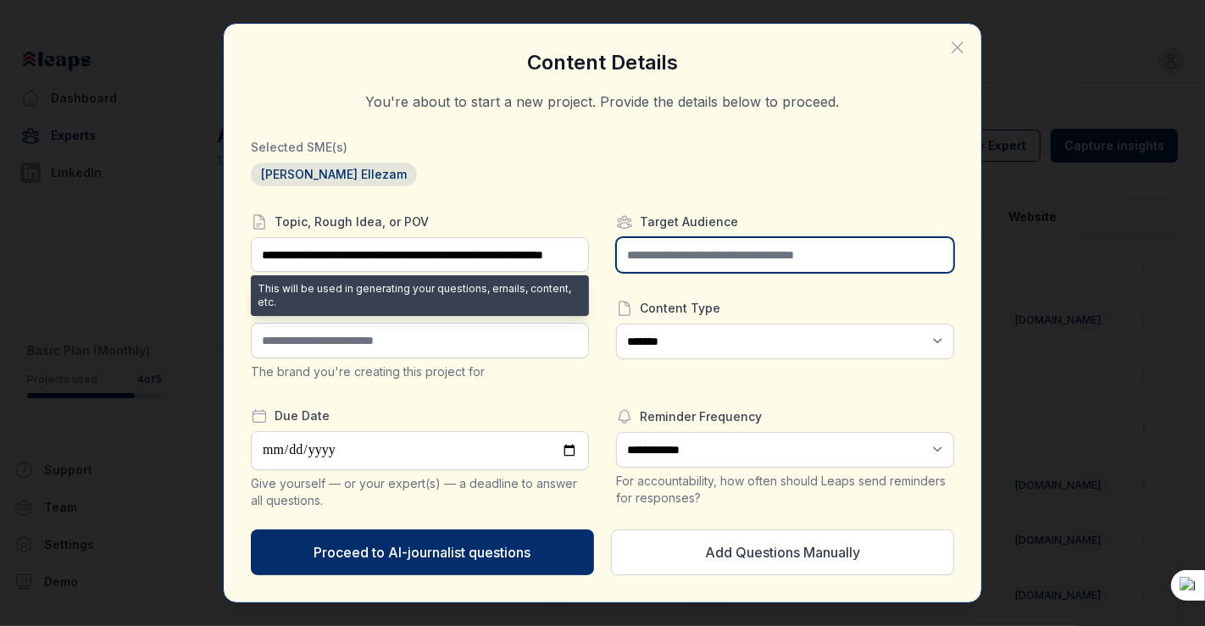
scroll to position [0, 0]
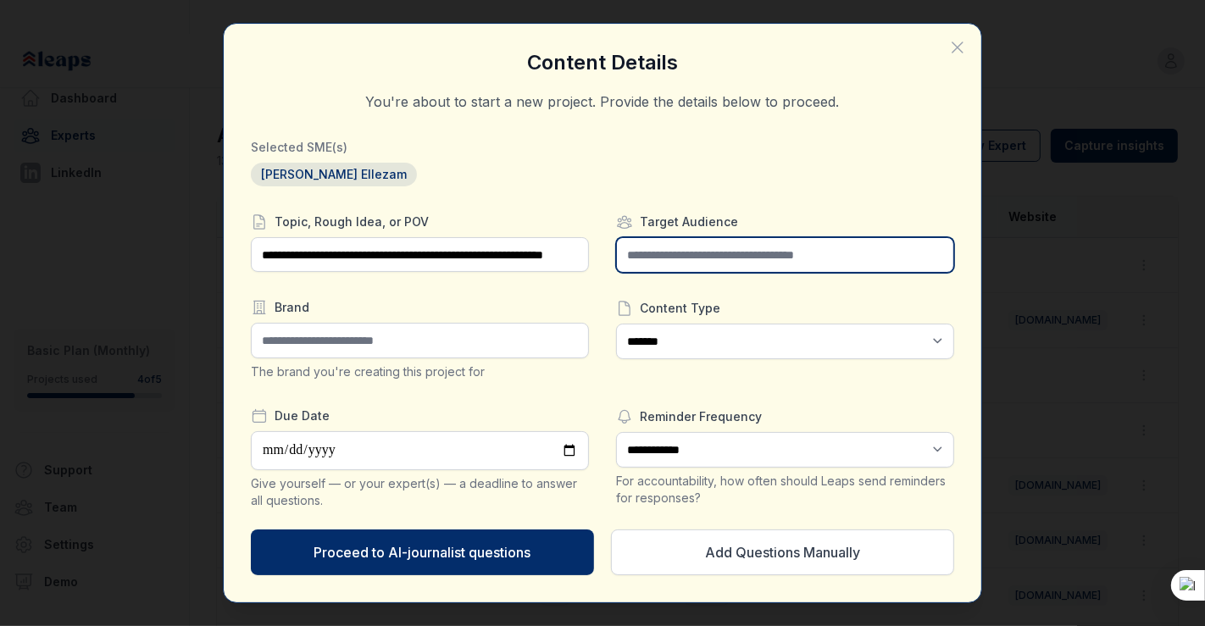
click at [645, 254] on input "text" at bounding box center [785, 255] width 338 height 36
type input "**********"
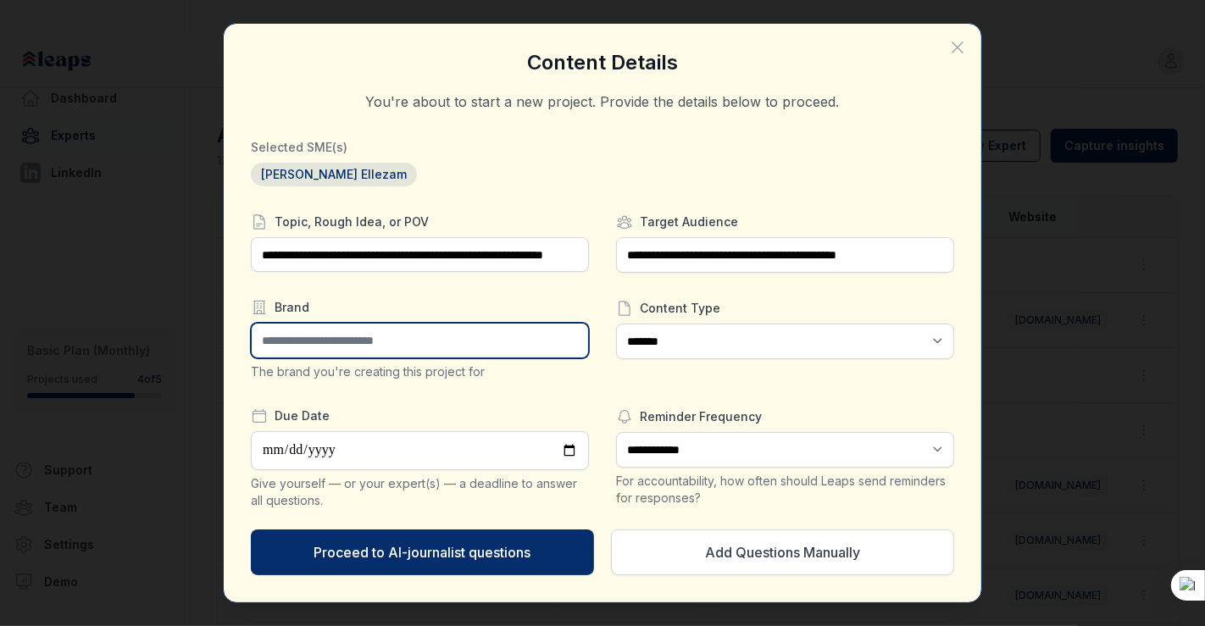
click at [535, 346] on input "text" at bounding box center [420, 341] width 338 height 36
type input "**********"
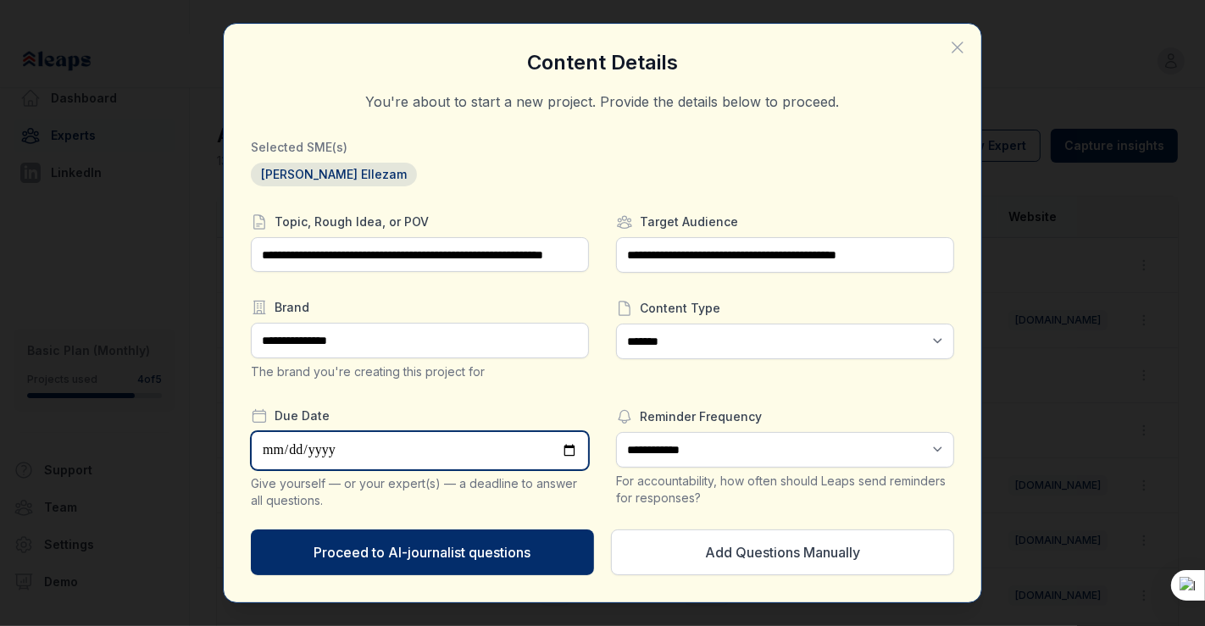
click at [460, 466] on input "date" at bounding box center [420, 450] width 338 height 39
click at [543, 442] on input "**********" at bounding box center [420, 450] width 338 height 39
type input "**********"
click at [509, 388] on div "**********" at bounding box center [420, 361] width 338 height 296
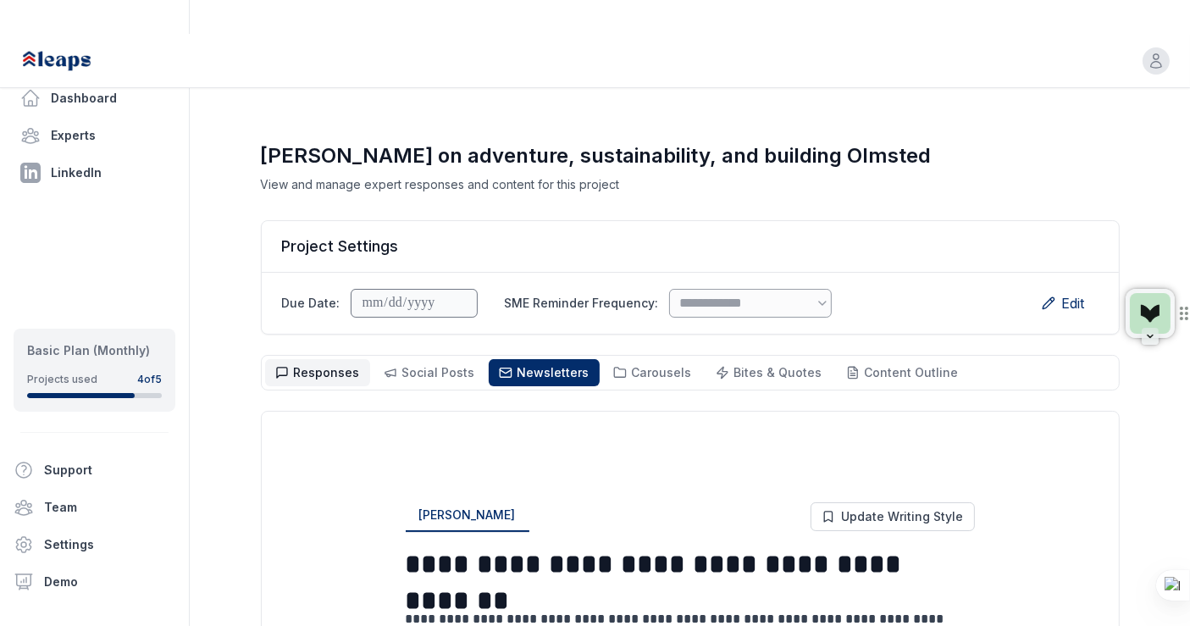
click at [319, 359] on button "Responses Responses" at bounding box center [317, 372] width 105 height 27
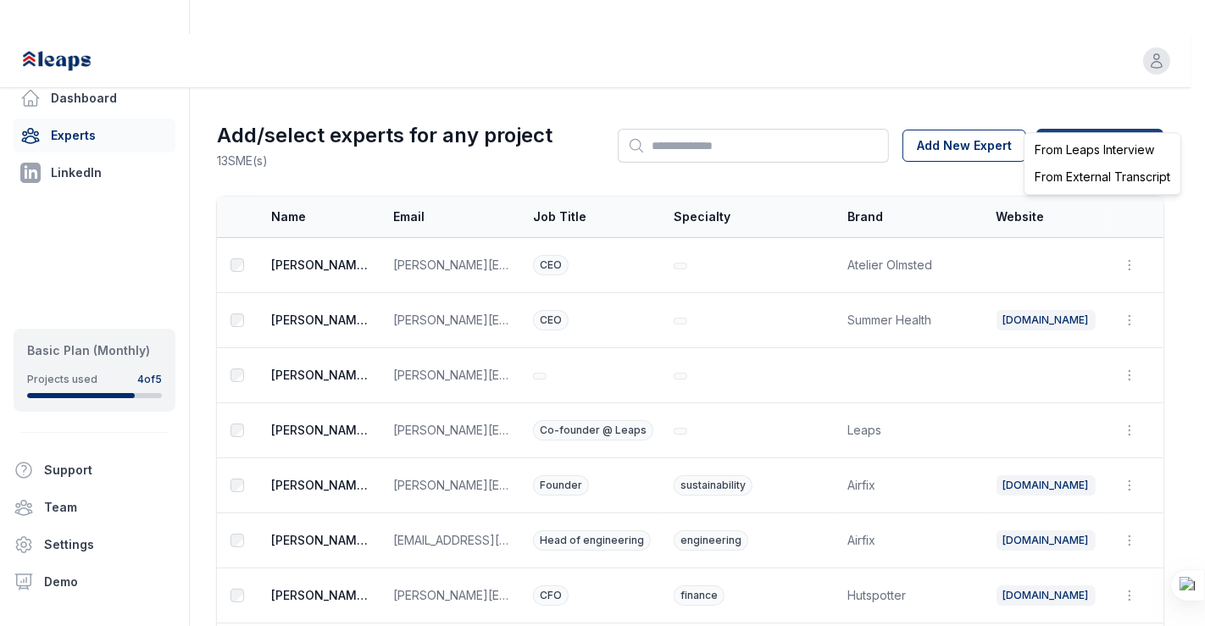
click at [1066, 125] on html "Open user menu Dashboard Experts LinkedIn Basic Plan (Monthly) Projects used 4 …" at bounding box center [602, 313] width 1205 height 626
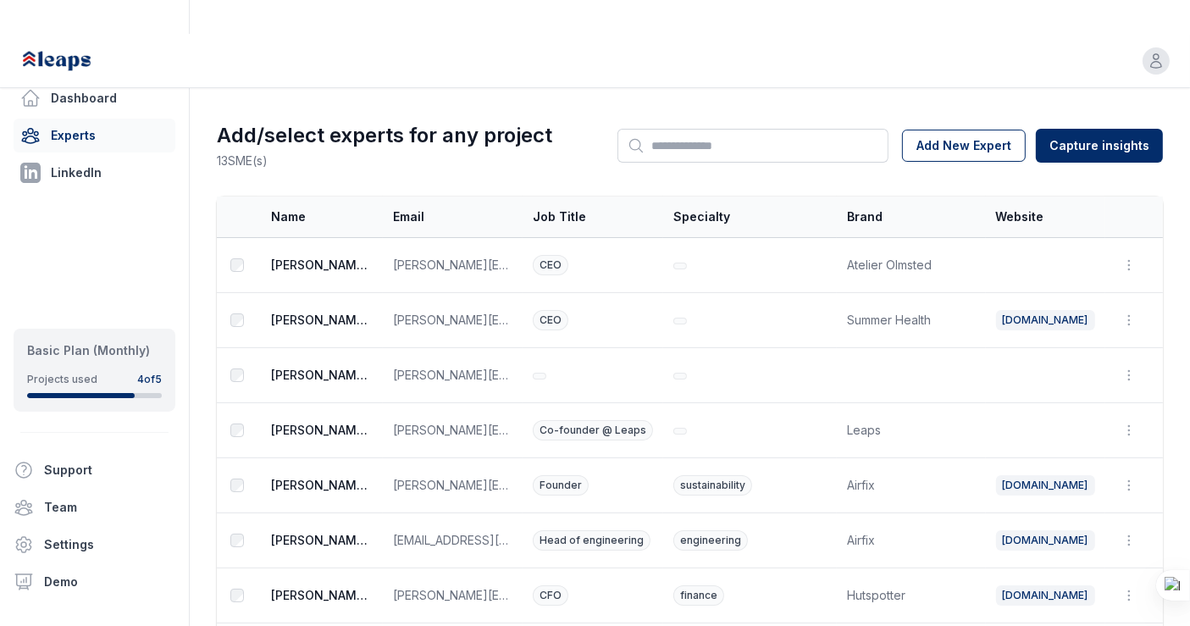
click at [997, 66] on html "Open user menu Dashboard Experts LinkedIn Basic Plan (Monthly) Projects used 4 …" at bounding box center [595, 313] width 1190 height 626
